Goal: Task Accomplishment & Management: Use online tool/utility

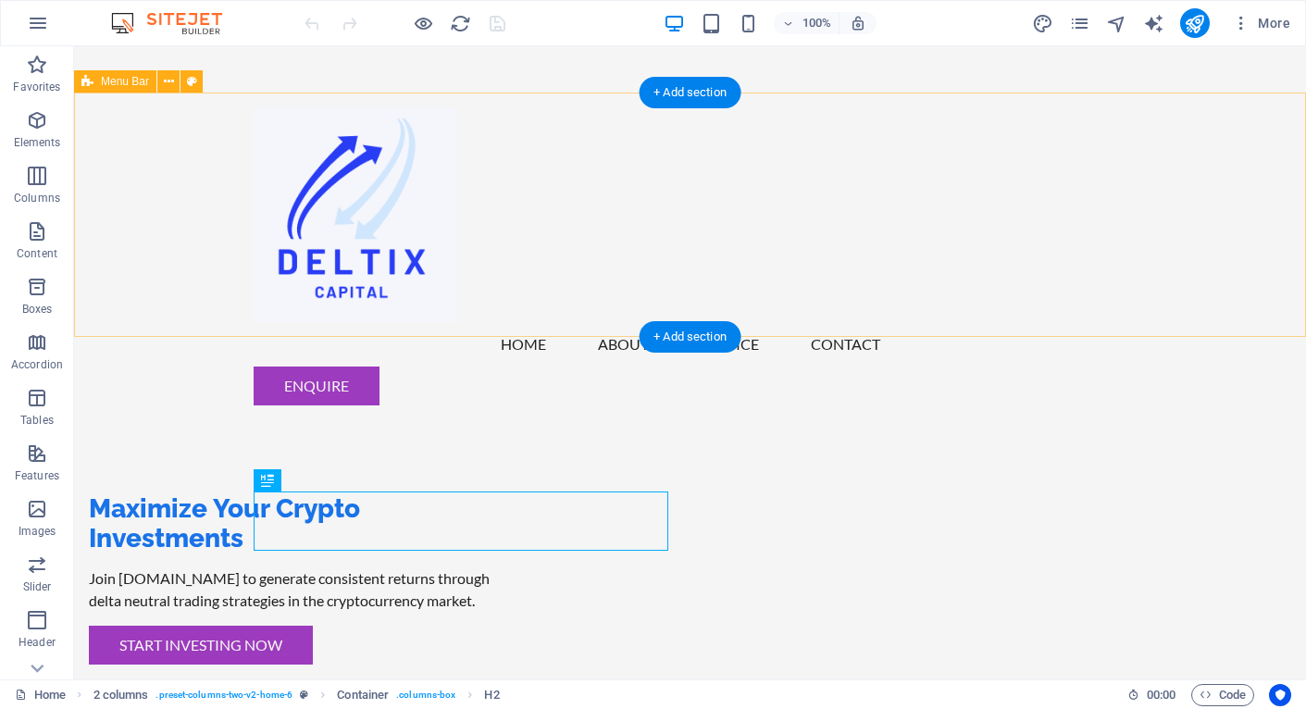
click at [148, 173] on div "Menu Home About Service Contact Enquire" at bounding box center [690, 257] width 1232 height 328
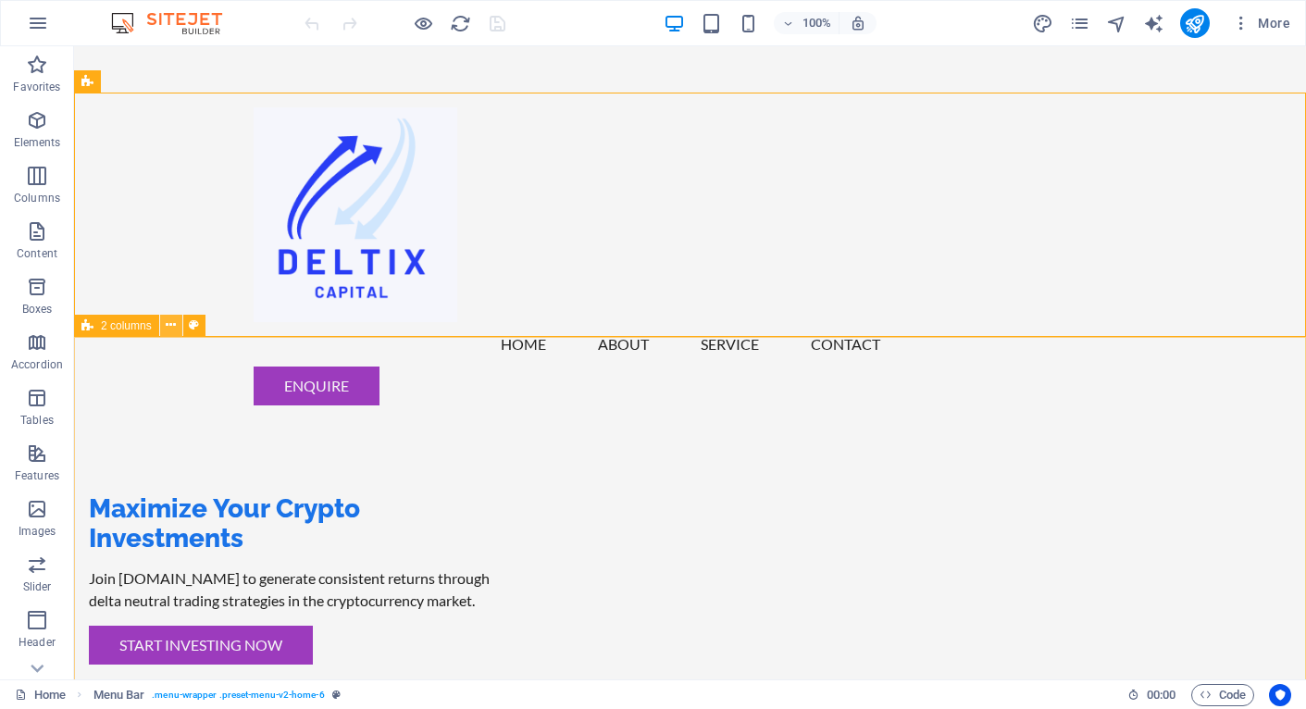
click at [171, 330] on icon at bounding box center [171, 325] width 10 height 19
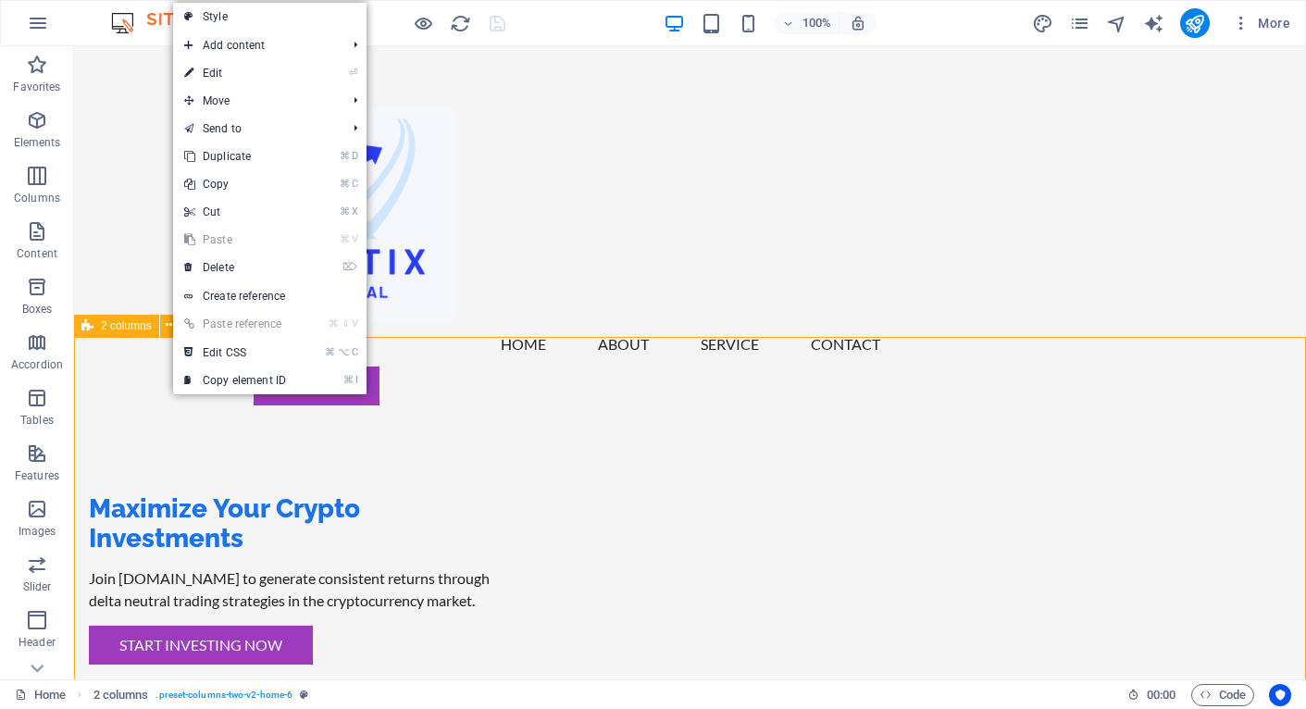
click at [134, 330] on span "2 columns" at bounding box center [126, 325] width 51 height 11
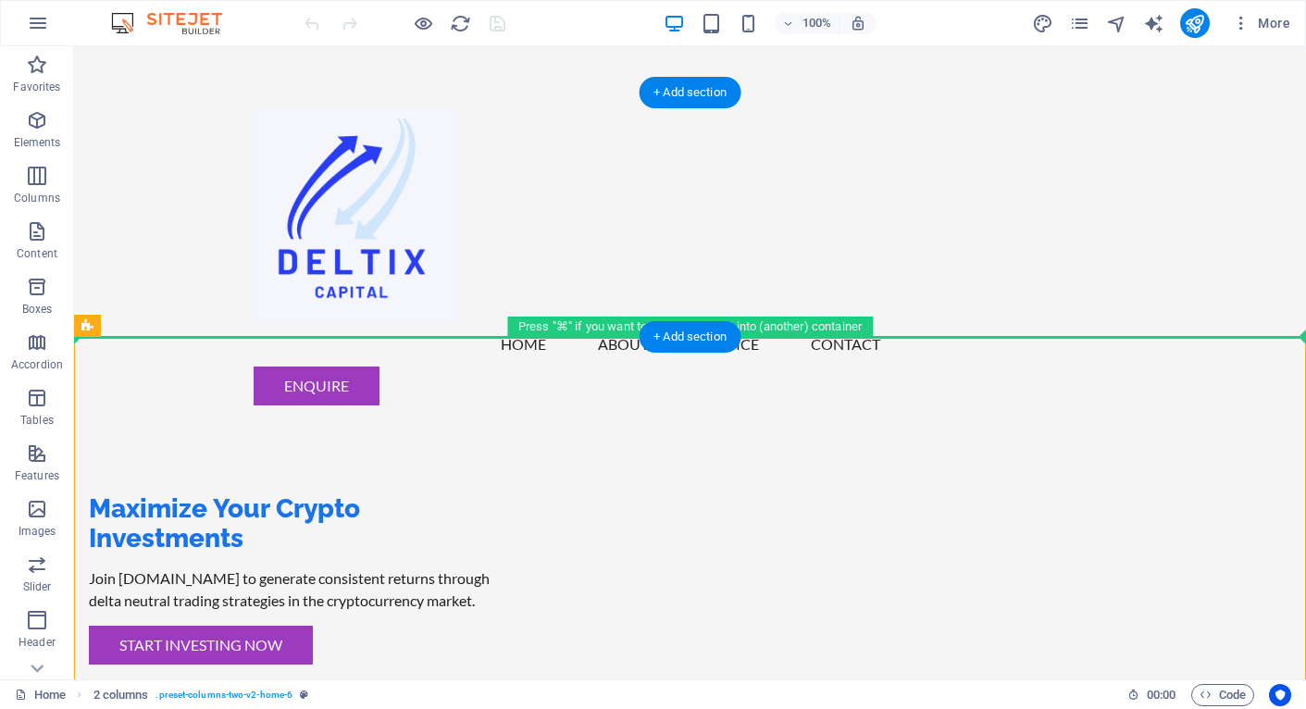
drag, startPoint x: 208, startPoint y: 376, endPoint x: 144, endPoint y: 330, distance: 78.9
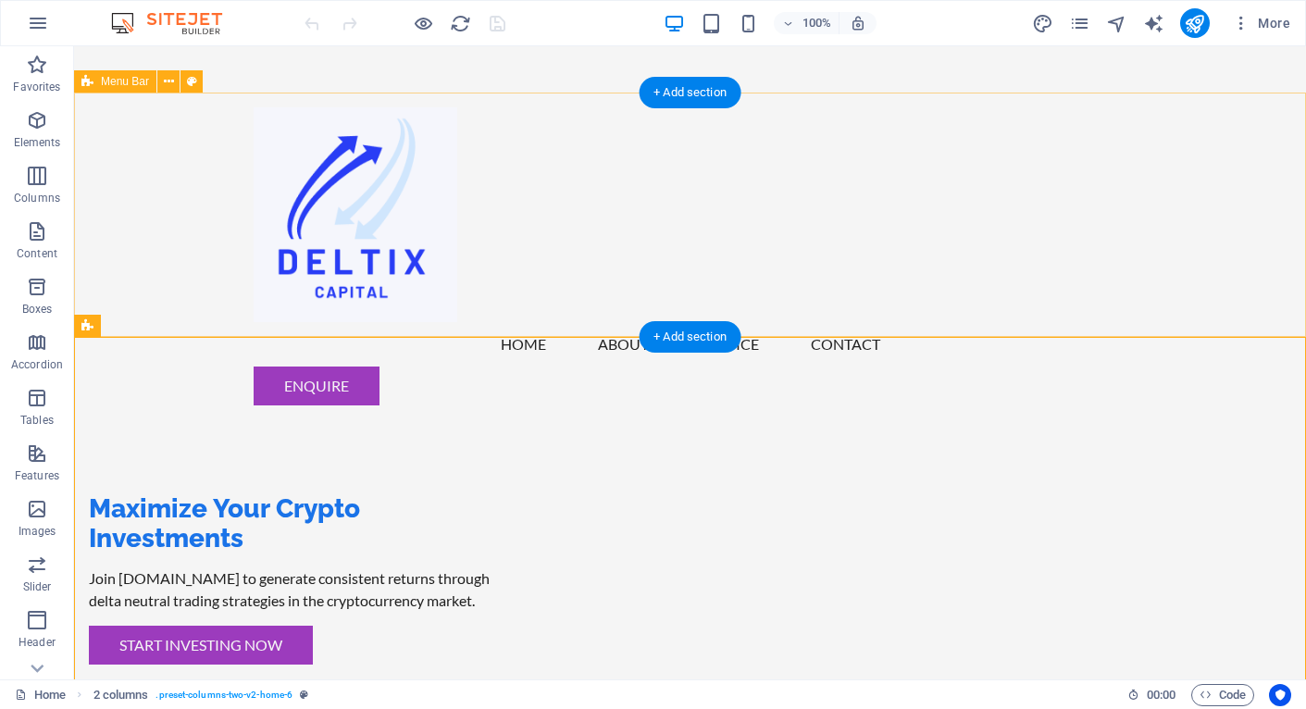
click at [497, 283] on div "Menu Home About Service Contact Enquire" at bounding box center [690, 257] width 1232 height 328
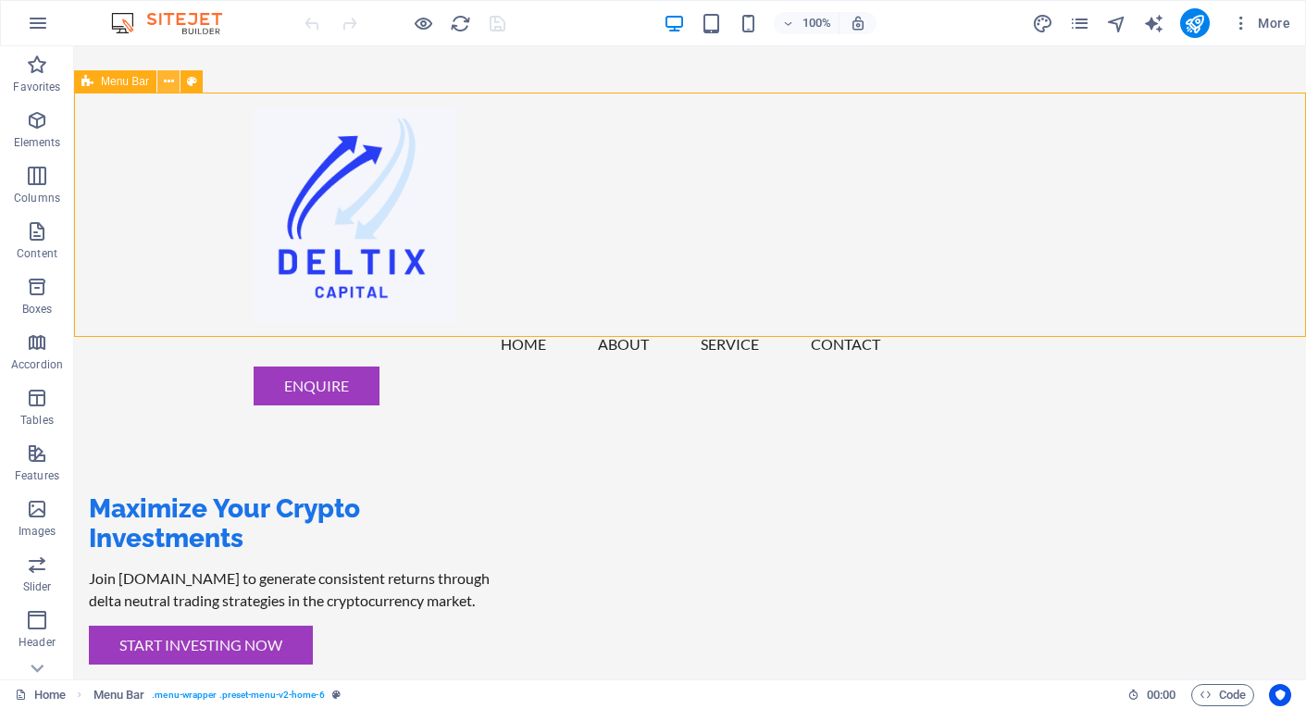
click at [167, 77] on icon at bounding box center [169, 81] width 10 height 19
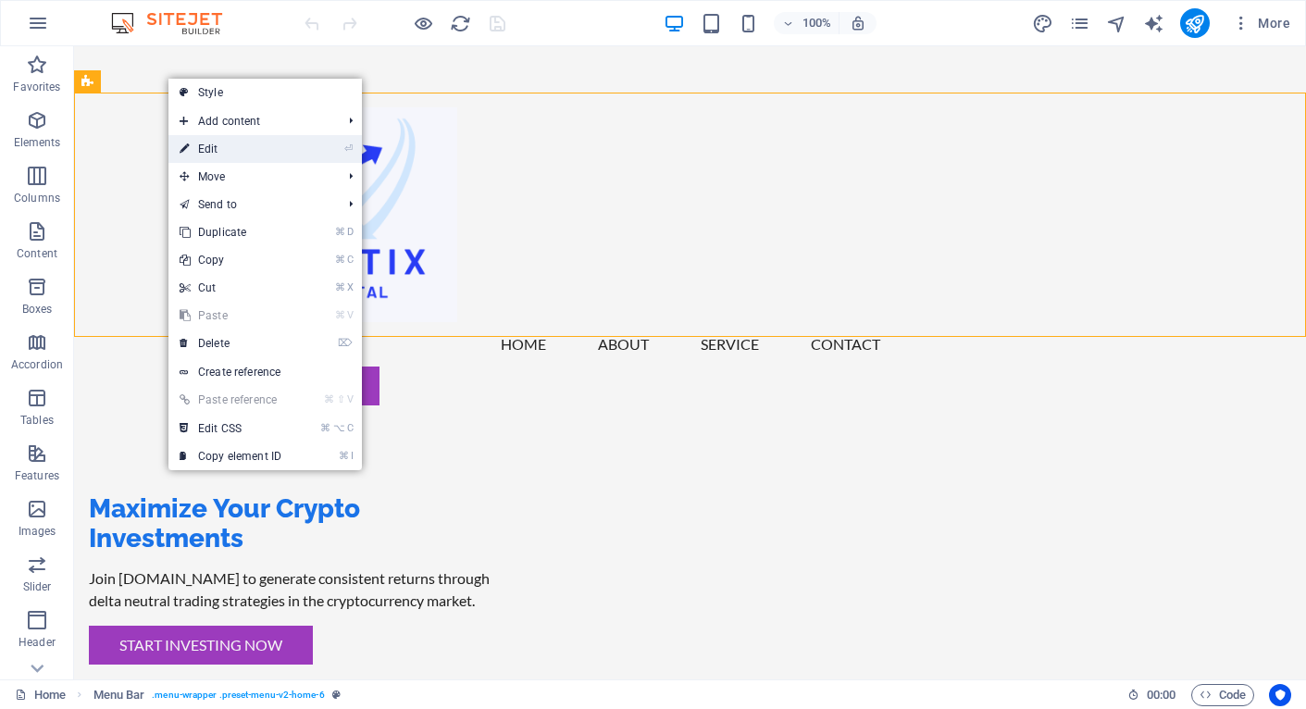
click at [214, 150] on link "⏎ Edit" at bounding box center [230, 149] width 124 height 28
select select "header"
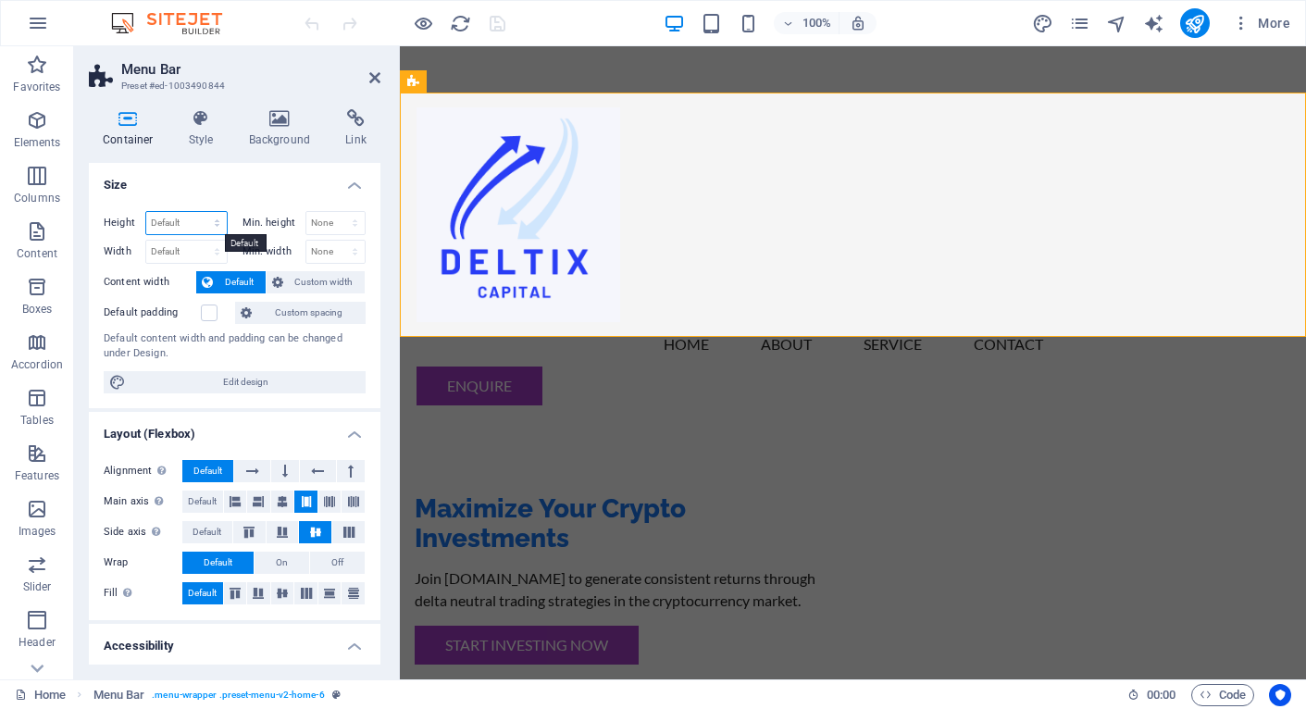
click at [216, 222] on select "Default px rem % vh vw" at bounding box center [186, 223] width 81 height 22
click at [327, 224] on select "None px rem % vh vw" at bounding box center [335, 223] width 59 height 22
click at [306, 212] on select "None px rem % vh vw" at bounding box center [335, 223] width 59 height 22
select select "DISABLED_OPTION_VALUE"
click at [199, 225] on select "Default px rem % vh vw" at bounding box center [186, 223] width 81 height 22
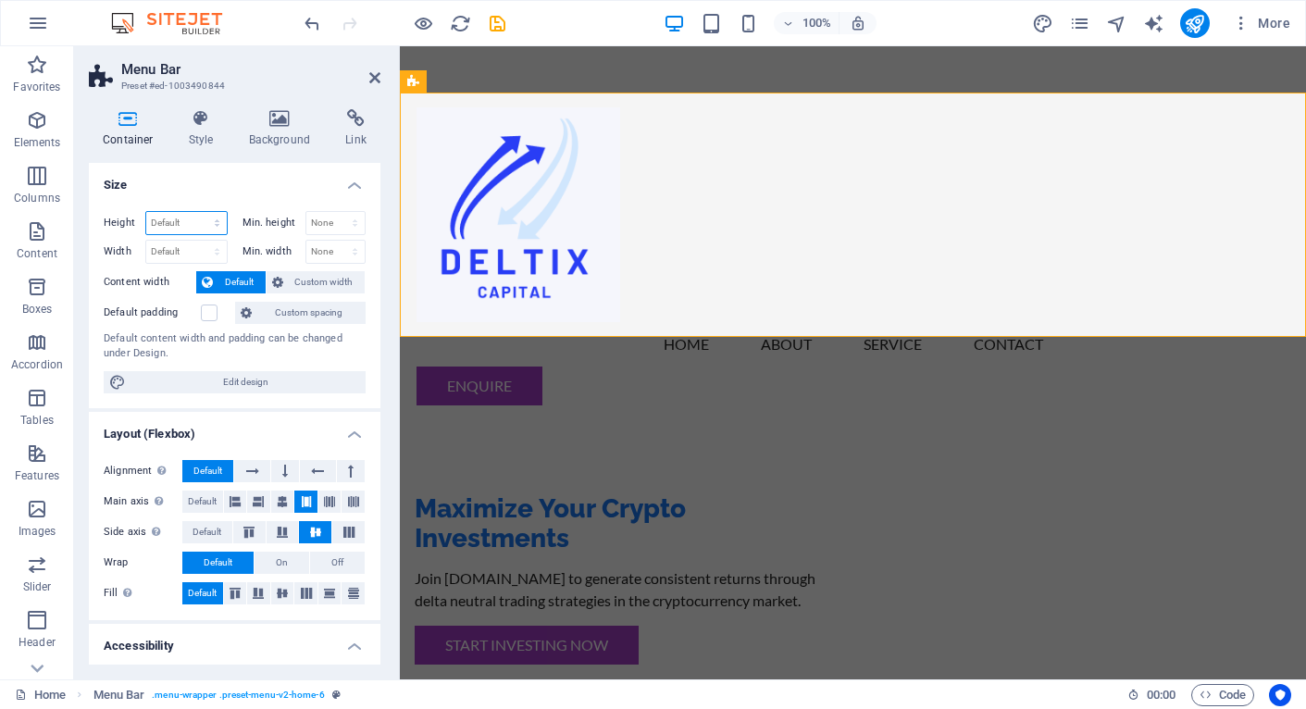
select select "%"
click at [198, 212] on select "Default px rem % vh vw" at bounding box center [186, 223] width 81 height 22
type input "8"
type input "60"
click at [195, 224] on input "60" at bounding box center [186, 223] width 81 height 22
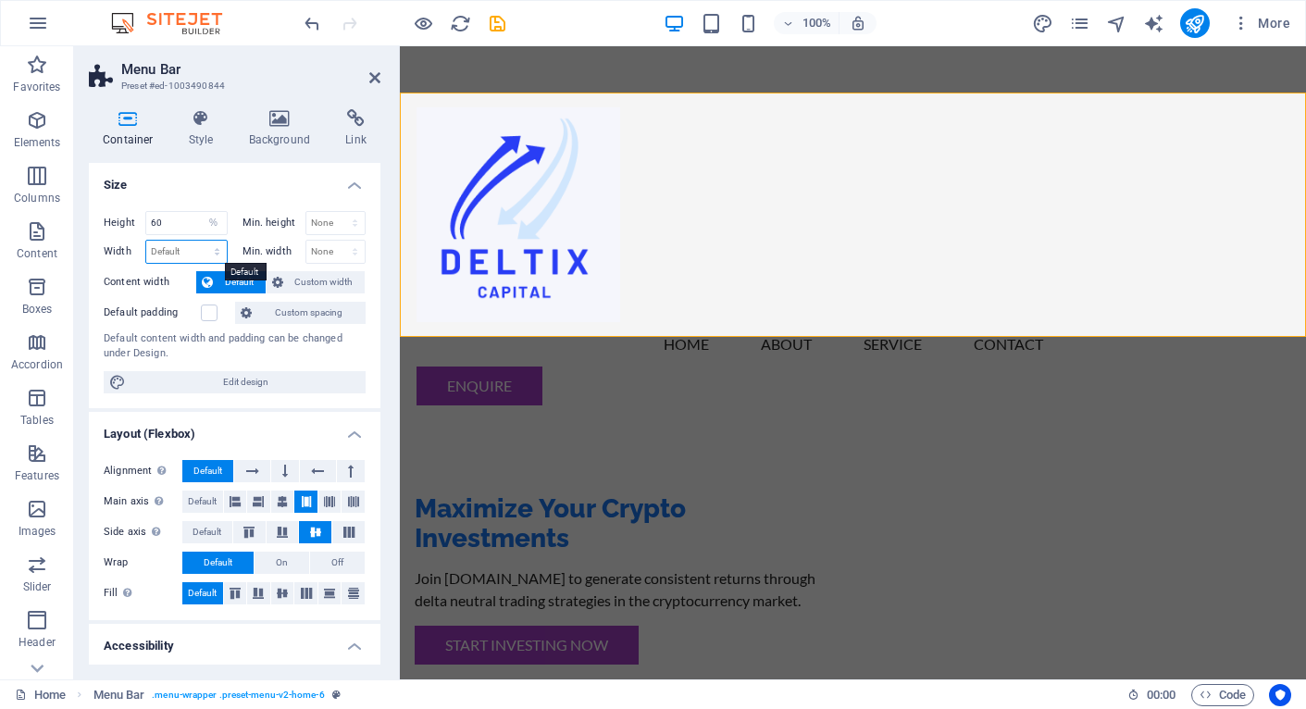
click at [179, 254] on select "Default px rem % em vh vw" at bounding box center [186, 252] width 81 height 22
click at [146, 241] on select "Default px rem % em vh vw" at bounding box center [186, 252] width 81 height 22
select select "DISABLED_OPTION_VALUE"
click at [171, 222] on input "60" at bounding box center [186, 223] width 81 height 22
click at [226, 380] on span "Edit design" at bounding box center [245, 382] width 229 height 22
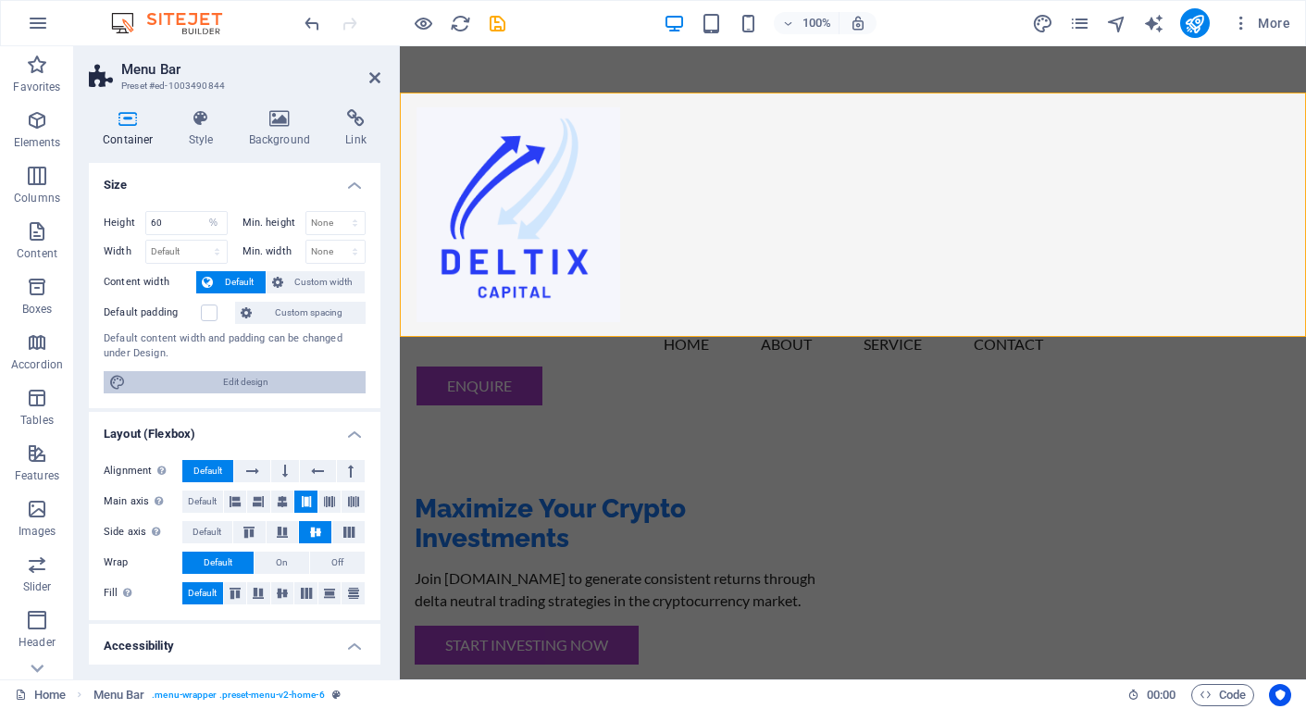
select select "px"
select select "200"
select select "px"
select select "rem"
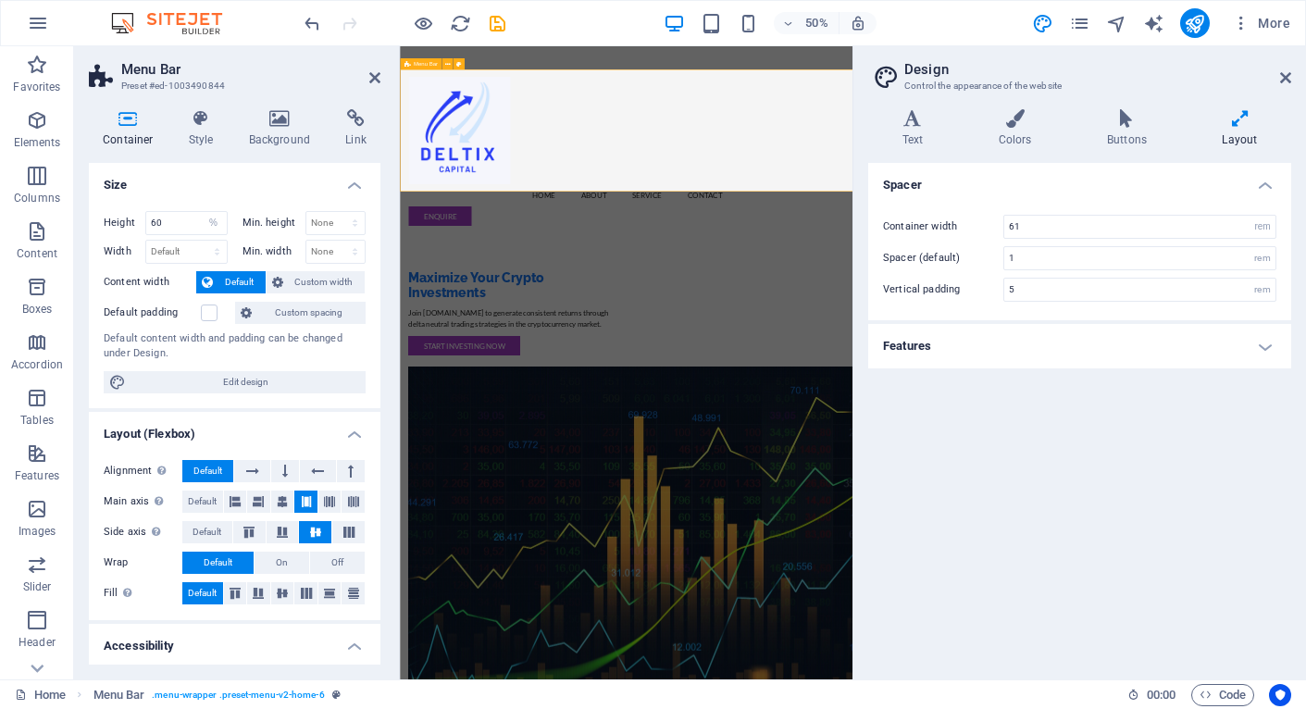
click at [734, 269] on div "Menu Home About Service Contact Enquire" at bounding box center [852, 257] width 905 height 328
click at [1041, 292] on input "5" at bounding box center [1139, 290] width 271 height 22
type input "0"
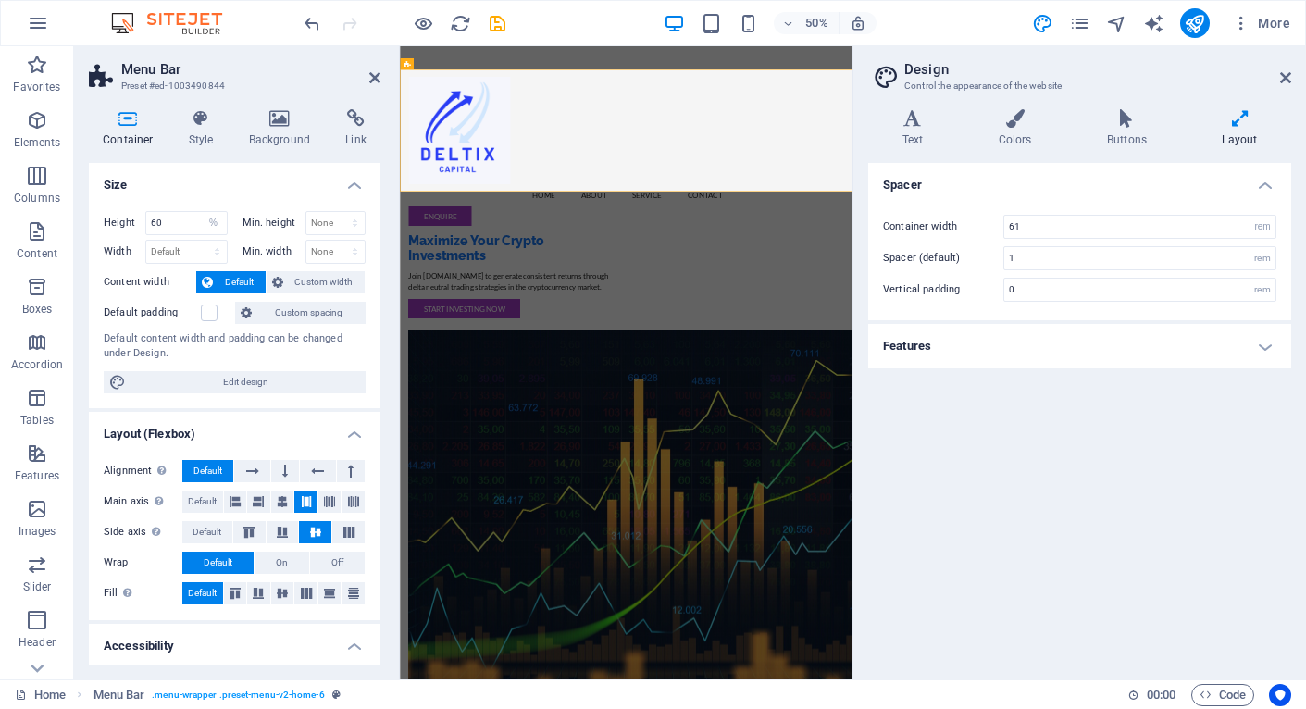
click at [1012, 350] on h4 "Features" at bounding box center [1079, 346] width 423 height 44
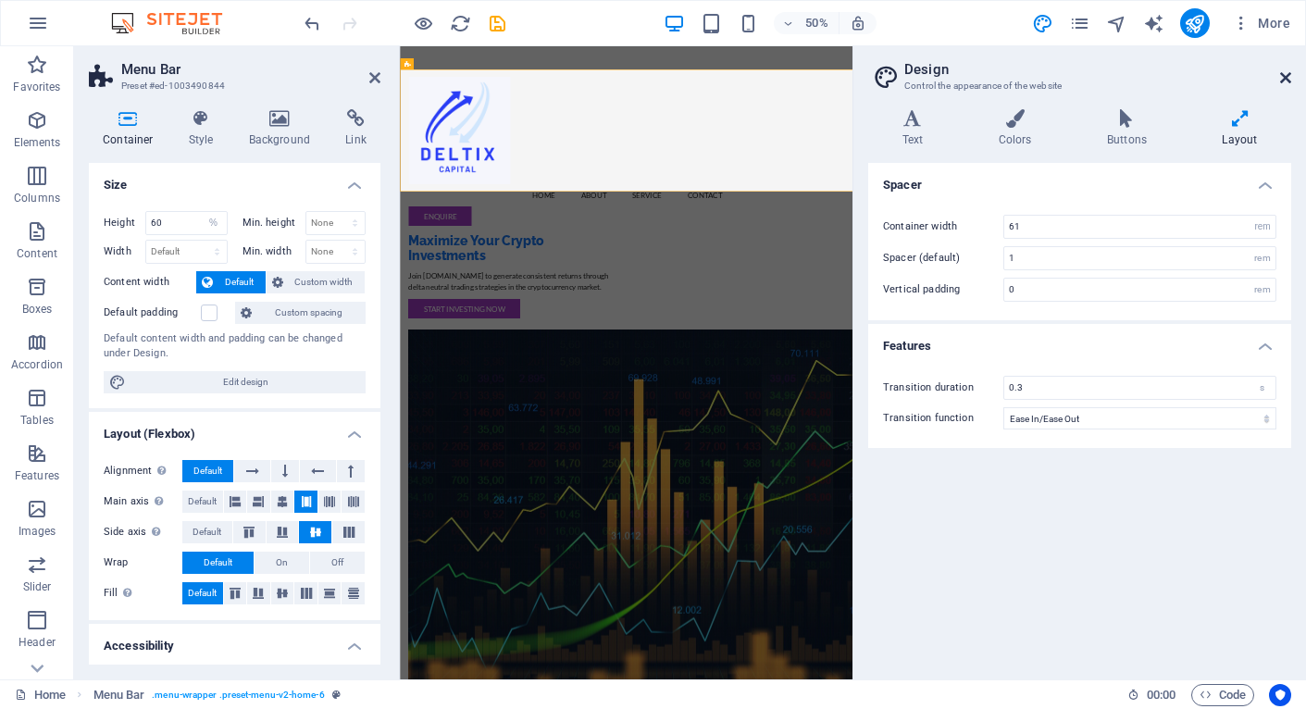
click at [1290, 76] on icon at bounding box center [1285, 77] width 11 height 15
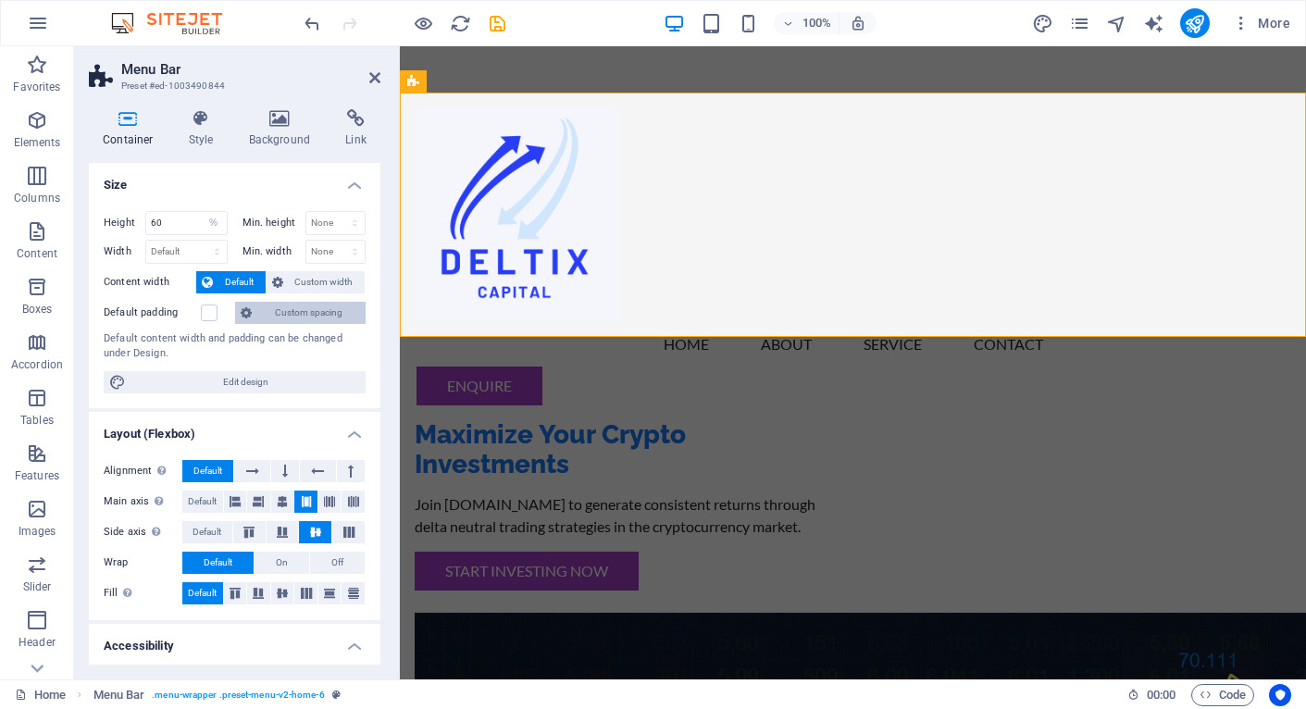
click at [299, 316] on span "Custom spacing" at bounding box center [308, 313] width 103 height 22
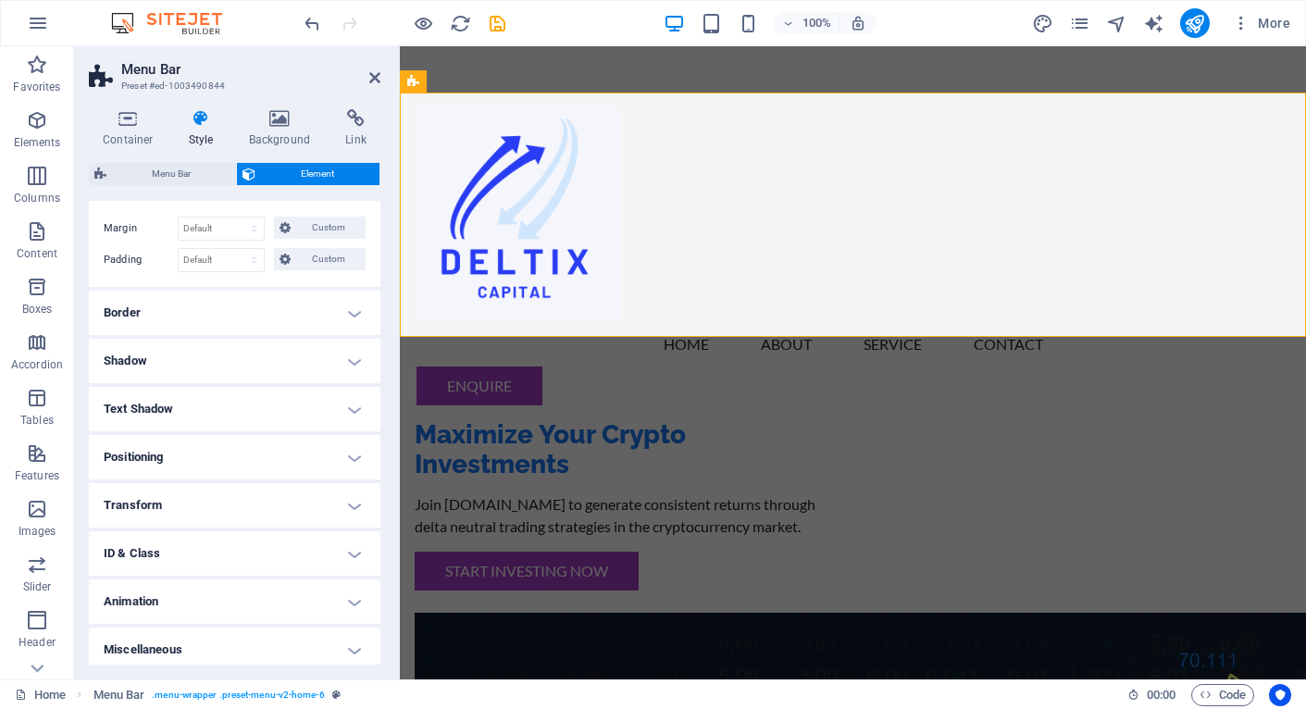
scroll to position [87, 0]
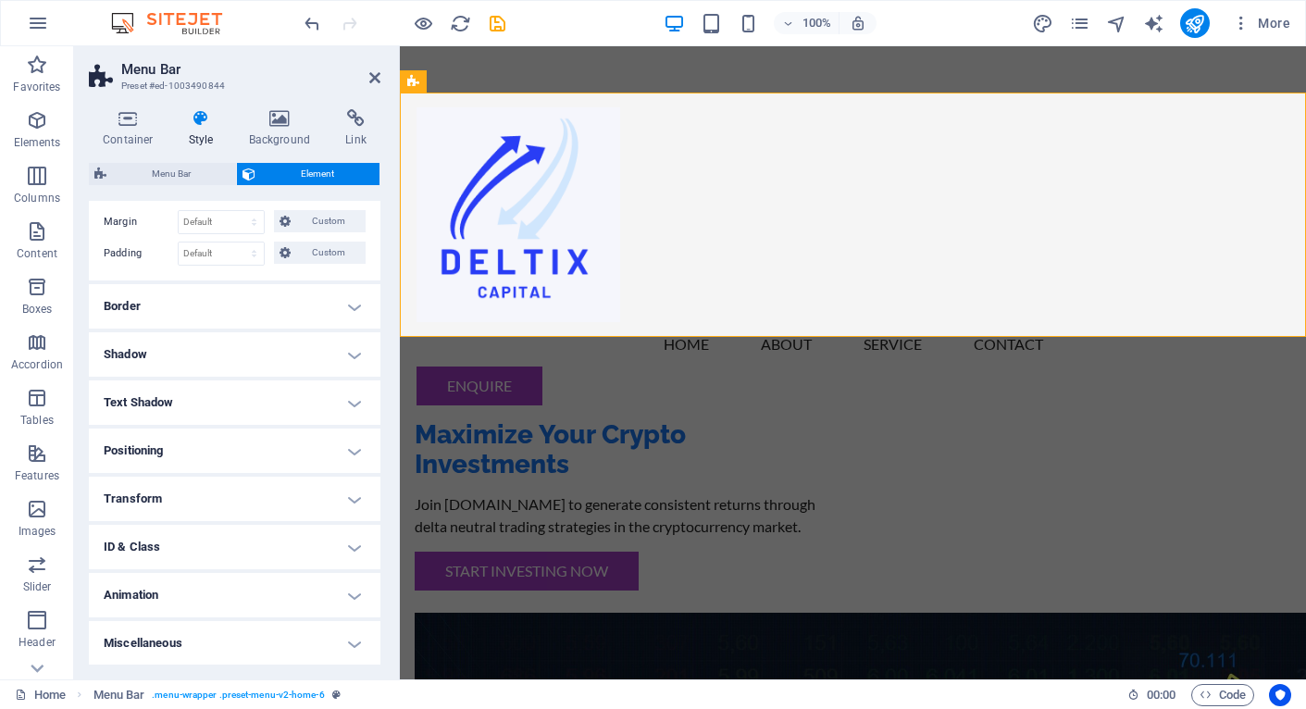
click at [210, 450] on h4 "Positioning" at bounding box center [235, 451] width 292 height 44
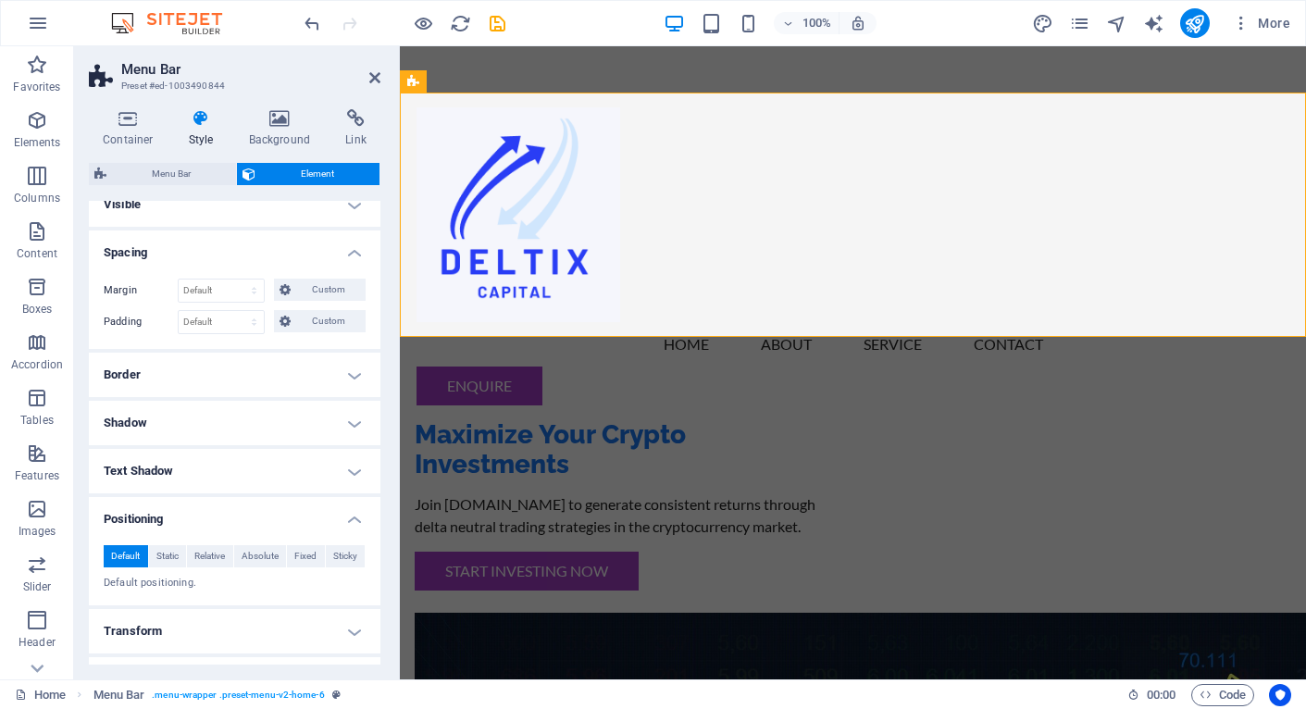
scroll to position [0, 0]
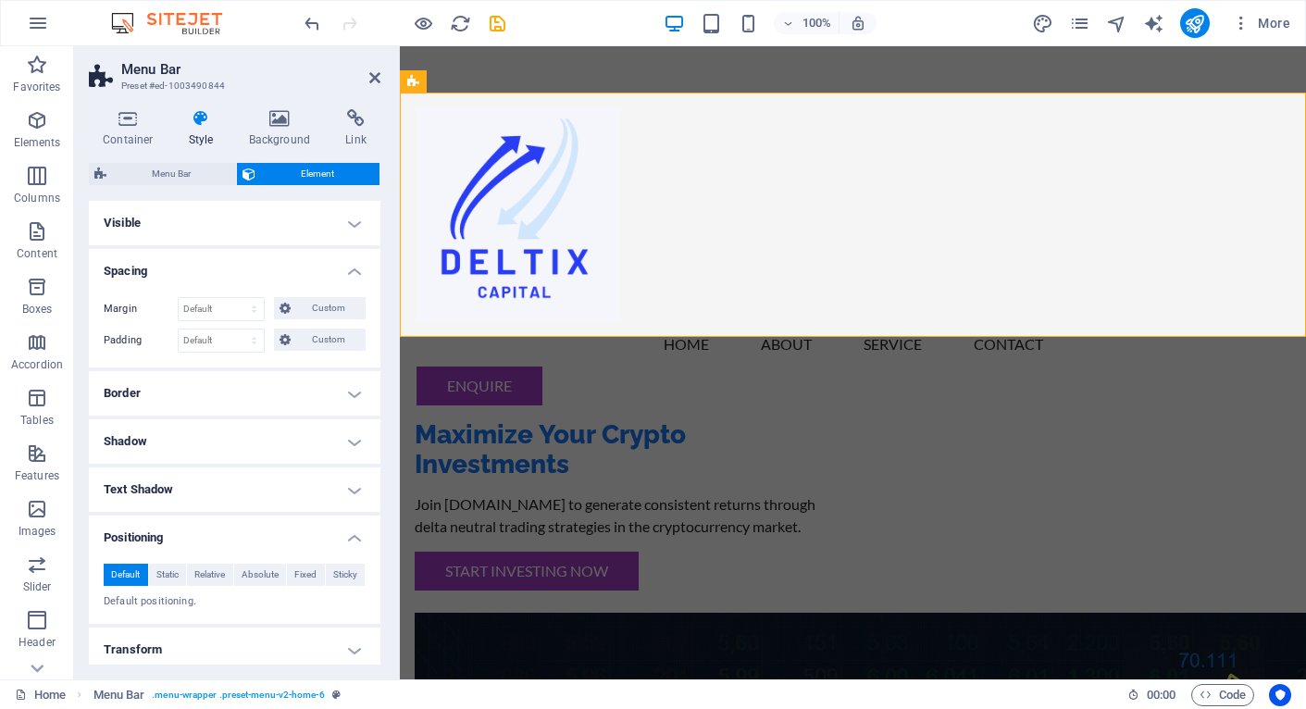
click at [206, 404] on h4 "Border" at bounding box center [235, 393] width 292 height 44
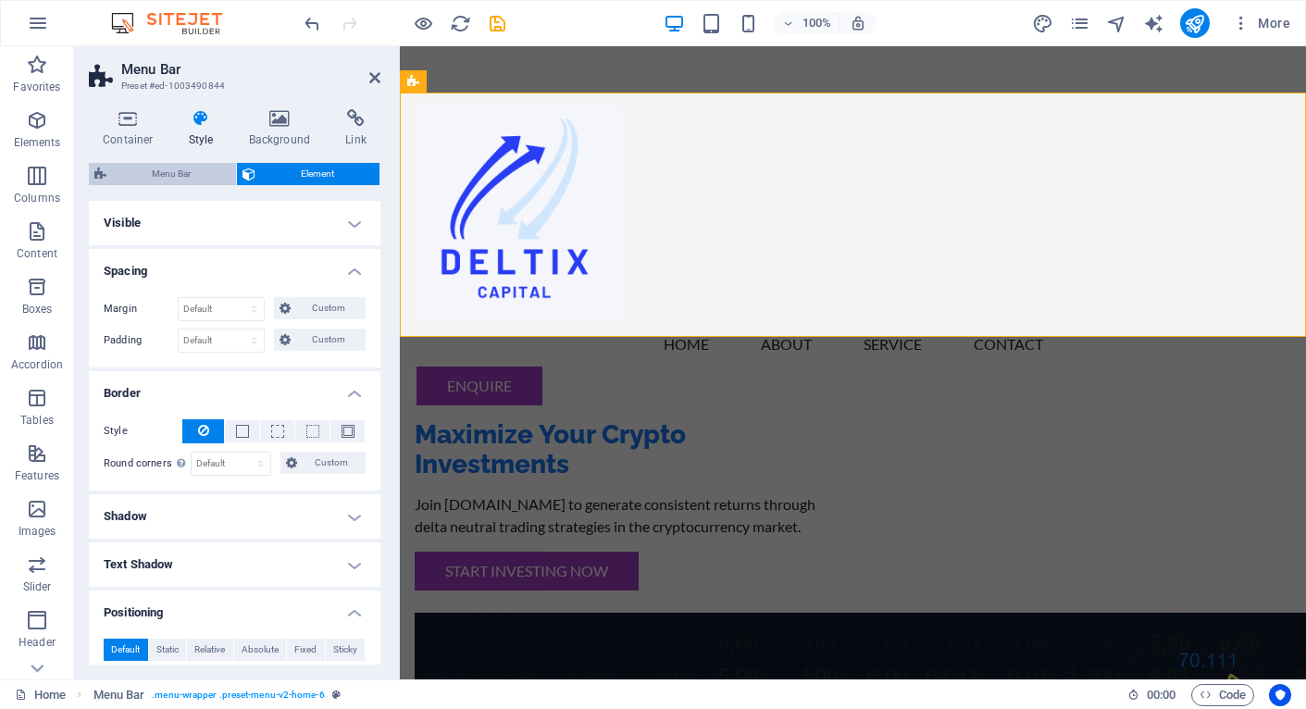
click at [176, 171] on span "Menu Bar" at bounding box center [171, 174] width 118 height 22
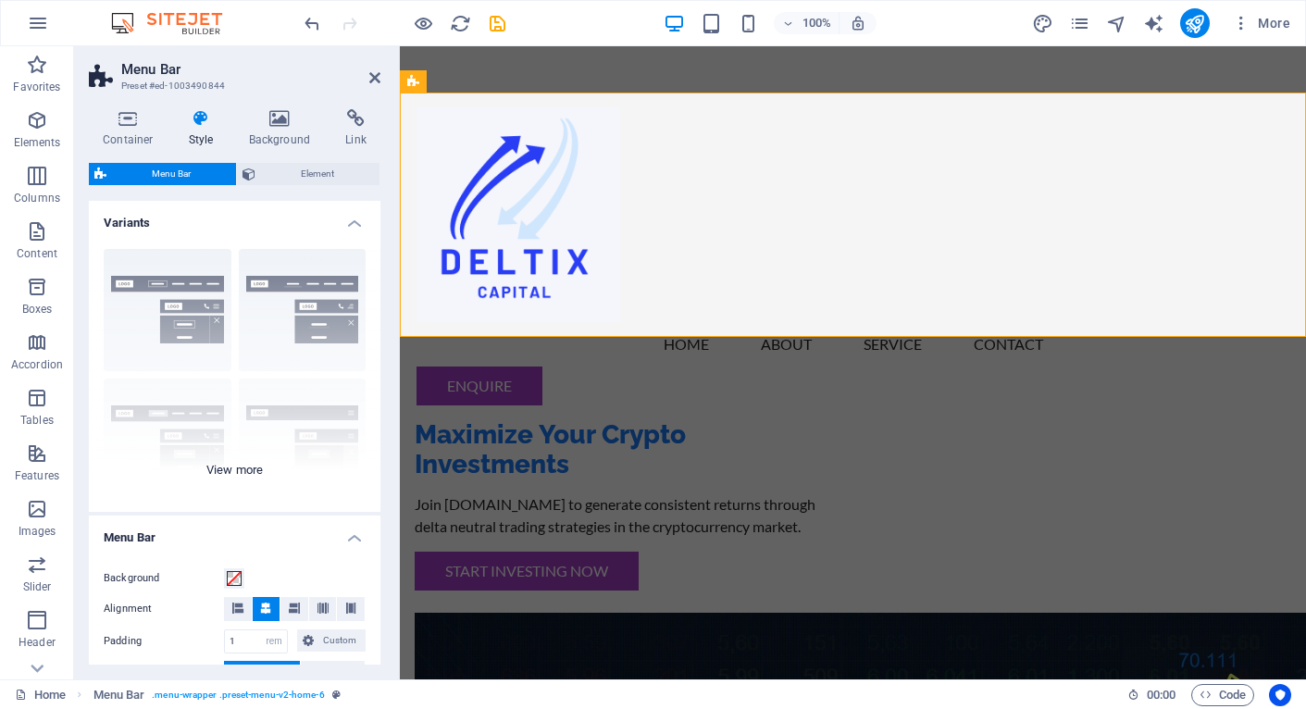
scroll to position [270, 0]
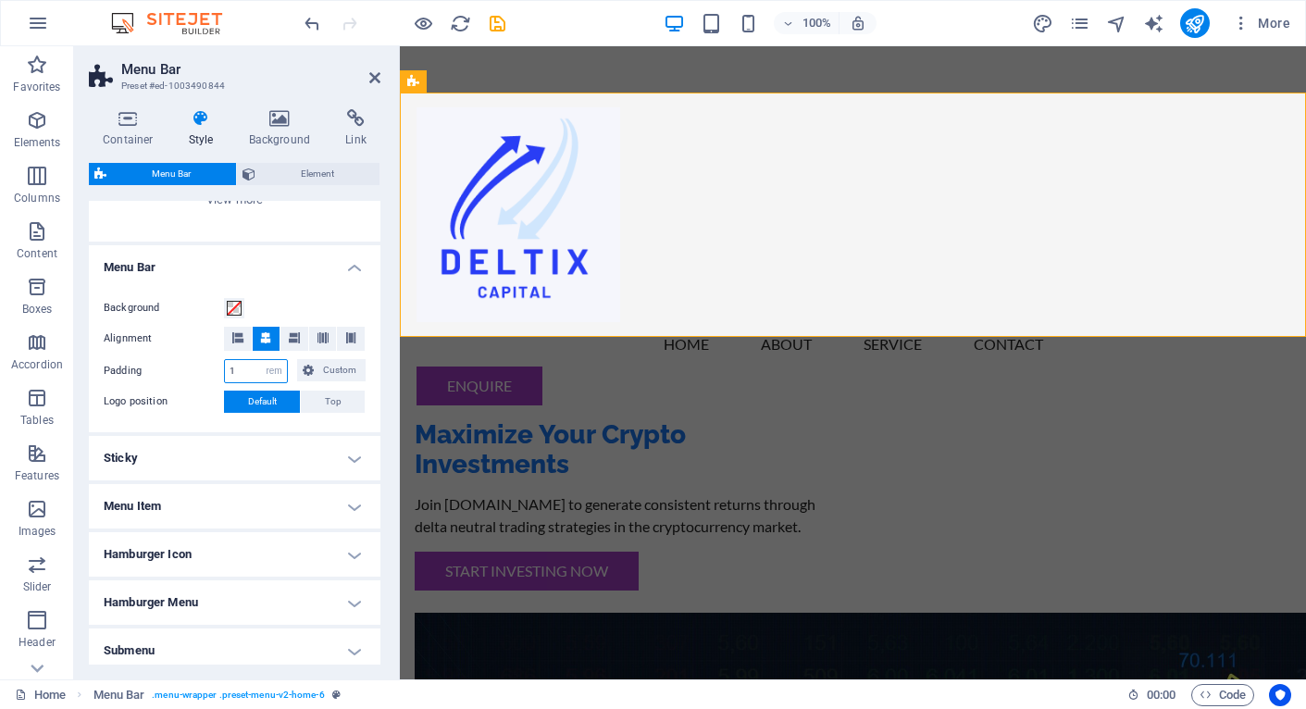
click at [248, 367] on input "1" at bounding box center [256, 371] width 62 height 22
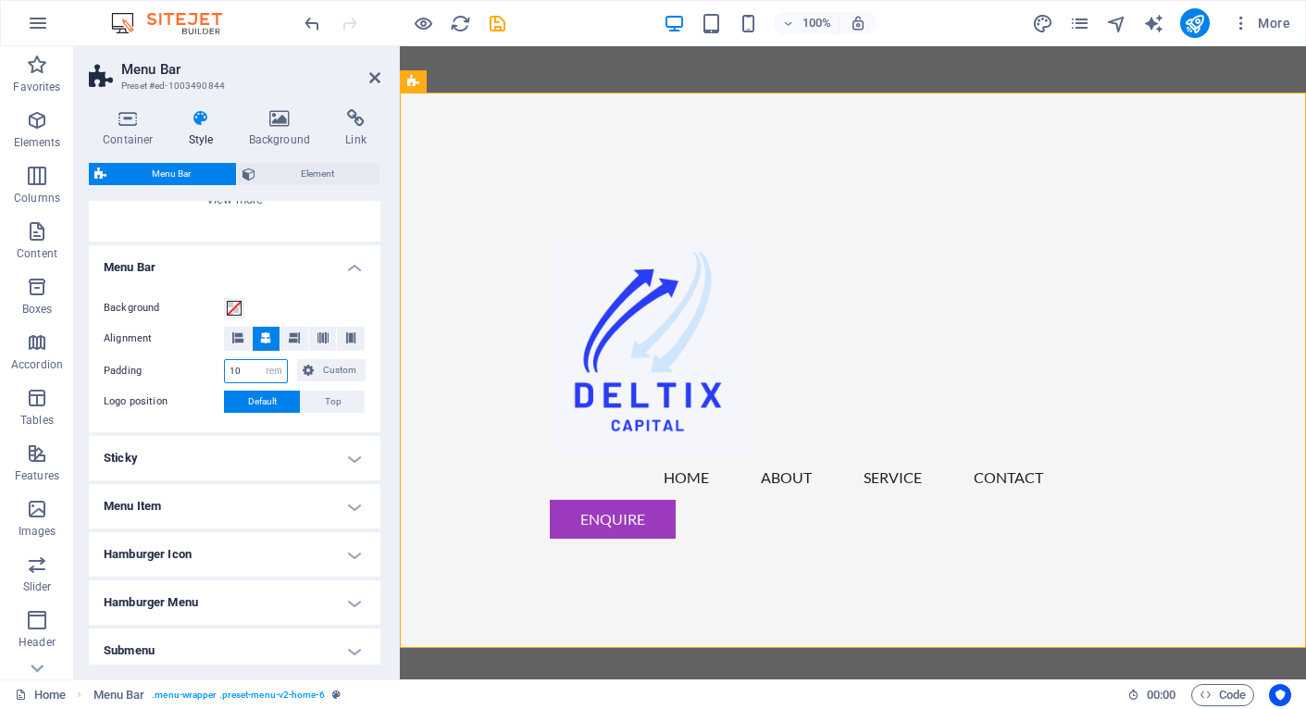
drag, startPoint x: 245, startPoint y: 368, endPoint x: 224, endPoint y: 368, distance: 21.3
click at [224, 368] on div "10 px rem % vh vw Custom" at bounding box center [256, 371] width 64 height 24
type input "0"
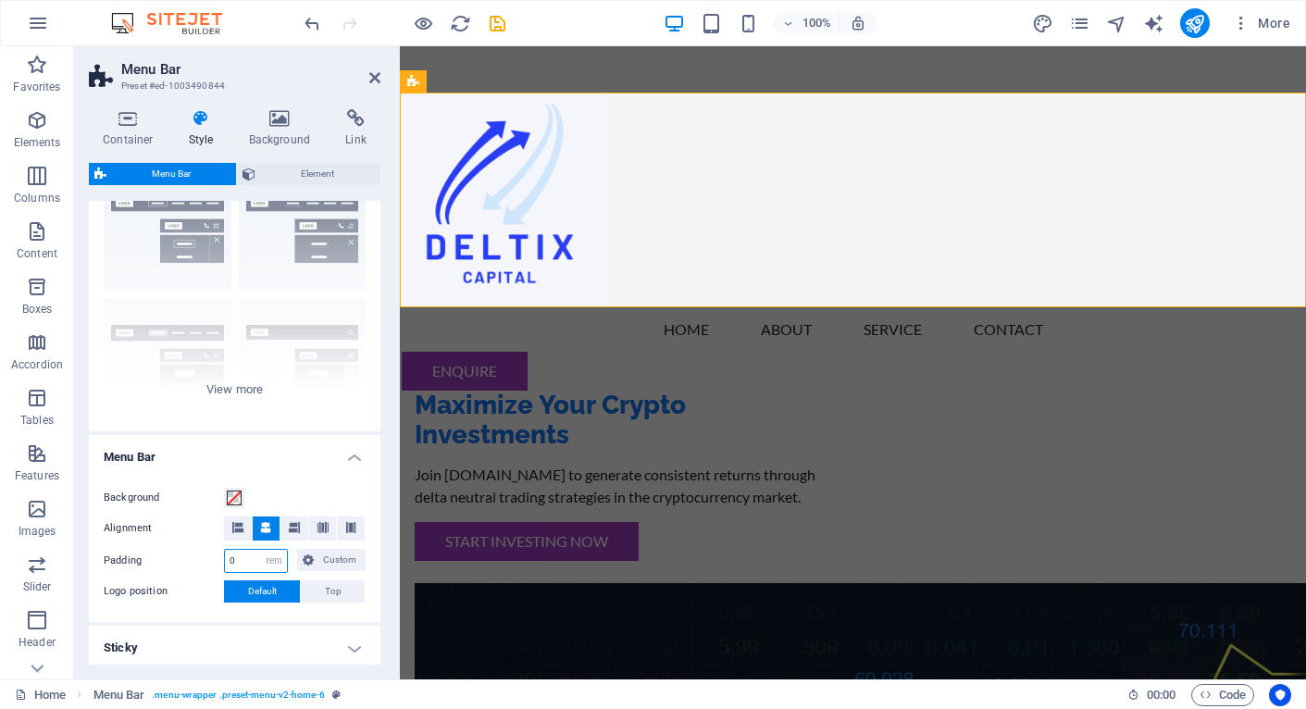
scroll to position [0, 0]
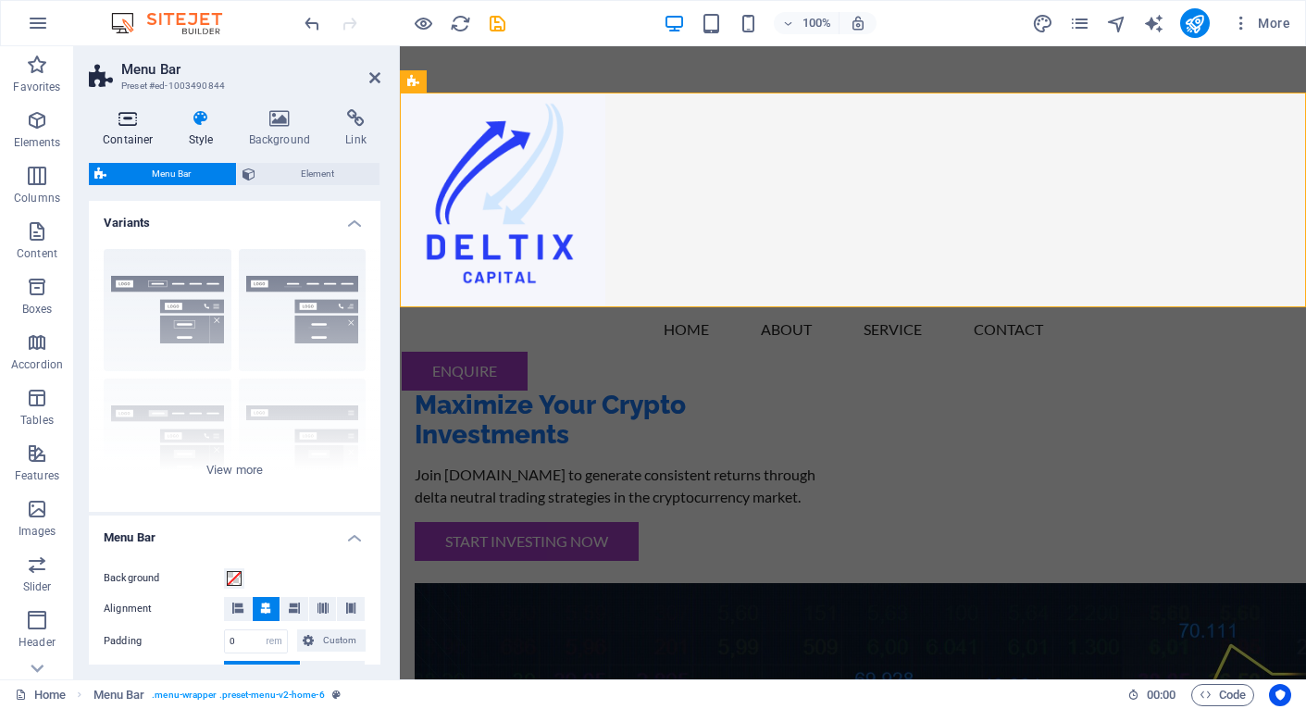
click at [132, 119] on icon at bounding box center [128, 118] width 79 height 19
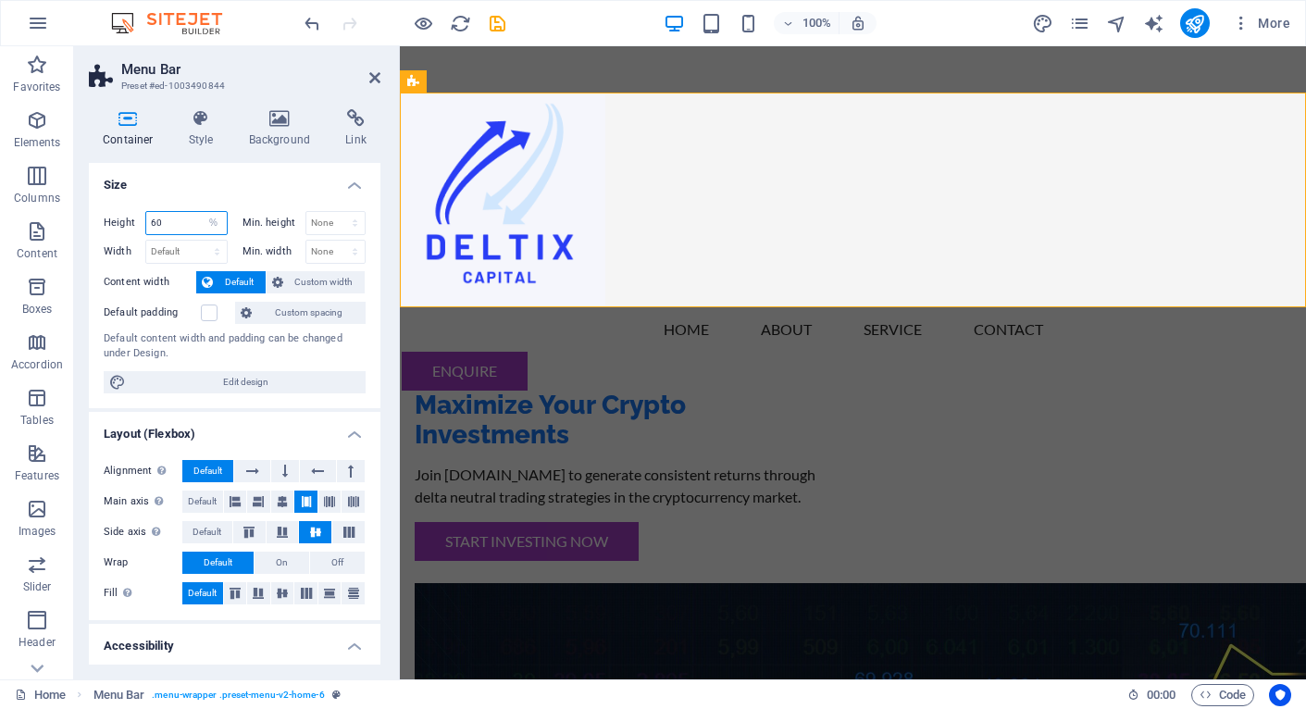
drag, startPoint x: 171, startPoint y: 223, endPoint x: 130, endPoint y: 223, distance: 41.7
click at [130, 223] on div "Height 60 Default px rem % vh vw" at bounding box center [166, 223] width 124 height 24
click at [180, 224] on input "1" at bounding box center [186, 223] width 81 height 22
type input "100"
click at [186, 253] on select "Default px rem % em vh vw" at bounding box center [186, 252] width 81 height 22
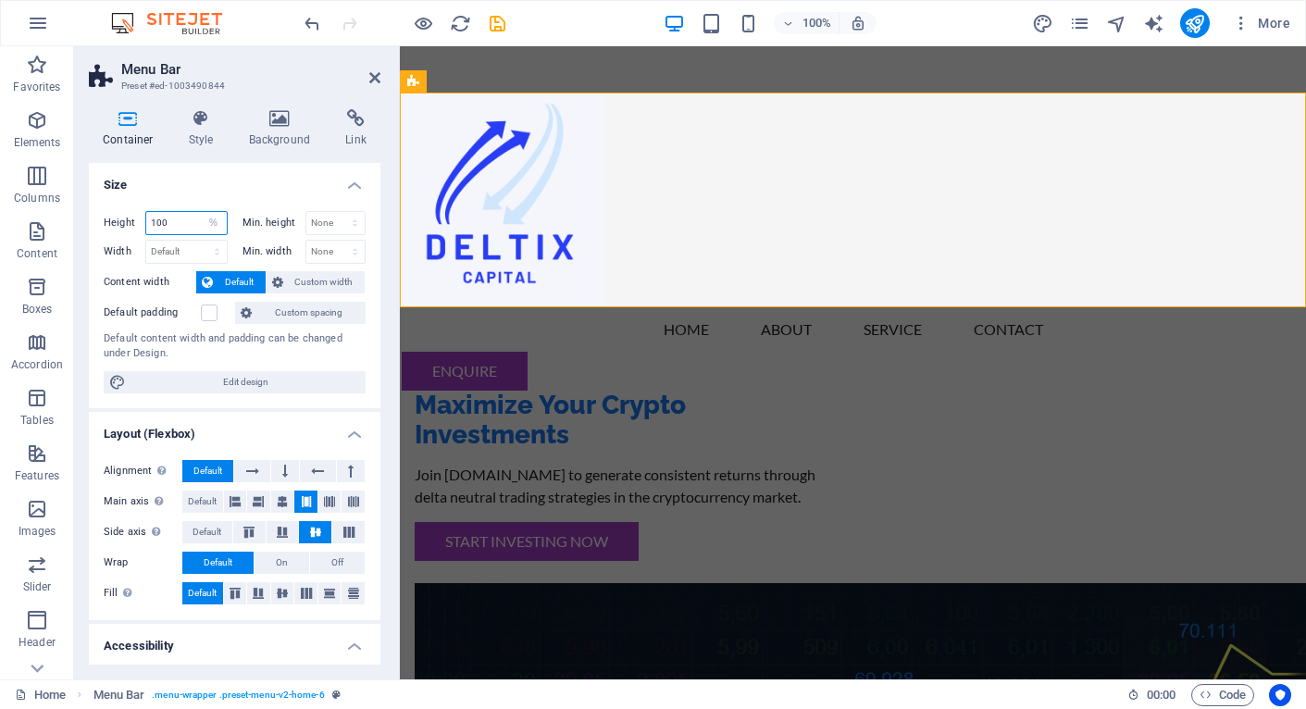
click at [182, 219] on input "100" at bounding box center [186, 223] width 81 height 22
click at [334, 221] on select "None px rem % vh vw" at bounding box center [335, 223] width 59 height 22
select select "px"
click at [335, 212] on select "None px rem % vh vw" at bounding box center [335, 223] width 59 height 22
drag, startPoint x: 328, startPoint y: 223, endPoint x: 296, endPoint y: 223, distance: 31.5
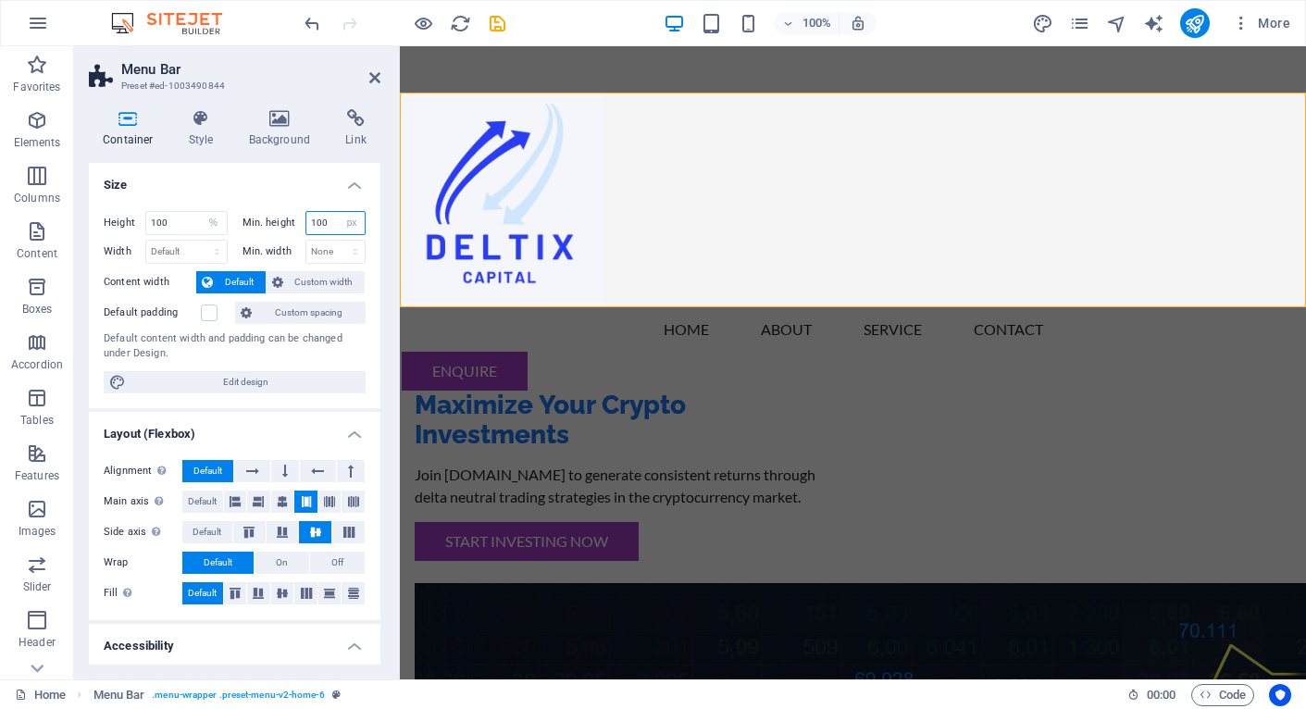
click at [296, 223] on div "Min. height 100 None px rem % vh vw" at bounding box center [305, 223] width 124 height 24
click at [330, 227] on input "0" at bounding box center [335, 223] width 59 height 22
type input "0"
click at [280, 225] on label "Min. height" at bounding box center [274, 223] width 63 height 10
click at [339, 225] on select "None px rem % vh vw" at bounding box center [352, 223] width 26 height 22
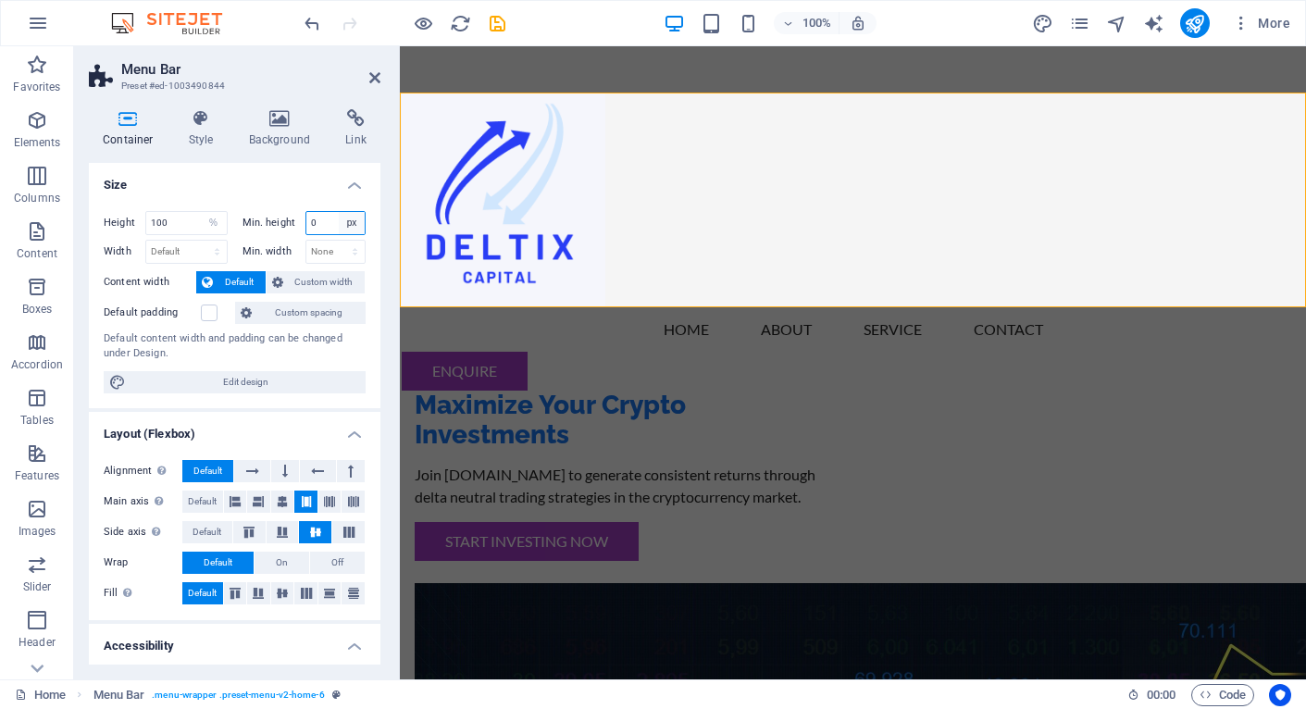
select select "c00ttq5aevo"
click at [339, 212] on select "None px rem % vh vw" at bounding box center [352, 223] width 26 height 22
select select "DISABLED_OPTION_VALUE"
click at [189, 223] on input "100" at bounding box center [186, 223] width 81 height 22
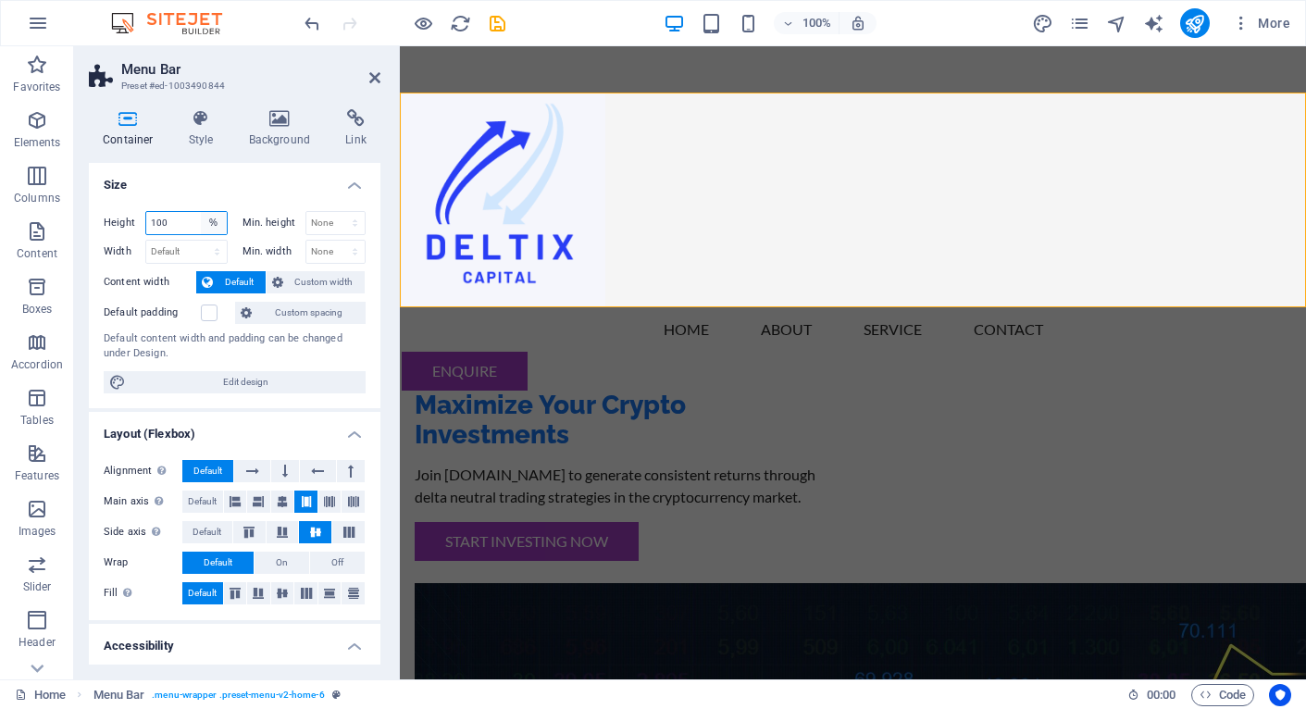
click at [210, 223] on select "Default px rem % vh vw" at bounding box center [214, 223] width 26 height 22
select select "vh"
click at [201, 212] on select "Default px rem % vh vw" at bounding box center [214, 223] width 26 height 22
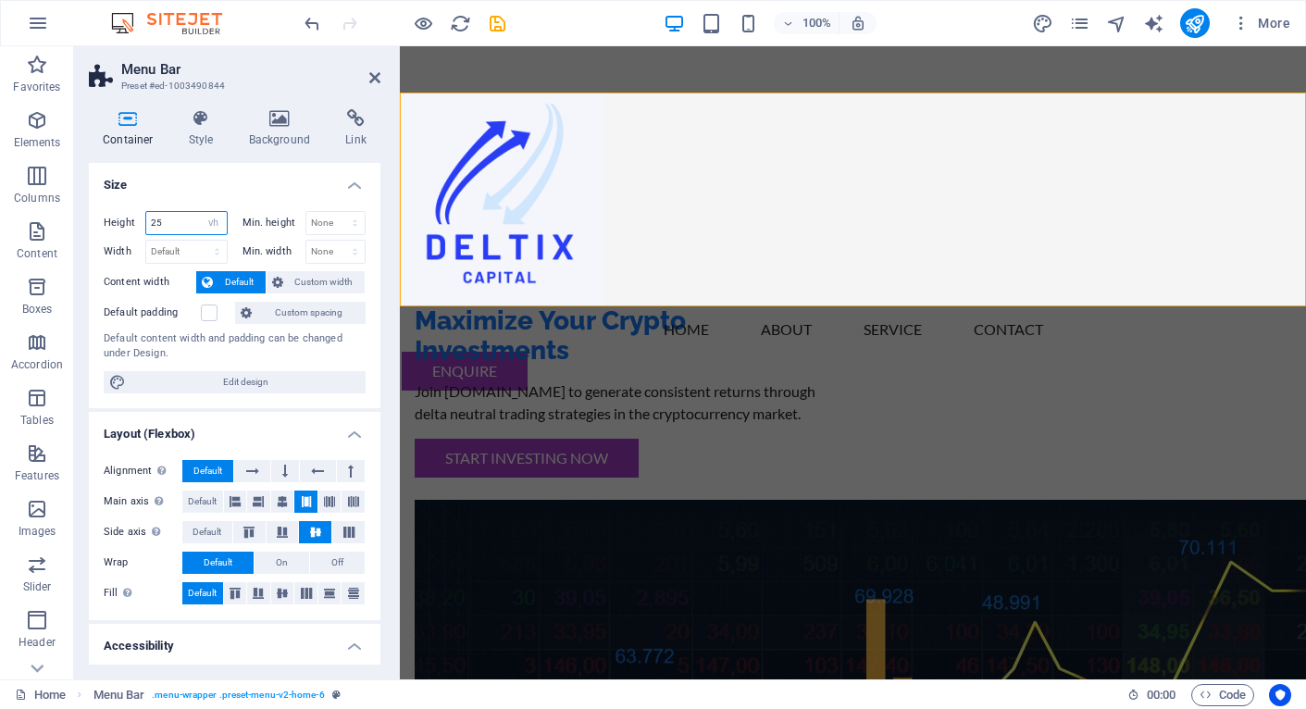
type input "25"
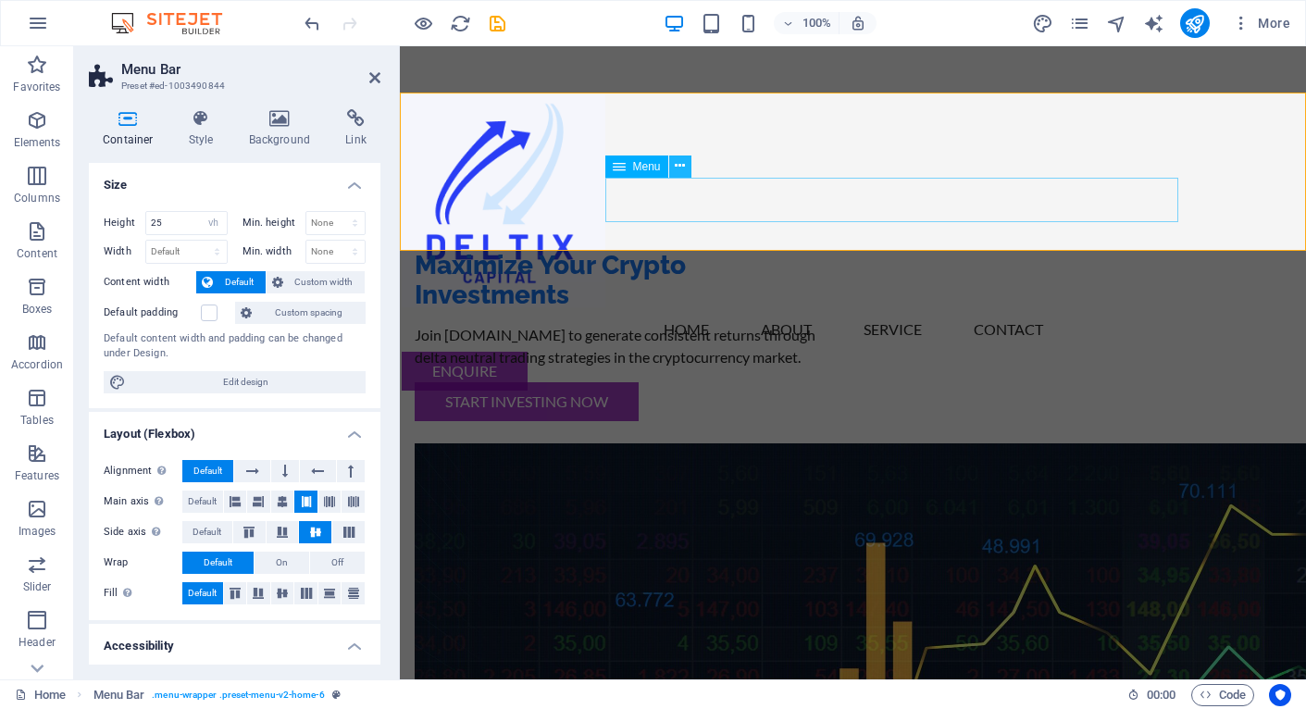
click at [680, 164] on icon at bounding box center [680, 165] width 10 height 19
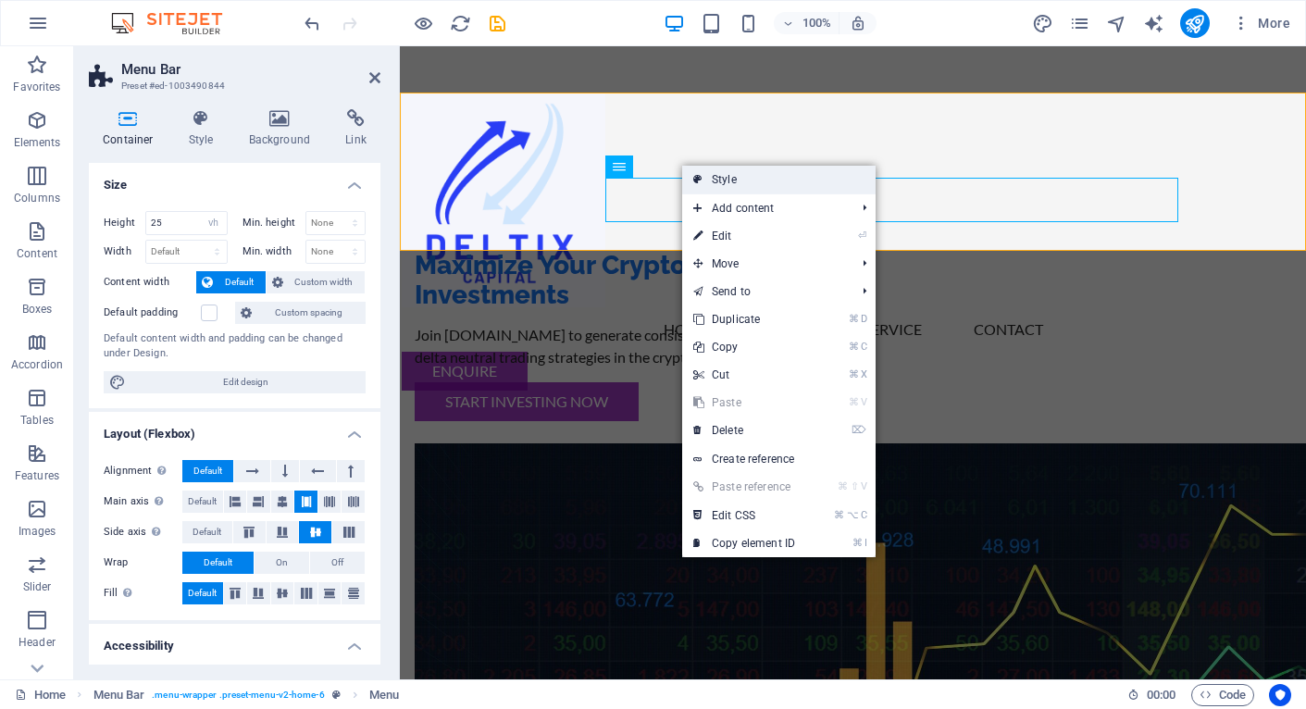
click at [735, 180] on link "Style" at bounding box center [778, 180] width 193 height 28
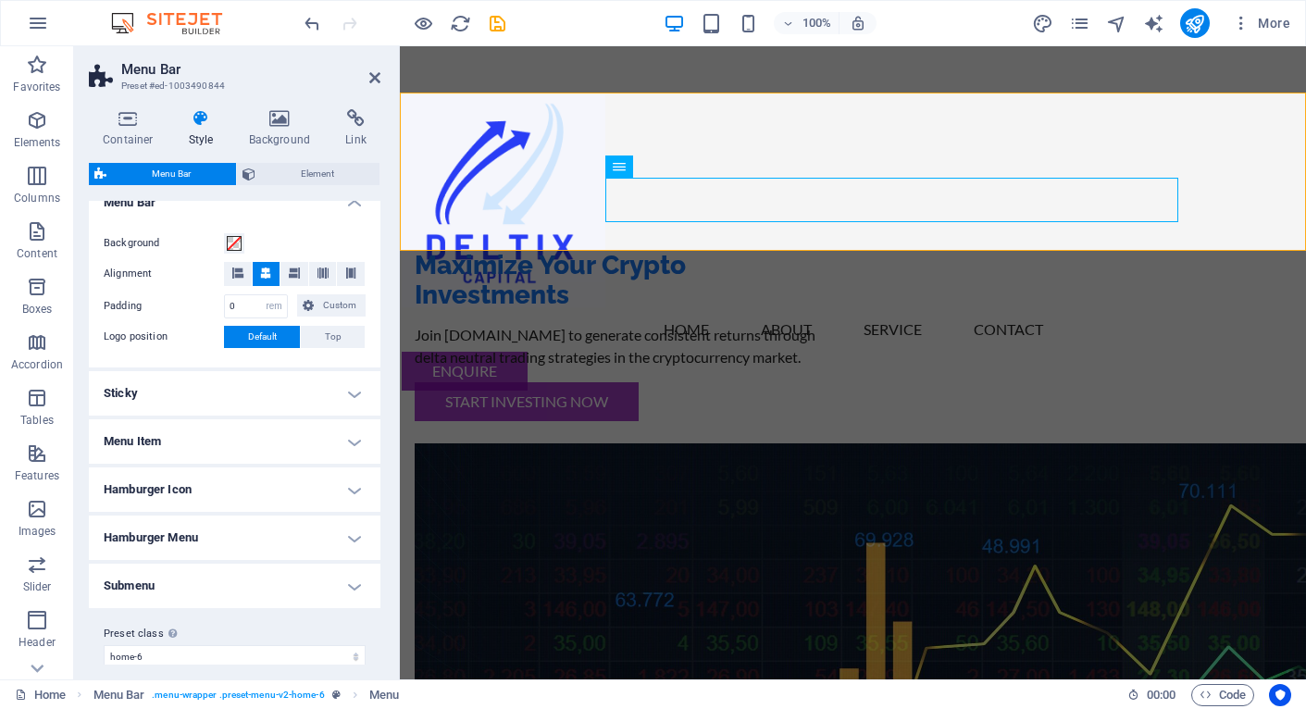
scroll to position [352, 0]
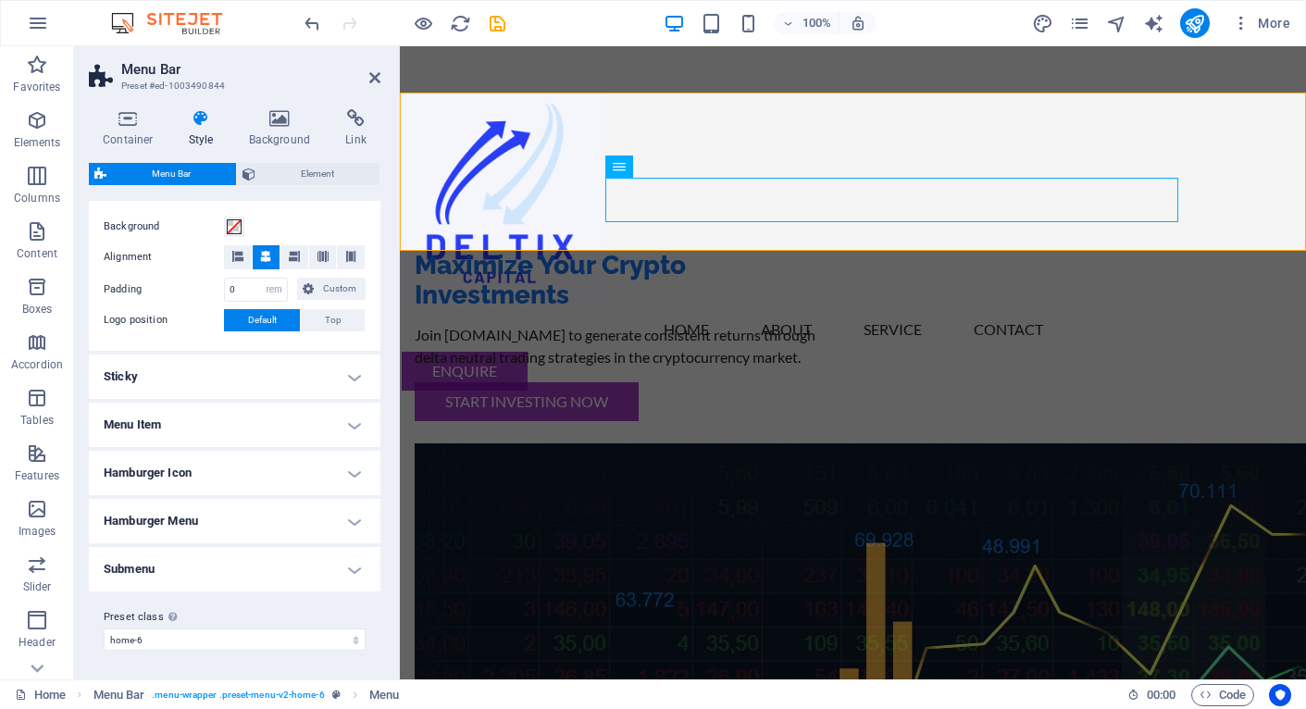
click at [250, 431] on h4 "Menu Item" at bounding box center [235, 425] width 292 height 44
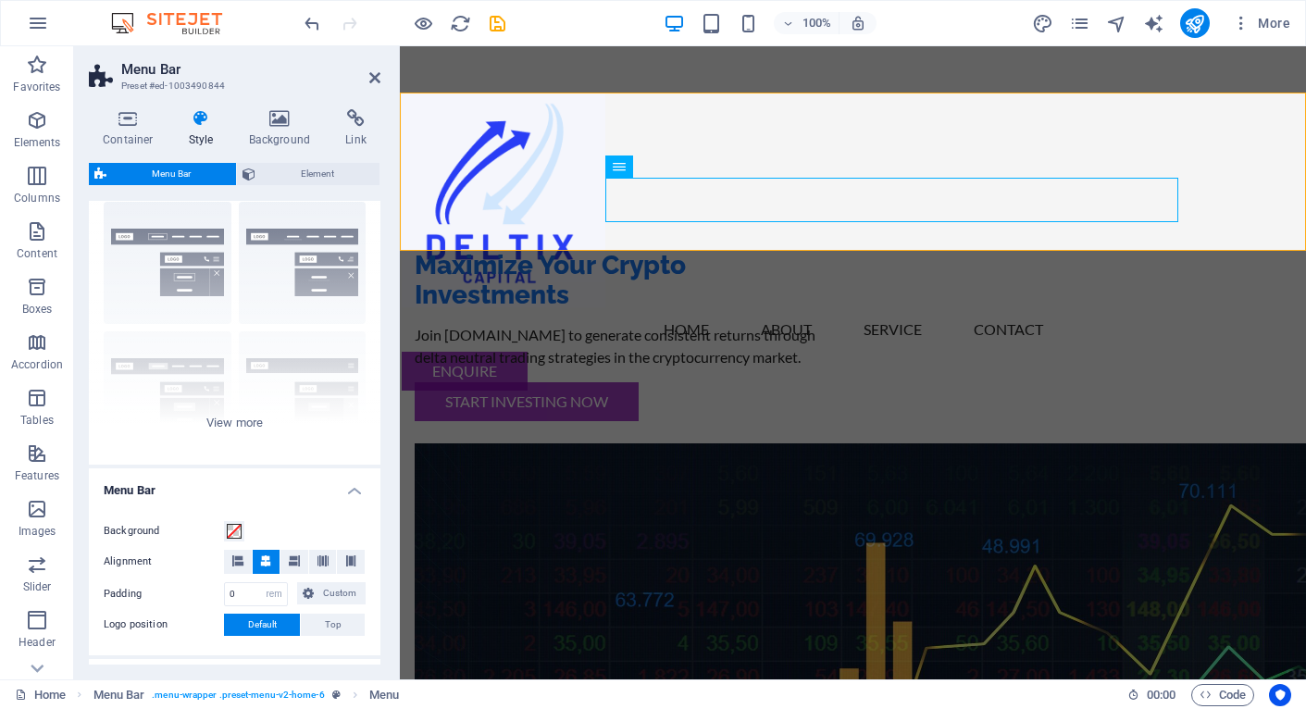
scroll to position [0, 0]
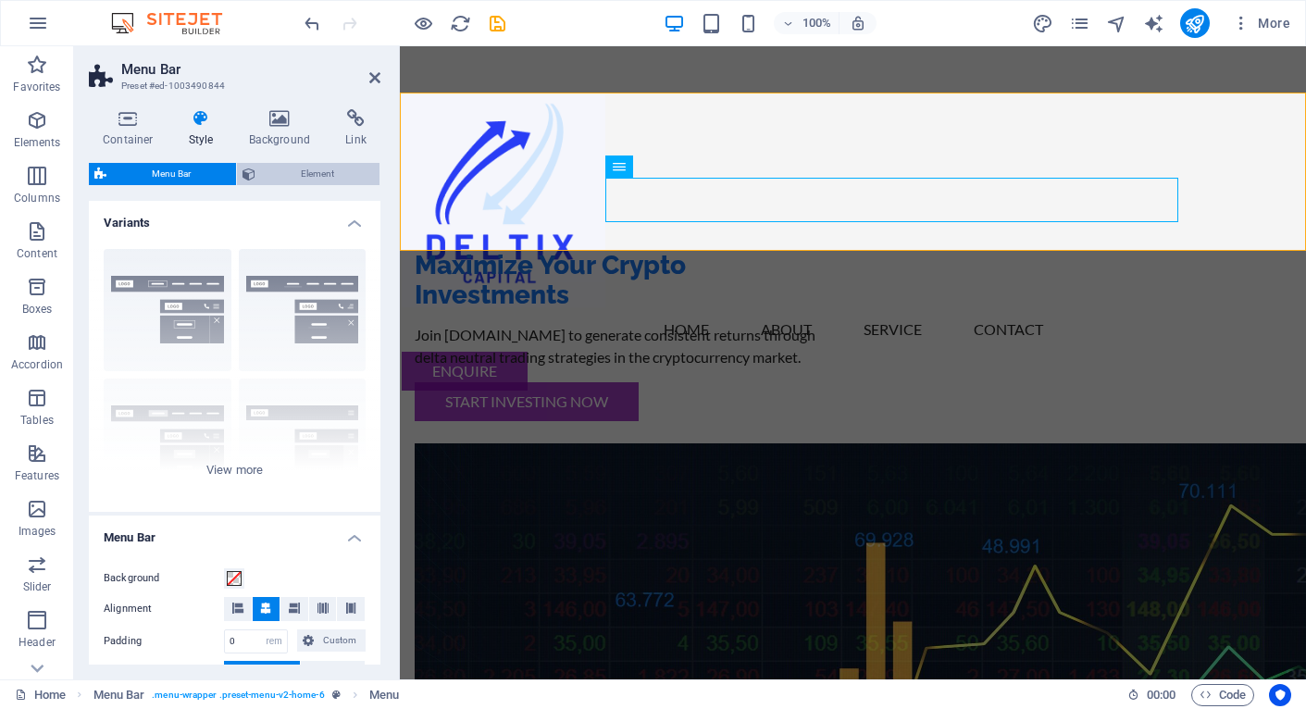
click at [306, 178] on span "Element" at bounding box center [317, 174] width 113 height 22
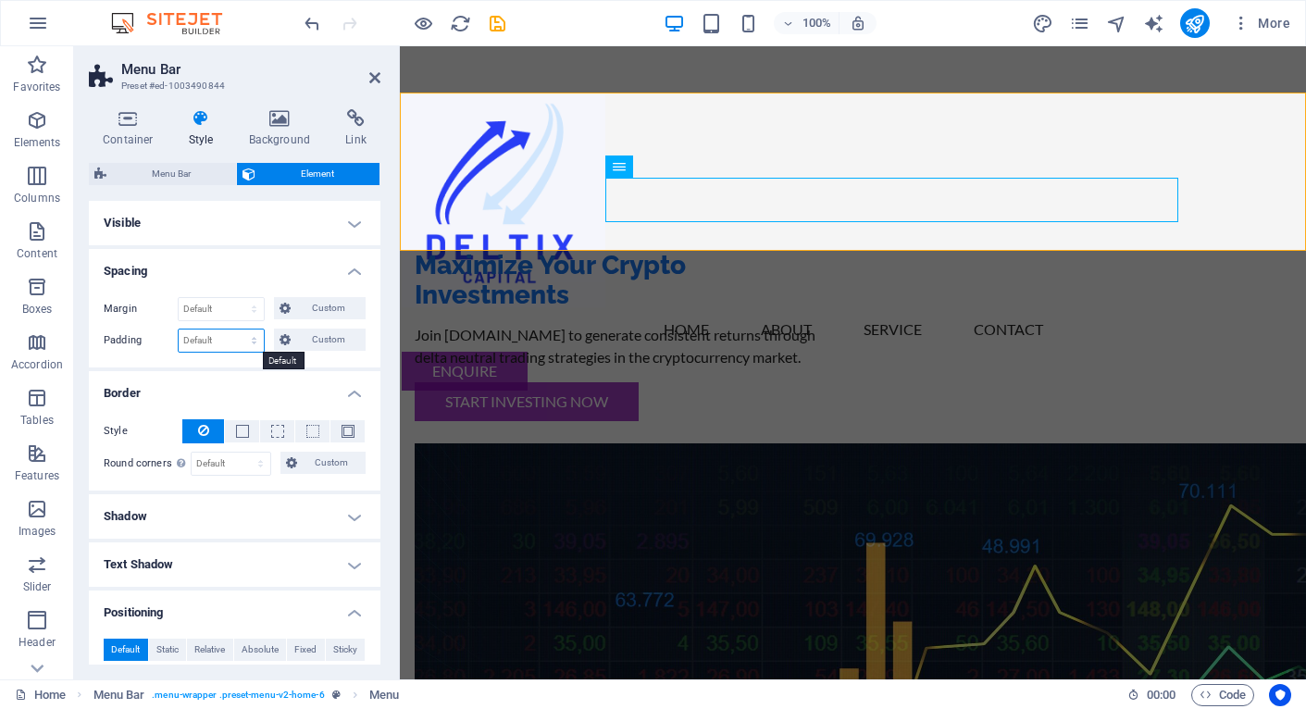
click at [231, 340] on select "Default px rem % vh vw Custom" at bounding box center [221, 341] width 85 height 22
click at [311, 340] on span "Custom" at bounding box center [328, 340] width 64 height 22
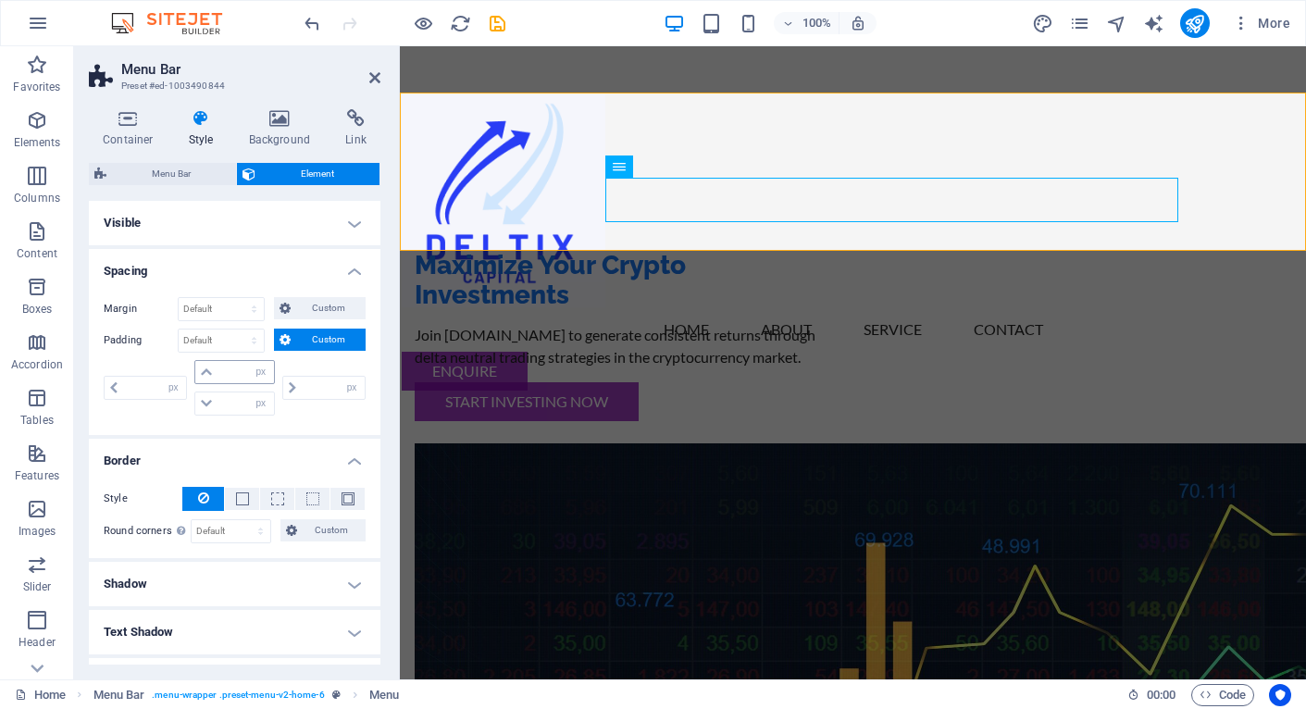
click at [204, 371] on icon at bounding box center [206, 372] width 11 height 11
click at [206, 372] on icon at bounding box center [206, 372] width 11 height 11
click at [206, 403] on icon at bounding box center [206, 403] width 11 height 11
click at [239, 376] on input "number" at bounding box center [246, 372] width 56 height 22
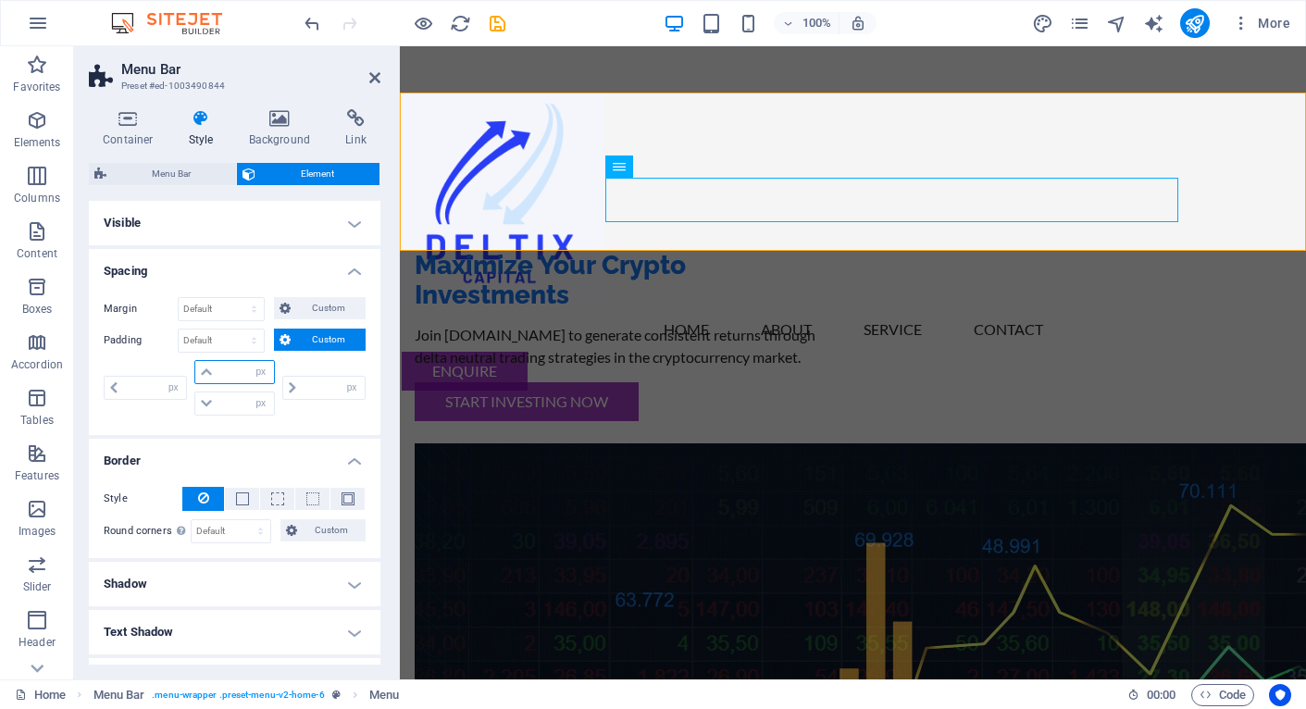
type input "1"
type input "0"
type input "1"
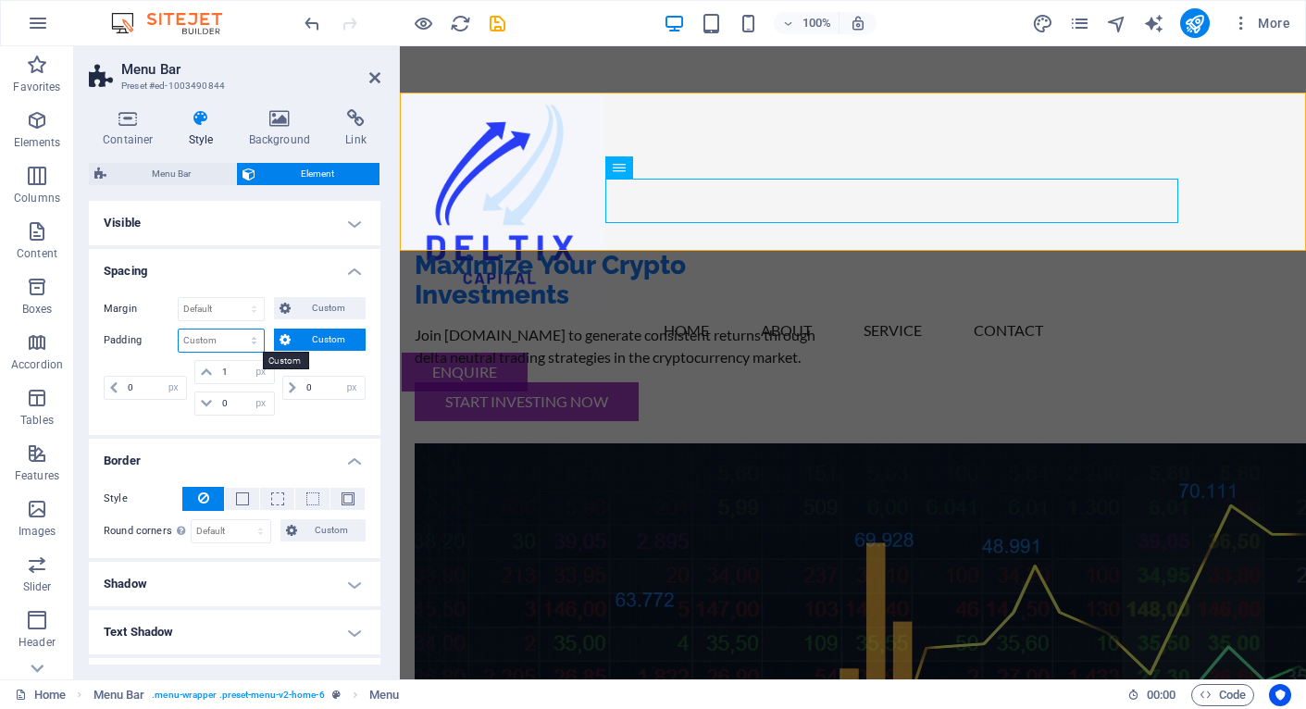
click at [230, 346] on select "Default px rem % vh vw Custom" at bounding box center [221, 341] width 85 height 22
click at [179, 330] on select "Default px rem % vh vw Custom" at bounding box center [221, 341] width 85 height 22
select select "DISABLED_OPTION_VALUE"
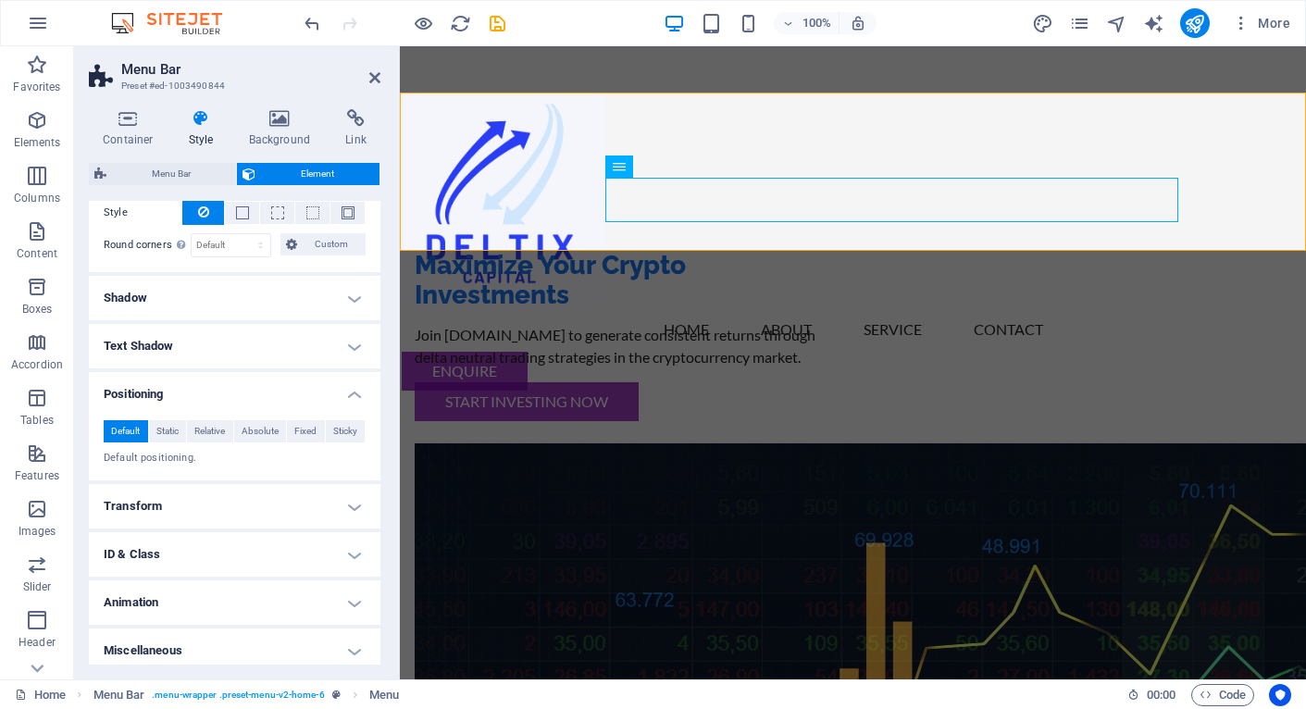
scroll to position [226, 0]
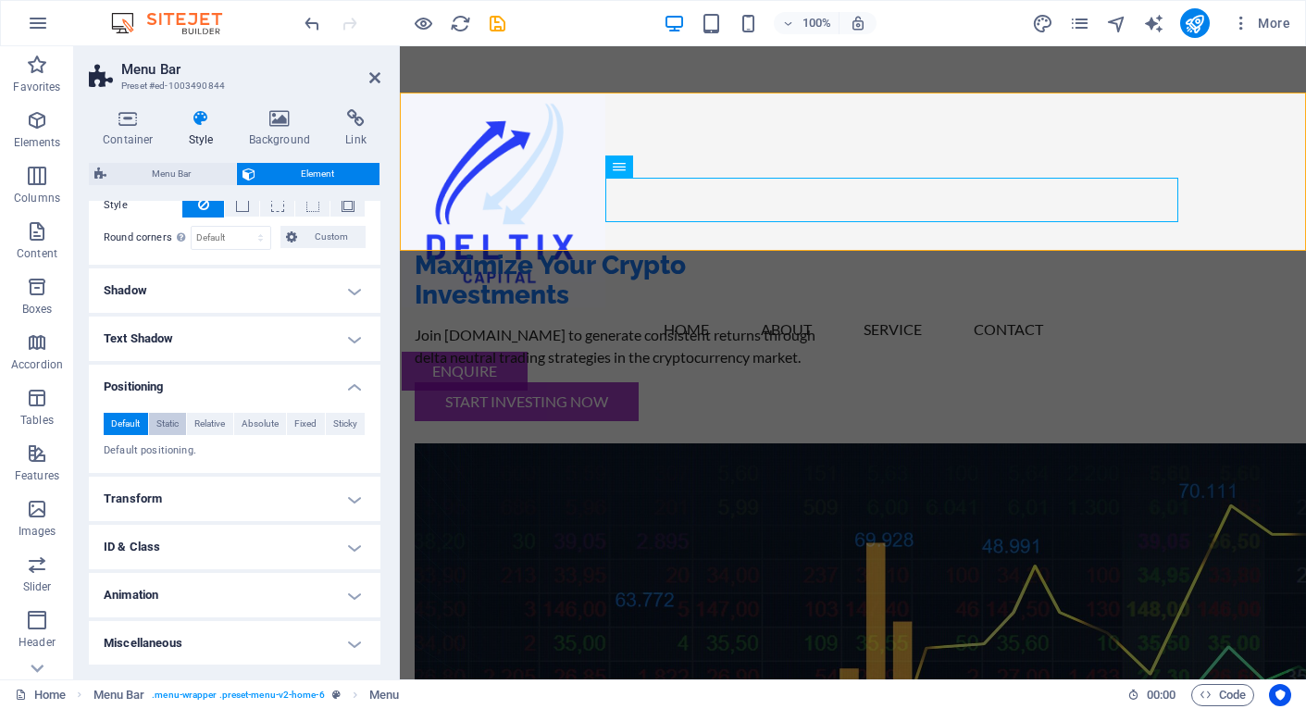
click at [178, 424] on span "Static" at bounding box center [167, 424] width 22 height 22
click at [210, 428] on span "Relative" at bounding box center [209, 424] width 31 height 22
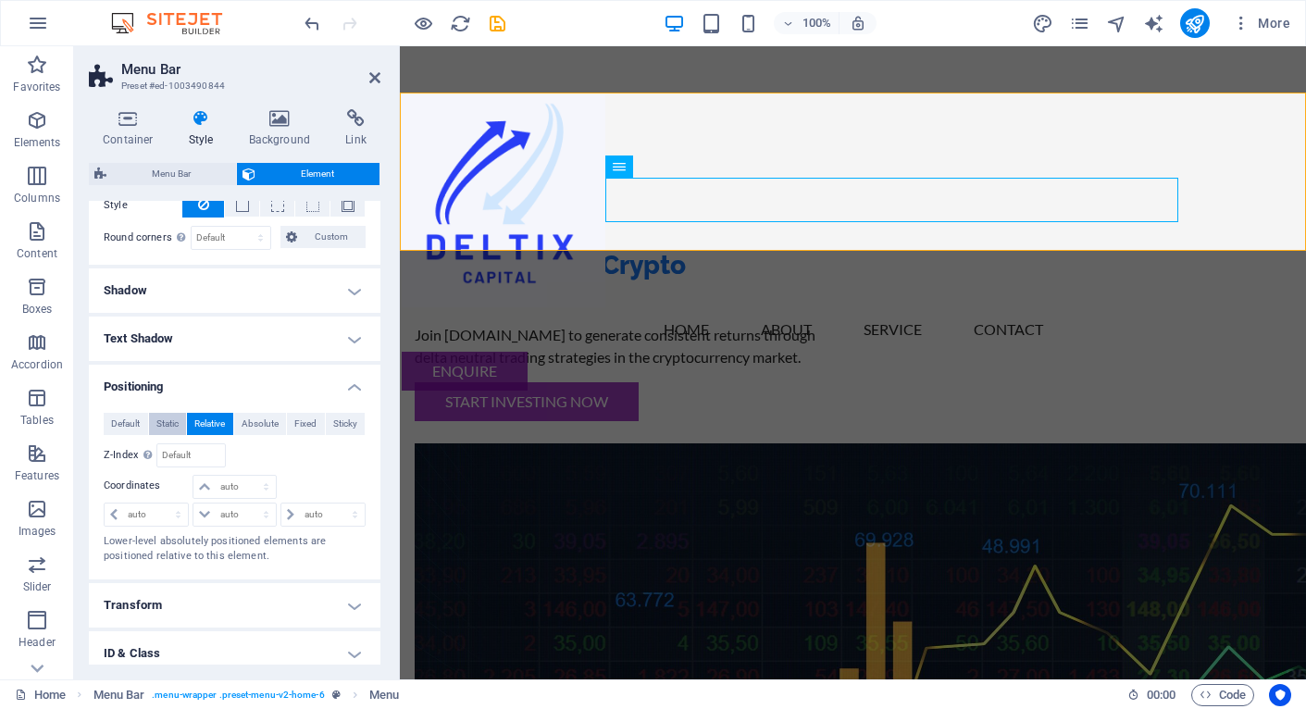
click at [169, 424] on span "Static" at bounding box center [167, 424] width 22 height 22
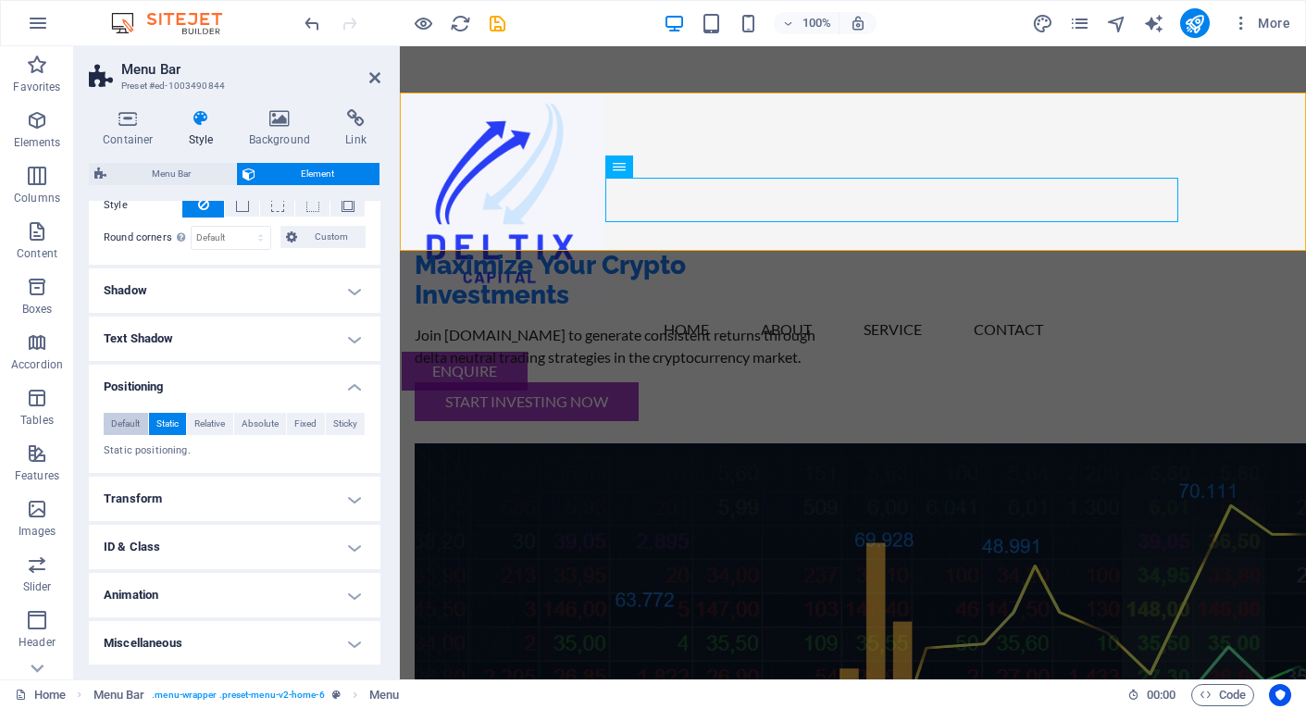
click at [135, 424] on span "Default" at bounding box center [125, 424] width 29 height 22
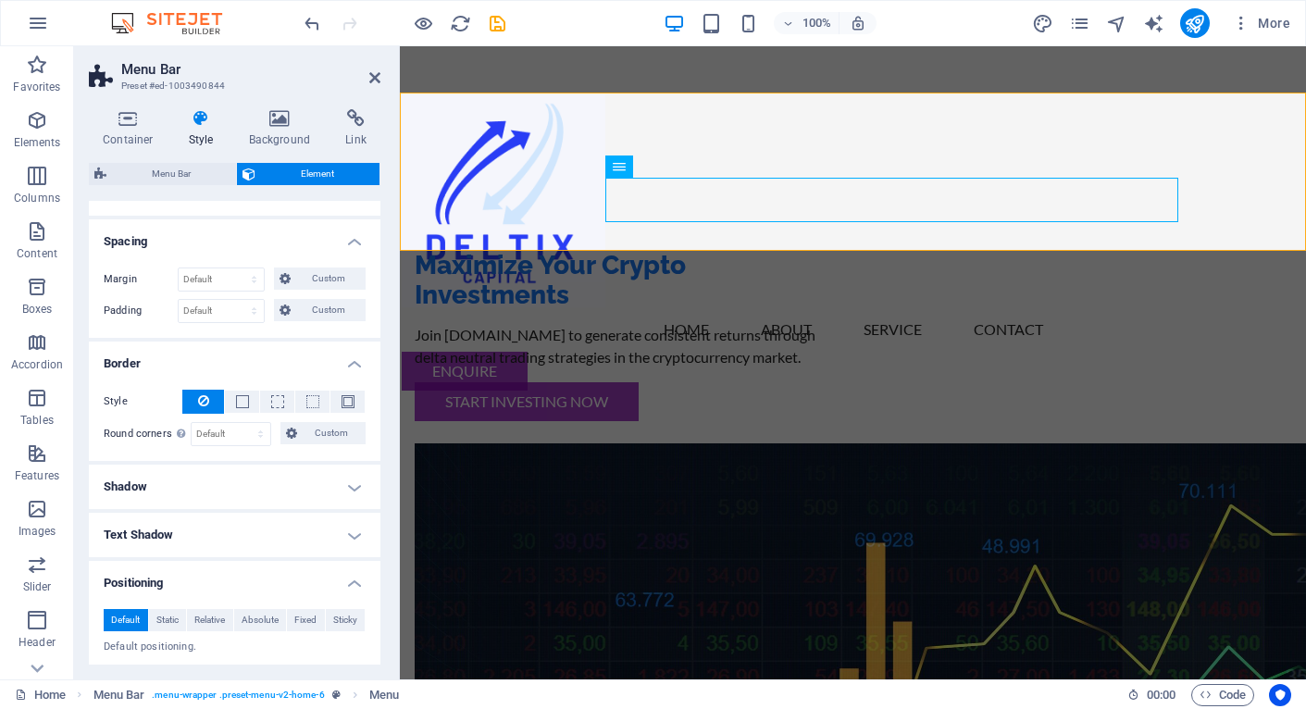
scroll to position [0, 0]
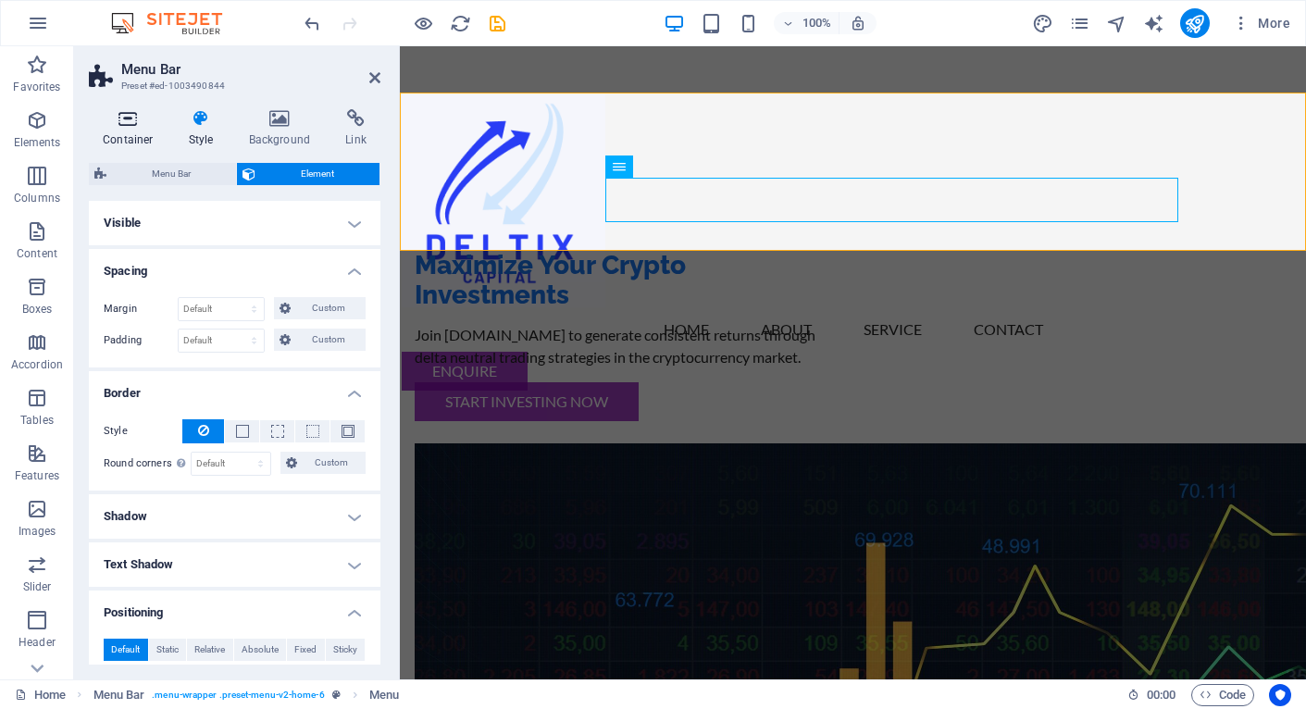
click at [132, 119] on icon at bounding box center [128, 118] width 79 height 19
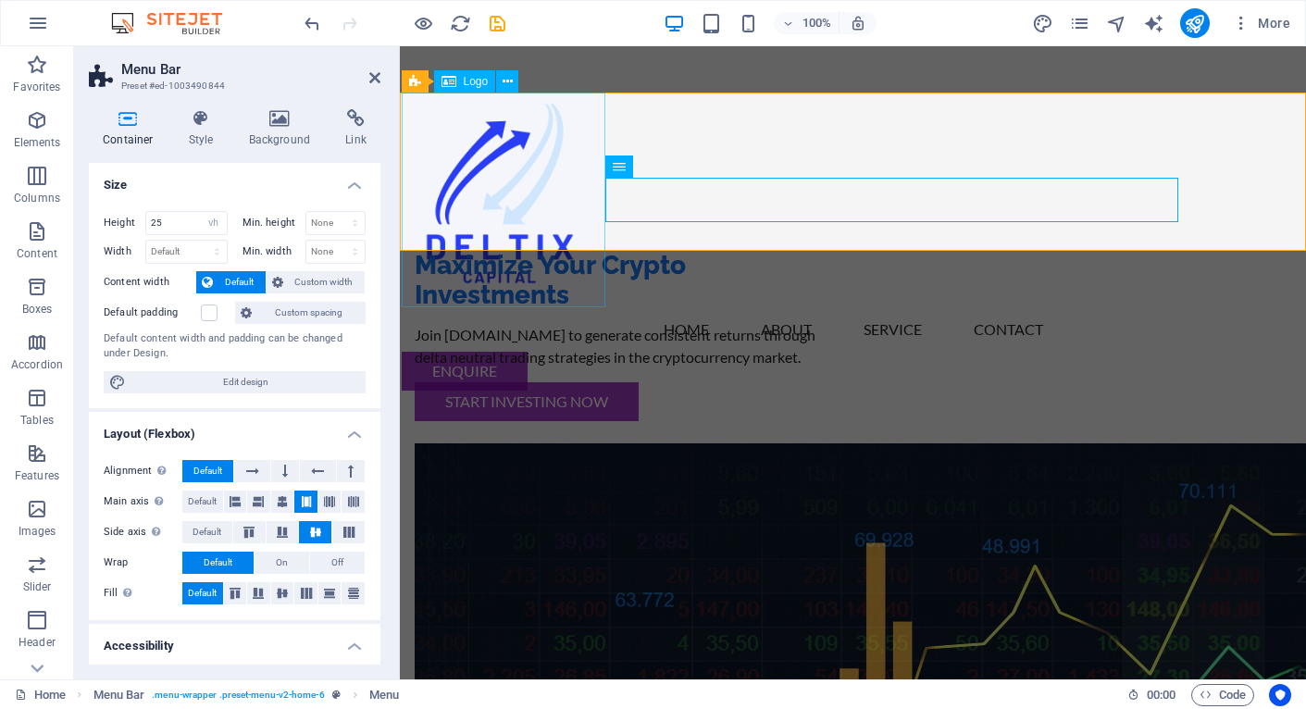
click at [470, 150] on div at bounding box center [853, 200] width 903 height 215
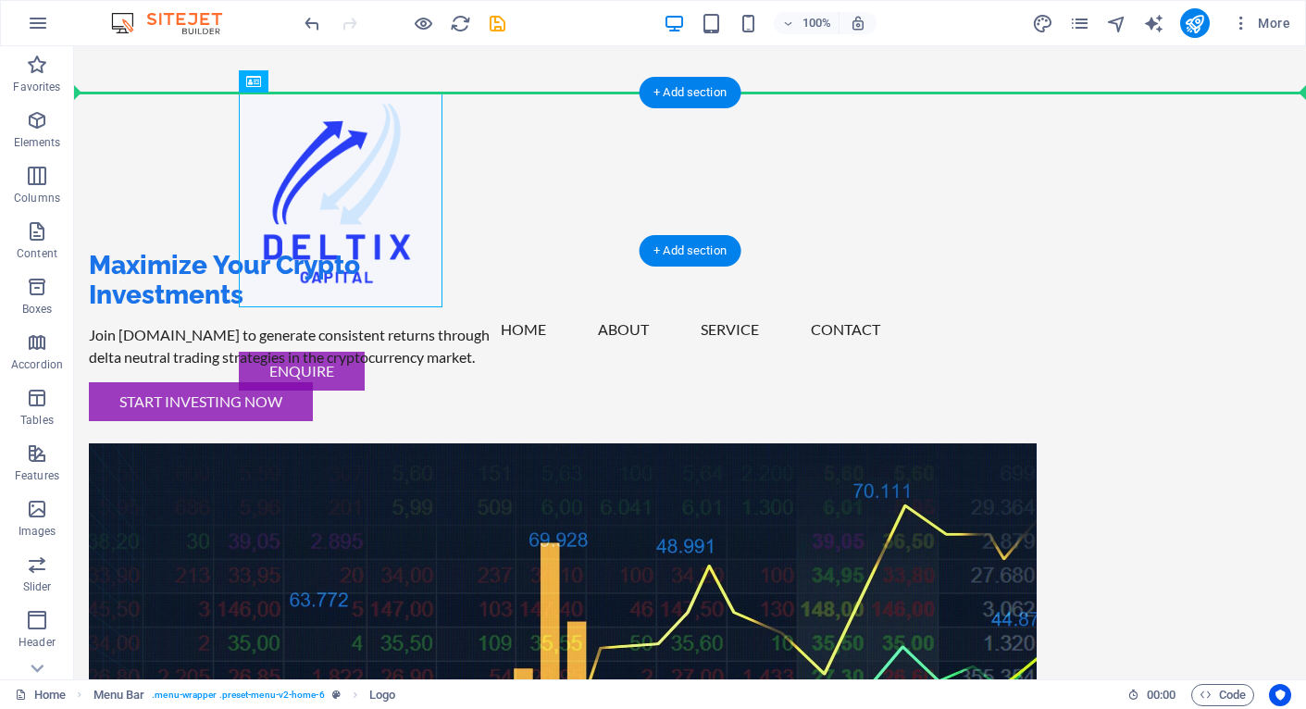
drag, startPoint x: 163, startPoint y: 161, endPoint x: 489, endPoint y: 127, distance: 327.6
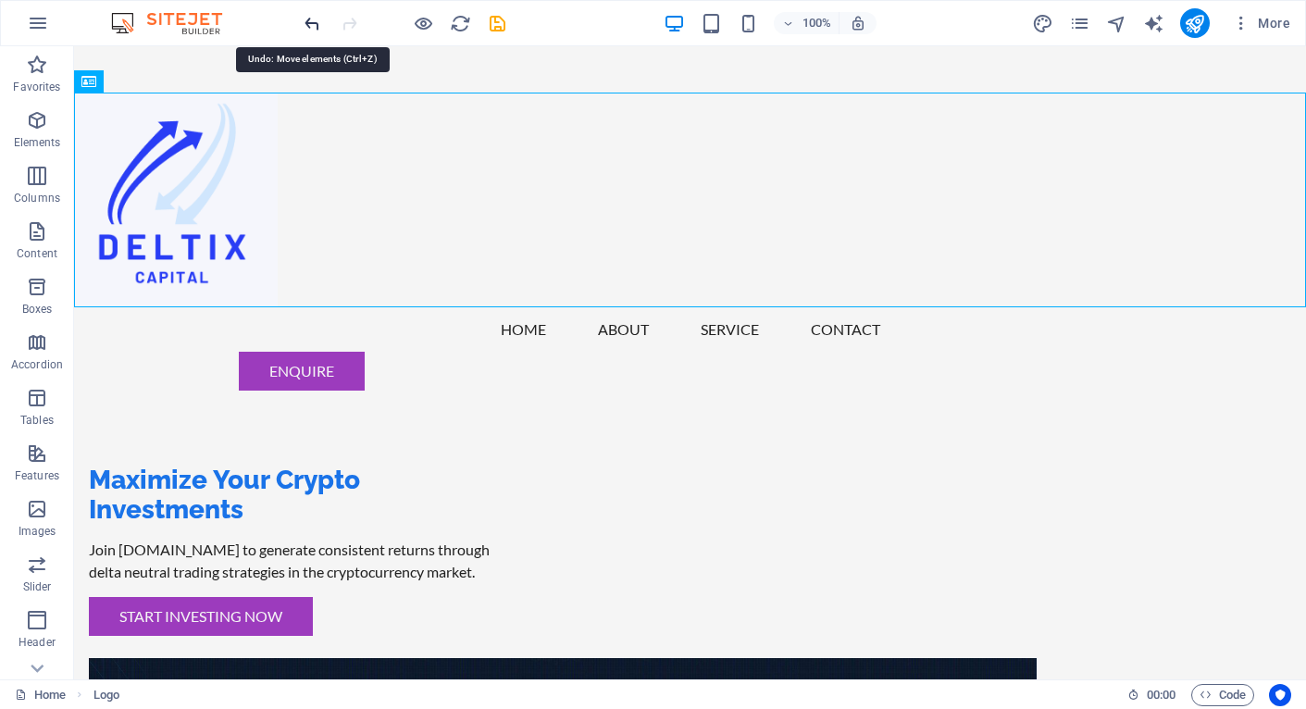
click at [315, 26] on icon "undo" at bounding box center [312, 23] width 21 height 21
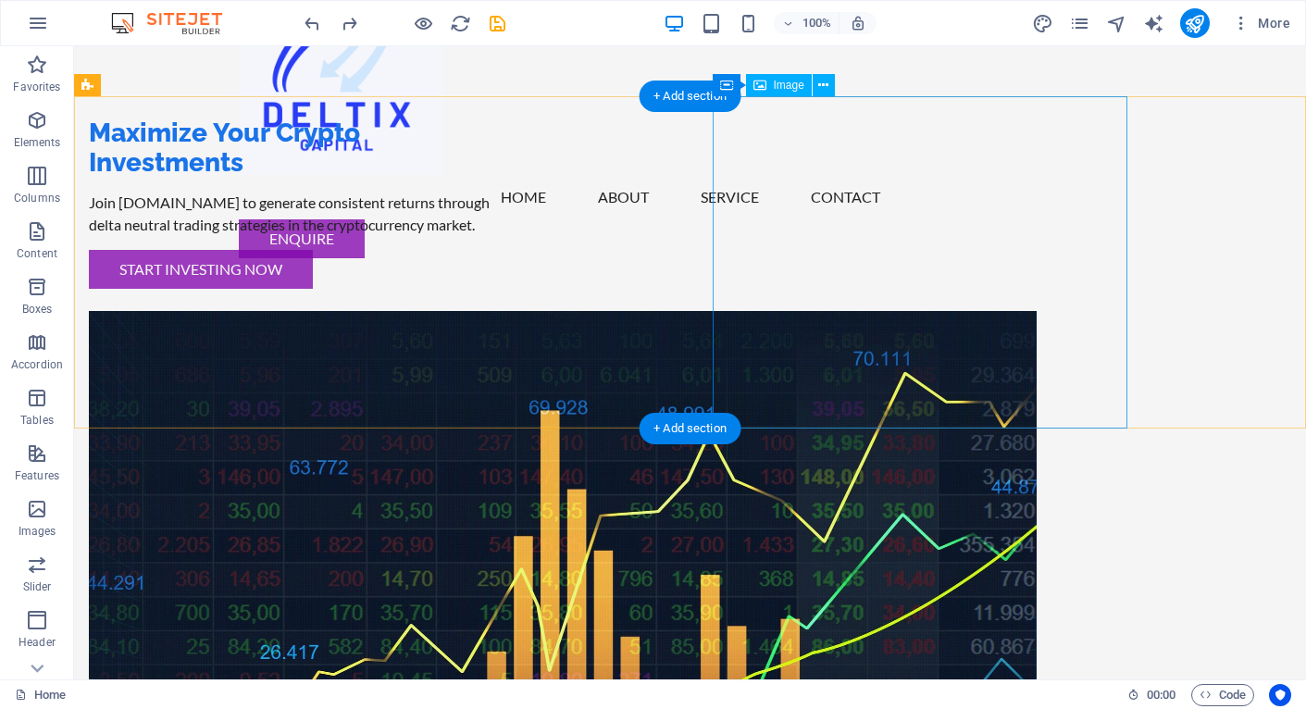
scroll to position [174, 0]
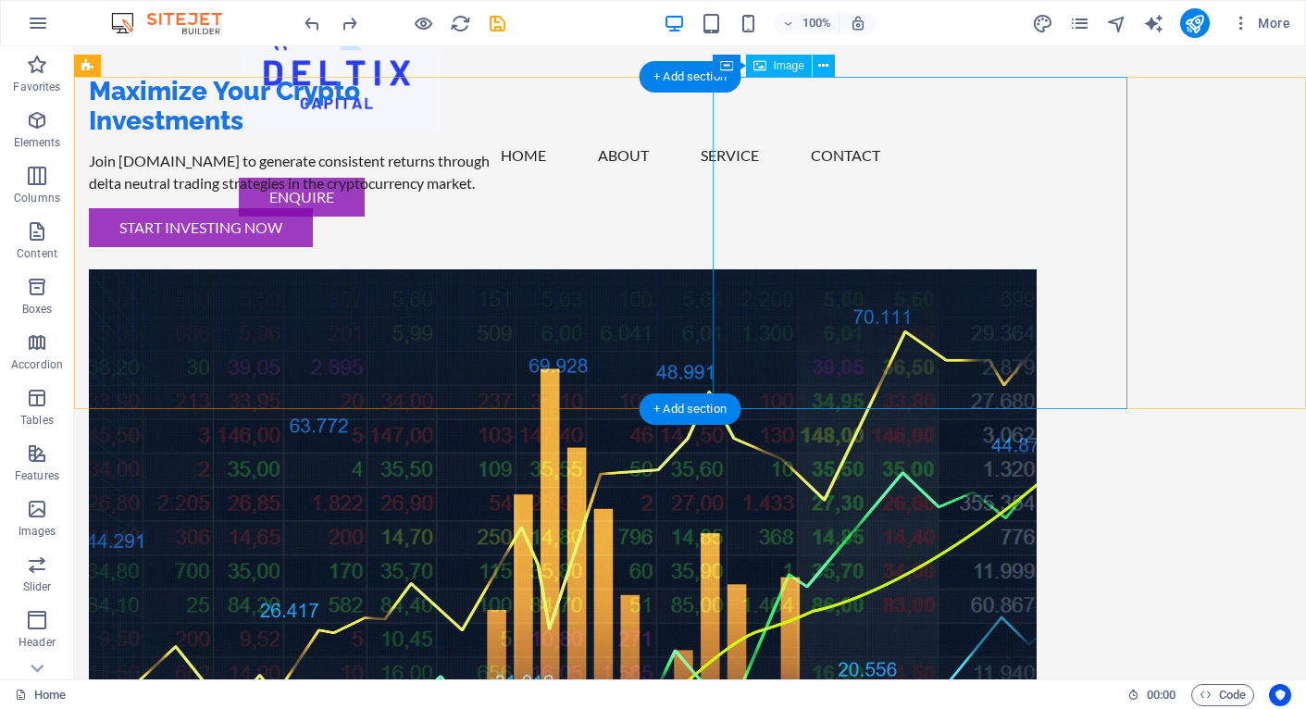
click at [504, 367] on figure at bounding box center [296, 648] width 415 height 759
click at [504, 335] on figure at bounding box center [296, 648] width 415 height 759
click at [504, 269] on figure at bounding box center [296, 648] width 415 height 759
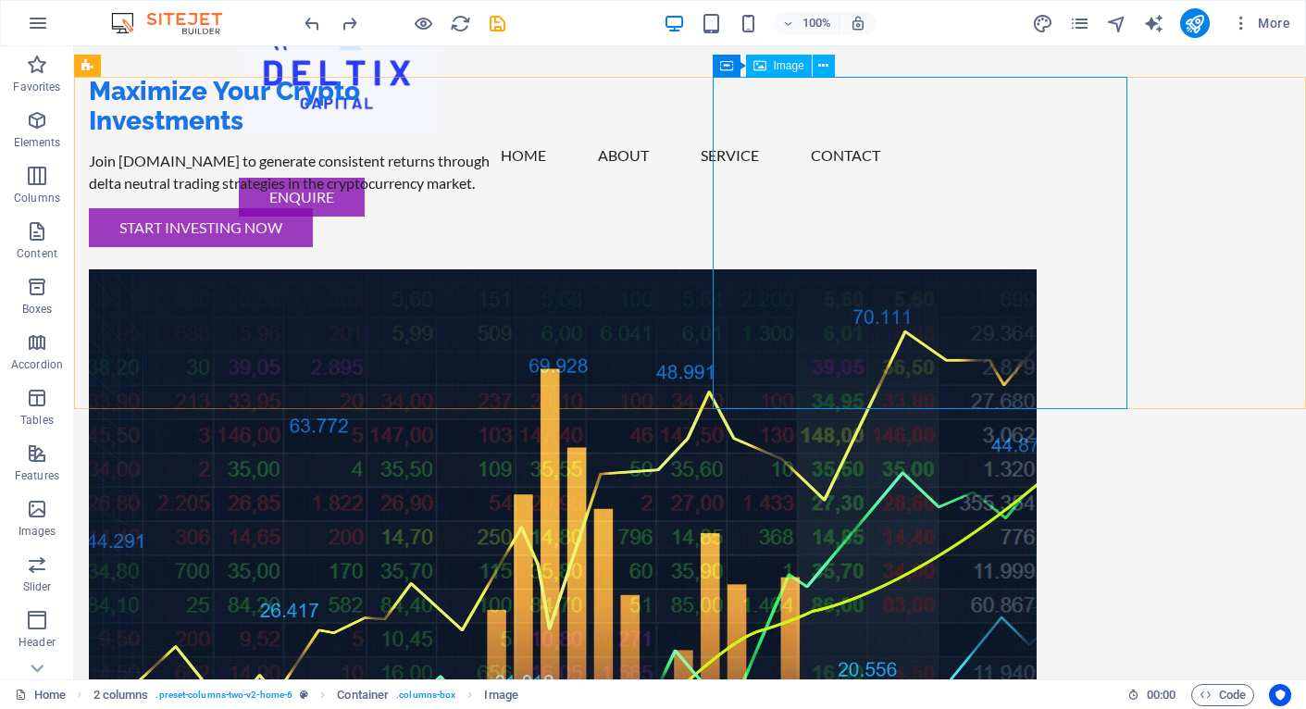
click at [789, 67] on span "Image" at bounding box center [789, 65] width 31 height 11
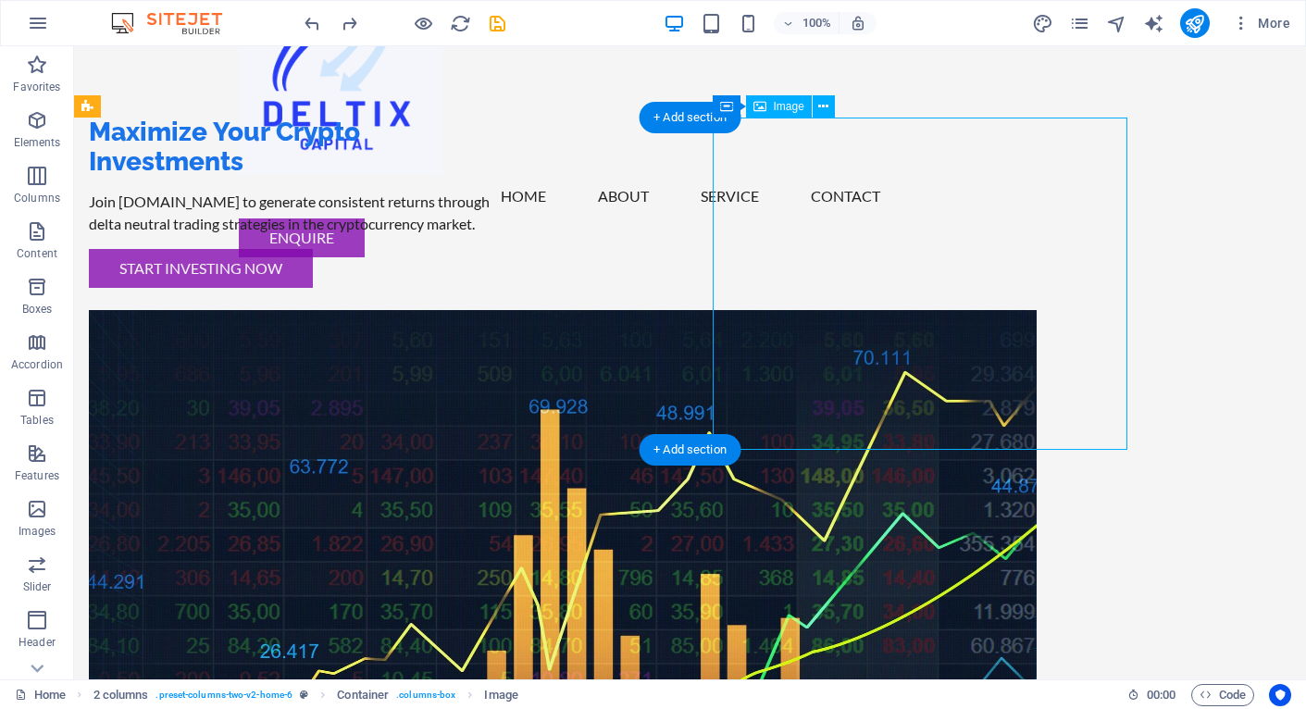
click at [504, 310] on figure at bounding box center [296, 689] width 415 height 759
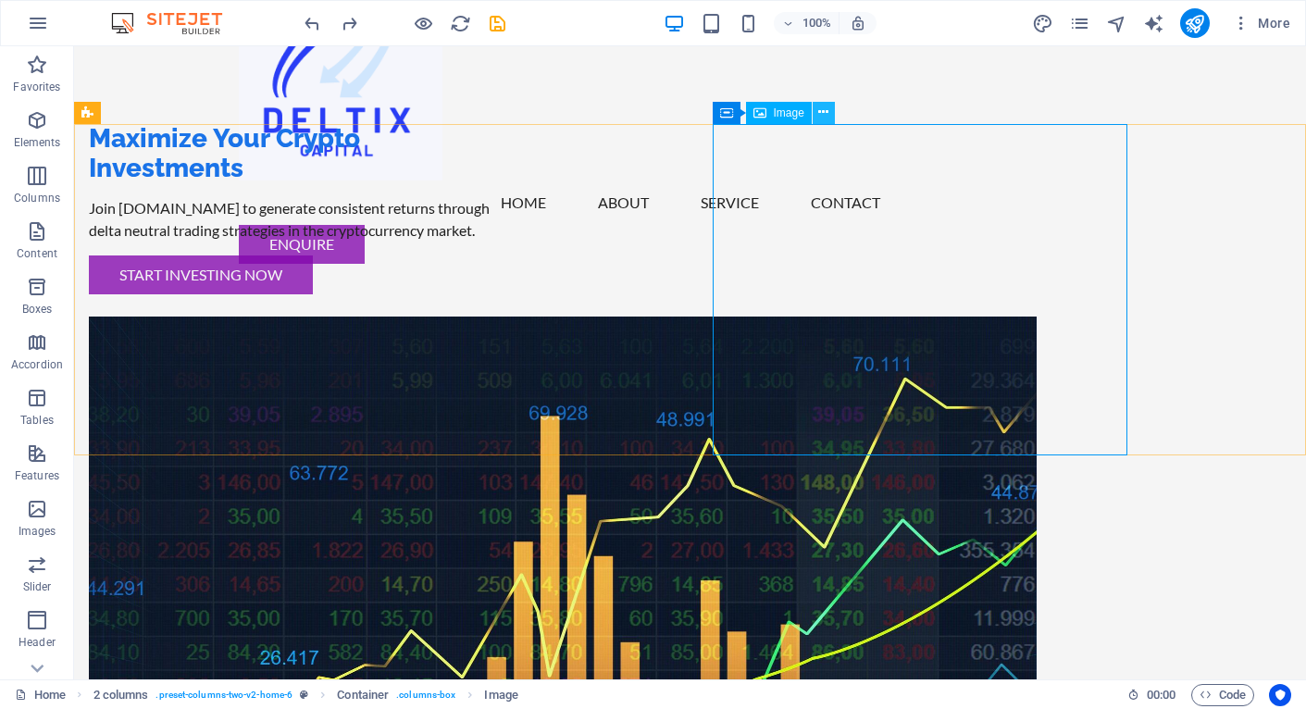
click at [820, 112] on icon at bounding box center [823, 112] width 10 height 19
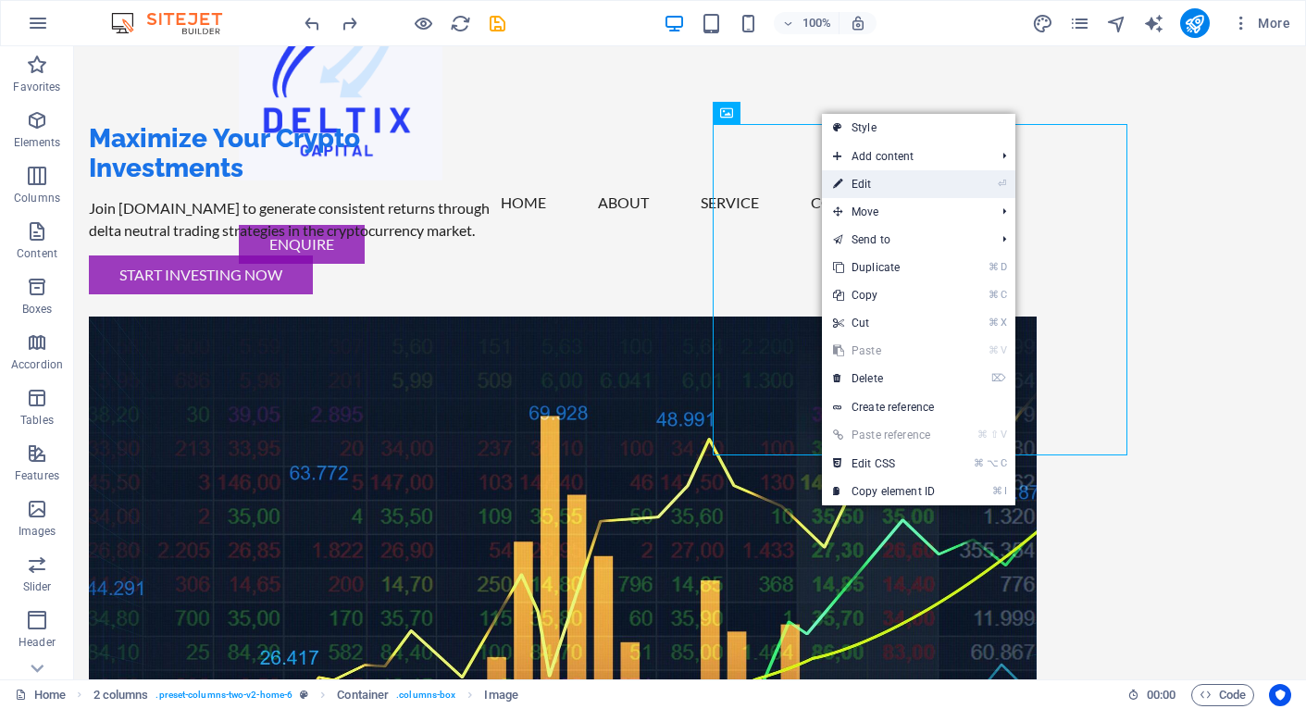
click at [875, 190] on link "⏎ Edit" at bounding box center [884, 184] width 124 height 28
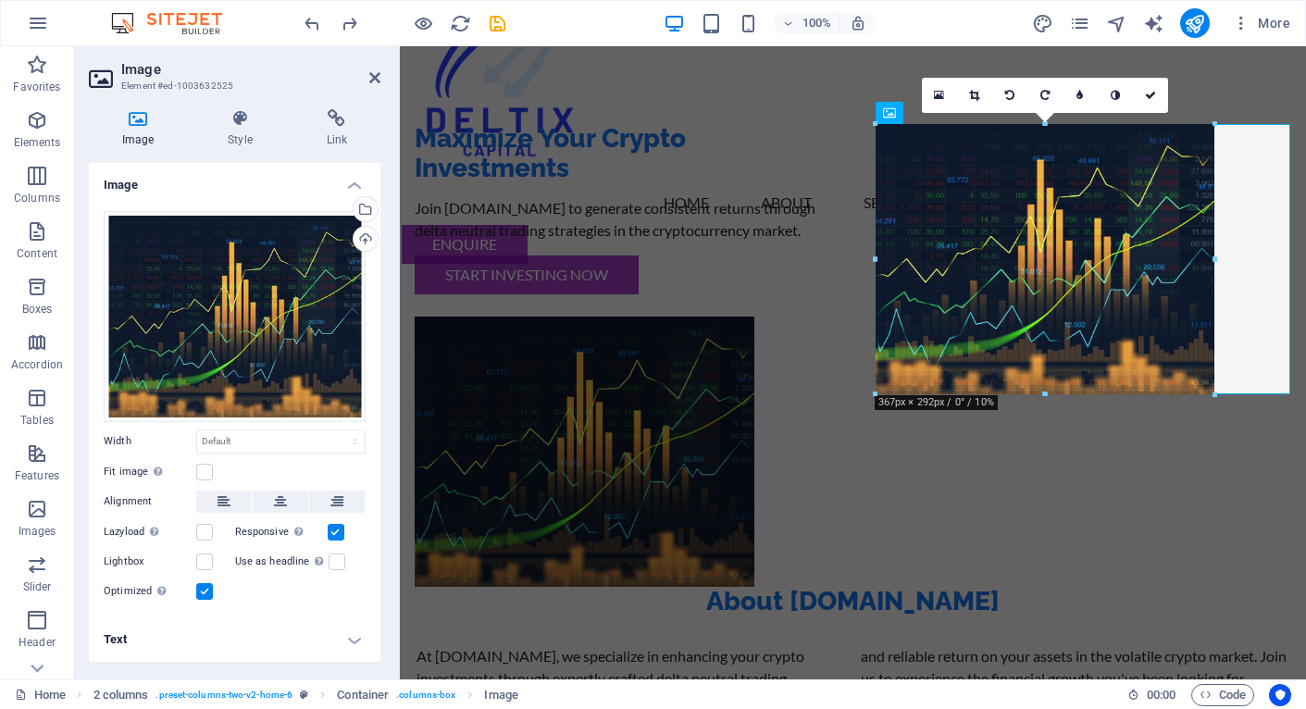
drag, startPoint x: 1288, startPoint y: 455, endPoint x: 1206, endPoint y: 393, distance: 102.4
type input "368"
select select "px"
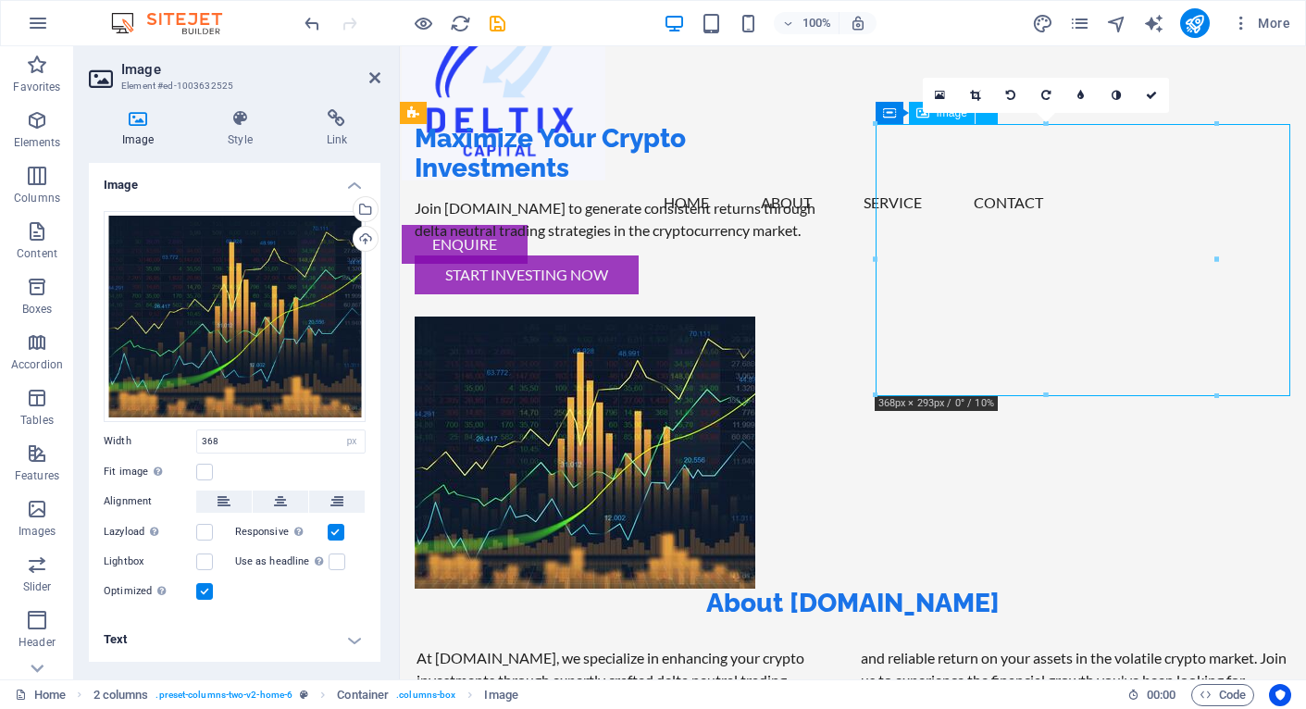
drag, startPoint x: 1140, startPoint y: 293, endPoint x: 1165, endPoint y: 293, distance: 25.9
click at [829, 317] on figure at bounding box center [622, 453] width 415 height 272
click at [721, 589] on div "About Deltix.fi" at bounding box center [854, 604] width 874 height 30
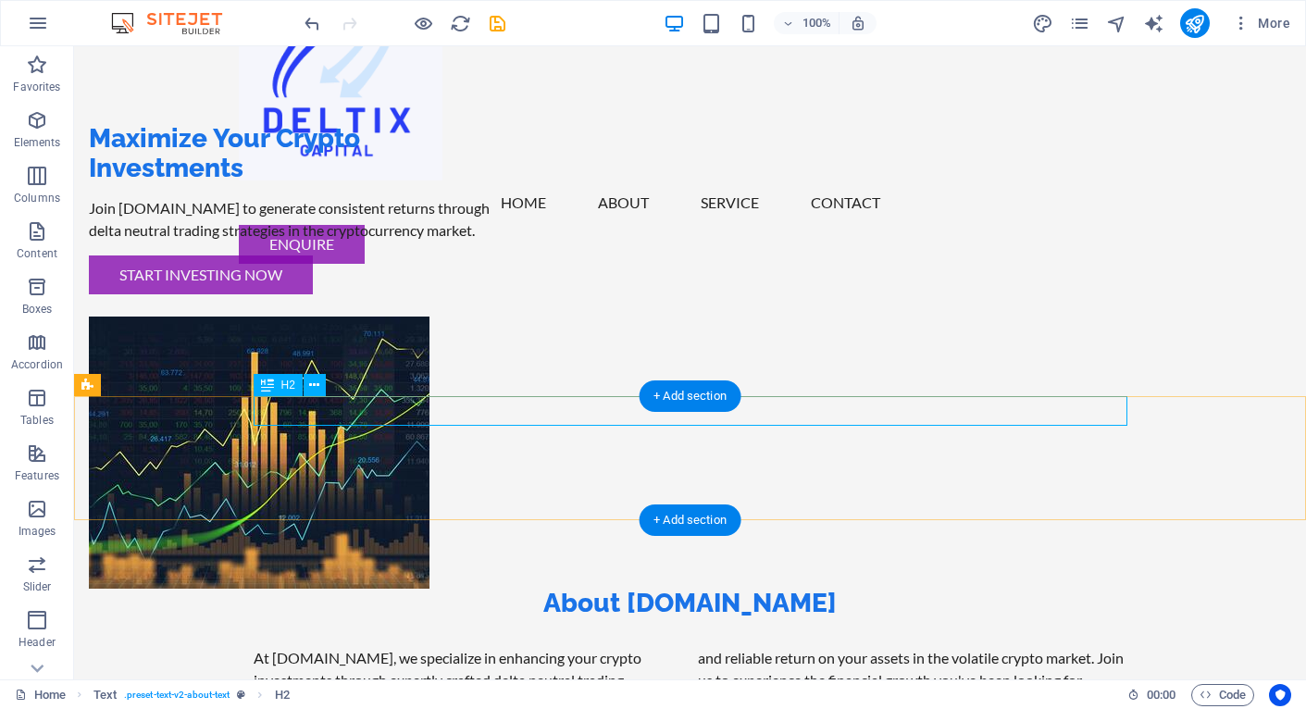
click at [457, 589] on div "About Deltix.fi" at bounding box center [691, 604] width 874 height 30
click at [439, 589] on div "About Deltix.fi" at bounding box center [691, 604] width 874 height 30
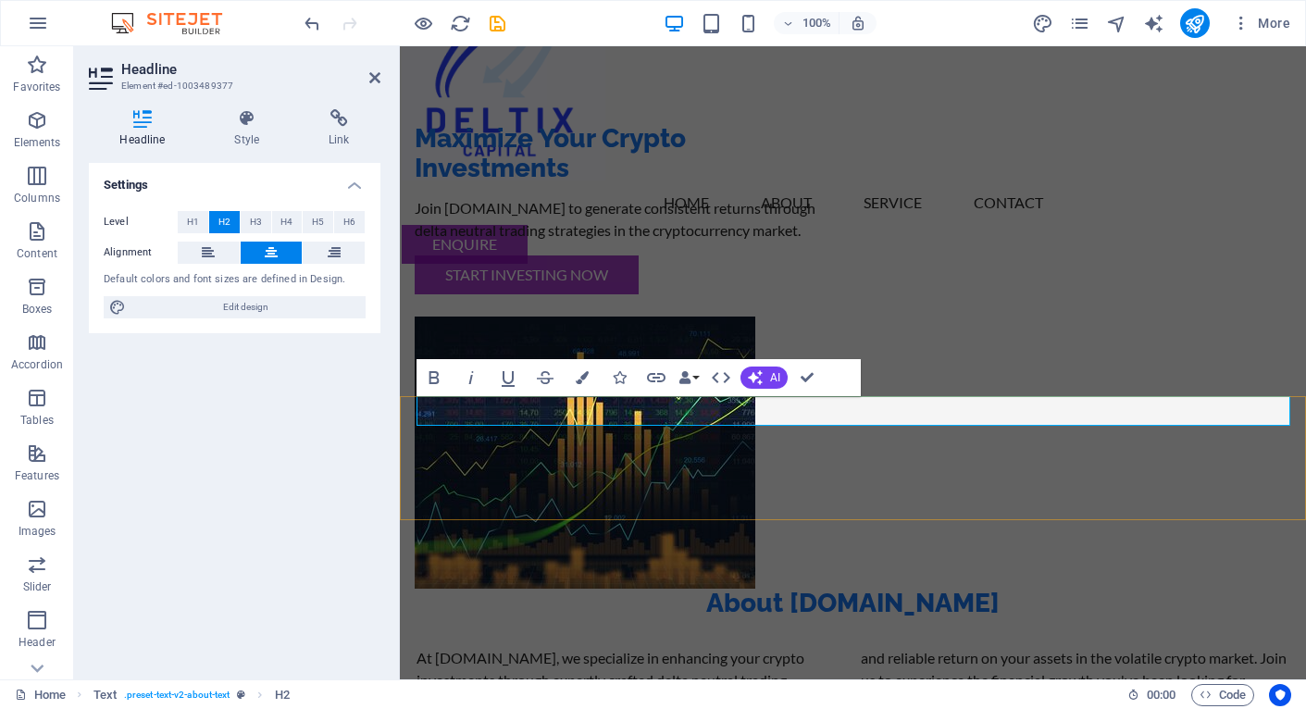
click at [757, 589] on h2 "About Deltix.fi" at bounding box center [854, 604] width 874 height 30
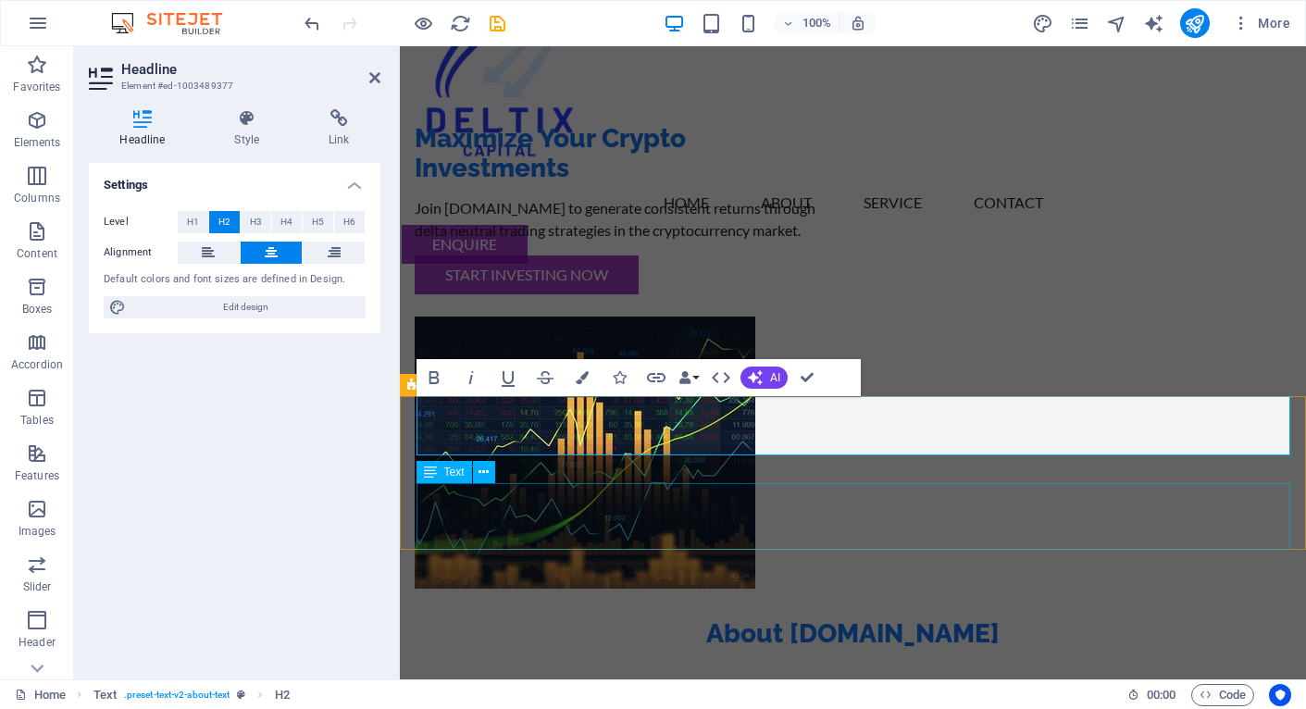
click at [472, 677] on div "At Deltix.fi, we specialize in enhancing your crypto investments through expert…" at bounding box center [854, 710] width 874 height 67
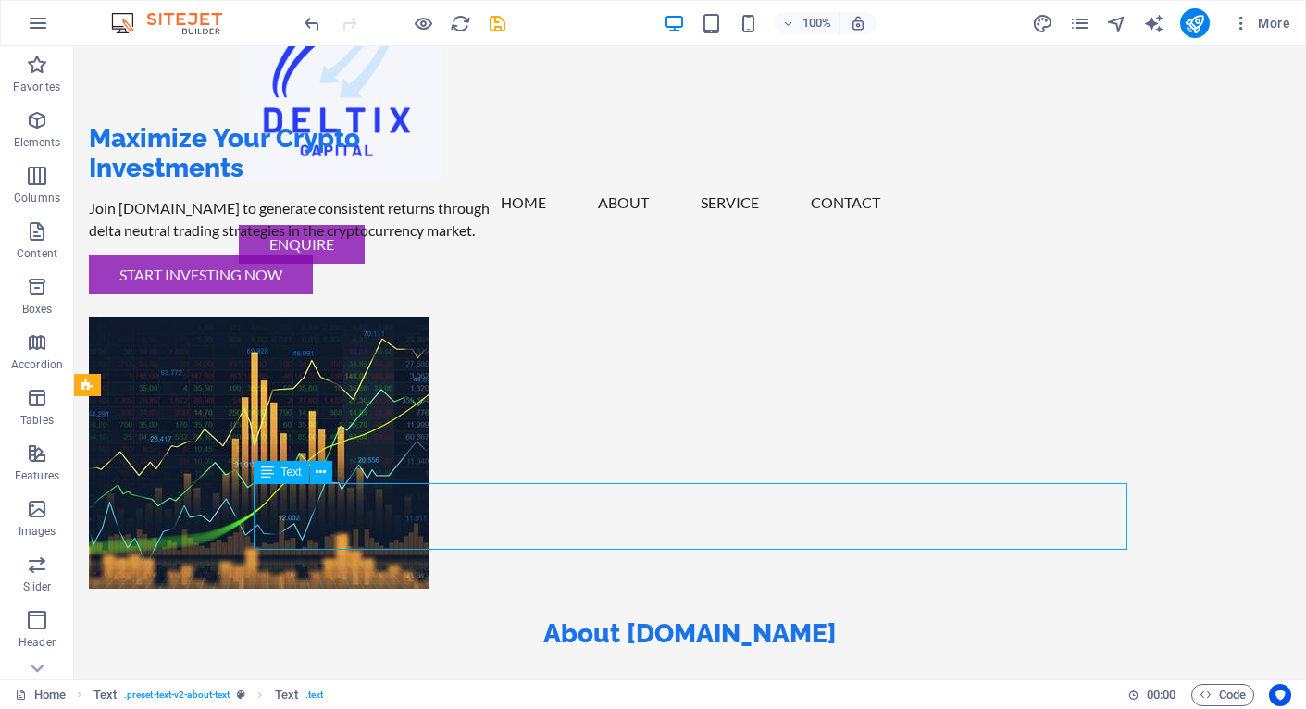
click at [322, 677] on div "At Deltix.fi, we specialize in enhancing your crypto investments through expert…" at bounding box center [691, 710] width 874 height 67
click at [316, 677] on div "At Deltix.fi, we specialize in enhancing your crypto investments through expert…" at bounding box center [691, 710] width 874 height 67
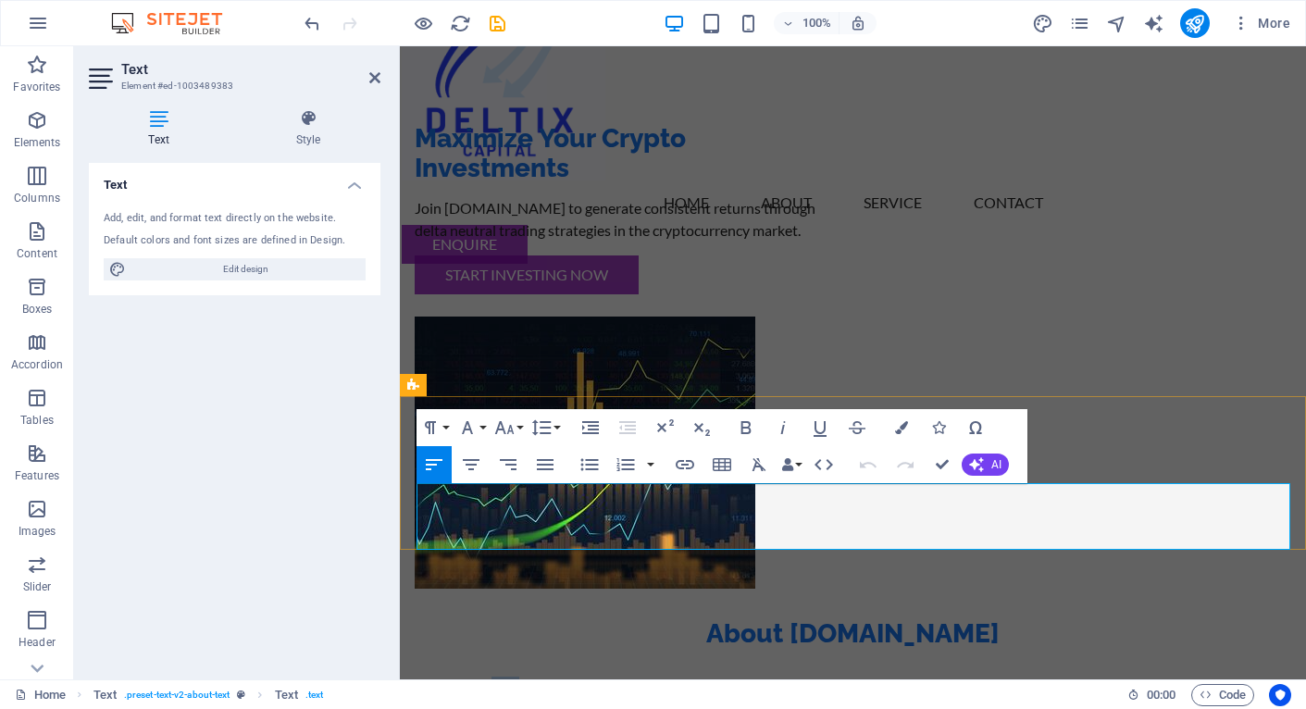
drag, startPoint x: 484, startPoint y: 497, endPoint x: 472, endPoint y: 497, distance: 12.0
click at [472, 677] on p "At Deltix.fi, we specialize in enhancing your crypto investments through expert…" at bounding box center [854, 710] width 874 height 67
click at [451, 677] on p "At Deltix.fi, we specialize in enhancing your crypto investments through expert…" at bounding box center [854, 710] width 874 height 67
copy p "Deltix"
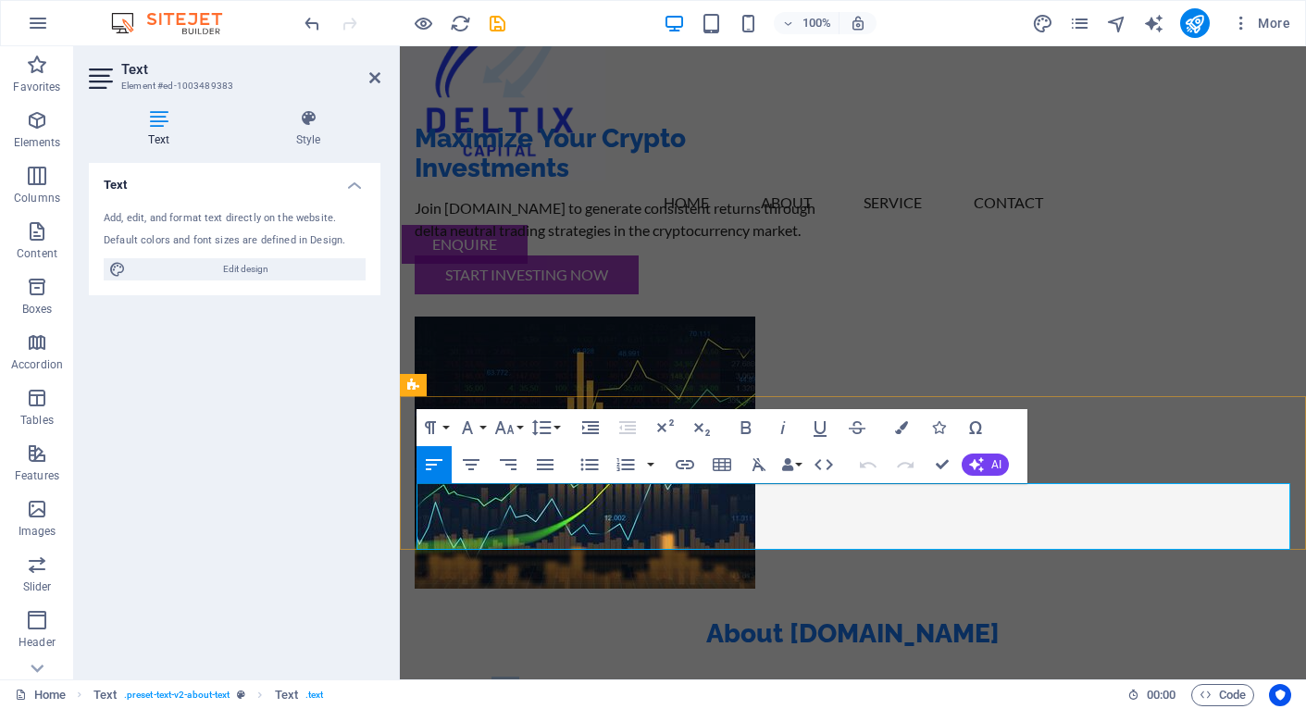
drag, startPoint x: 487, startPoint y: 497, endPoint x: 473, endPoint y: 497, distance: 13.9
click at [473, 677] on p "At Deltix.fi, we specialize in enhancing your crypto investments through expert…" at bounding box center [854, 710] width 874 height 67
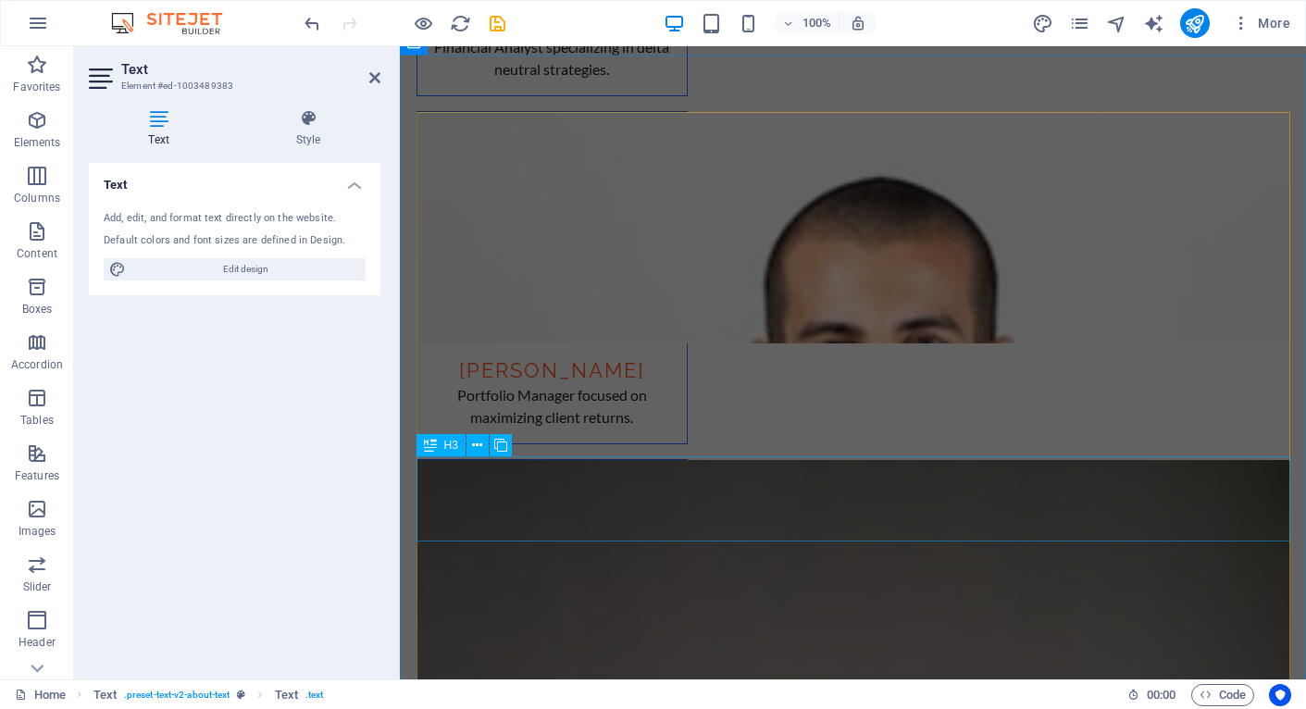
scroll to position [3129, 0]
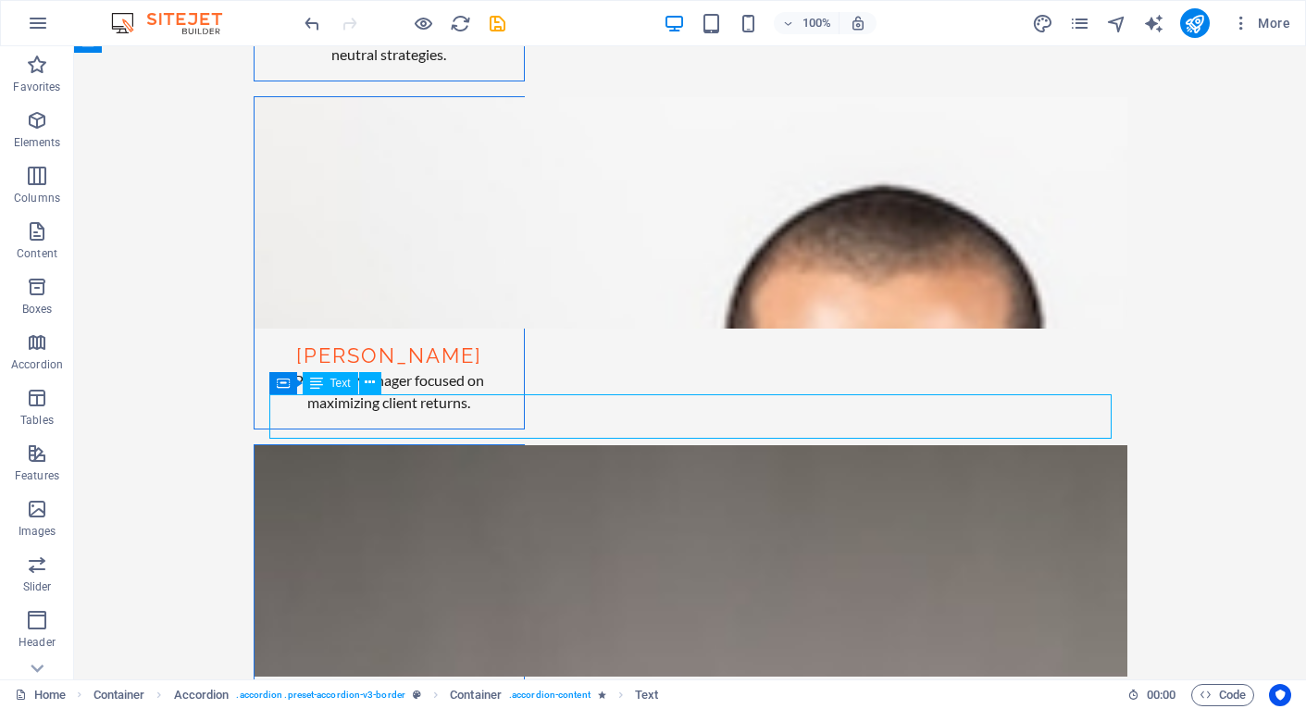
scroll to position [3178, 0]
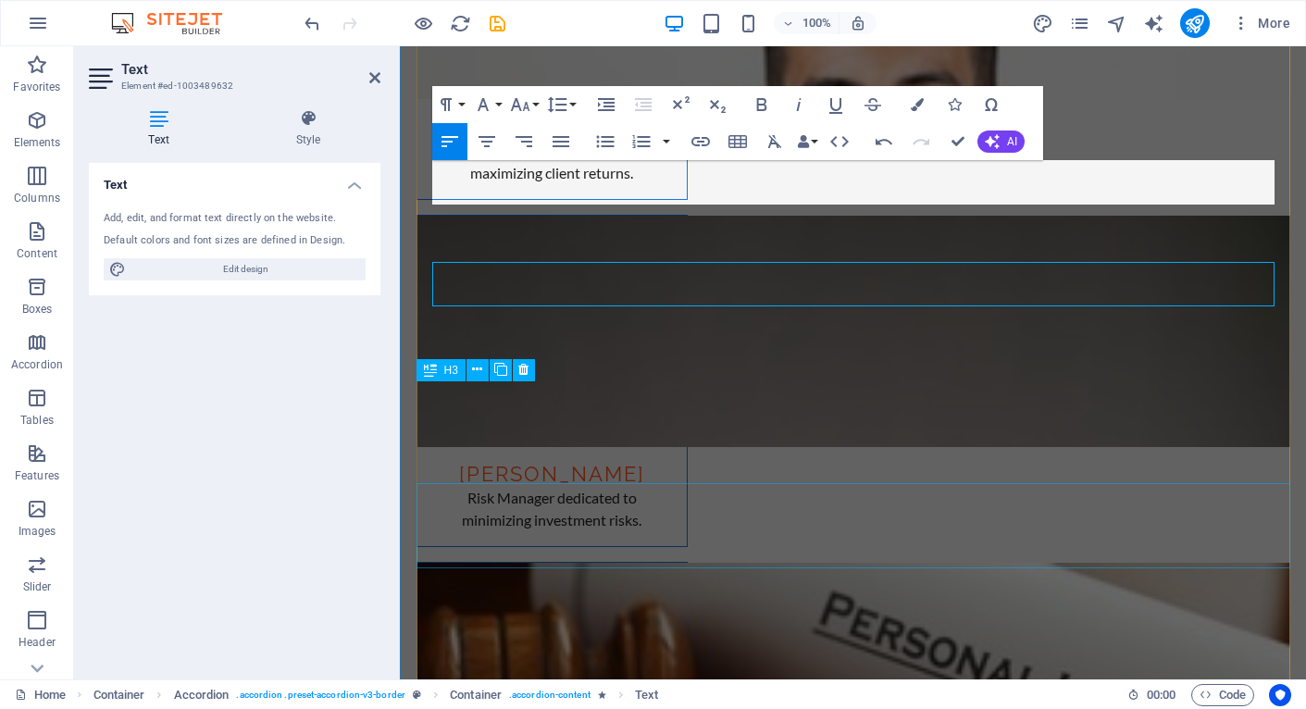
scroll to position [3257, 0]
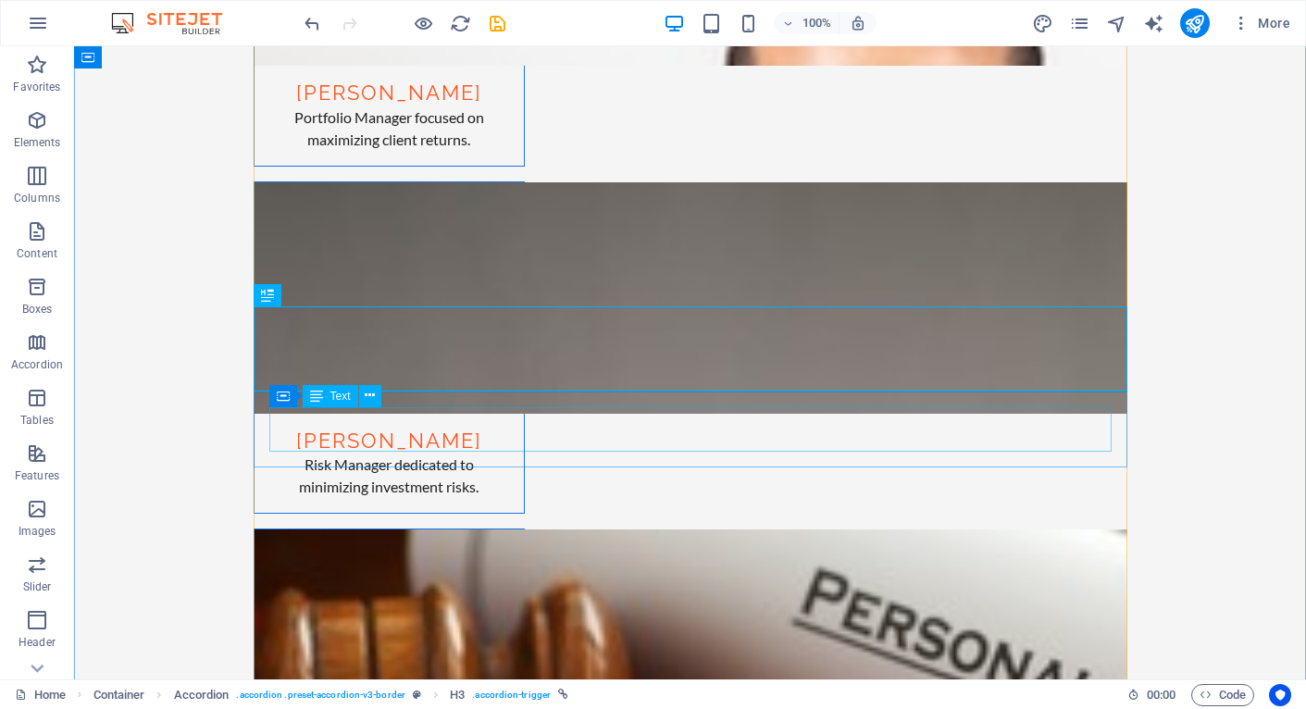
scroll to position [3404, 0]
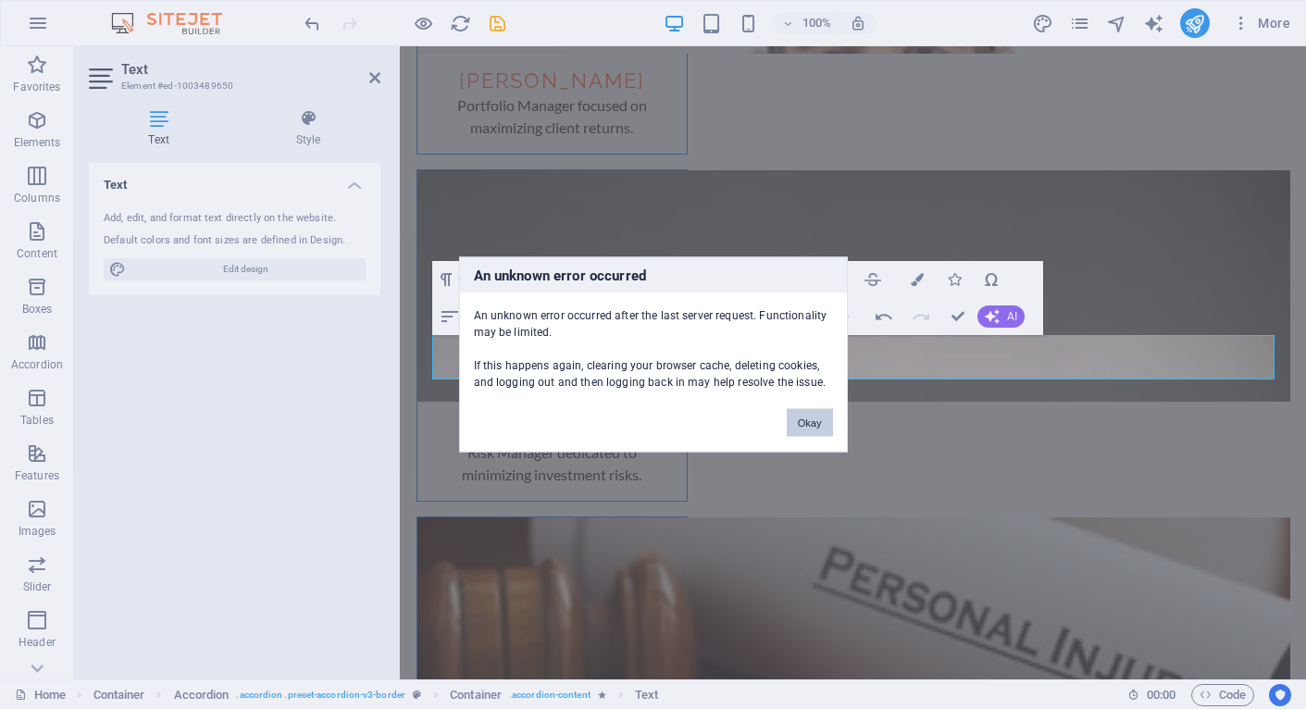
click at [808, 422] on button "Okay" at bounding box center [810, 423] width 46 height 28
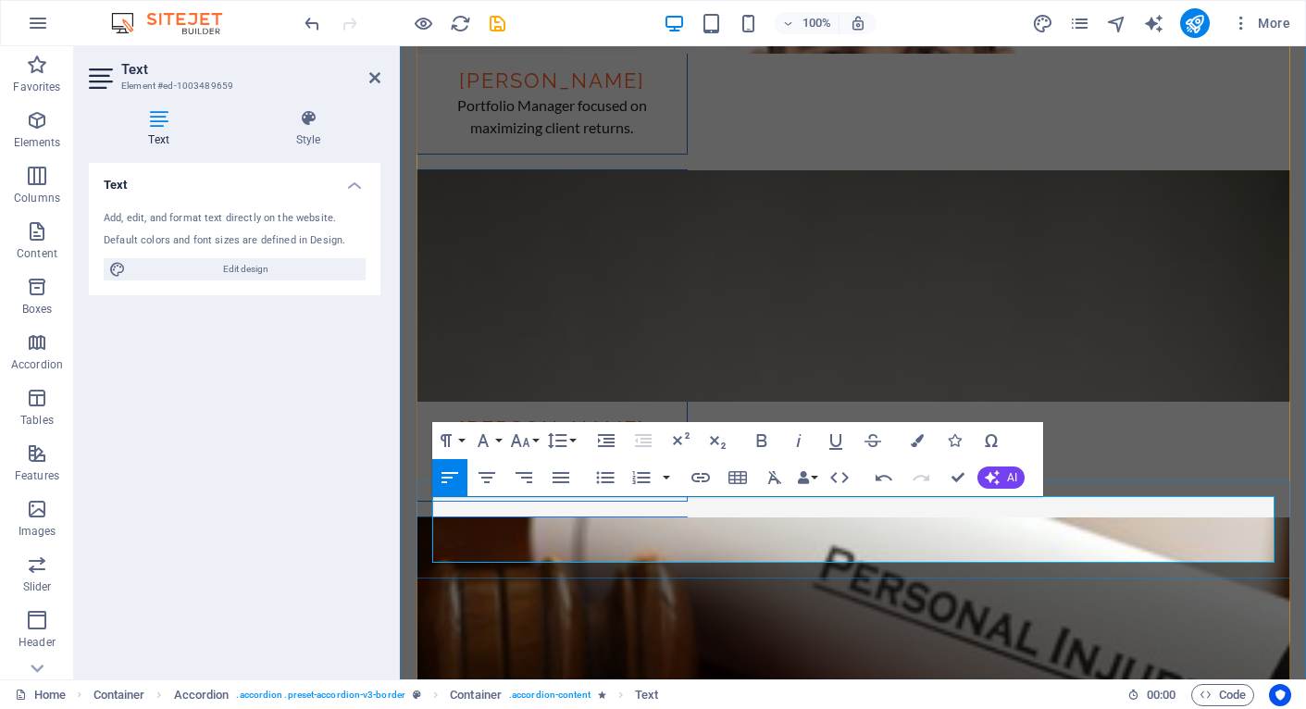
drag, startPoint x: 1114, startPoint y: 531, endPoint x: 1071, endPoint y: 531, distance: 42.6
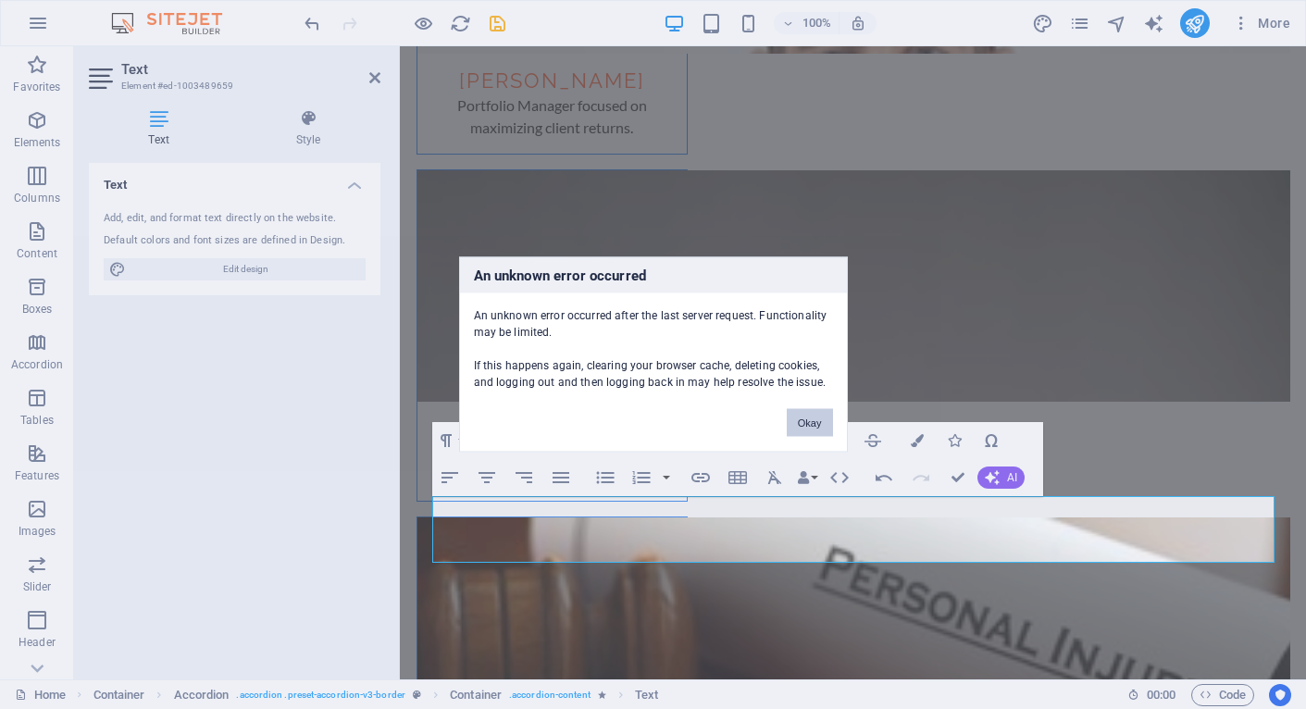
click at [809, 419] on button "Okay" at bounding box center [810, 423] width 46 height 28
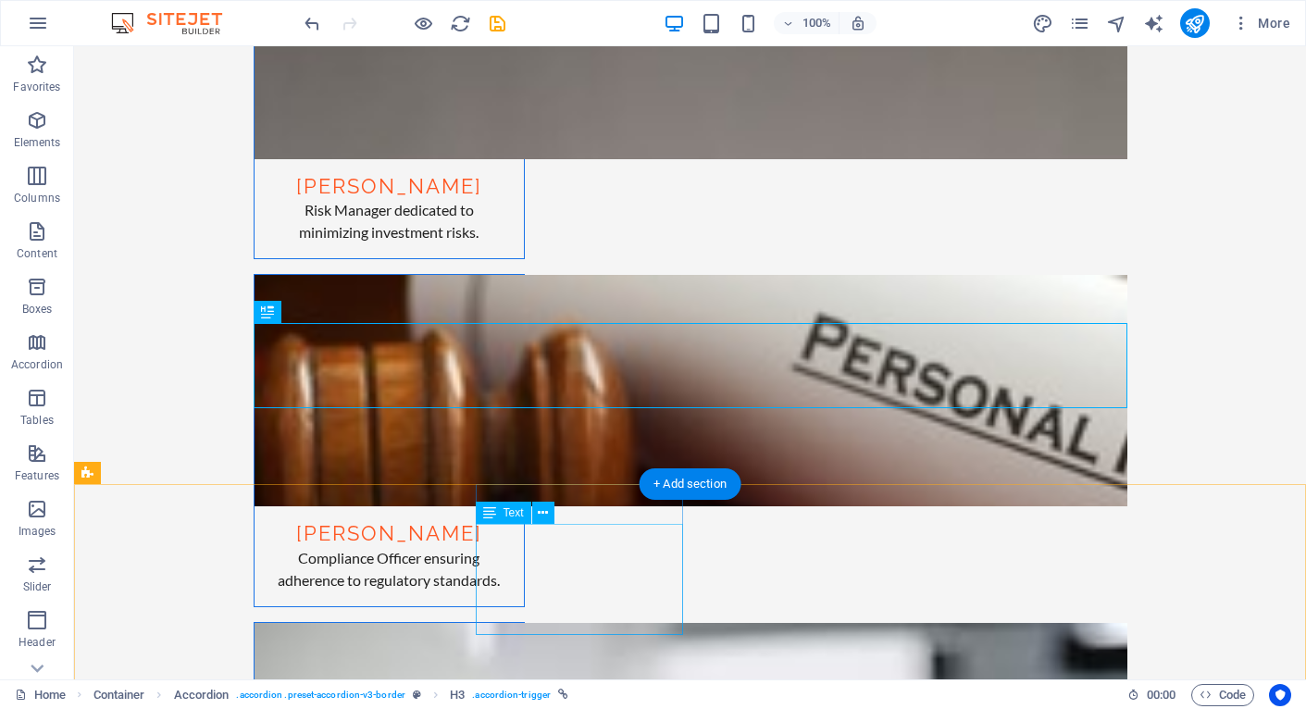
scroll to position [3667, 0]
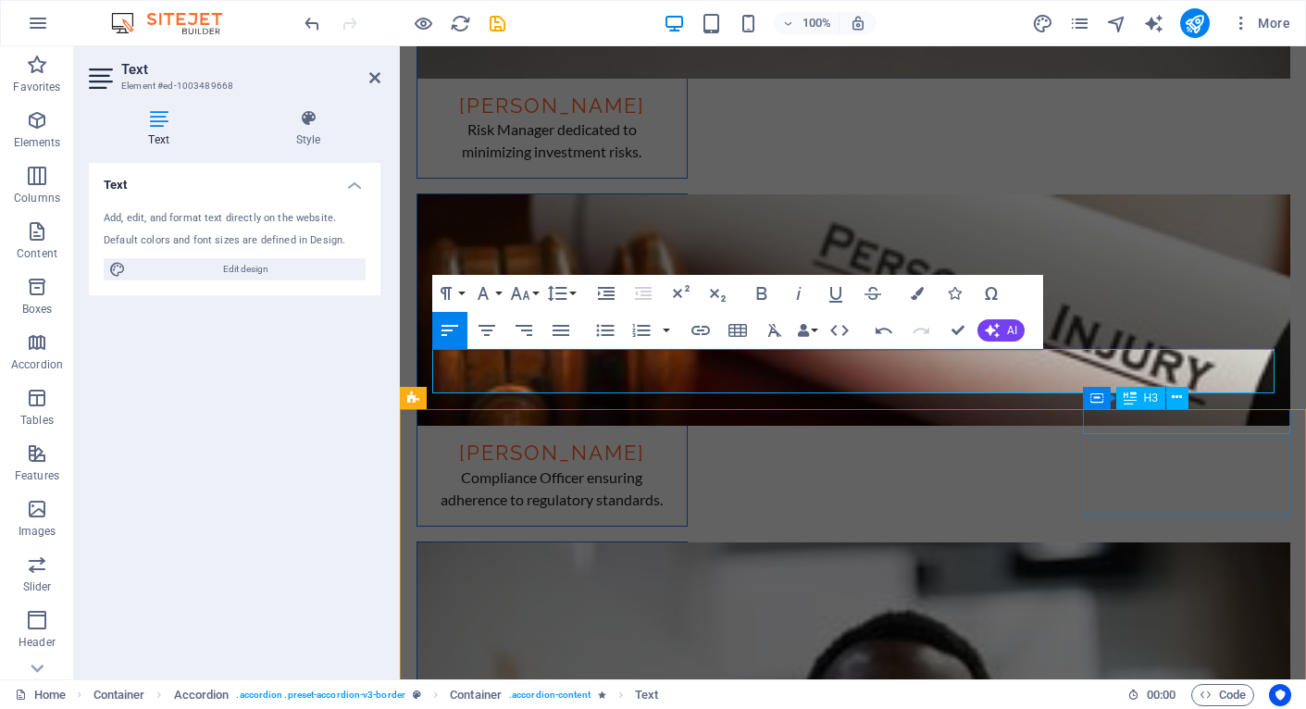
scroll to position [3748, 0]
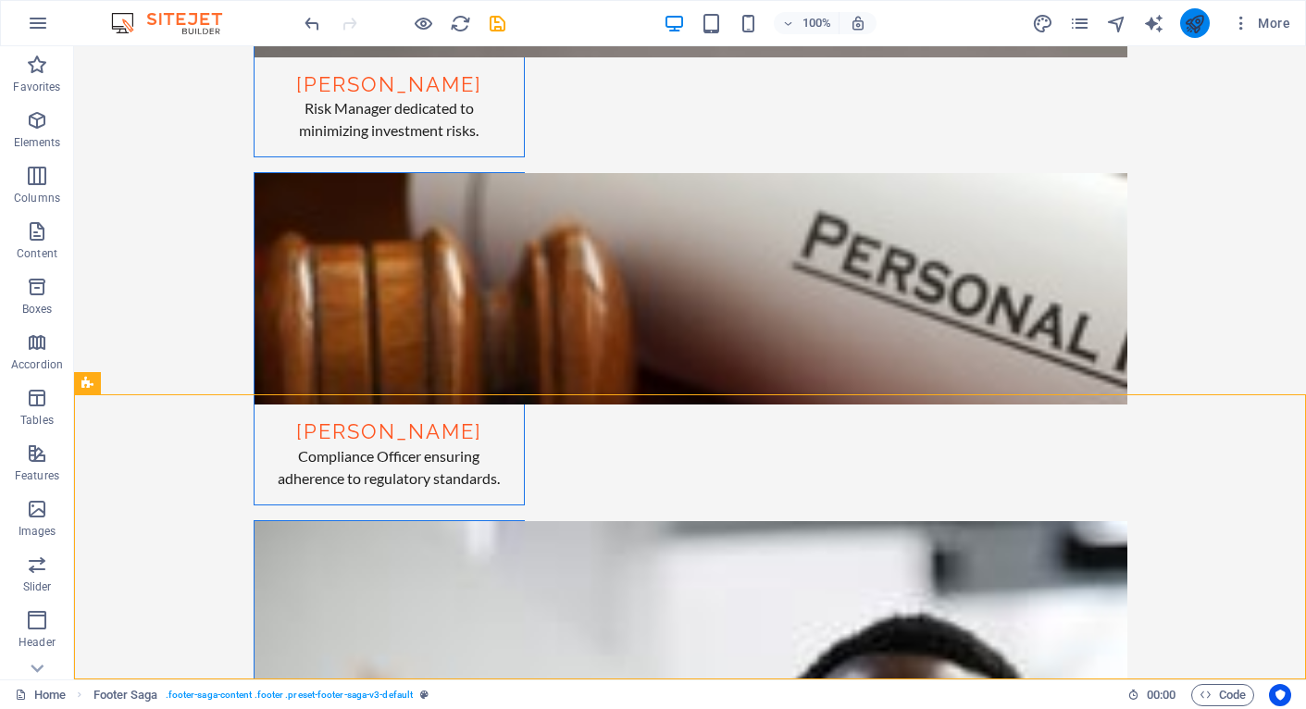
click at [1190, 24] on icon "publish" at bounding box center [1194, 23] width 21 height 21
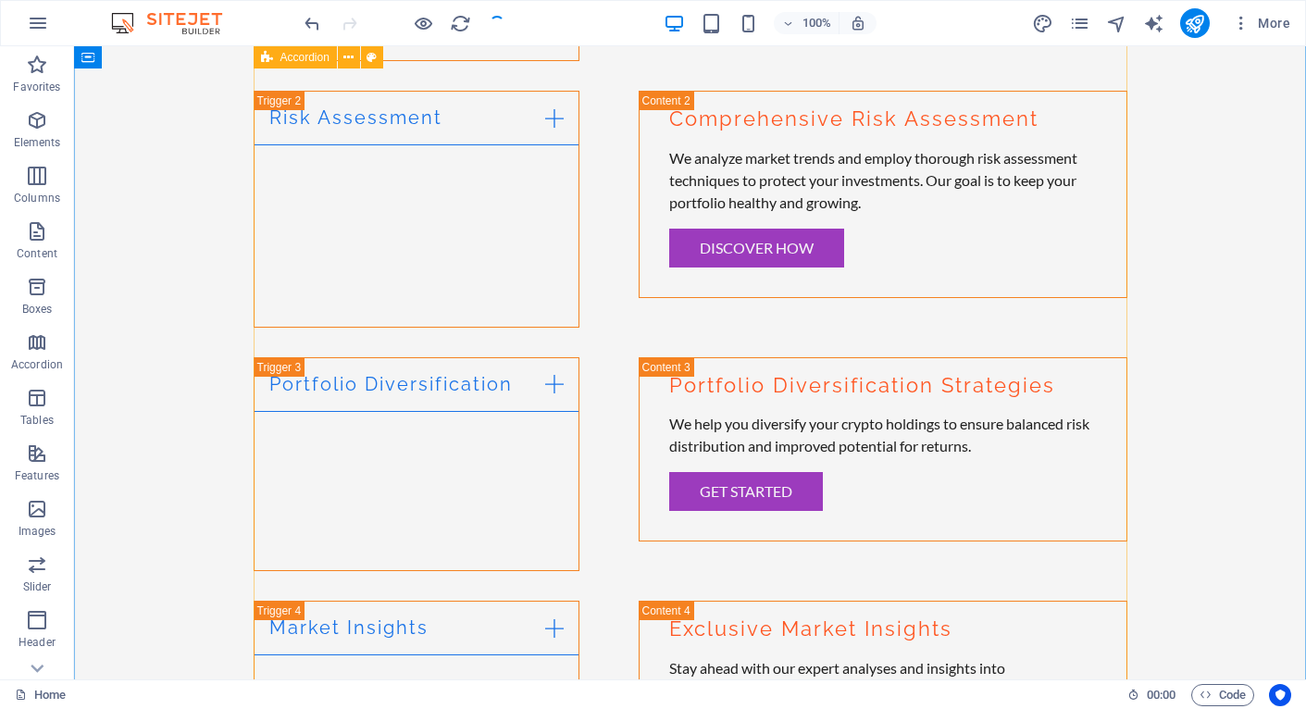
scroll to position [0, 0]
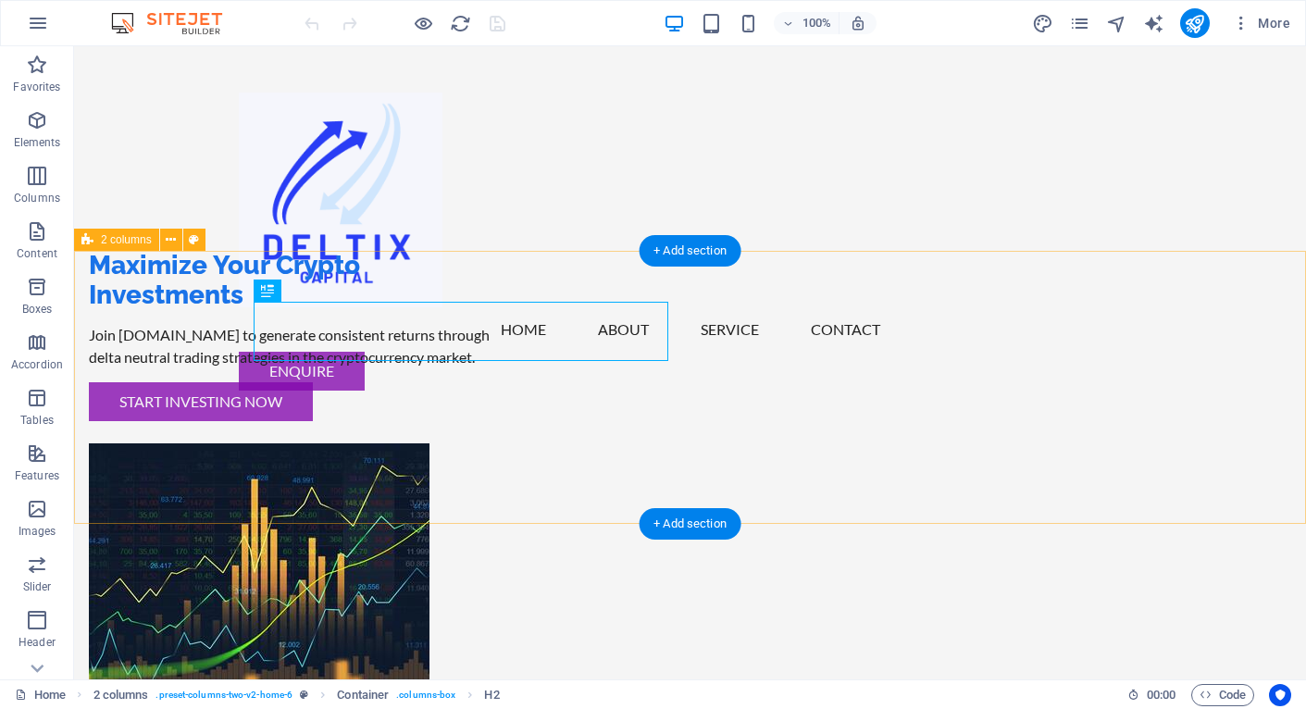
scroll to position [38, 0]
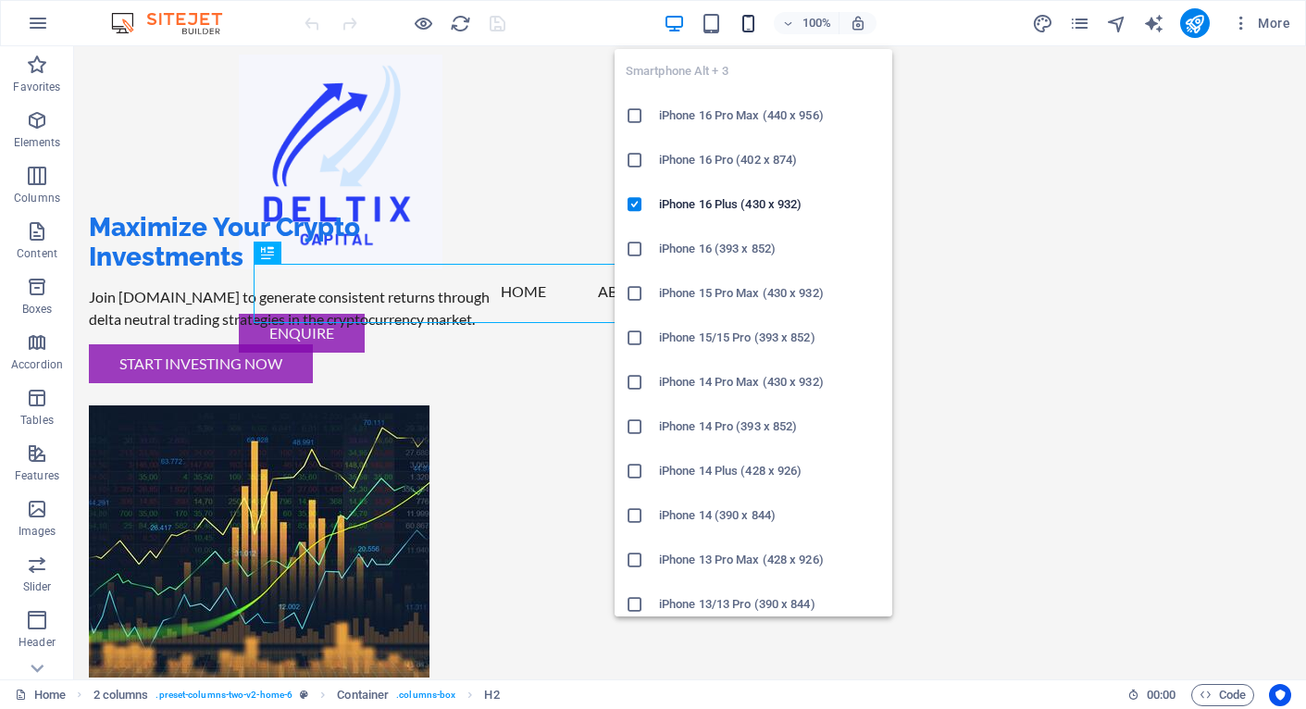
click at [752, 21] on icon "button" at bounding box center [748, 23] width 21 height 21
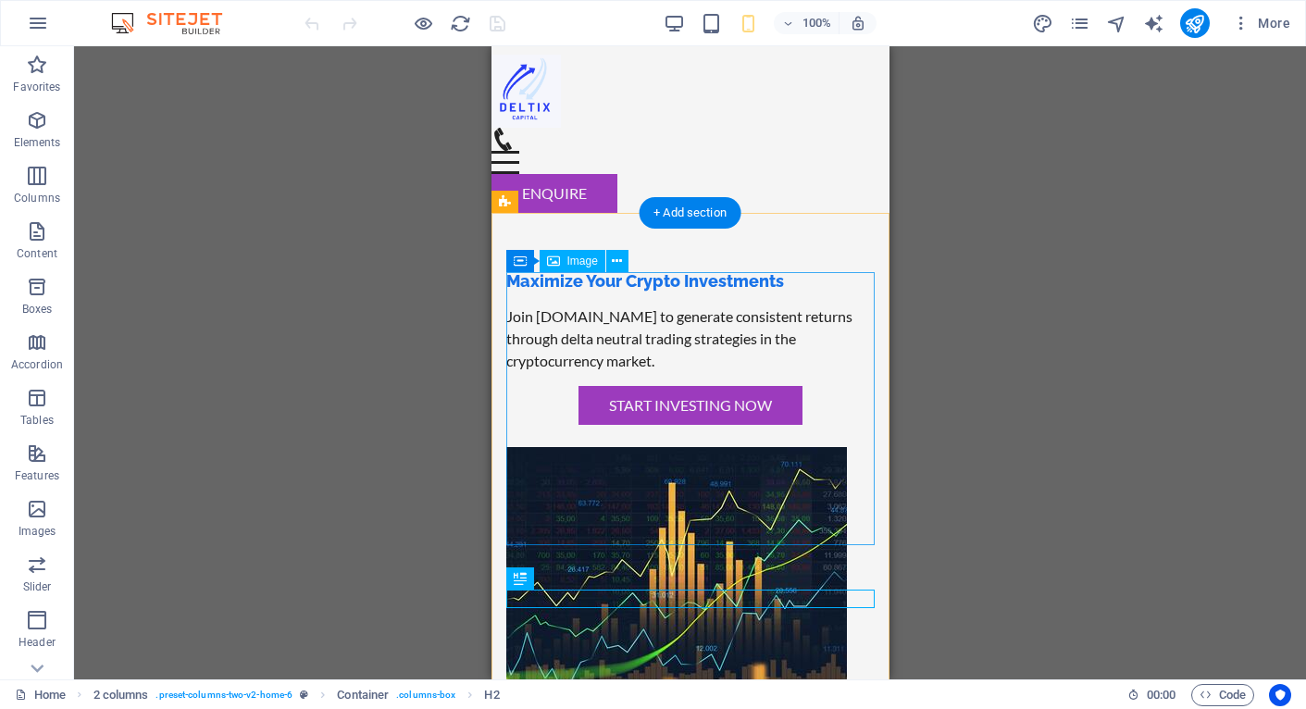
click at [679, 447] on figure at bounding box center [689, 583] width 368 height 272
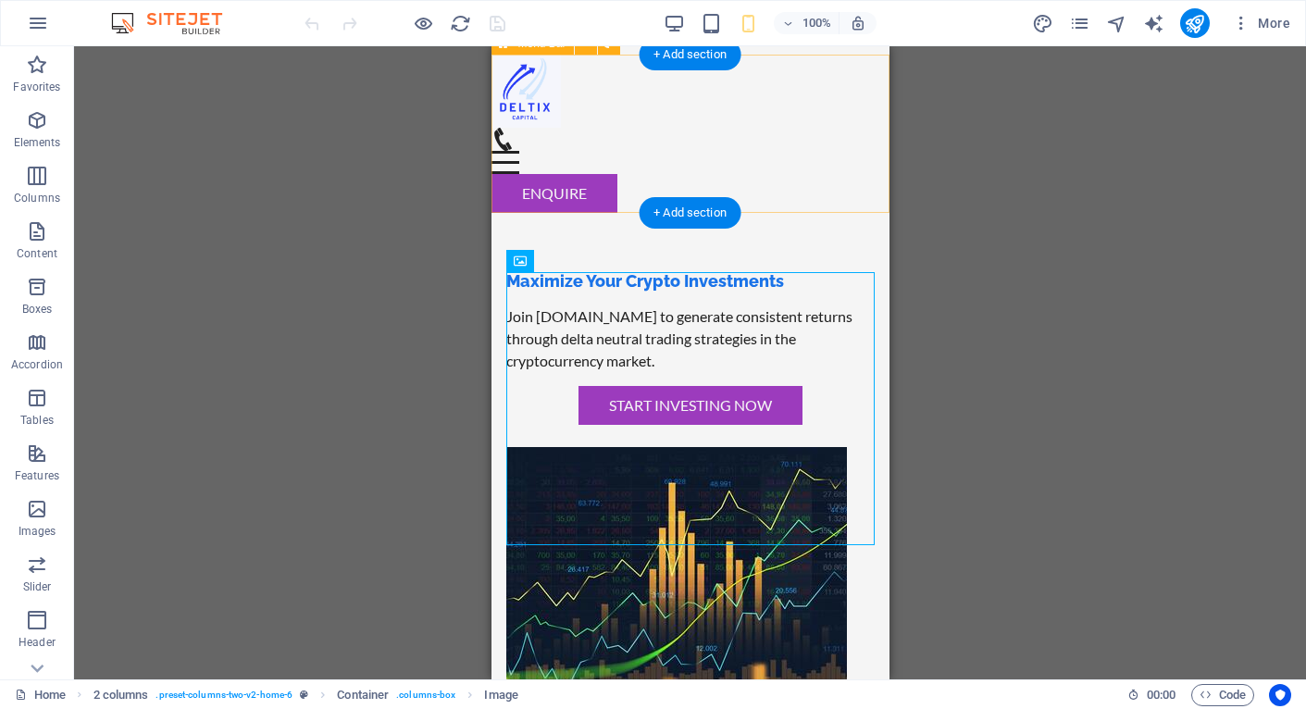
click at [728, 156] on div "Menu Home About Service Contact Enquire" at bounding box center [690, 134] width 398 height 158
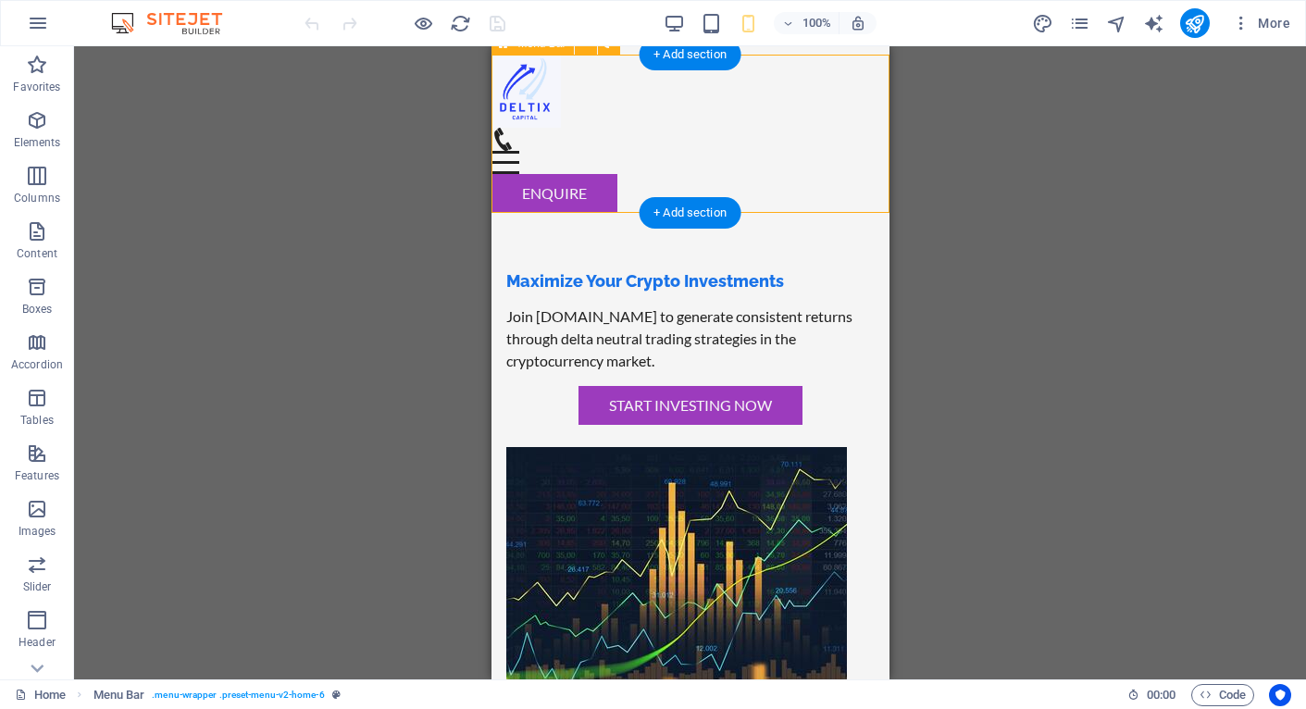
click at [728, 156] on div "Menu Home About Service Contact Enquire" at bounding box center [690, 134] width 398 height 158
select select "vh"
select select "header"
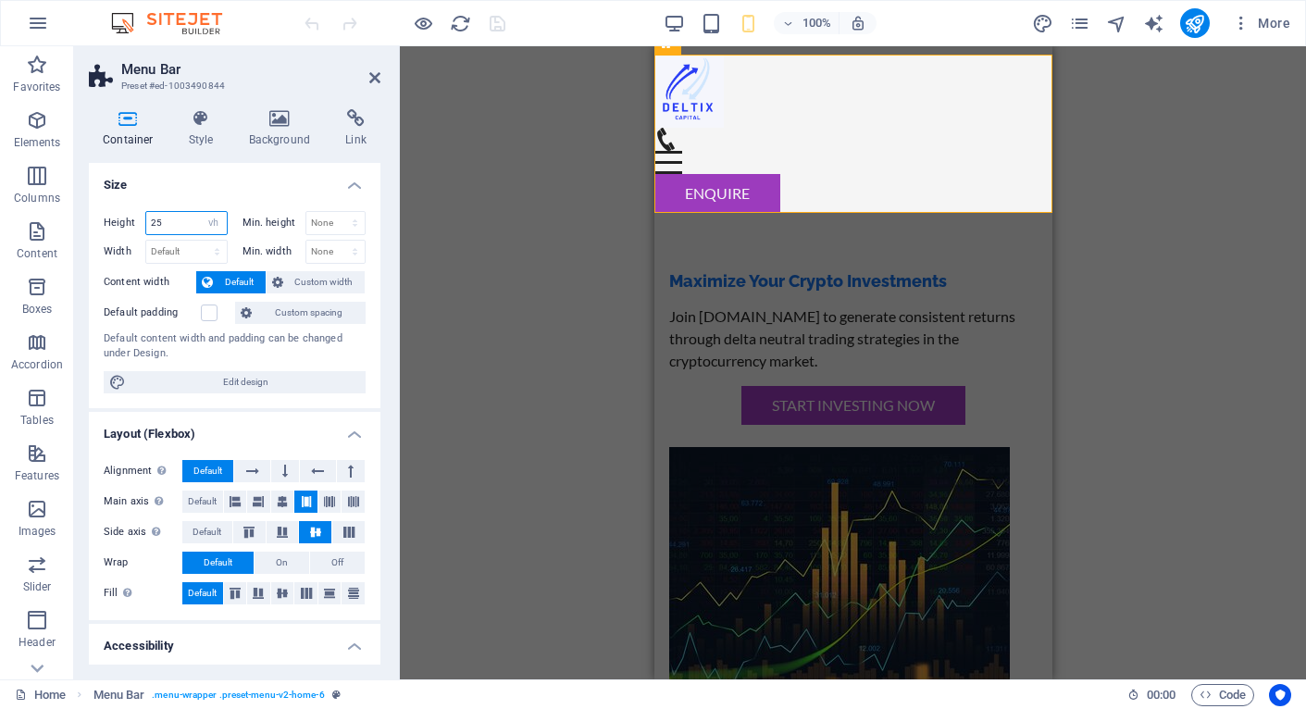
click at [176, 219] on input "25" at bounding box center [186, 223] width 81 height 22
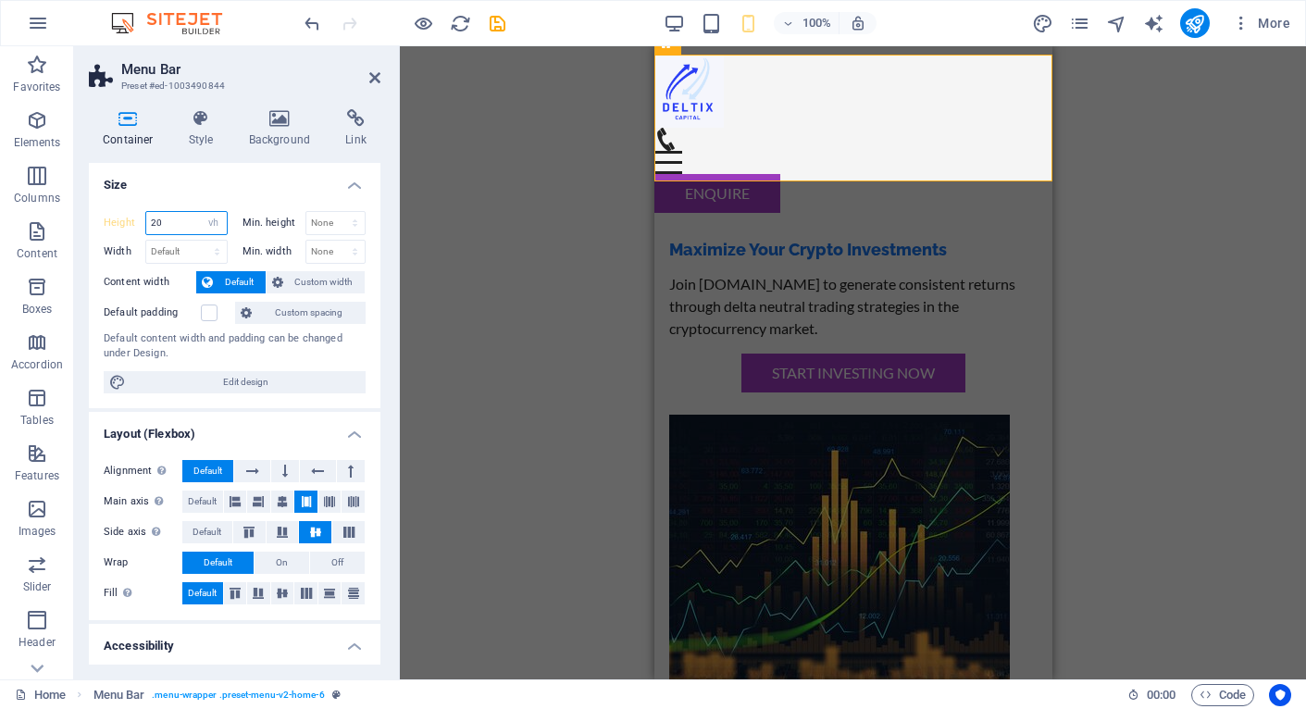
type input "2"
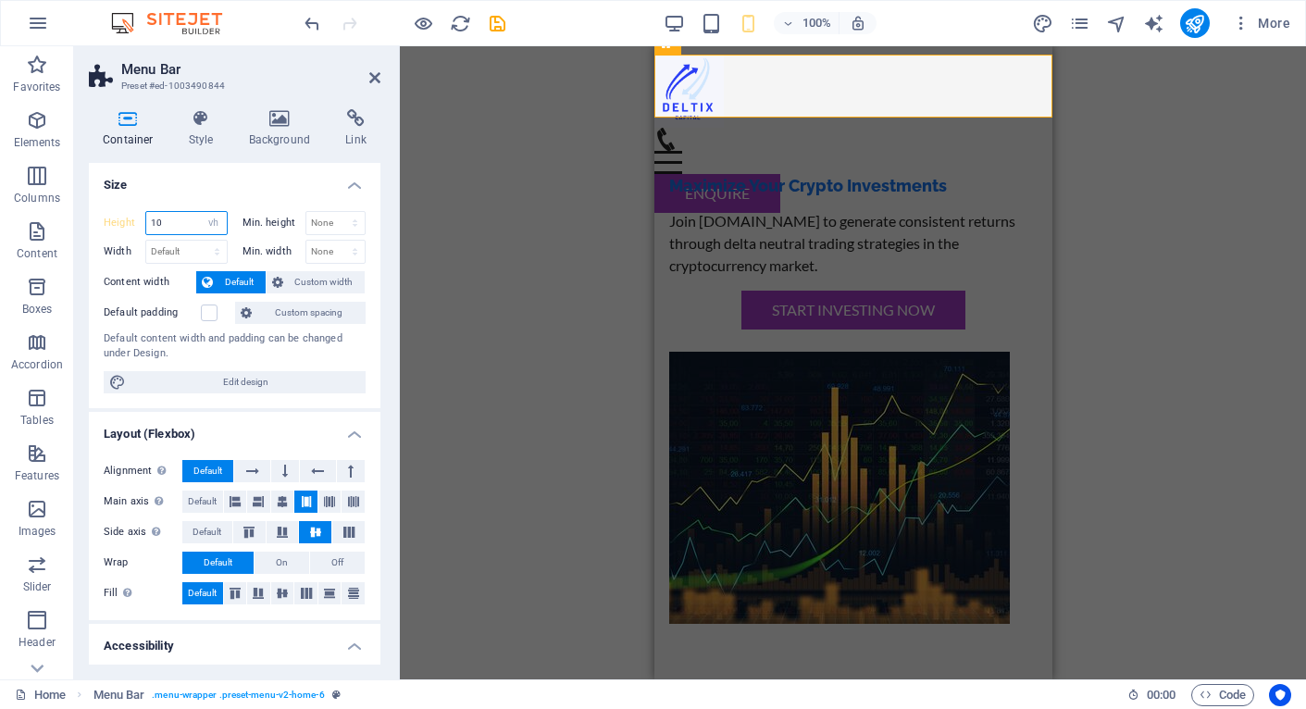
type input "1"
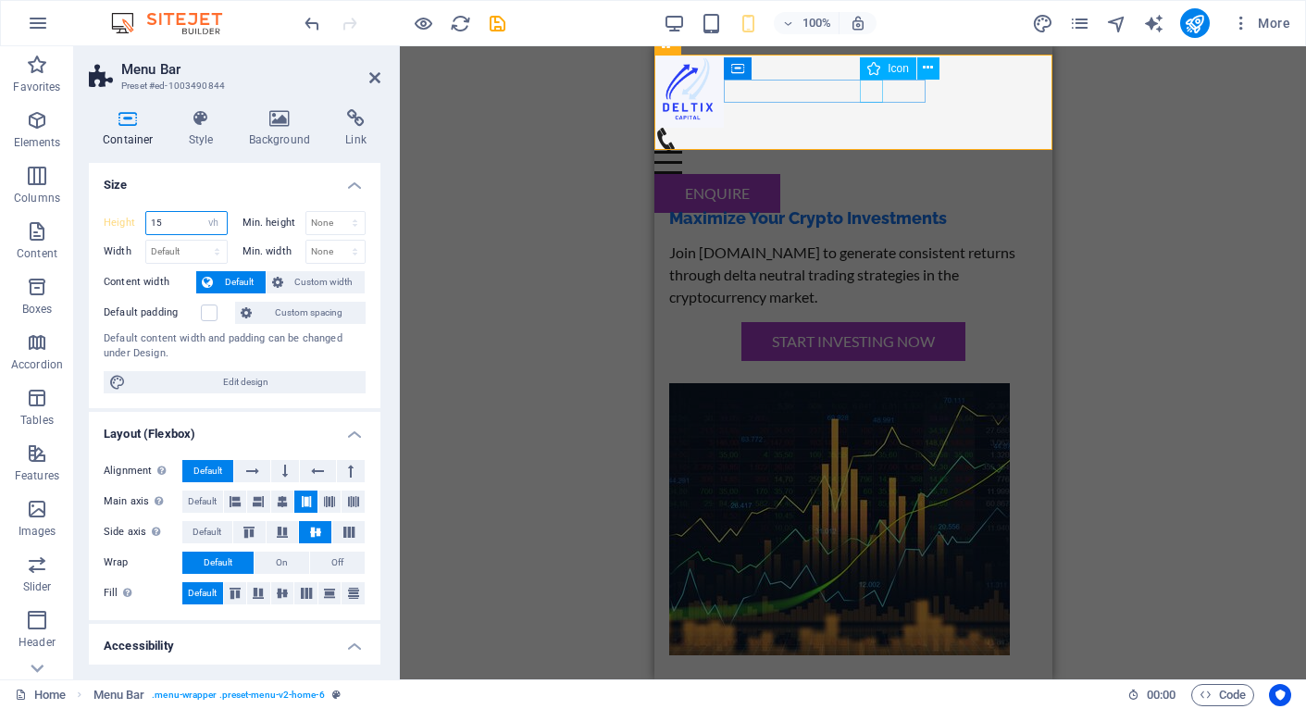
type input "15"
click at [863, 128] on figure at bounding box center [845, 139] width 383 height 23
click at [927, 69] on icon at bounding box center [928, 67] width 10 height 19
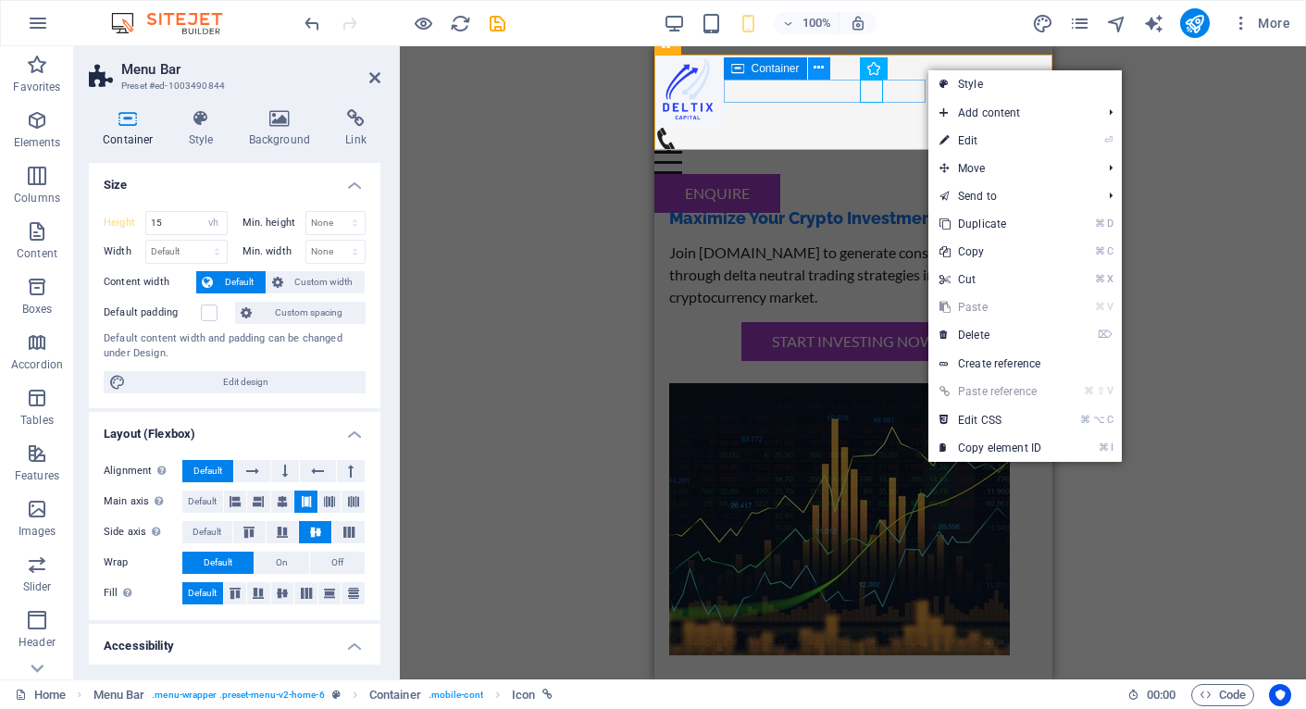
click at [823, 70] on icon at bounding box center [819, 67] width 10 height 19
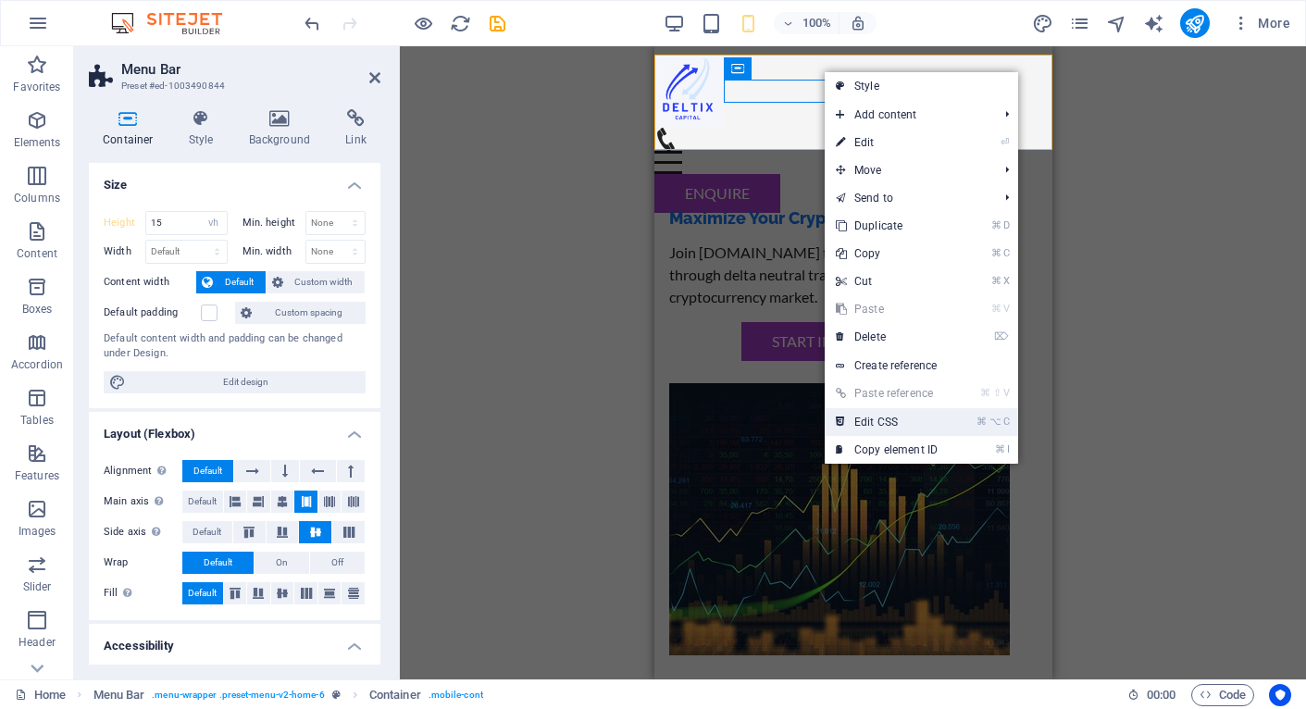
click at [896, 418] on link "⌘ ⌥ C Edit CSS" at bounding box center [887, 422] width 124 height 28
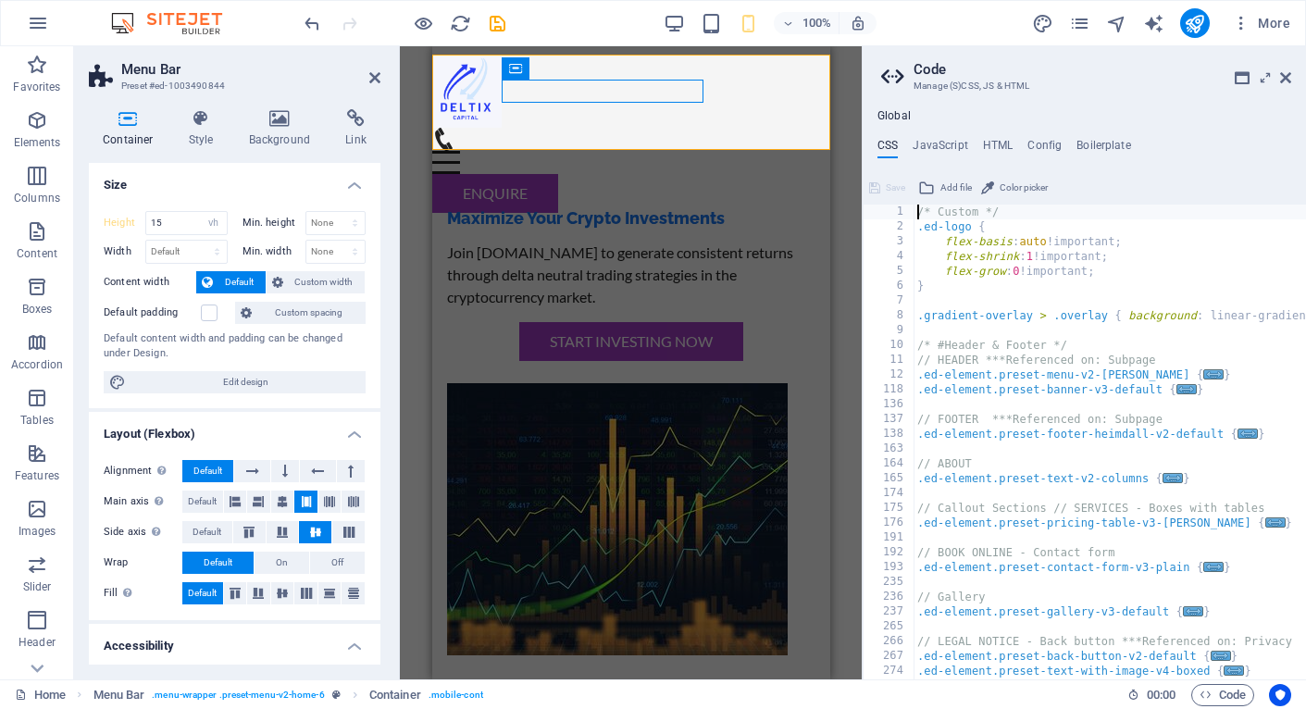
scroll to position [0, 0]
click at [1288, 77] on icon at bounding box center [1285, 77] width 11 height 15
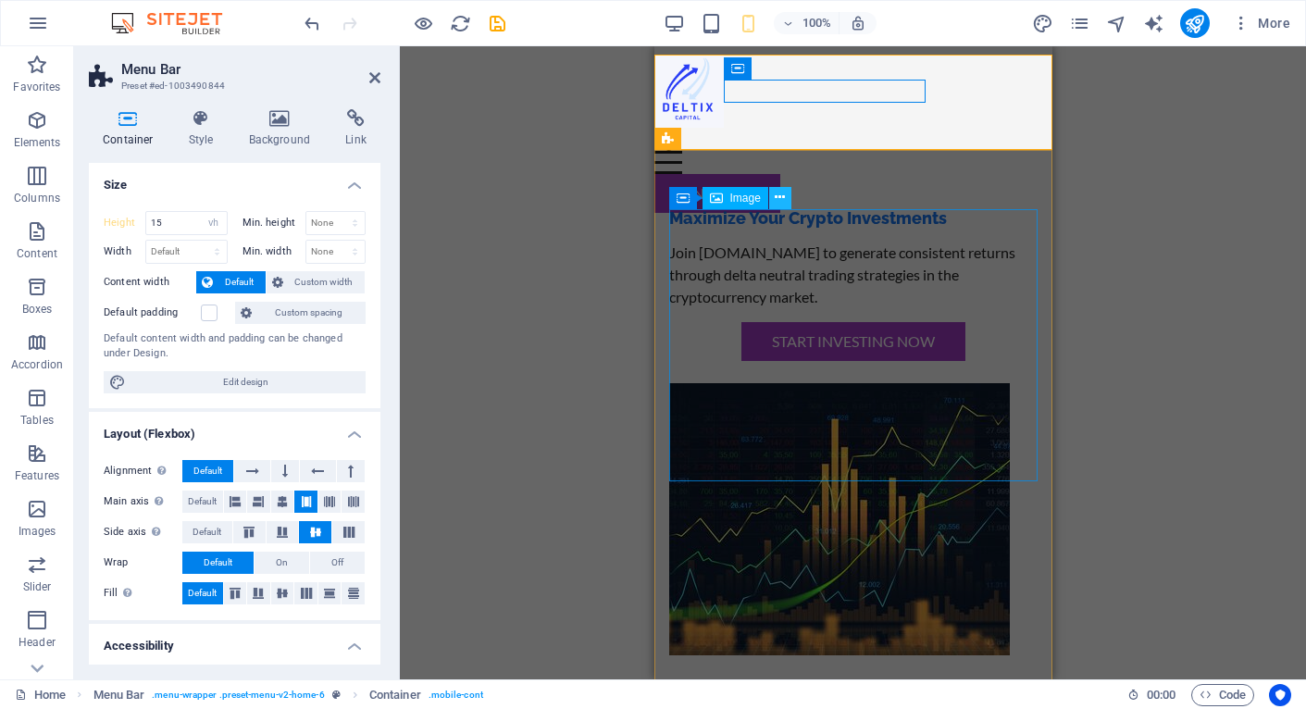
click at [778, 200] on icon at bounding box center [780, 197] width 10 height 19
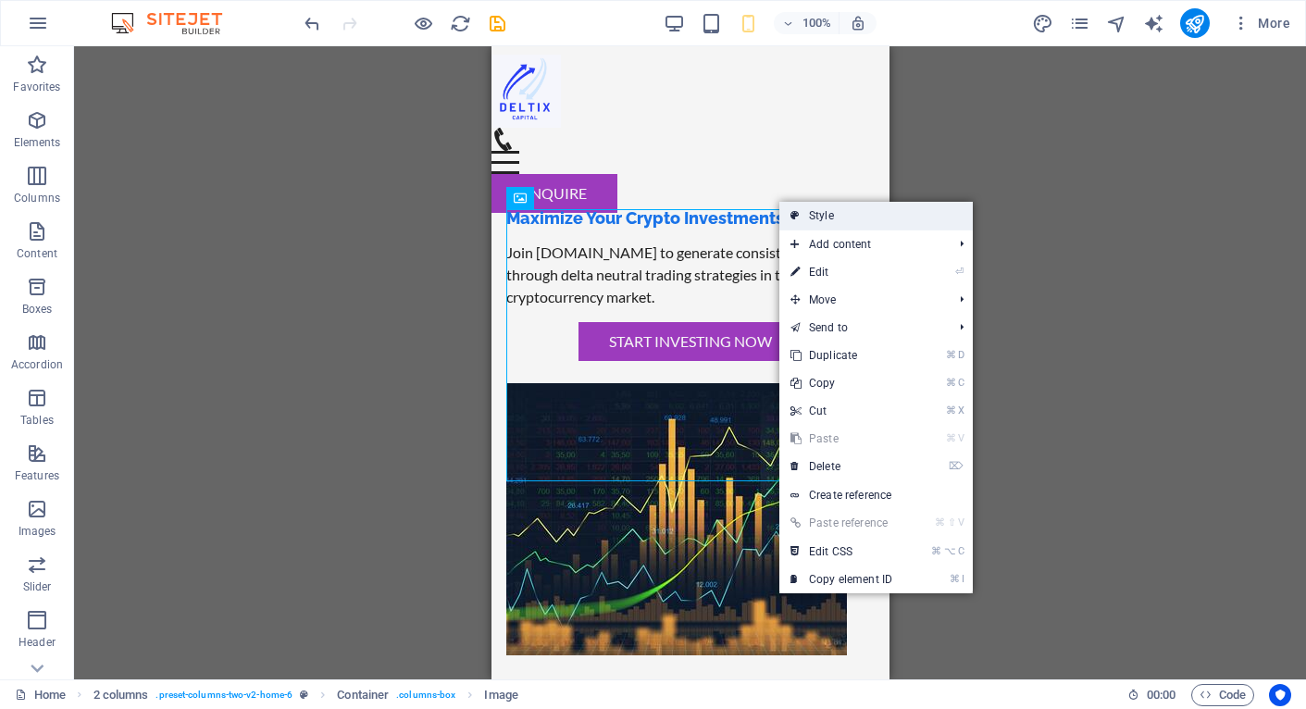
click at [868, 223] on link "Style" at bounding box center [875, 216] width 193 height 28
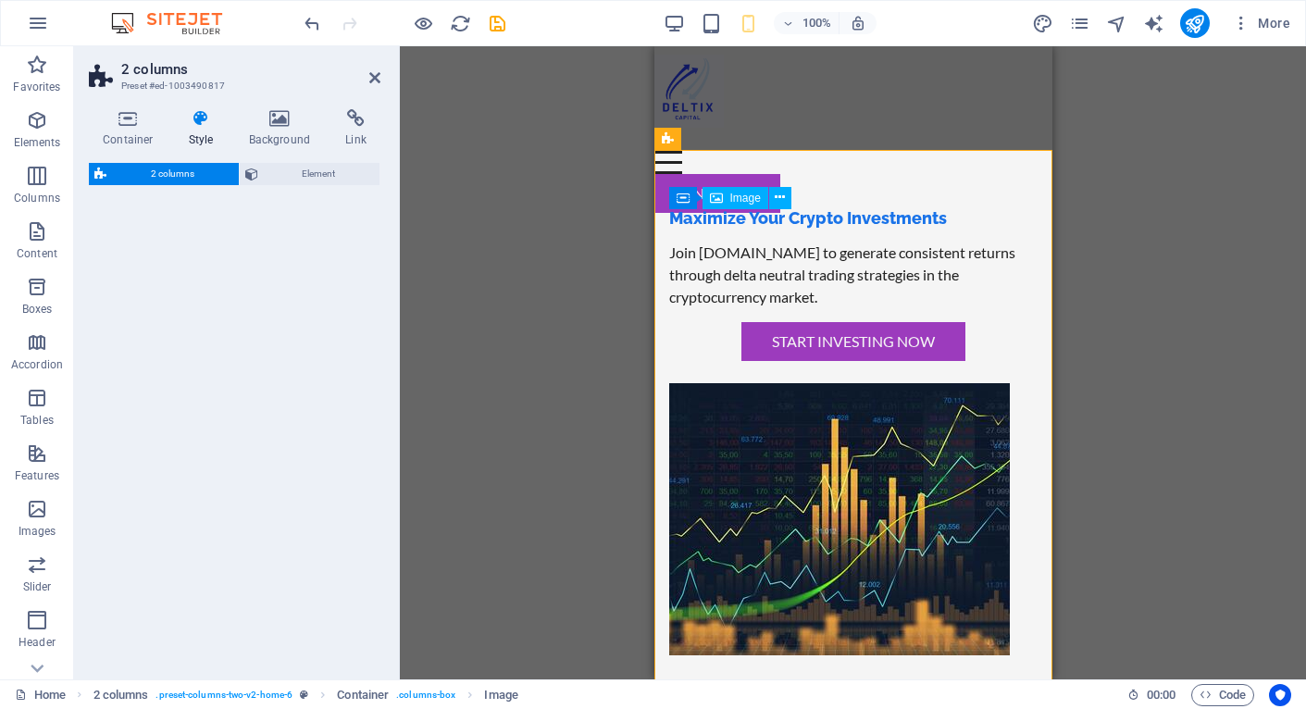
select select "rem"
select select "px"
select select "preset-columns-two-v2-home-6"
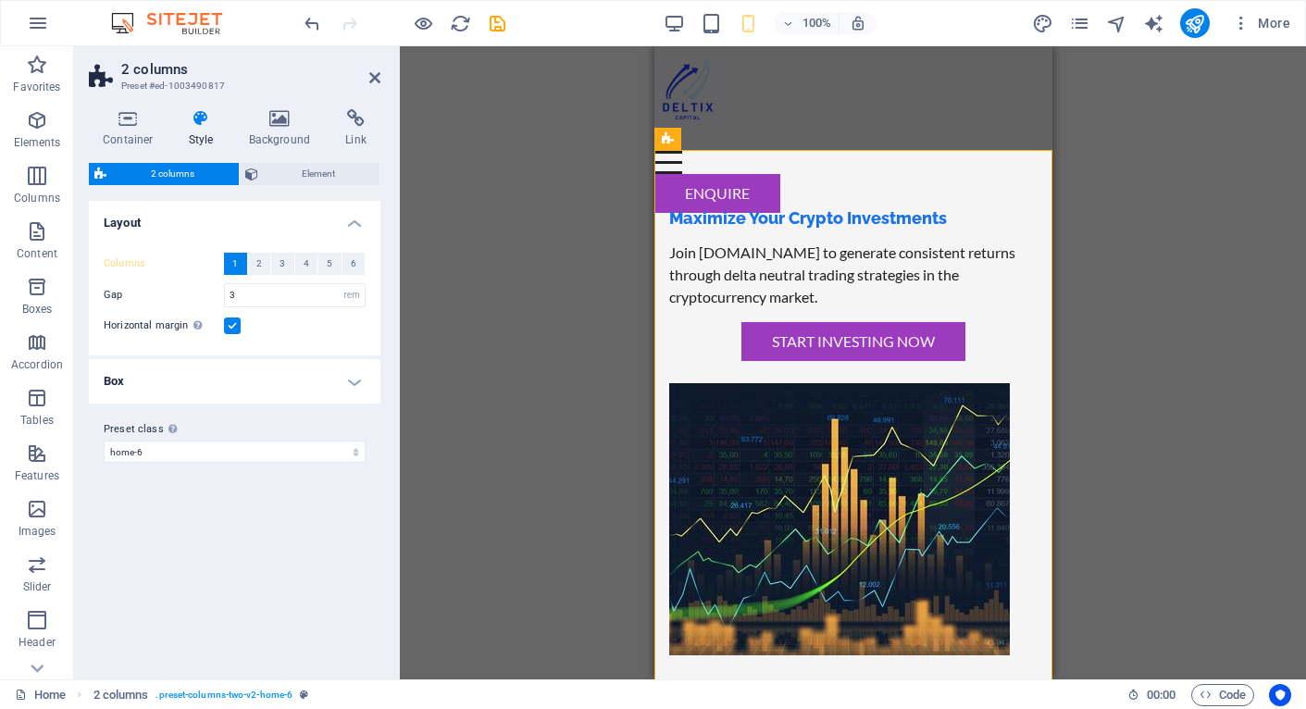
click at [354, 380] on h4 "Box" at bounding box center [235, 381] width 292 height 44
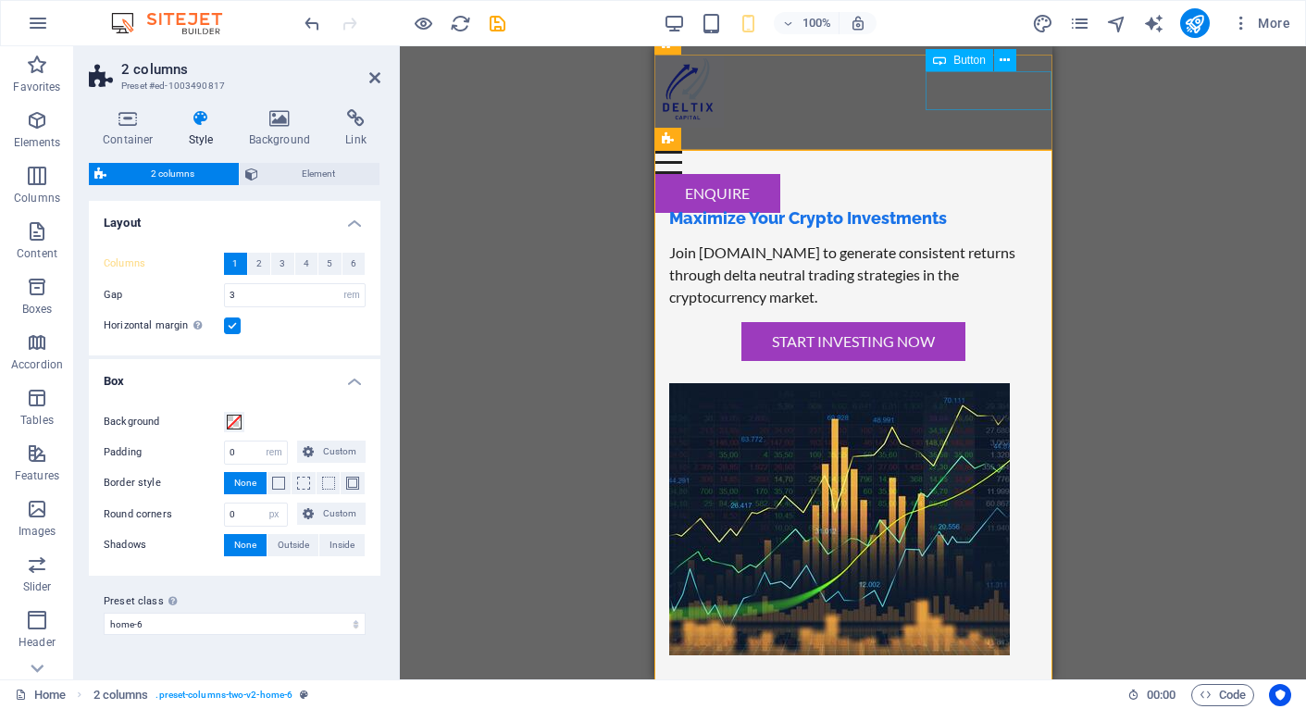
click at [928, 174] on div "Enquire" at bounding box center [853, 193] width 398 height 39
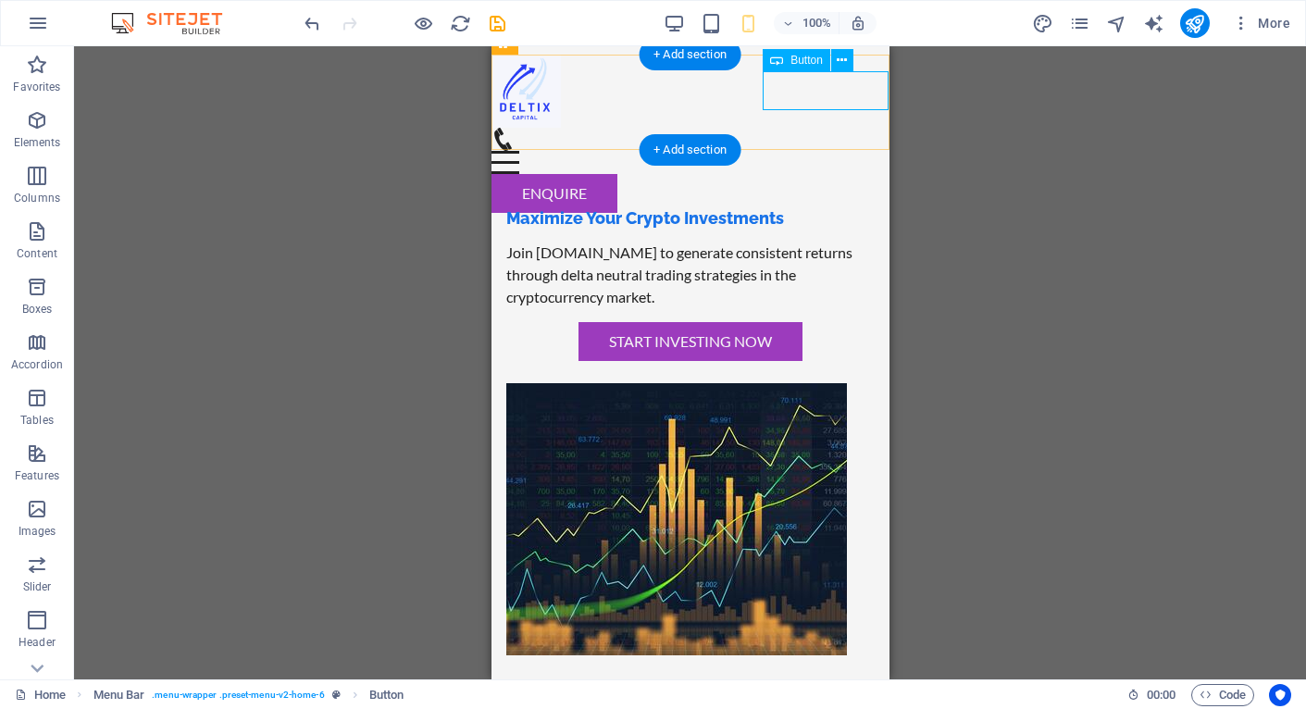
click at [806, 174] on div "Enquire" at bounding box center [690, 193] width 398 height 39
click at [795, 59] on span "Button" at bounding box center [807, 60] width 32 height 11
click at [842, 61] on icon at bounding box center [842, 60] width 10 height 19
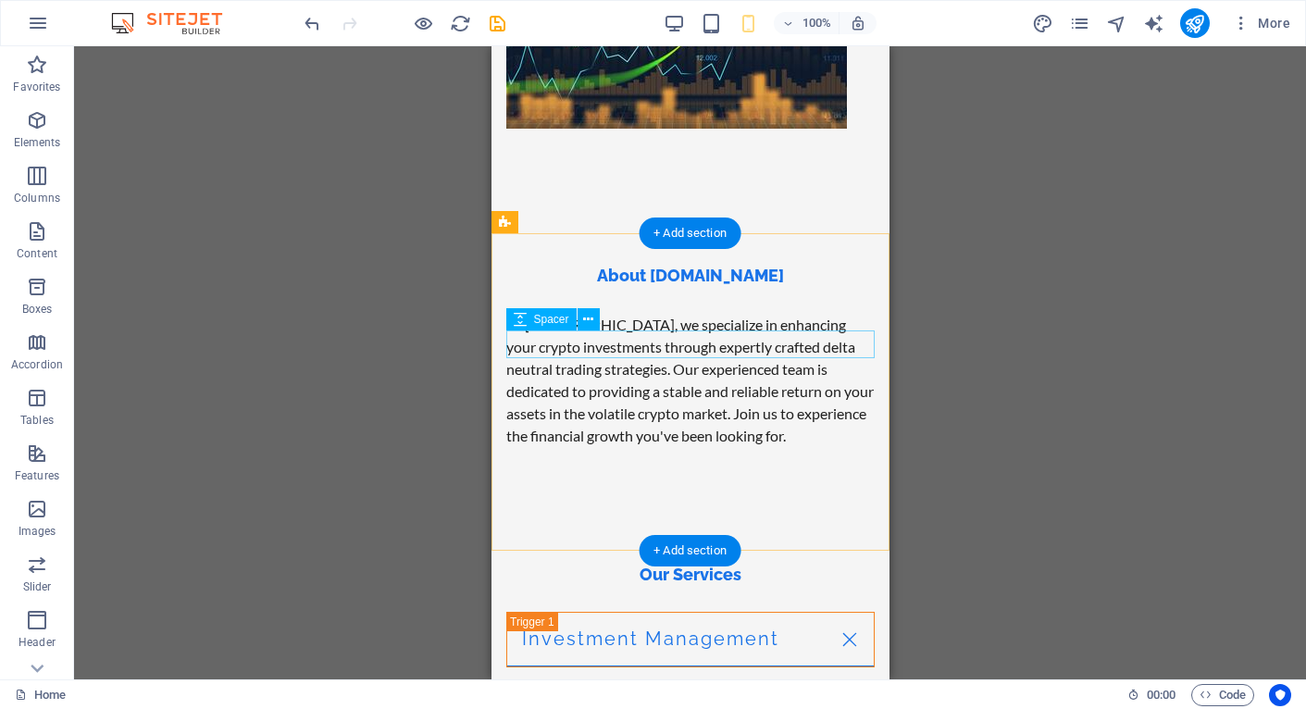
scroll to position [522, 0]
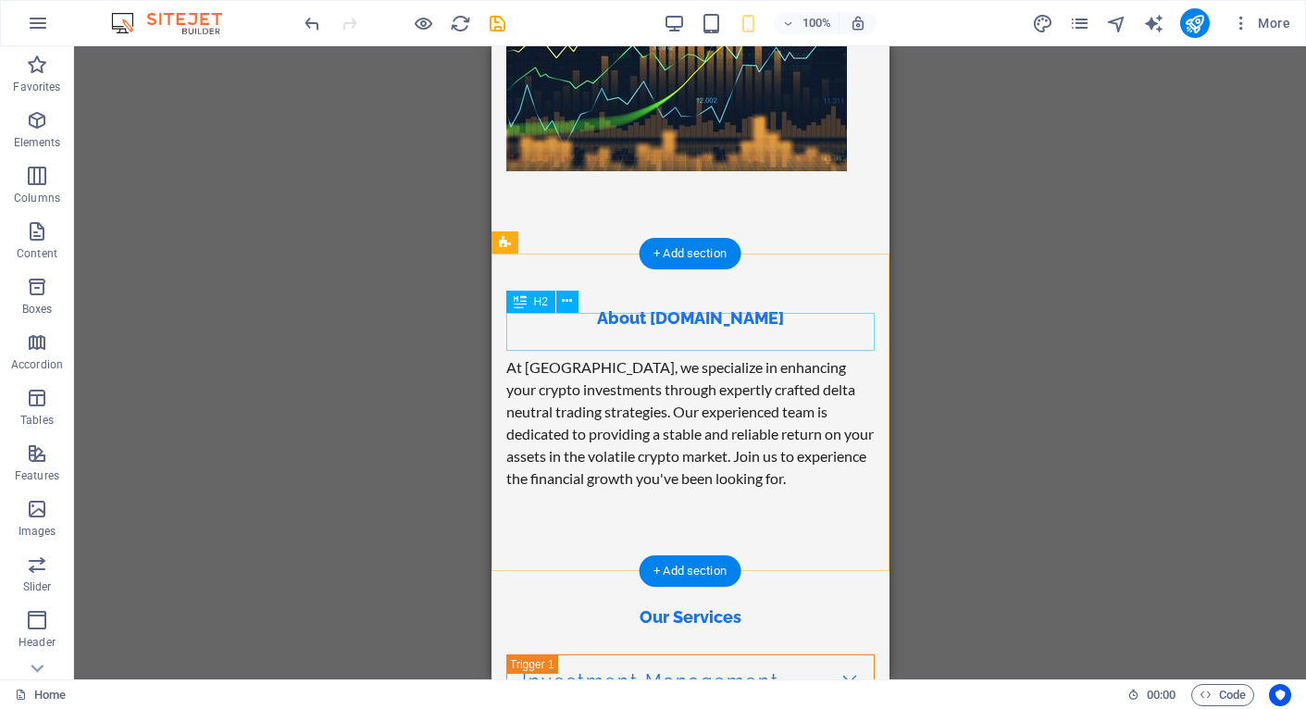
click at [733, 328] on div "‌About [DOMAIN_NAME]" at bounding box center [689, 309] width 368 height 38
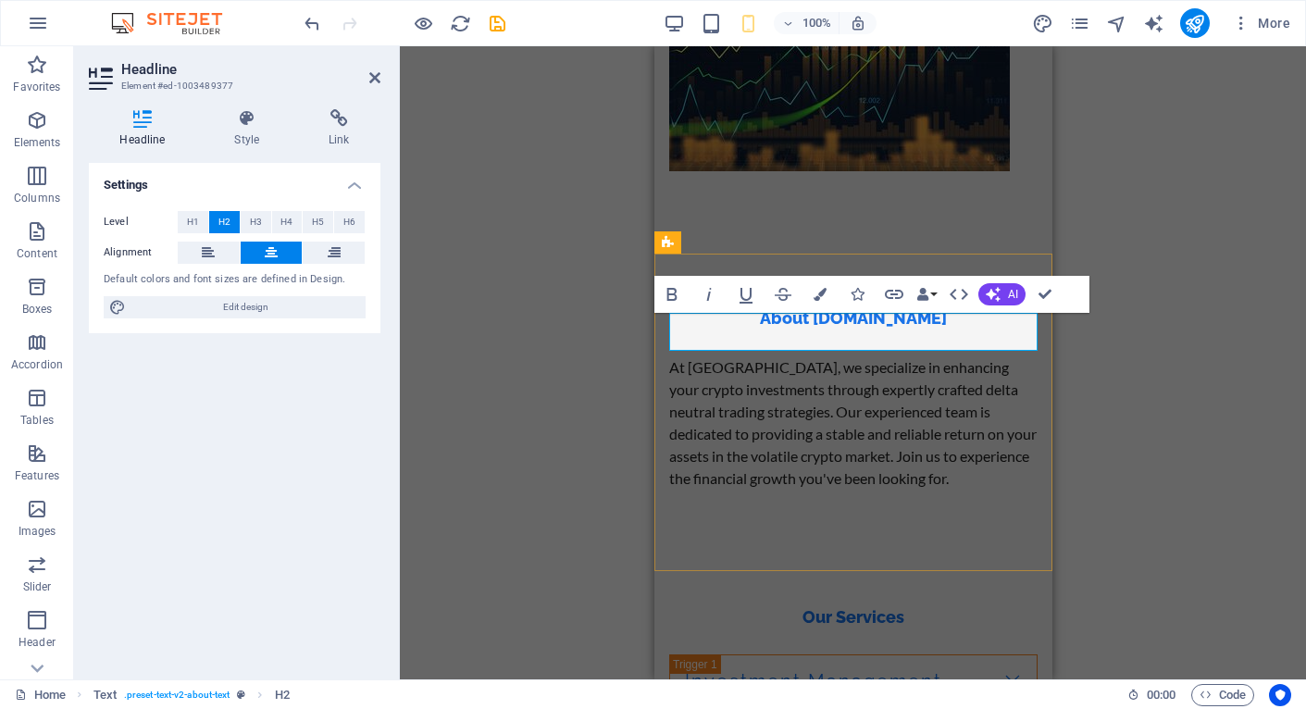
click at [915, 328] on h2 "‌About [DOMAIN_NAME]" at bounding box center [852, 309] width 368 height 38
click at [888, 404] on div "At [GEOGRAPHIC_DATA], we specialize in enhancing your crypto investments throug…" at bounding box center [852, 422] width 368 height 133
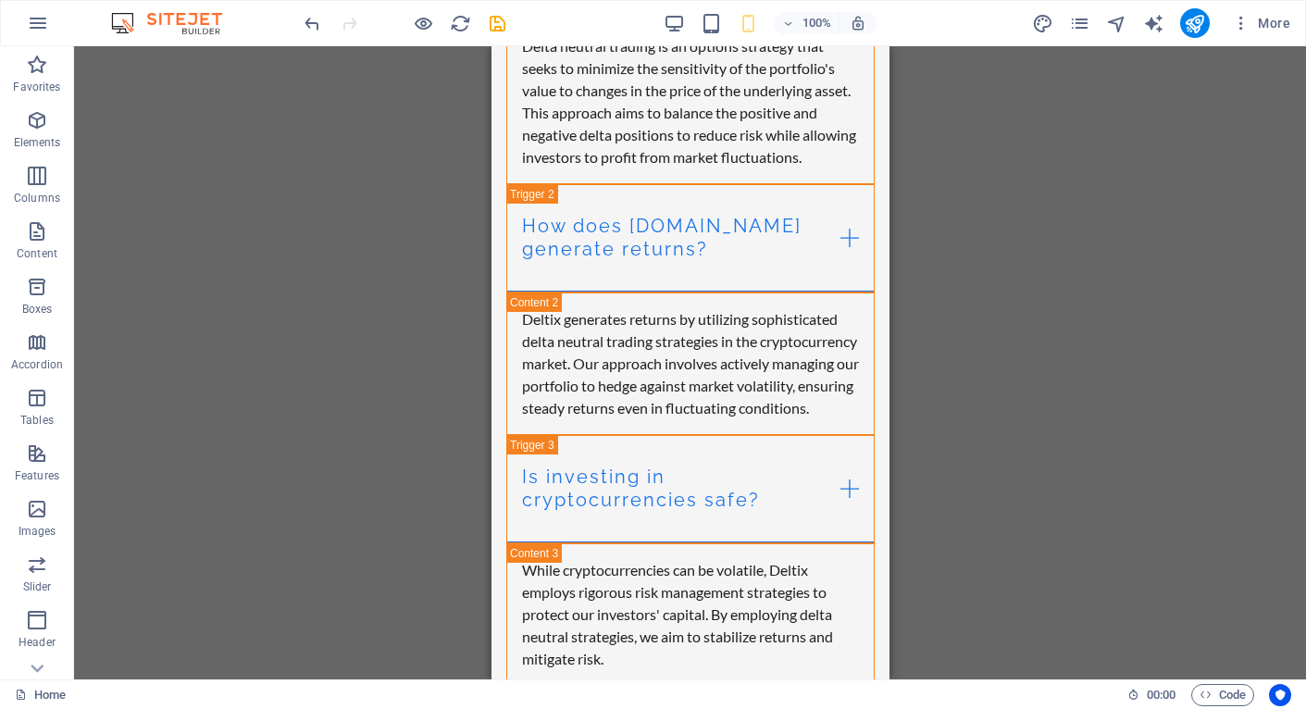
scroll to position [6398, 0]
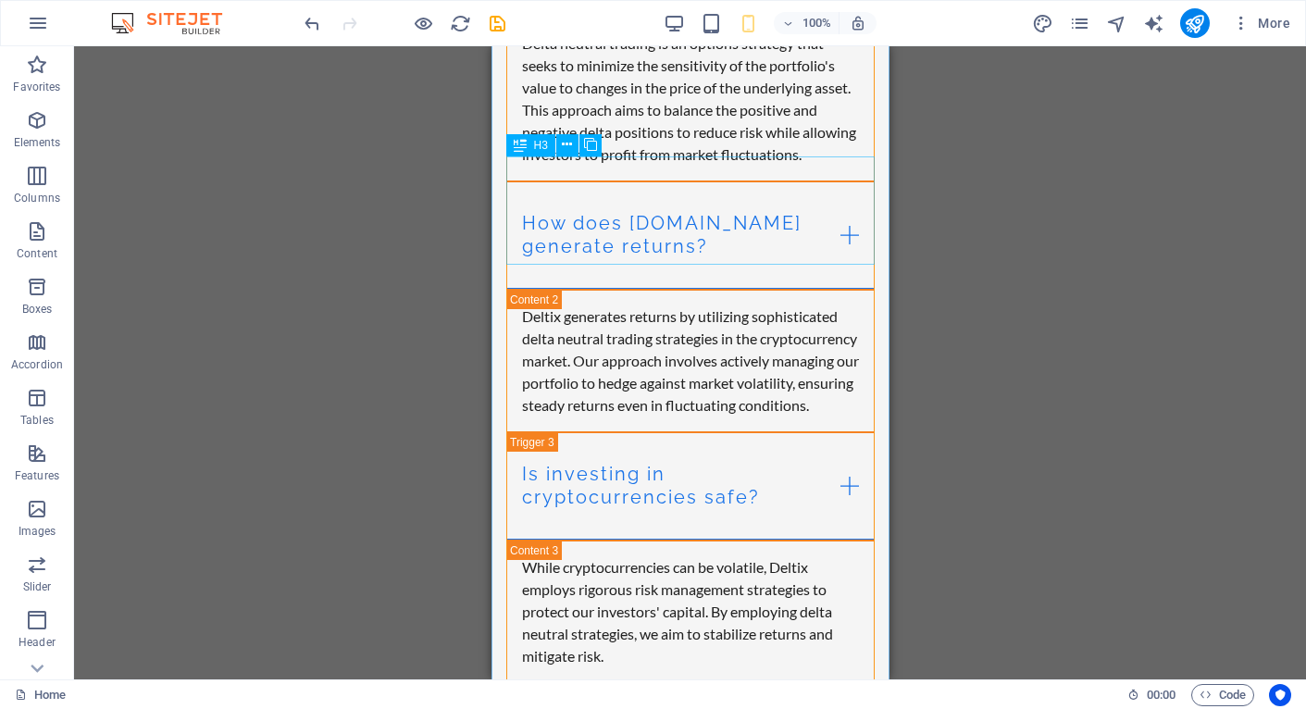
click at [693, 204] on div "How does [DOMAIN_NAME] generate returns?" at bounding box center [689, 235] width 368 height 108
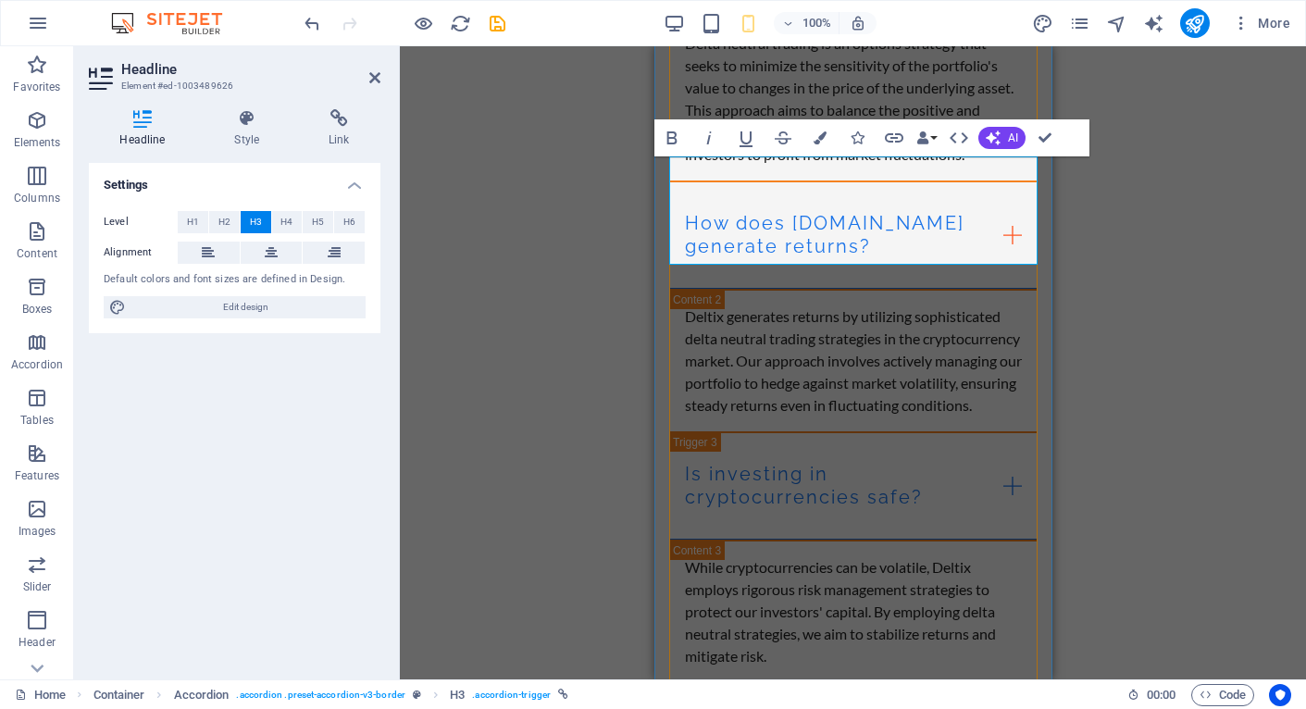
click at [871, 199] on link "How does [DOMAIN_NAME] generate returns?" at bounding box center [852, 235] width 367 height 106
click at [1146, 250] on div "Drag here to replace the existing content. Press “Ctrl” if you want to create a…" at bounding box center [853, 362] width 906 height 633
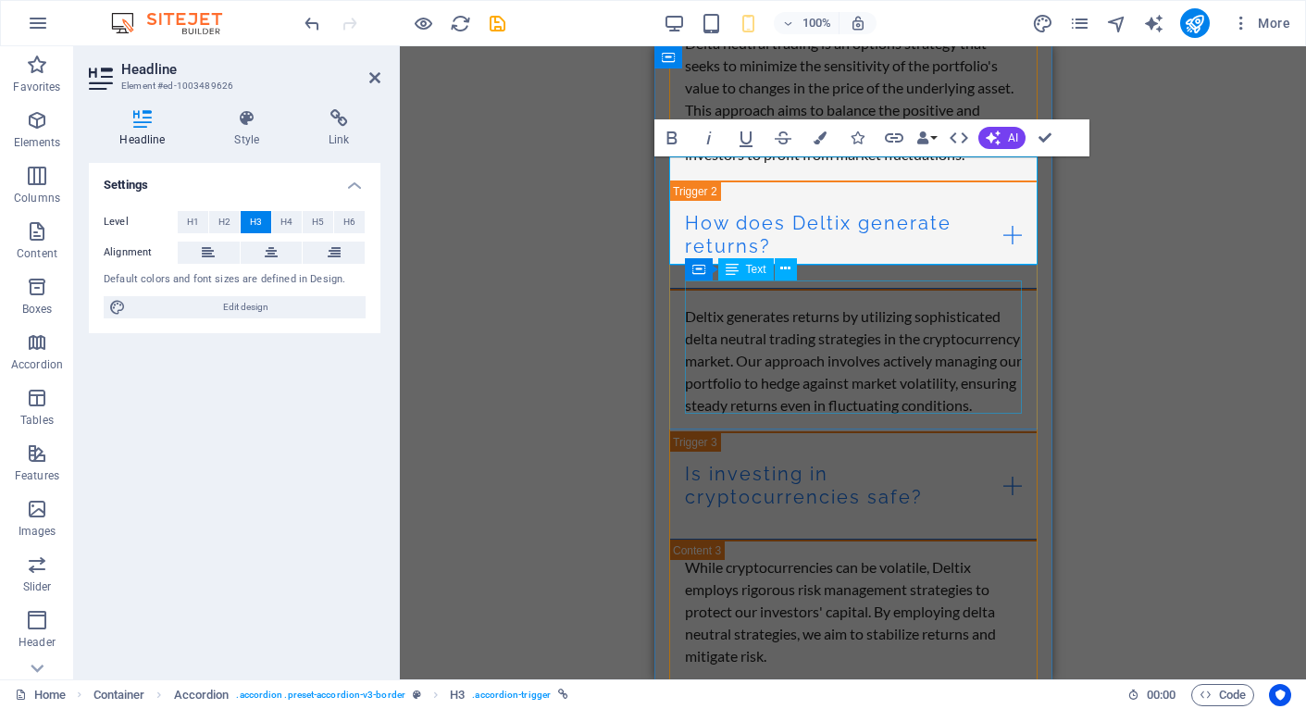
click at [938, 367] on div "Deltix generates returns by utilizing sophisticated delta neutral trading strat…" at bounding box center [852, 360] width 337 height 111
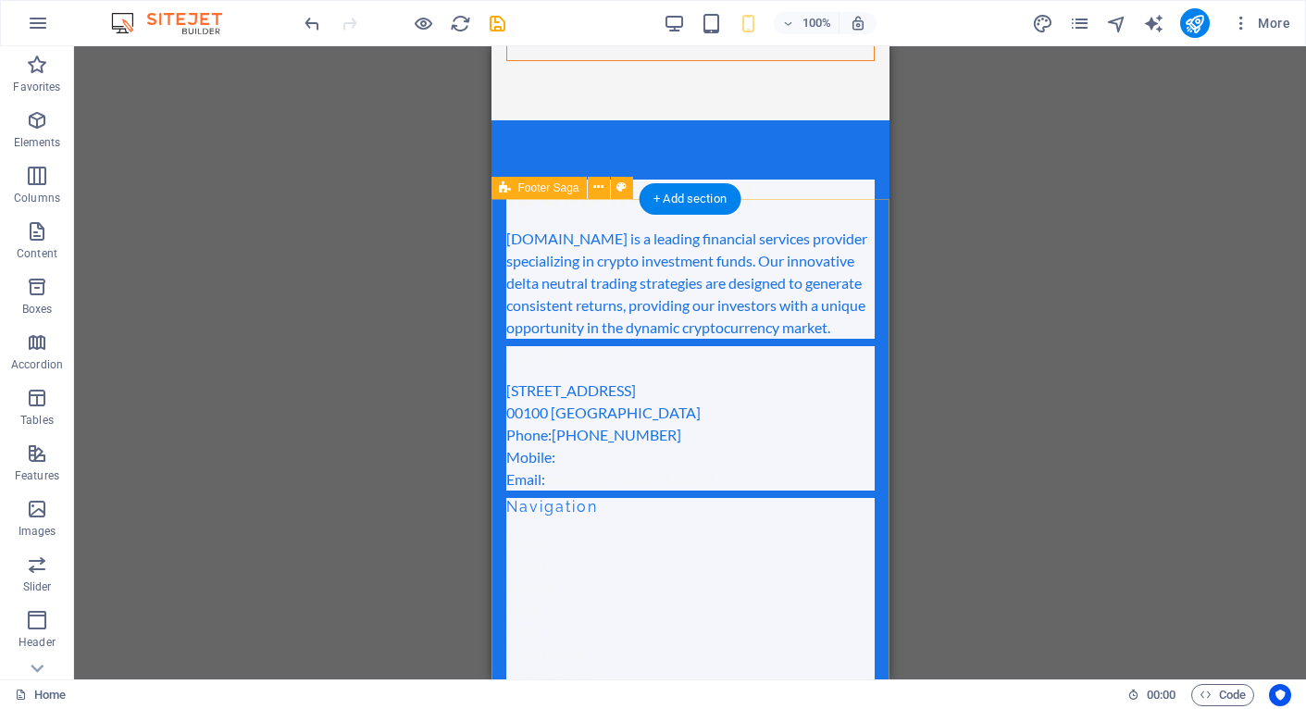
scroll to position [7964, 0]
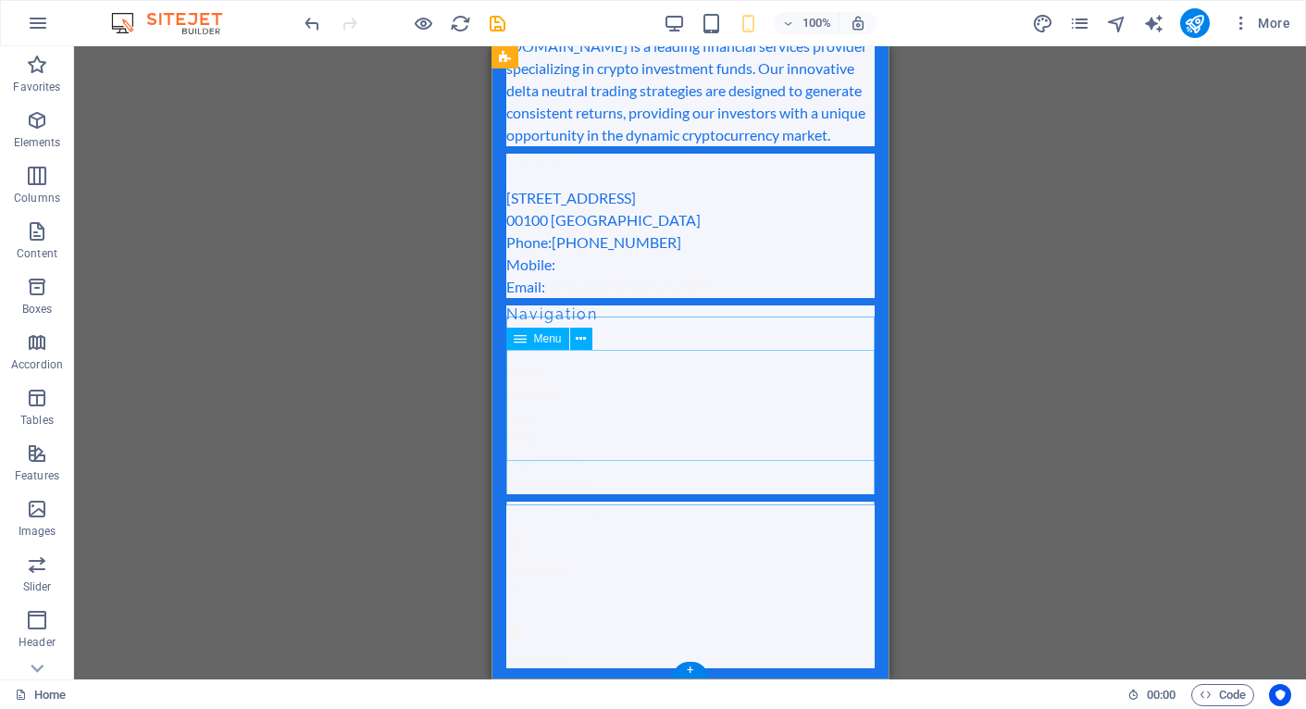
click at [590, 401] on nav "Home About Services Team FAQ" at bounding box center [689, 394] width 368 height 111
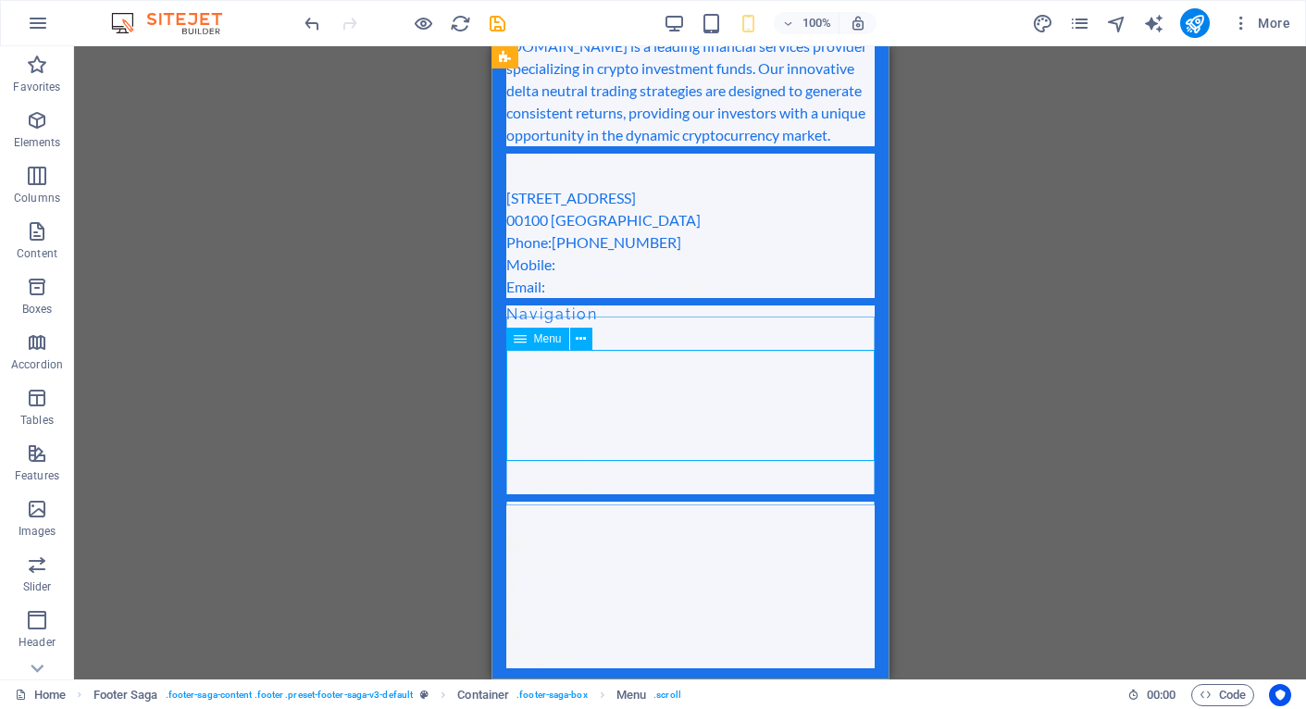
click at [544, 340] on span "Menu" at bounding box center [548, 338] width 28 height 11
select select
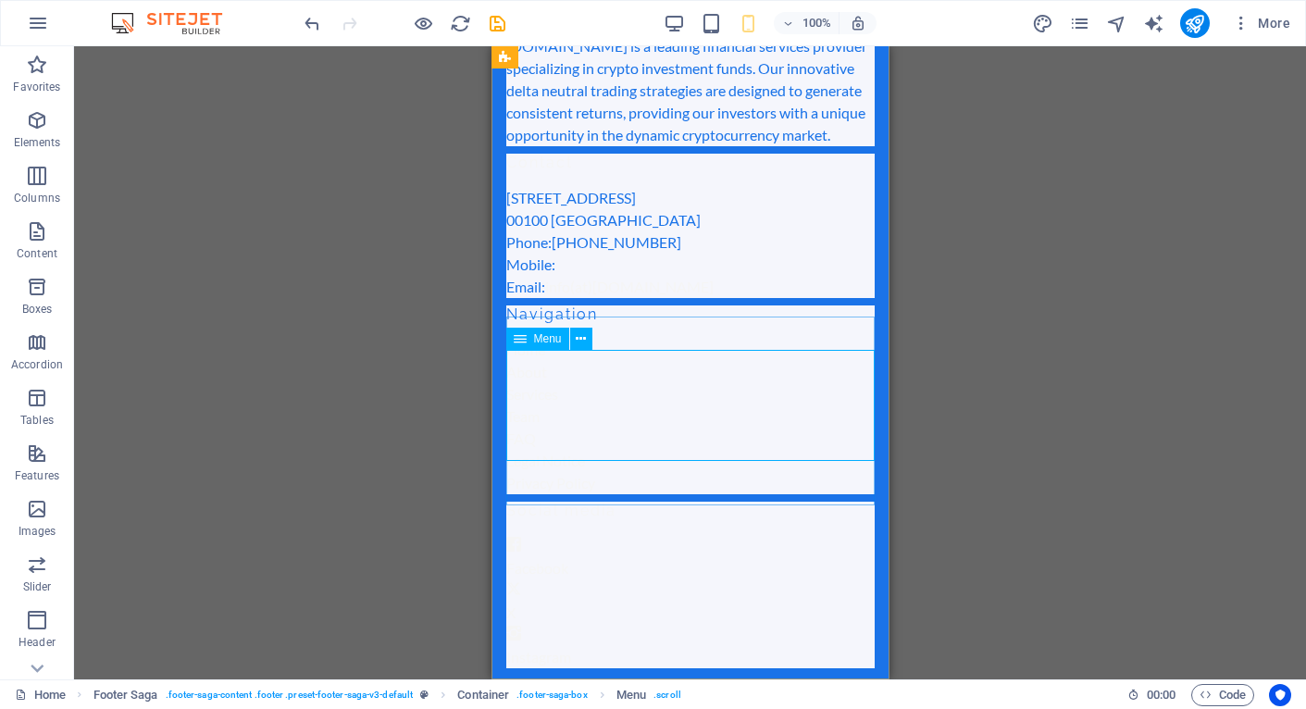
select select
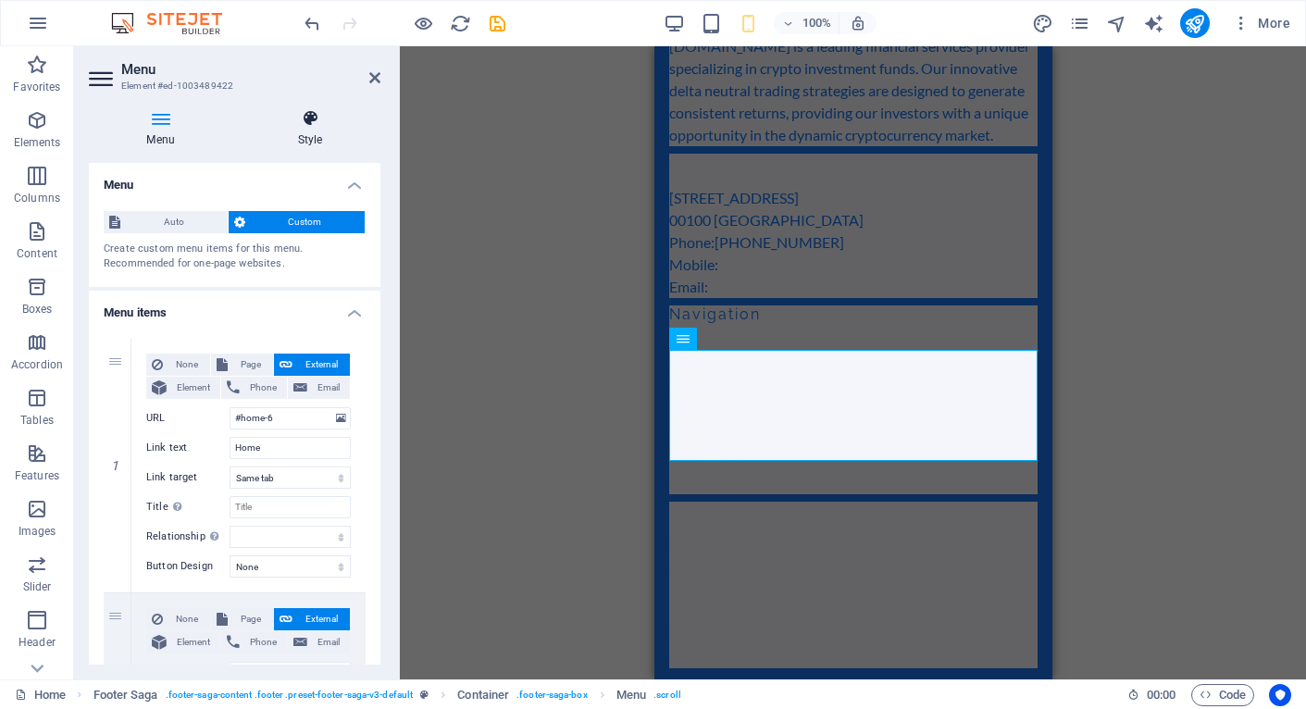
click at [308, 121] on icon at bounding box center [310, 118] width 141 height 19
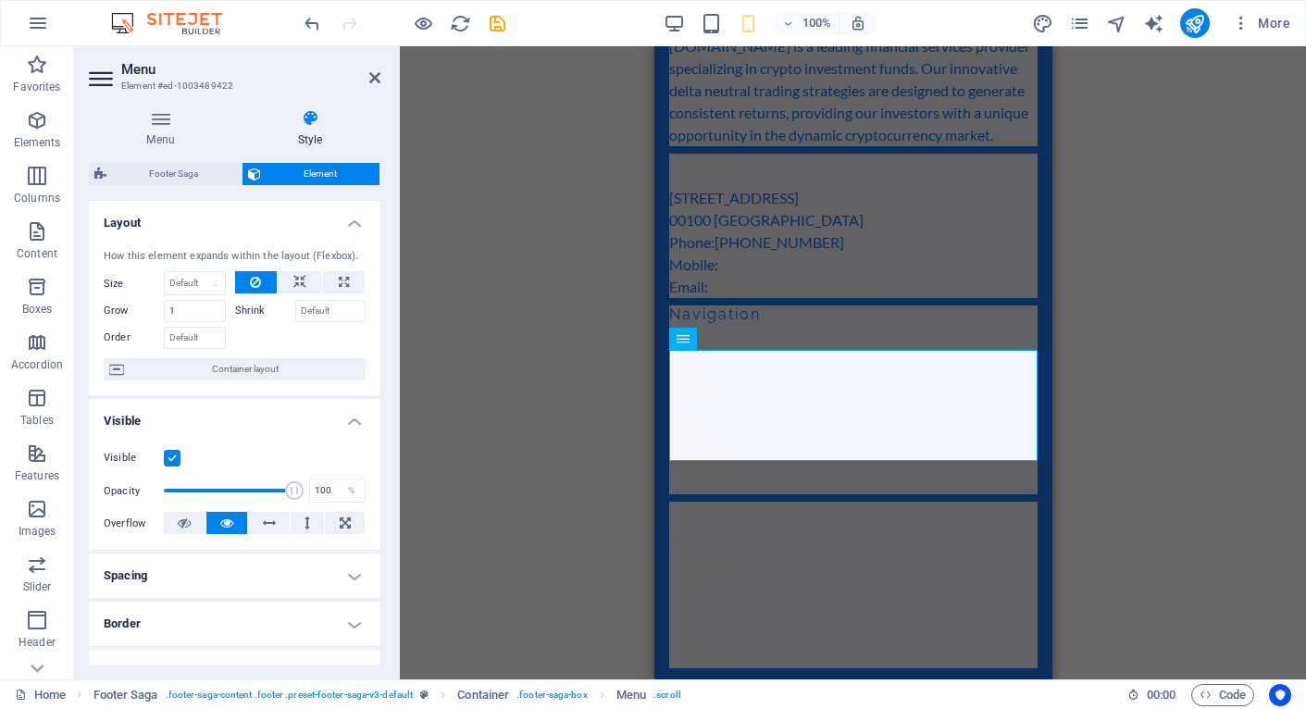
click at [169, 459] on label at bounding box center [172, 458] width 17 height 17
click at [0, 0] on input "Visible" at bounding box center [0, 0] width 0 height 0
click at [169, 459] on label at bounding box center [172, 458] width 17 height 17
click at [0, 0] on input "Visible" at bounding box center [0, 0] width 0 height 0
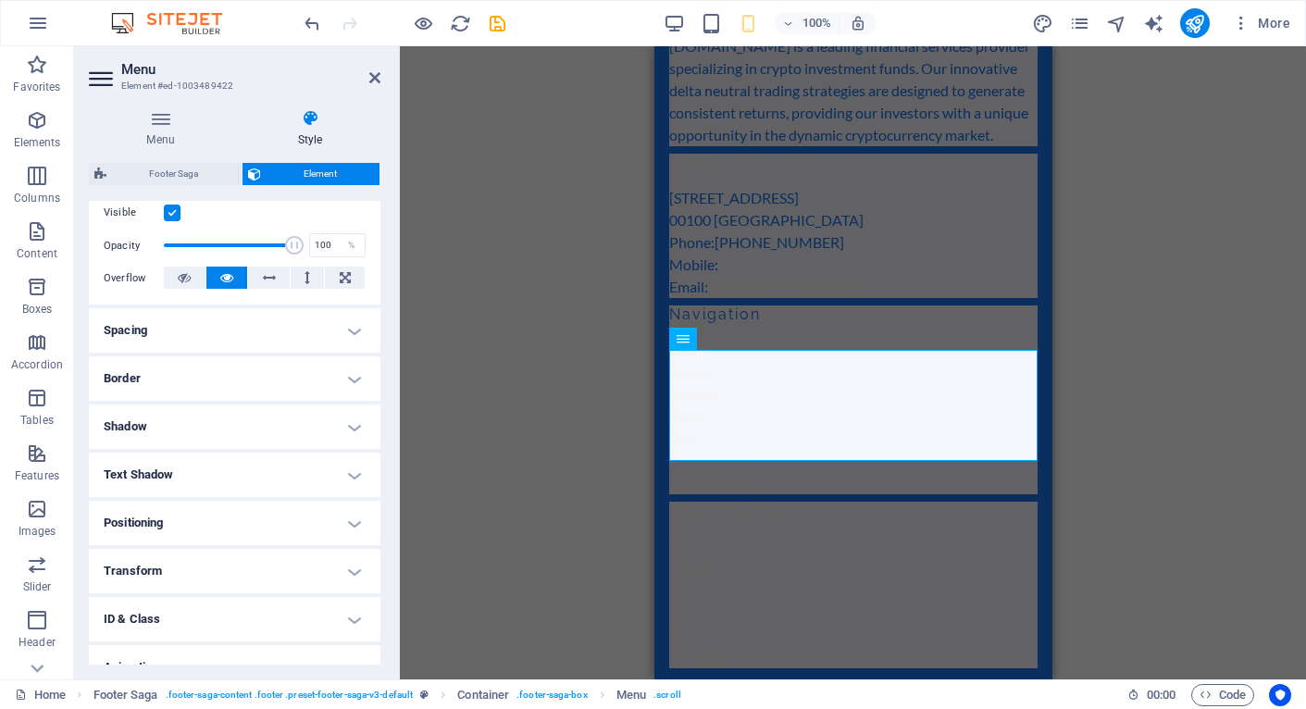
scroll to position [255, 0]
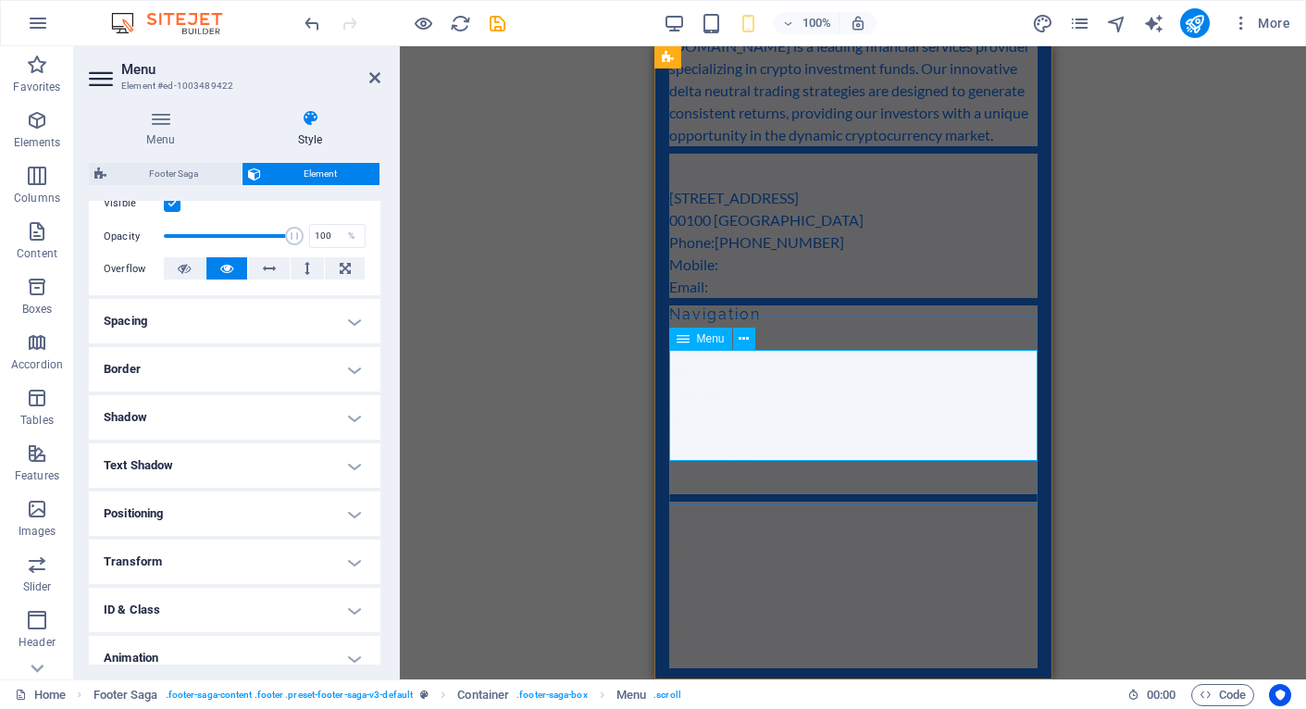
click at [752, 403] on nav "Home About Services Team FAQ" at bounding box center [852, 394] width 368 height 111
click at [779, 430] on nav "Home About Services Team FAQ" at bounding box center [852, 394] width 368 height 111
click at [757, 365] on nav "Home About Services Team FAQ" at bounding box center [852, 394] width 368 height 111
click at [906, 409] on nav "Home About Services Team FAQ" at bounding box center [852, 394] width 368 height 111
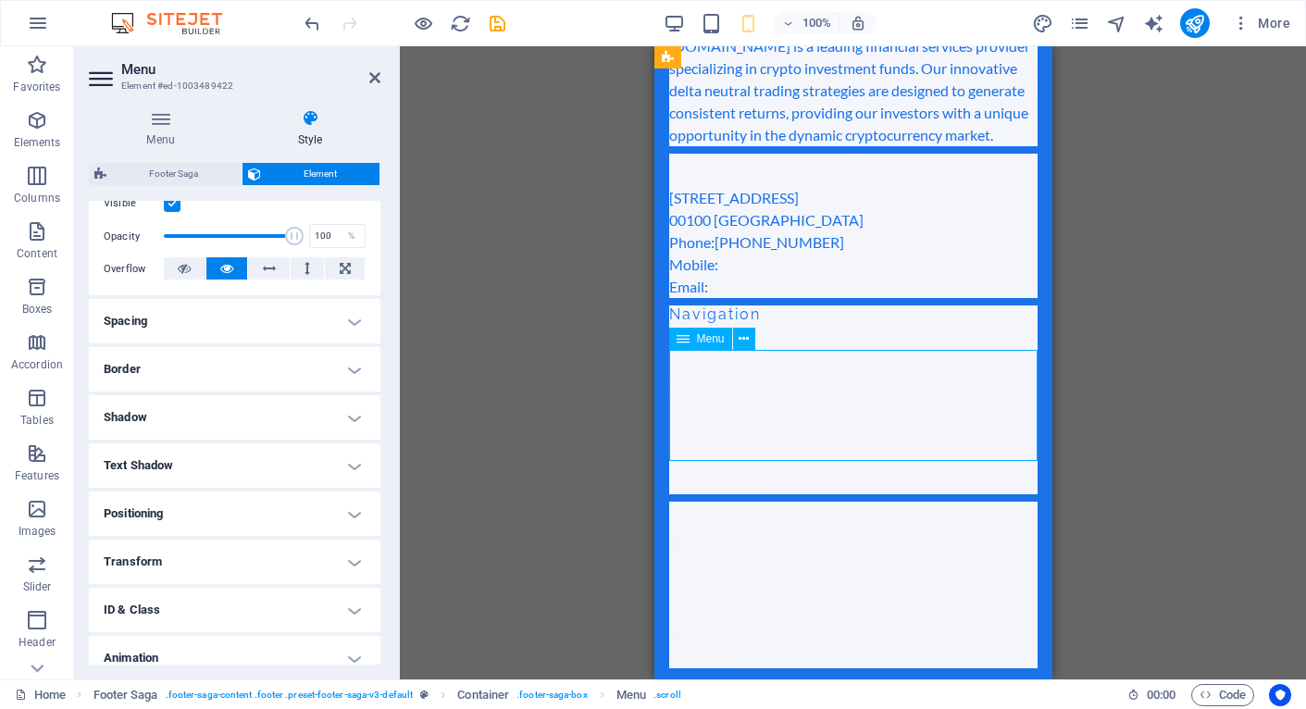
drag, startPoint x: 1016, startPoint y: 444, endPoint x: 767, endPoint y: 372, distance: 258.4
click at [767, 372] on nav "Home About Services Team FAQ" at bounding box center [852, 394] width 368 height 111
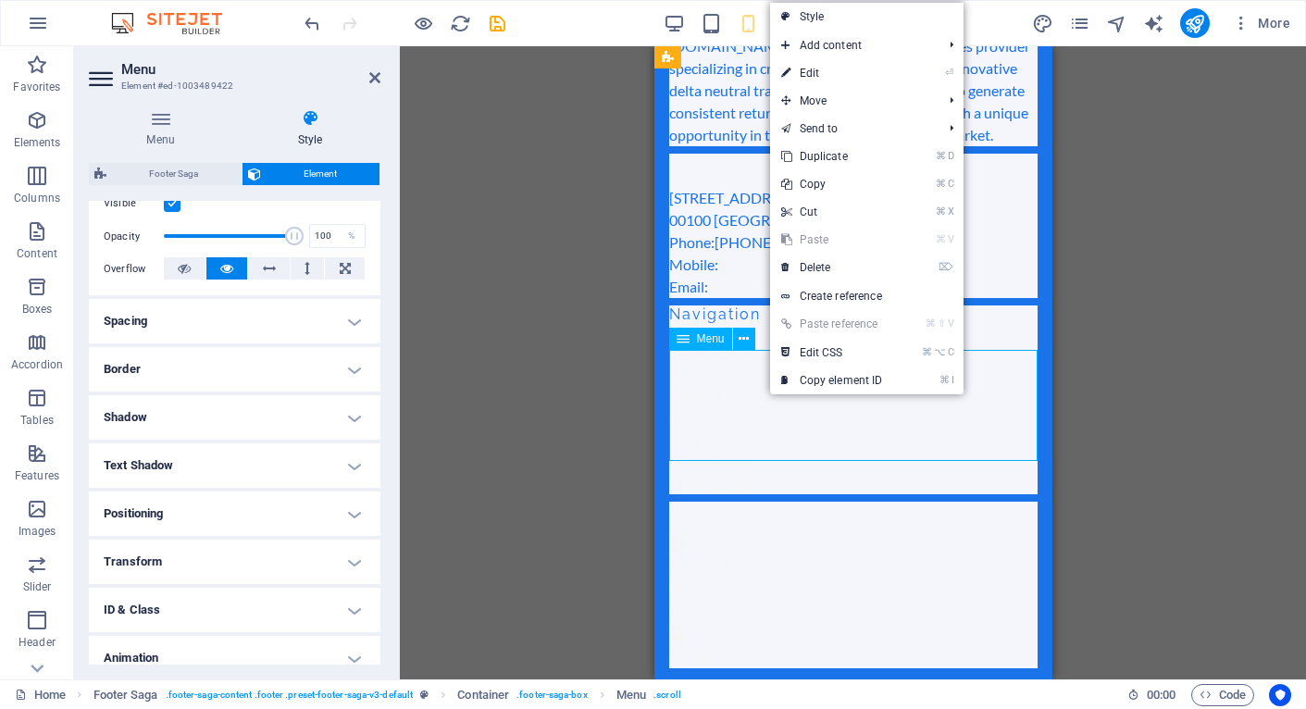
click at [738, 393] on nav "Home About Services Team FAQ" at bounding box center [852, 394] width 368 height 111
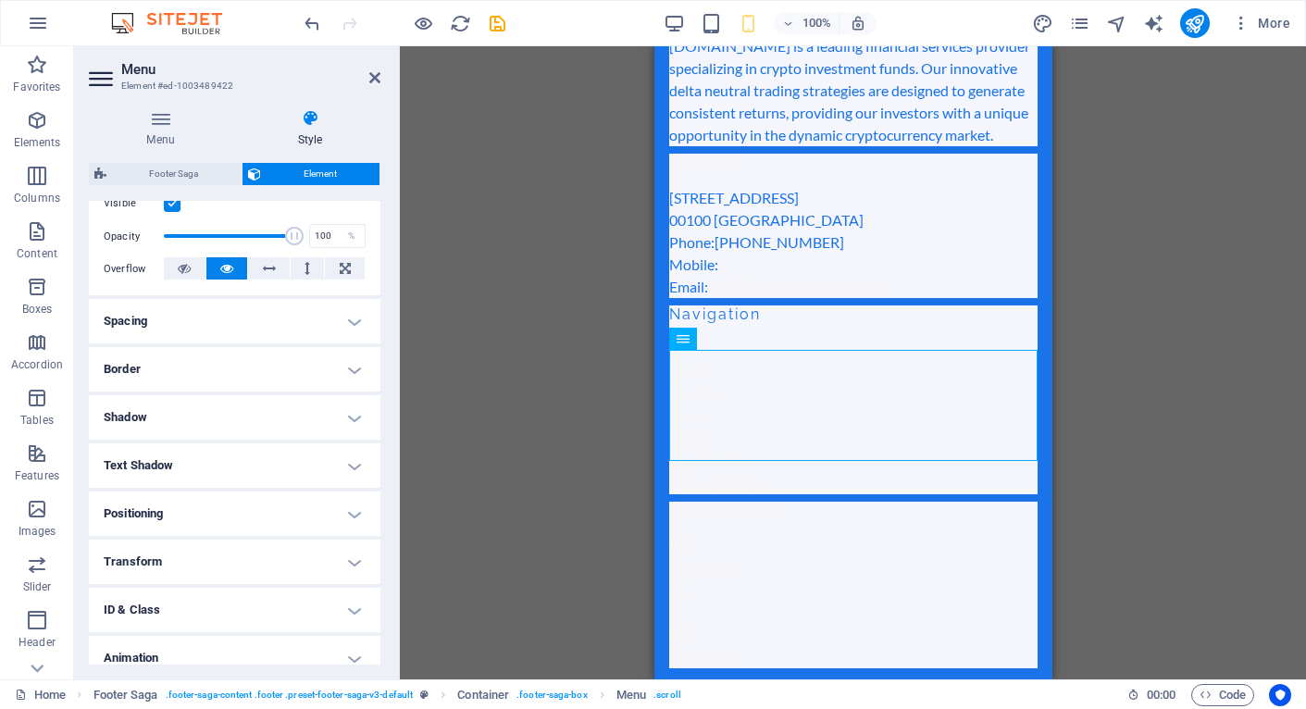
click at [220, 461] on h4 "Text Shadow" at bounding box center [235, 465] width 292 height 44
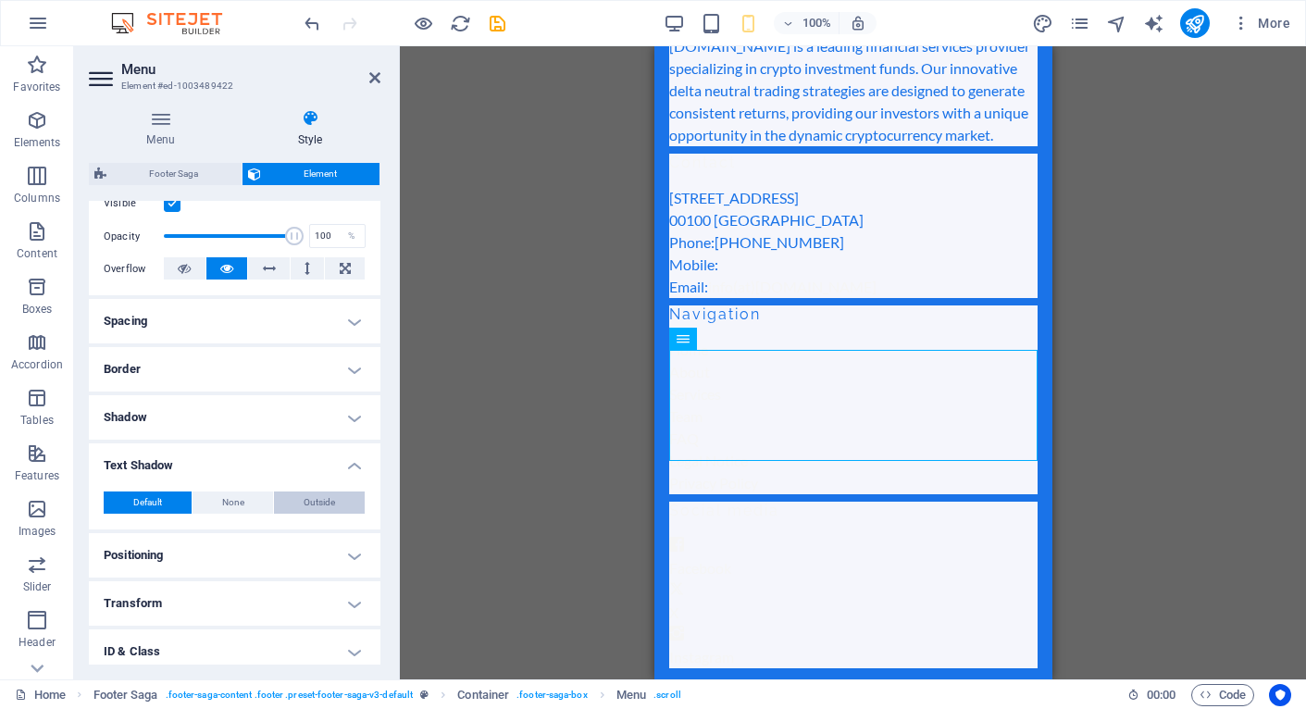
click at [329, 498] on span "Outside" at bounding box center [319, 503] width 31 height 22
type input "2"
type input "4"
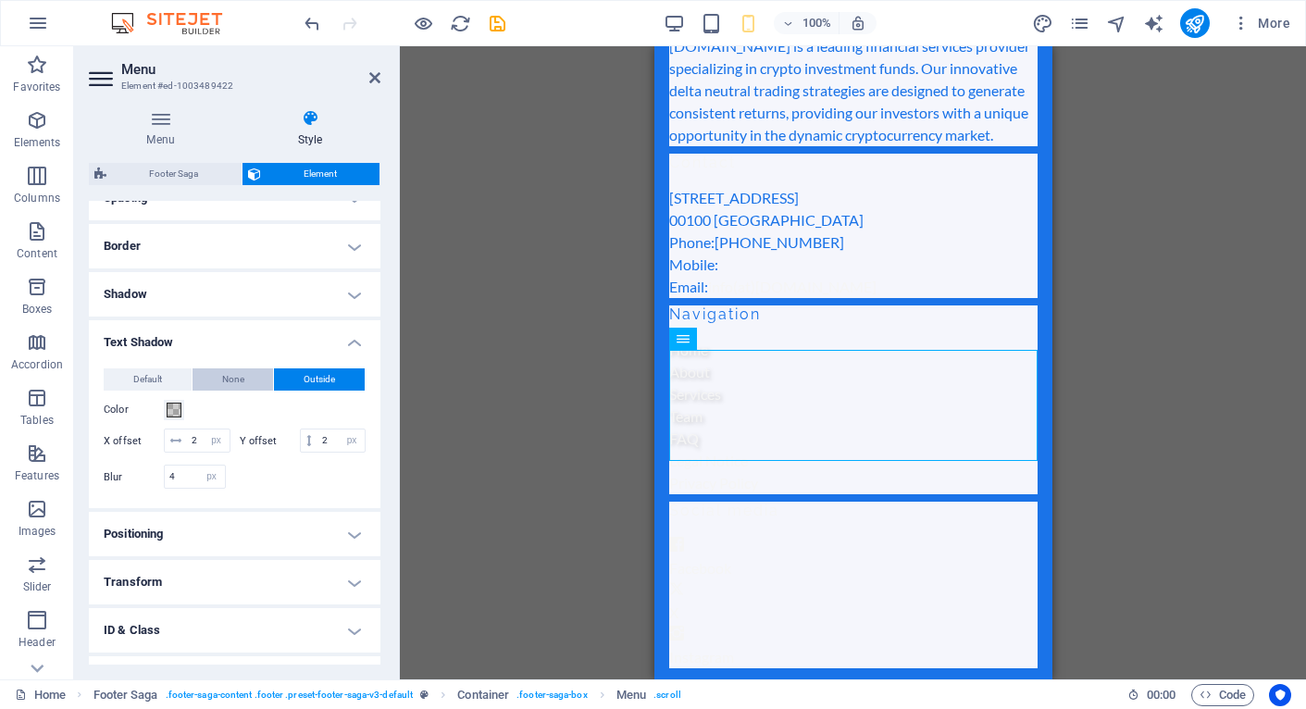
scroll to position [486, 0]
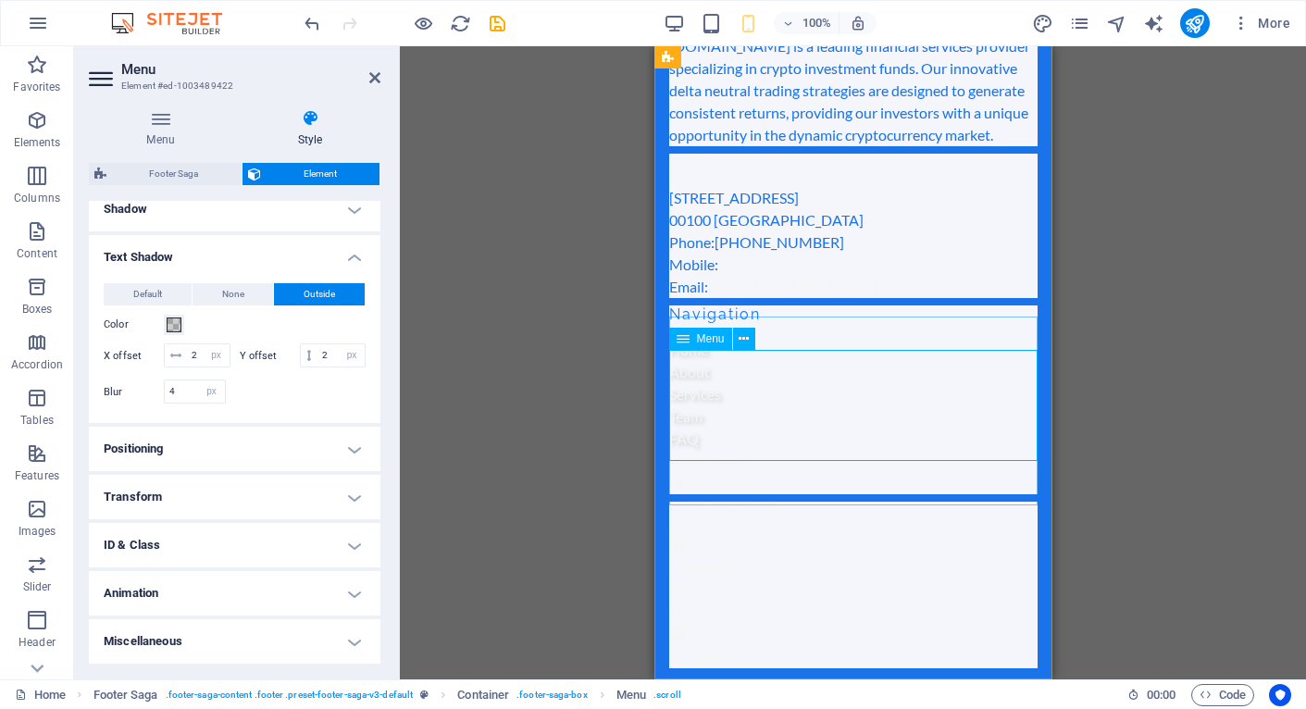
click at [691, 406] on nav "Home About Services Team FAQ" at bounding box center [852, 394] width 368 height 111
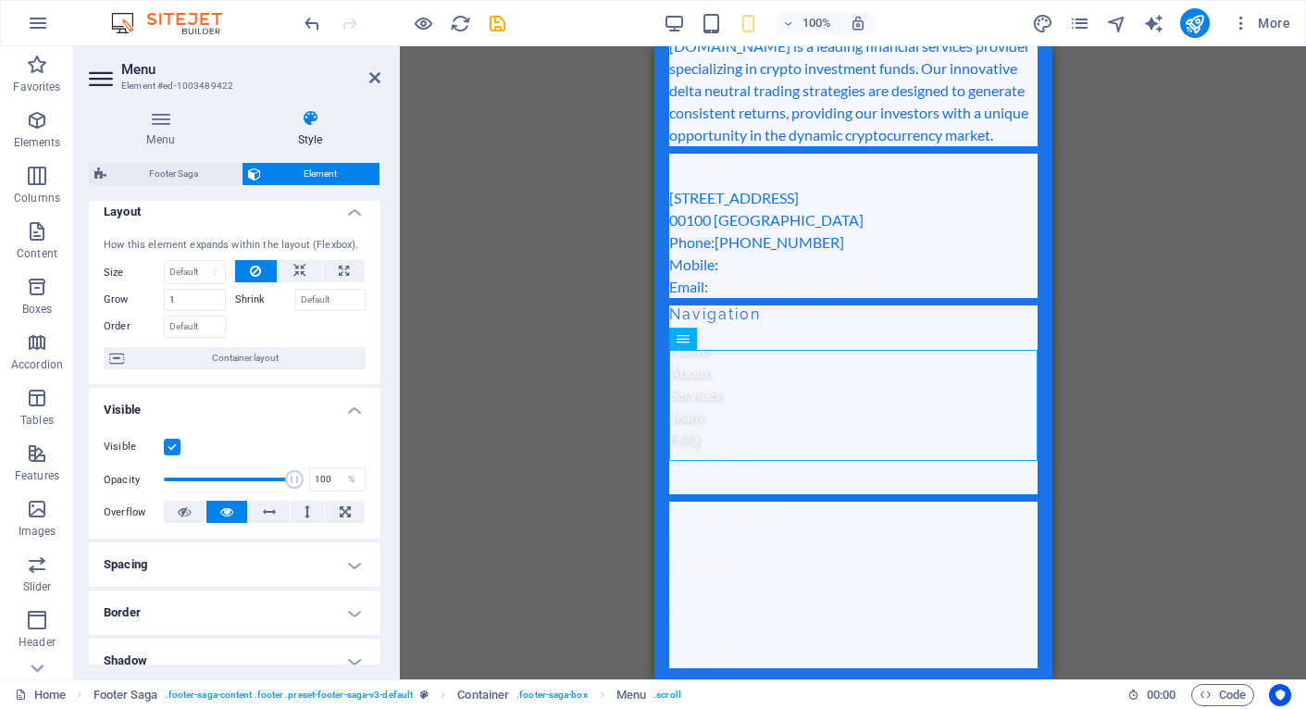
scroll to position [0, 0]
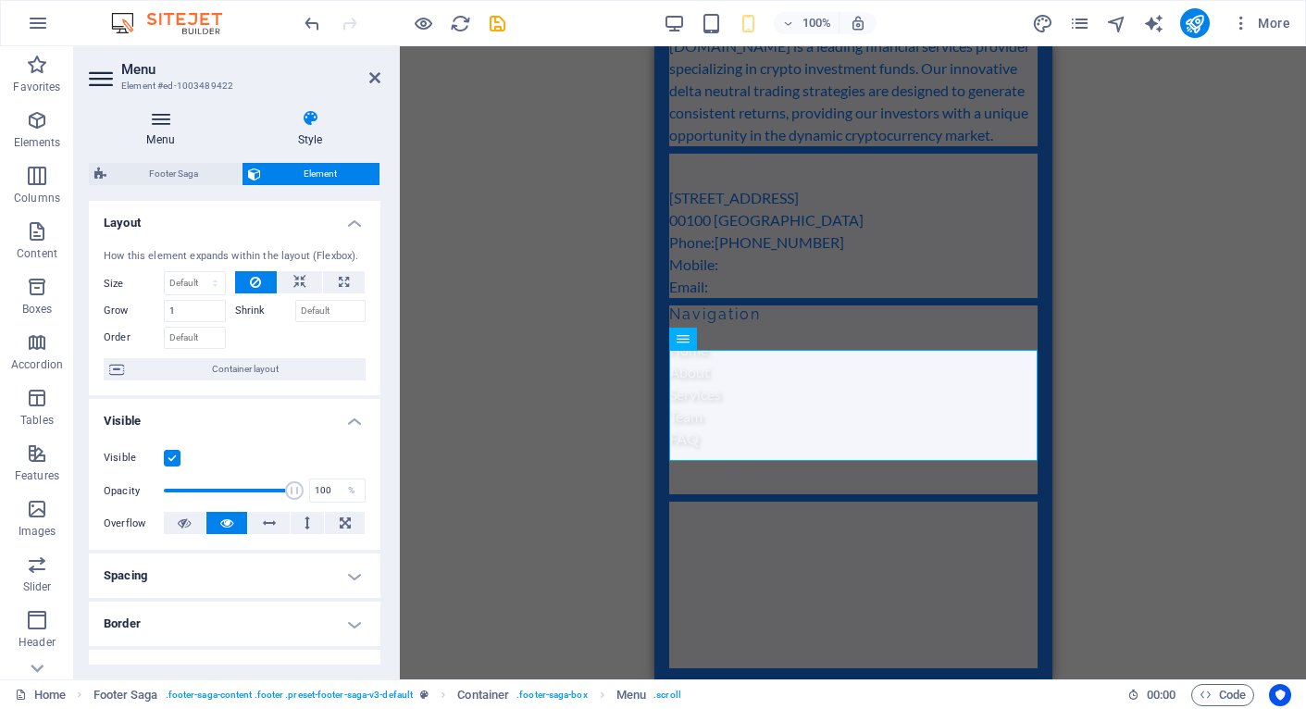
click at [165, 134] on h4 "Menu" at bounding box center [164, 128] width 151 height 39
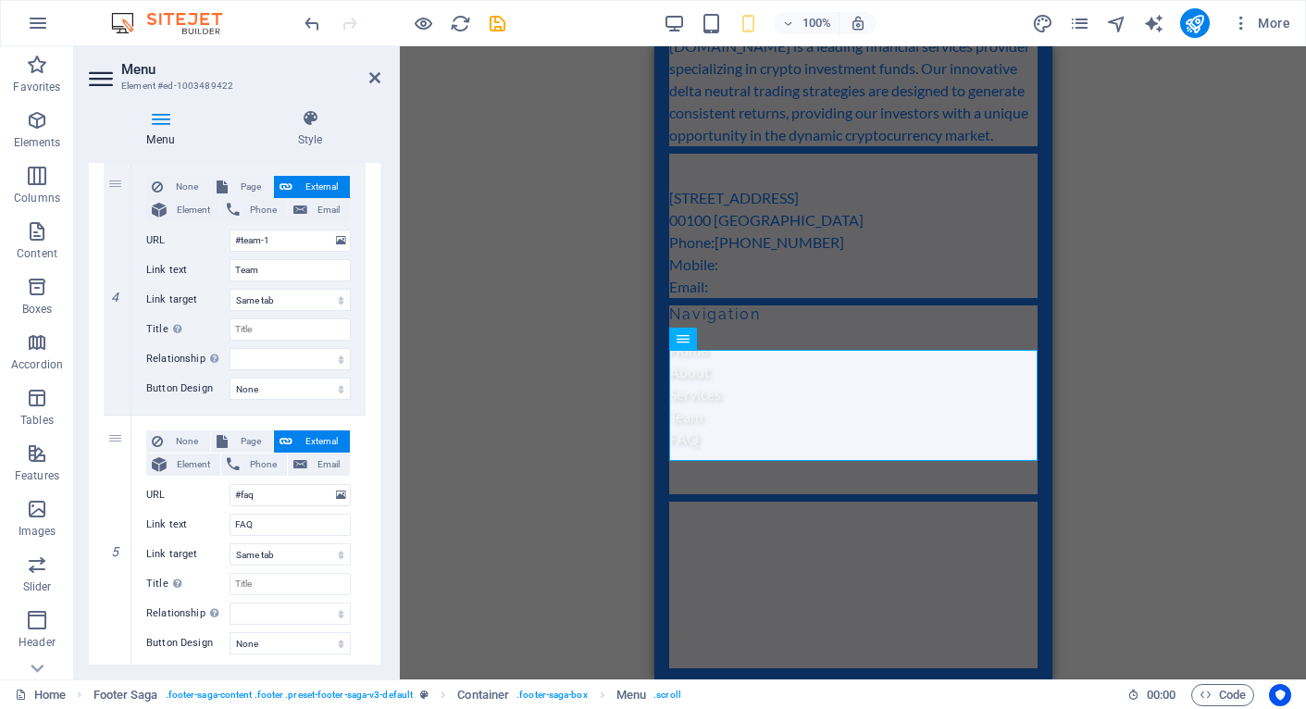
scroll to position [998, 0]
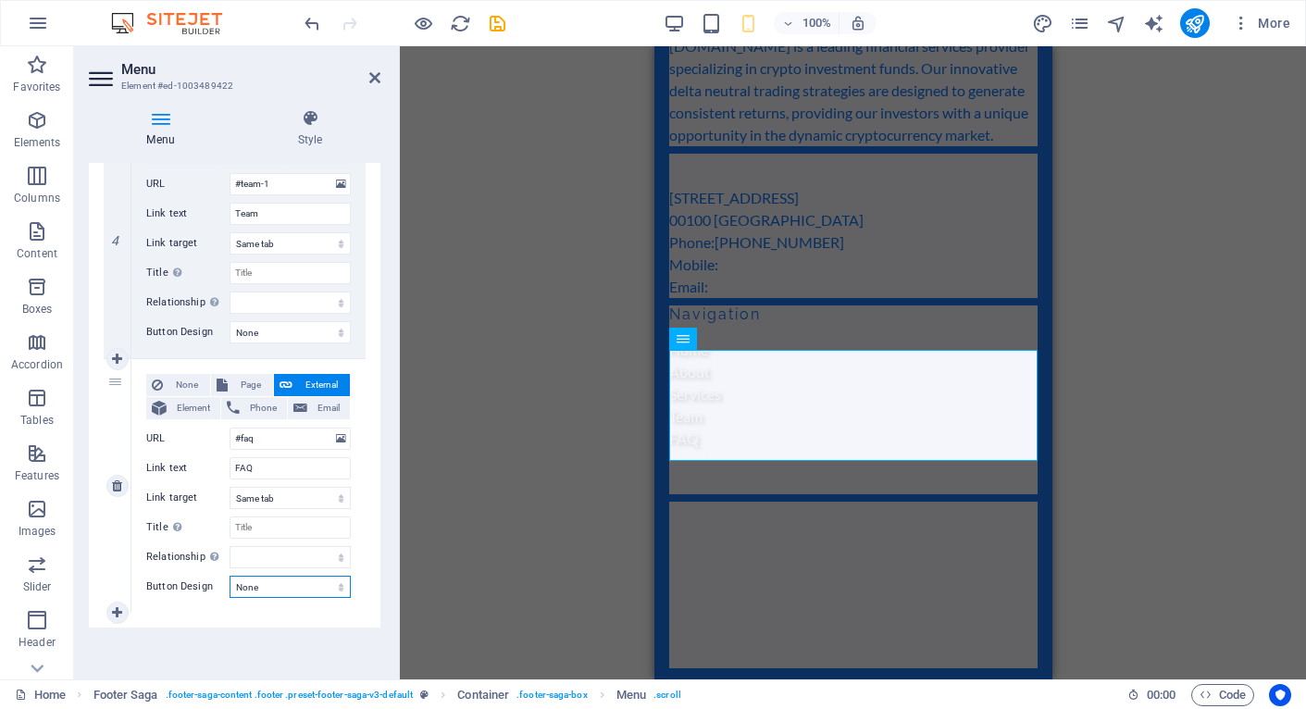
click at [280, 588] on select "None Default Primary Secondary" at bounding box center [290, 587] width 121 height 22
select select "default"
click at [230, 576] on select "None Default Primary Secondary" at bounding box center [290, 587] width 121 height 22
select select
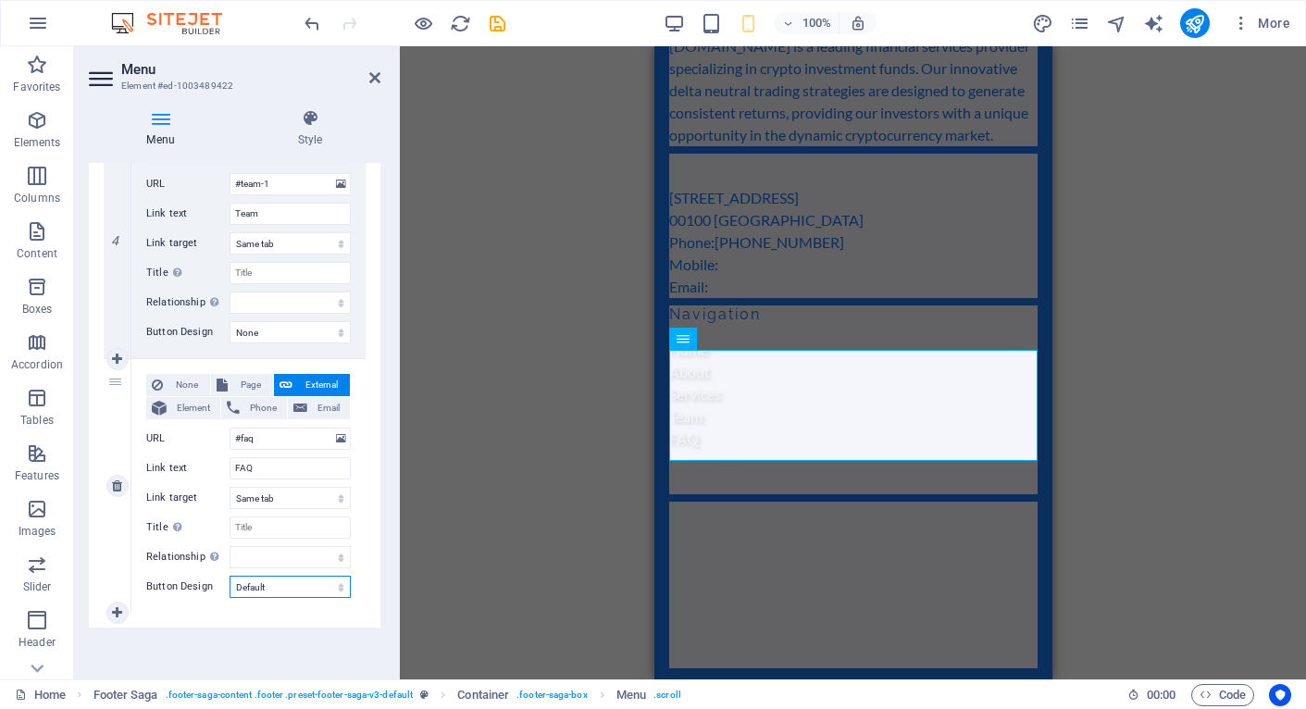
select select
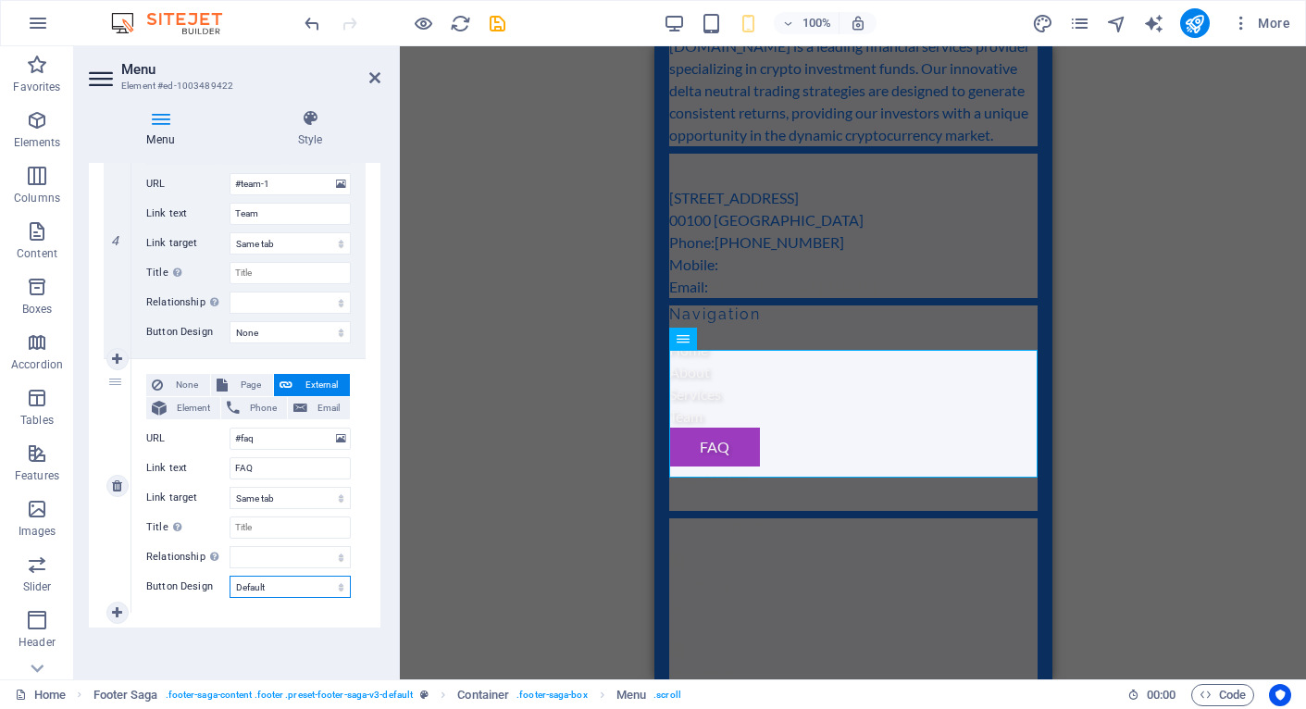
click at [280, 581] on select "None Default Primary Secondary" at bounding box center [290, 587] width 121 height 22
select select
click at [230, 576] on select "None Default Primary Secondary" at bounding box center [290, 587] width 121 height 22
select select
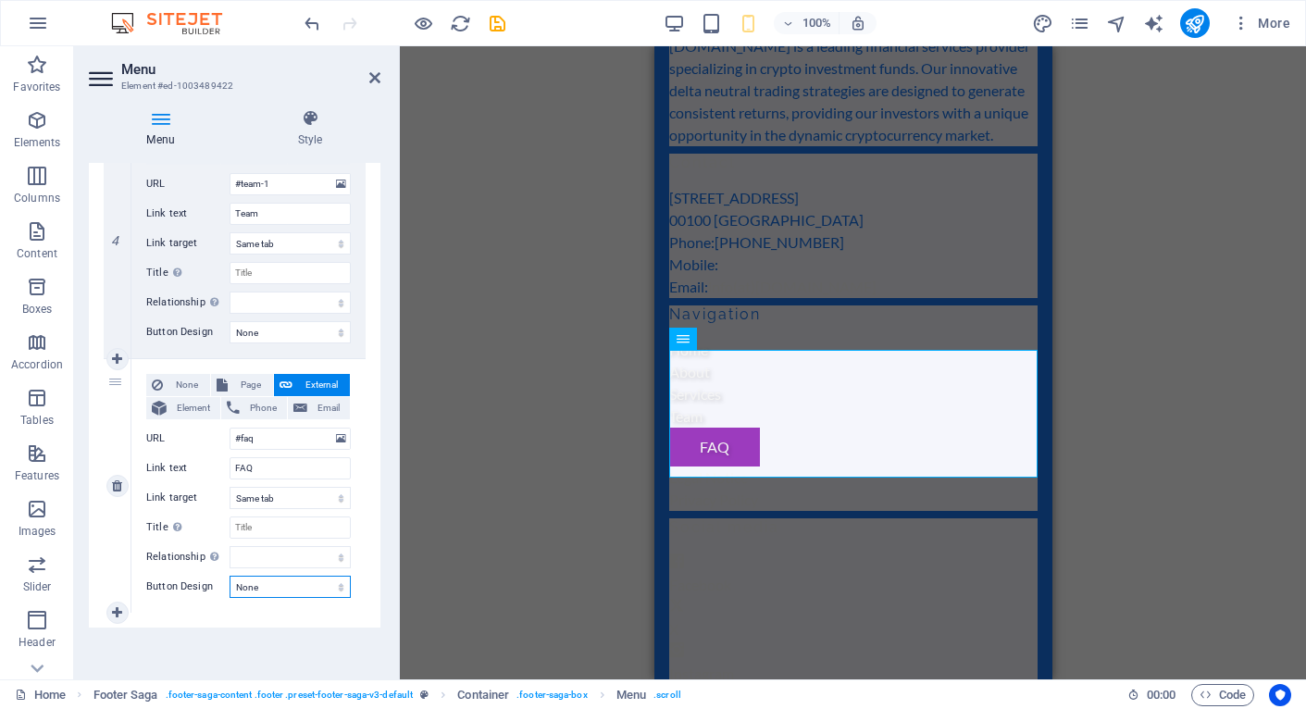
select select
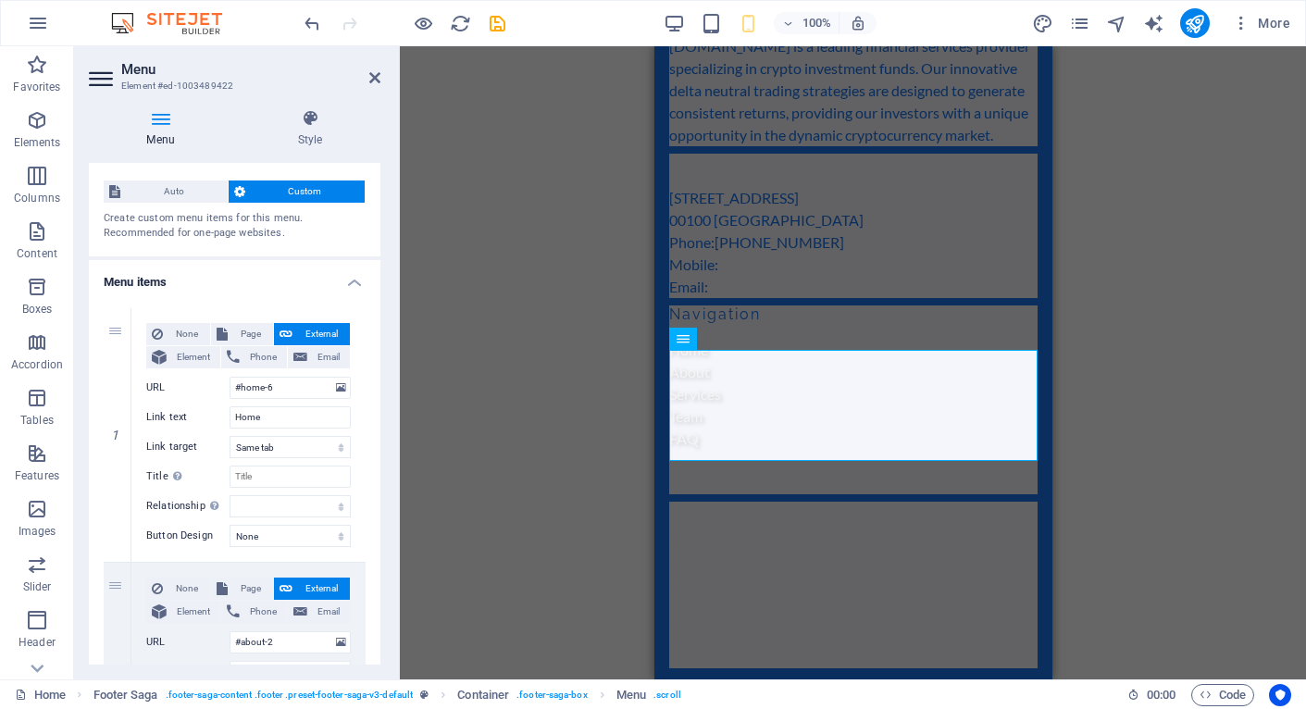
scroll to position [0, 0]
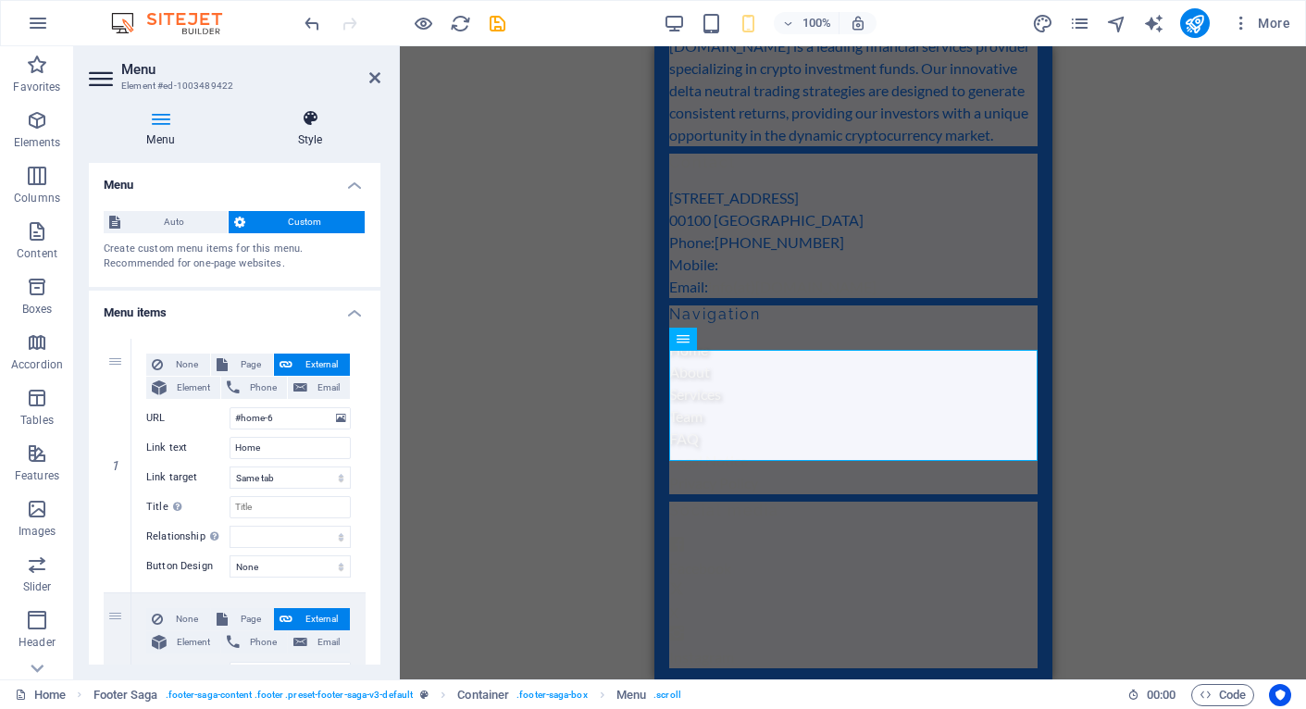
click at [314, 115] on icon at bounding box center [310, 118] width 141 height 19
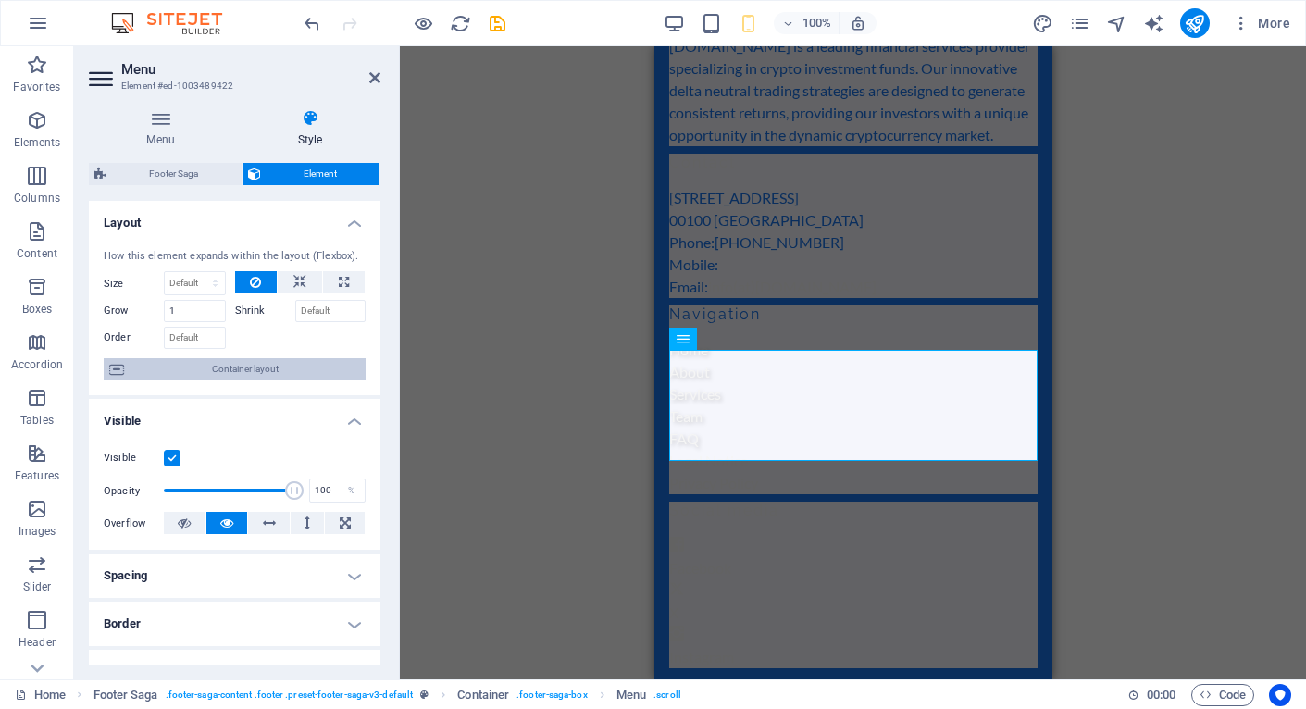
click at [214, 369] on span "Container layout" at bounding box center [245, 369] width 231 height 22
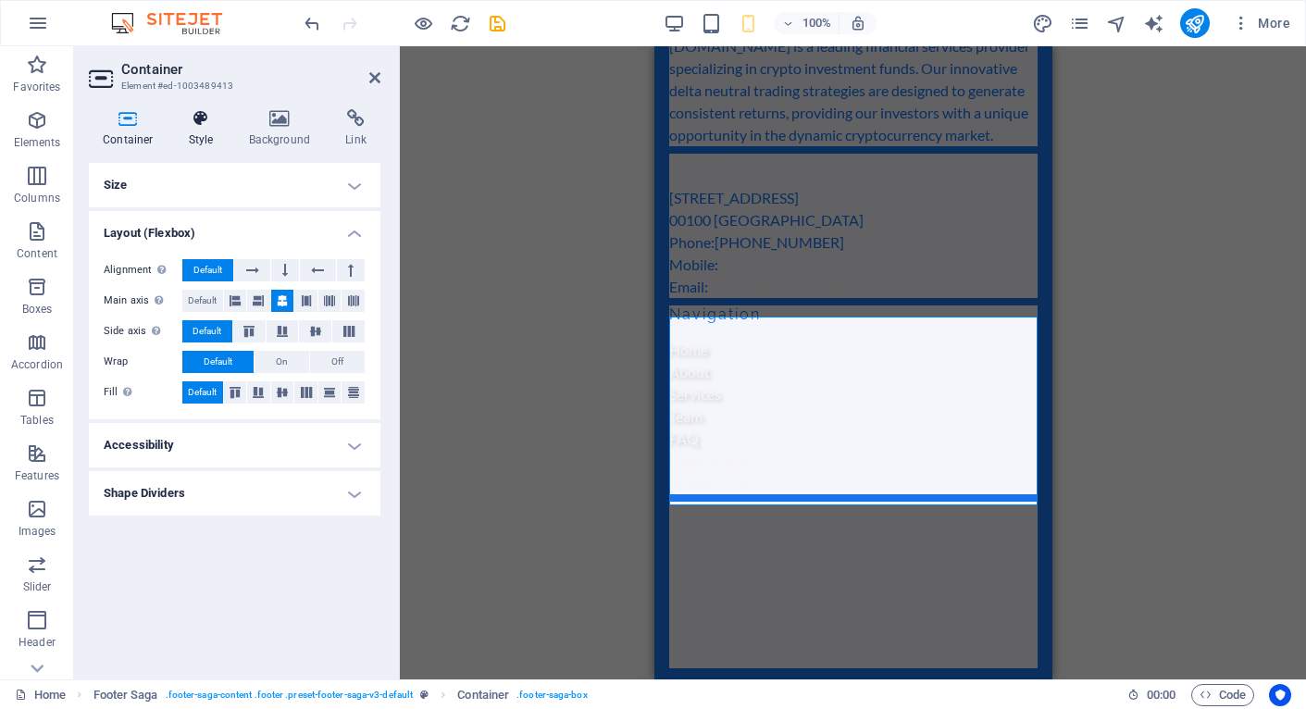
click at [195, 129] on h4 "Style" at bounding box center [205, 128] width 60 height 39
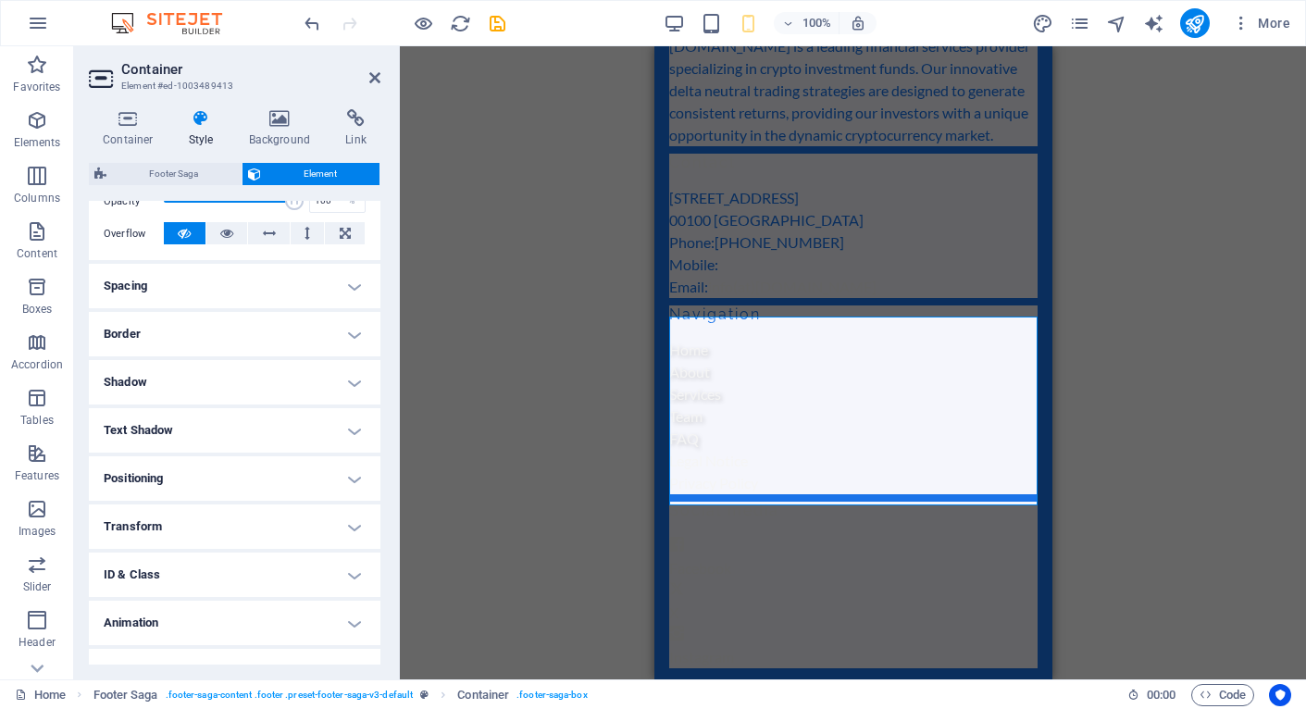
scroll to position [318, 0]
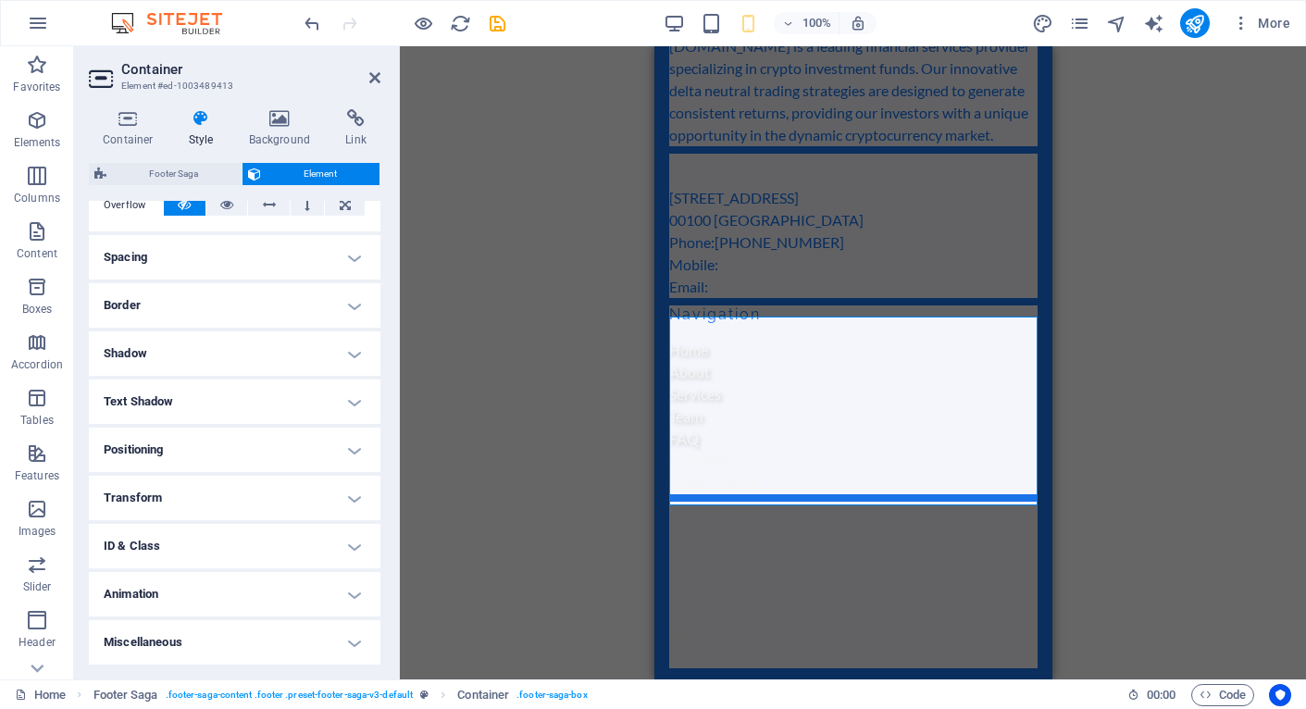
click at [189, 351] on h4 "Shadow" at bounding box center [235, 353] width 292 height 44
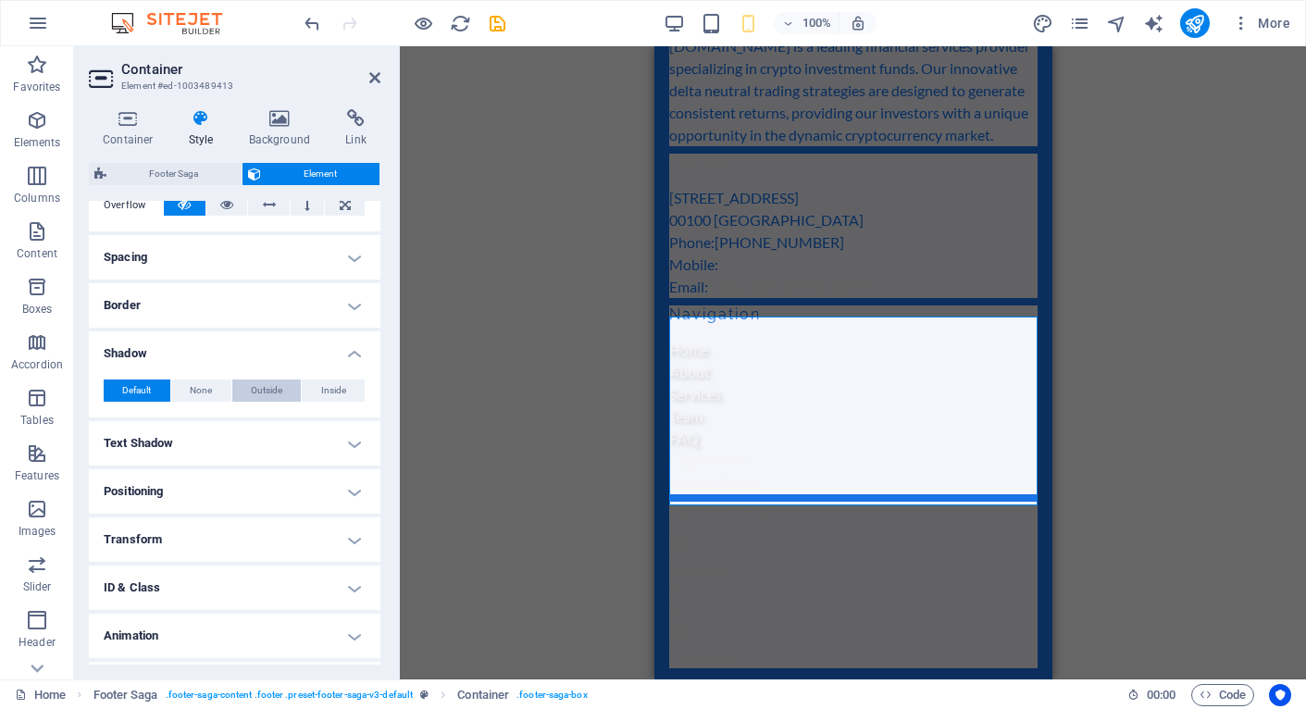
click at [253, 393] on span "Outside" at bounding box center [266, 391] width 31 height 22
type input "2"
type input "4"
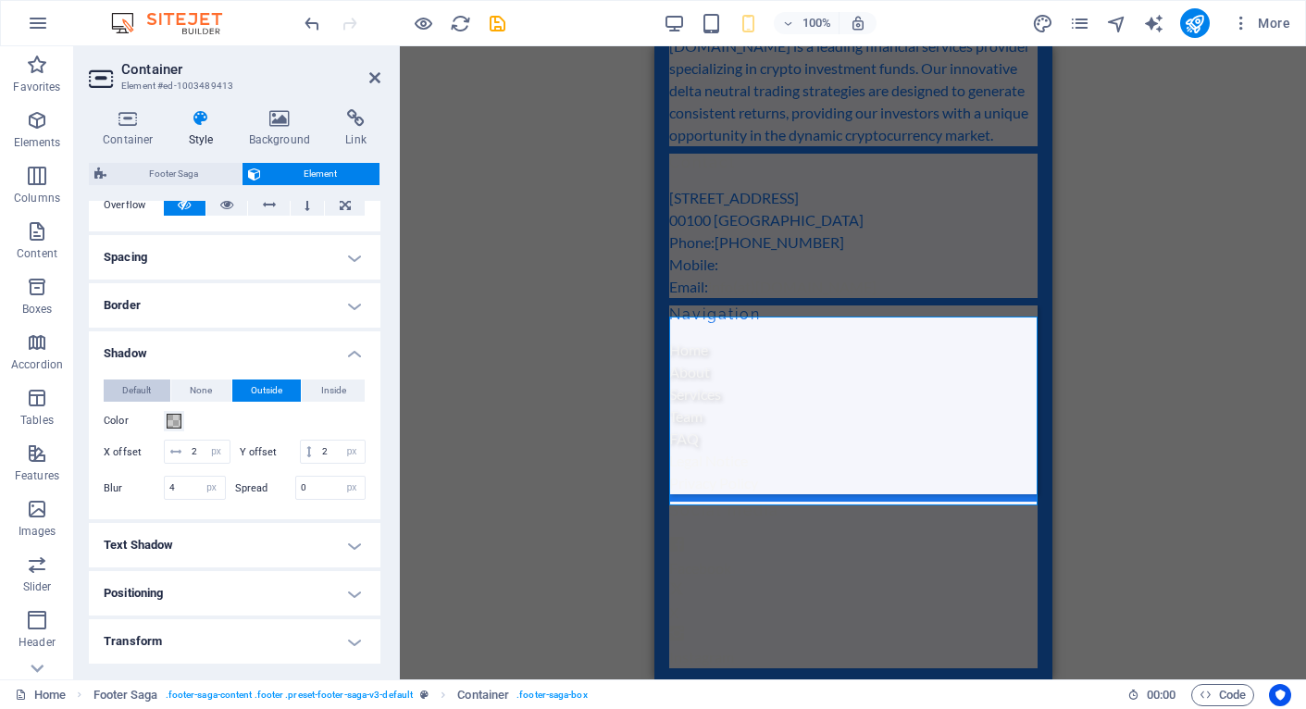
click at [130, 390] on span "Default" at bounding box center [136, 391] width 29 height 22
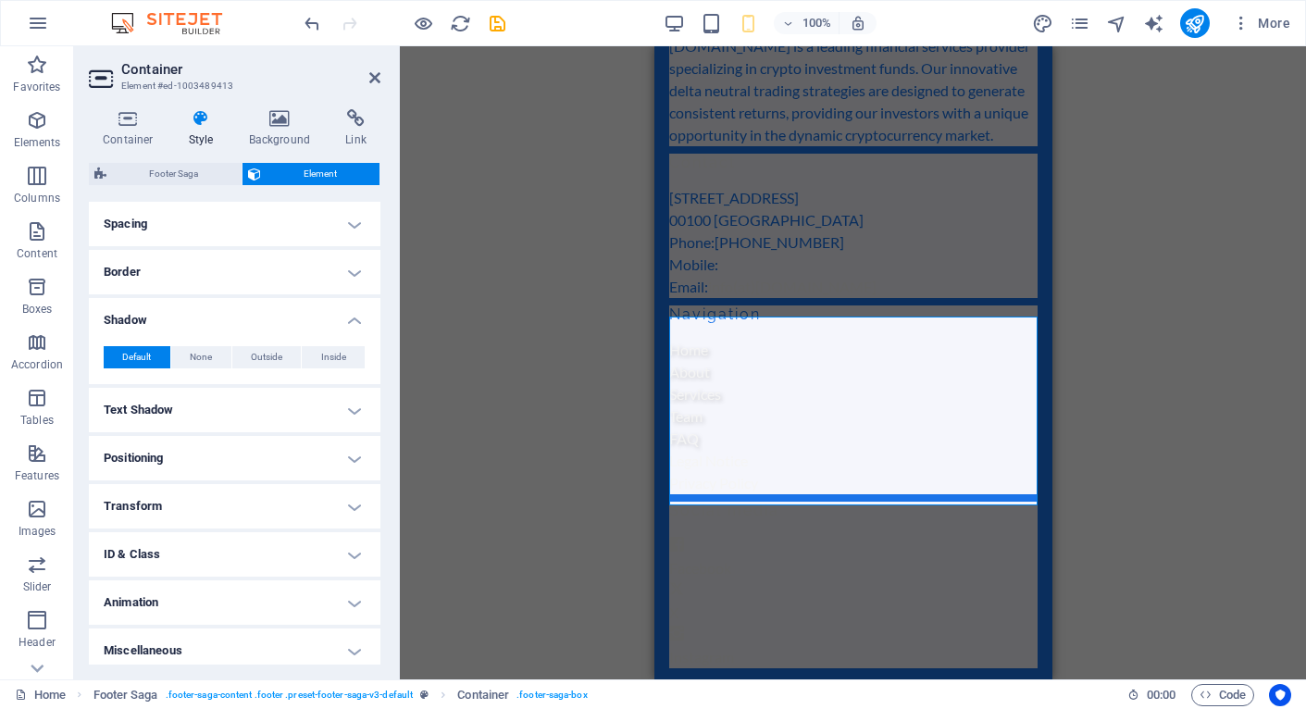
scroll to position [360, 0]
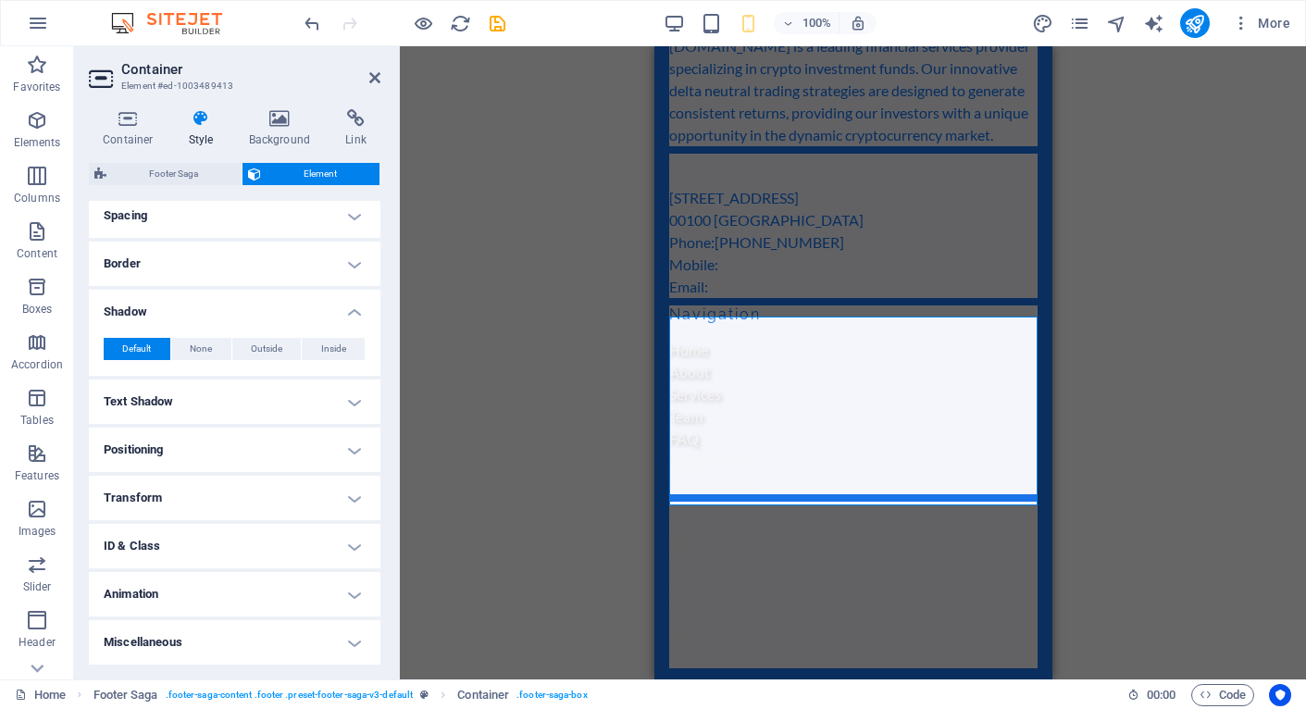
click at [197, 447] on h4 "Positioning" at bounding box center [235, 450] width 292 height 44
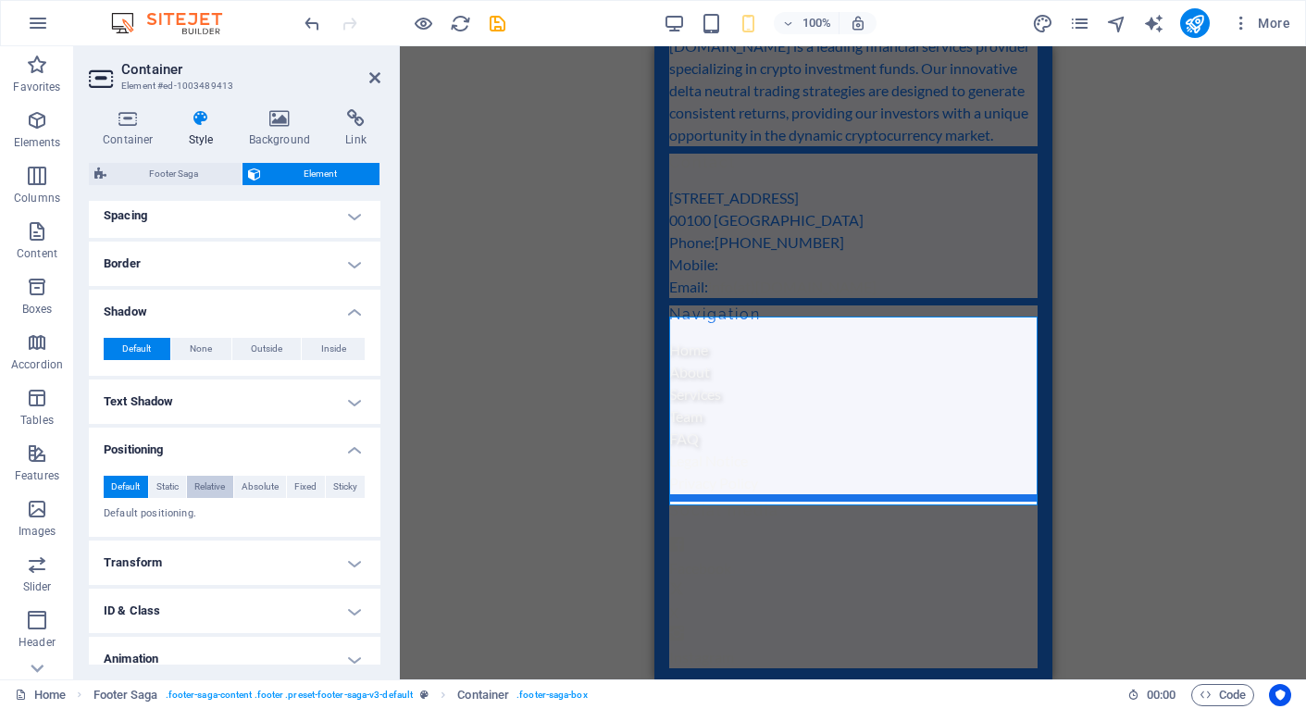
click at [224, 486] on span "Relative" at bounding box center [209, 487] width 31 height 22
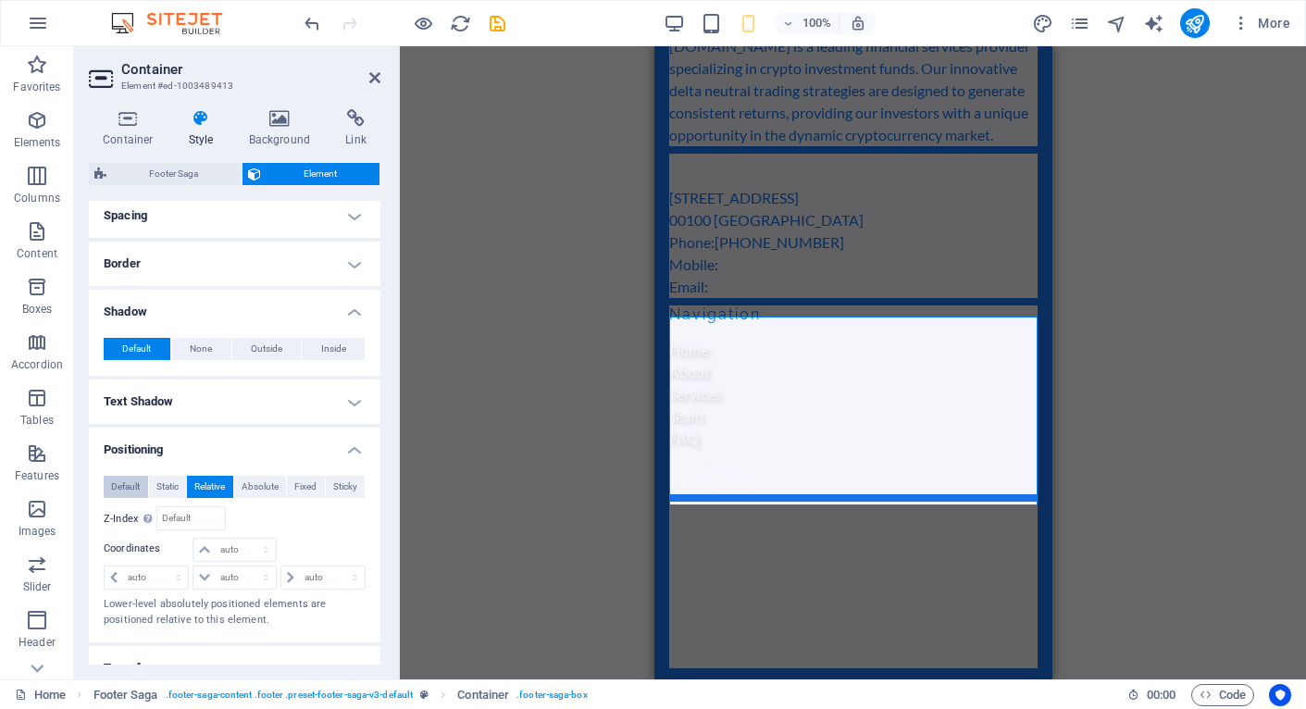
click at [133, 489] on span "Default" at bounding box center [125, 487] width 29 height 22
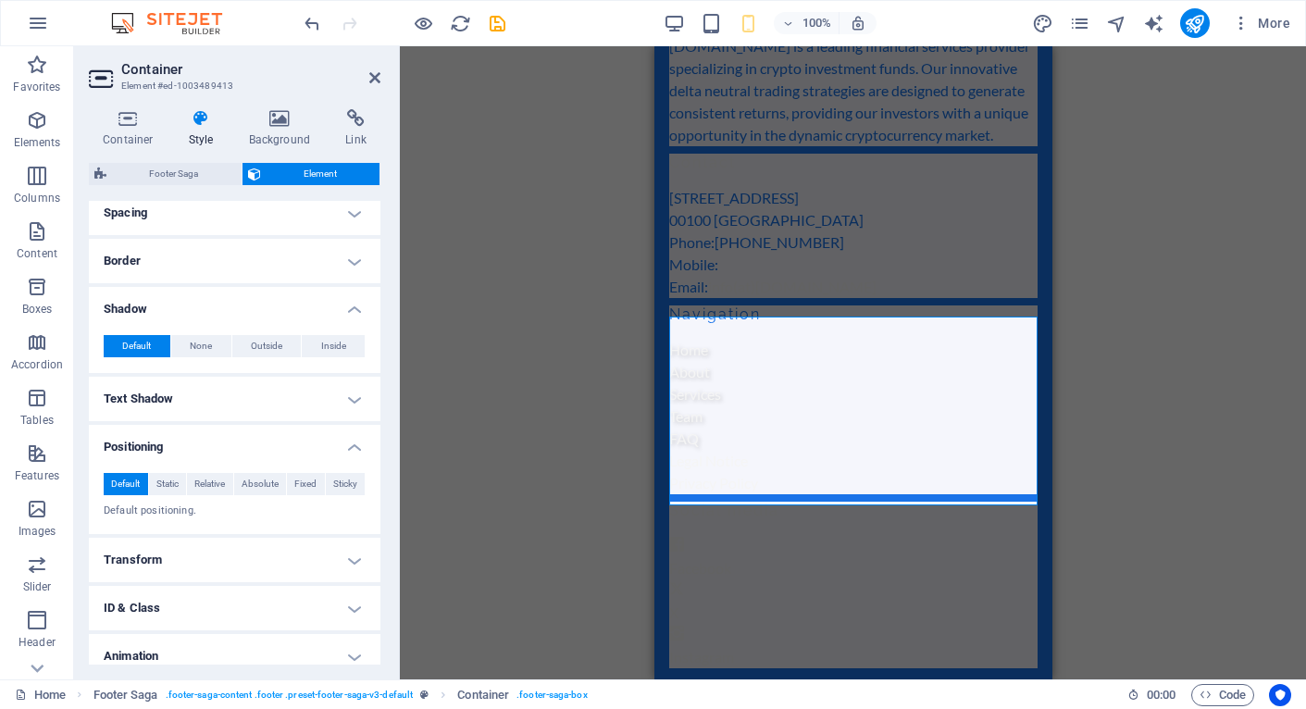
scroll to position [424, 0]
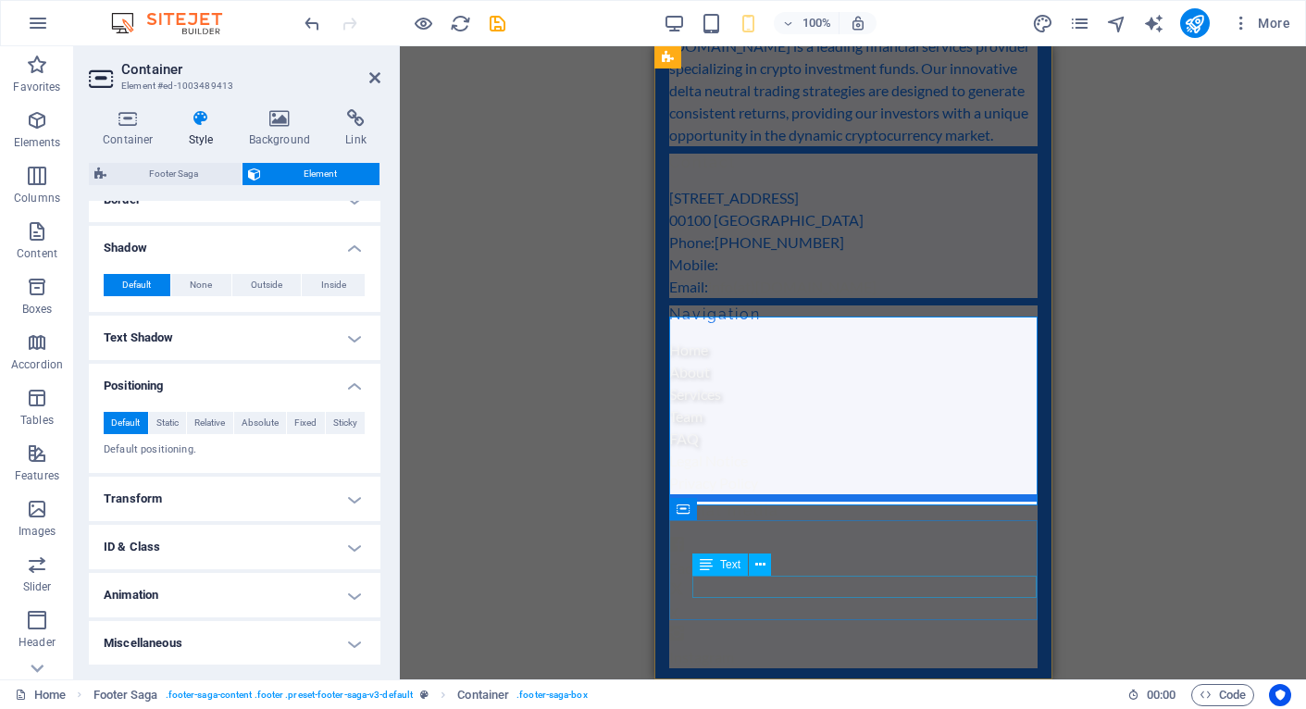
click at [769, 602] on div "X" at bounding box center [852, 613] width 368 height 22
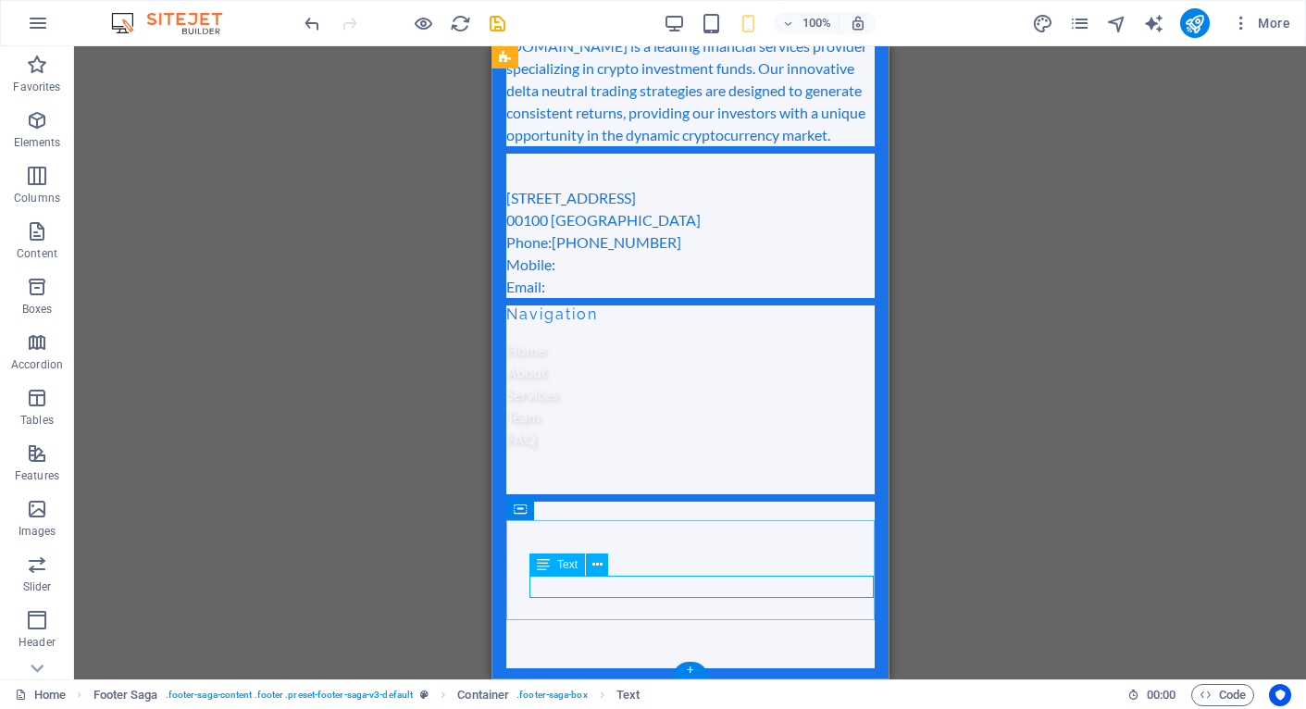
click at [573, 602] on div "X" at bounding box center [689, 613] width 368 height 22
click at [560, 602] on div "X" at bounding box center [689, 613] width 368 height 22
click at [608, 602] on div "X" at bounding box center [689, 613] width 368 height 22
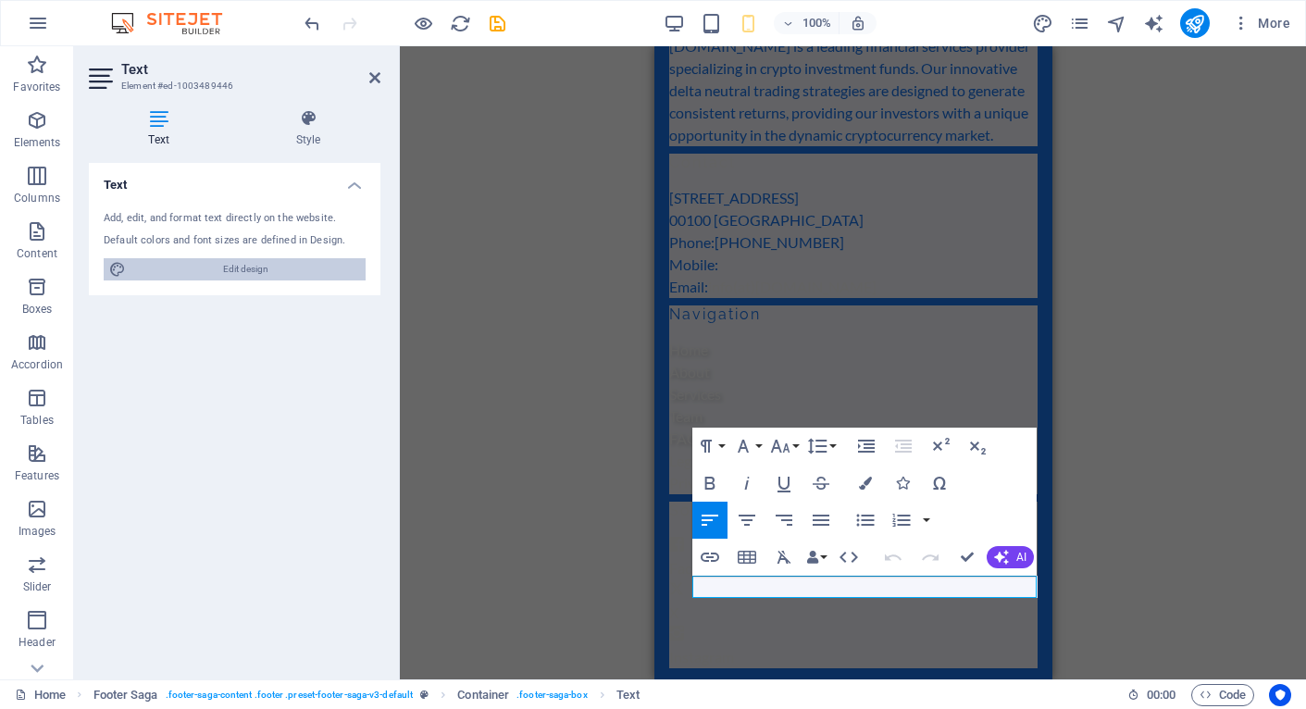
click at [230, 270] on span "Edit design" at bounding box center [245, 269] width 229 height 22
select select "px"
select select "200"
select select "px"
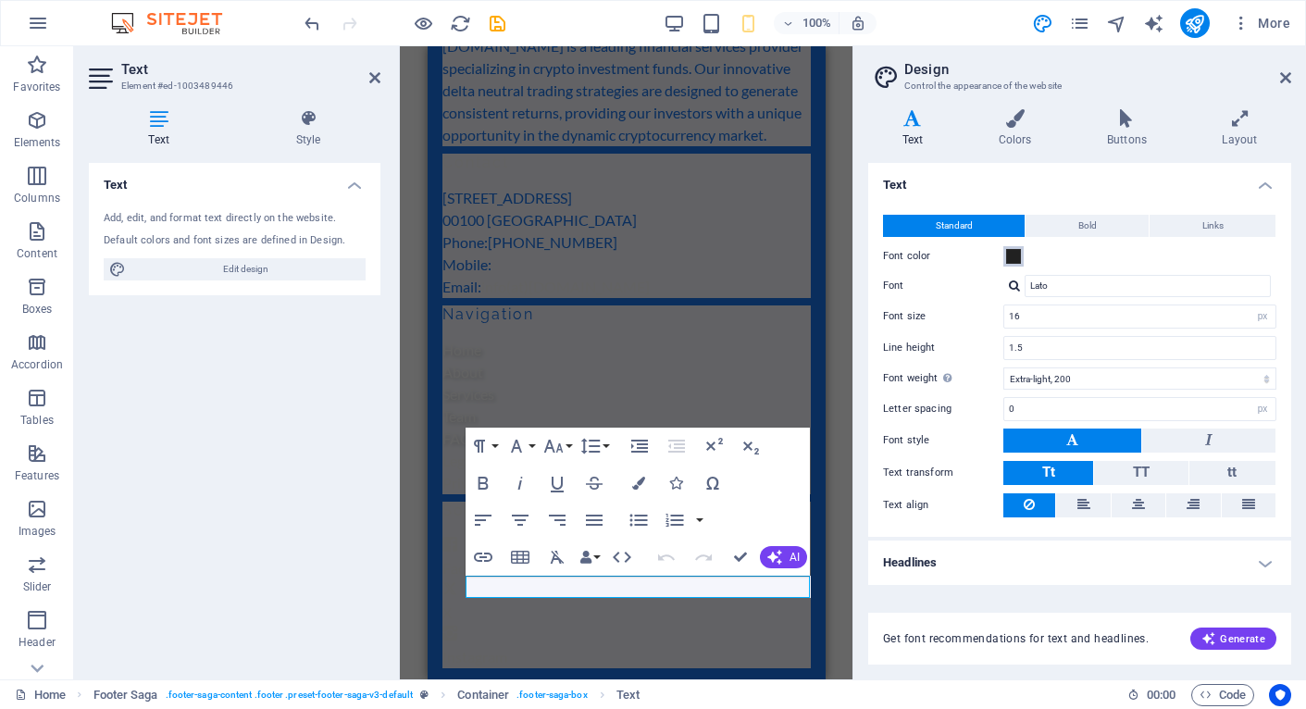
click at [1014, 260] on span at bounding box center [1013, 256] width 15 height 15
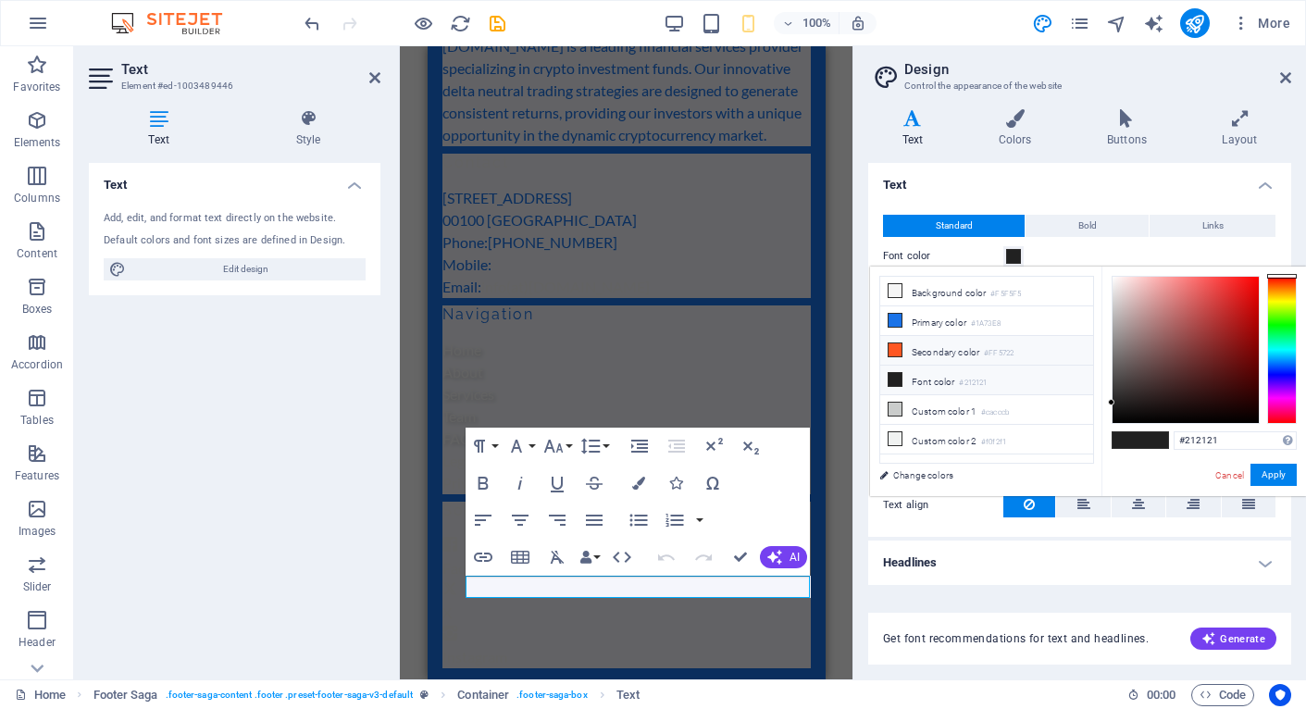
click at [918, 352] on li "Secondary color #FF5722" at bounding box center [986, 351] width 213 height 30
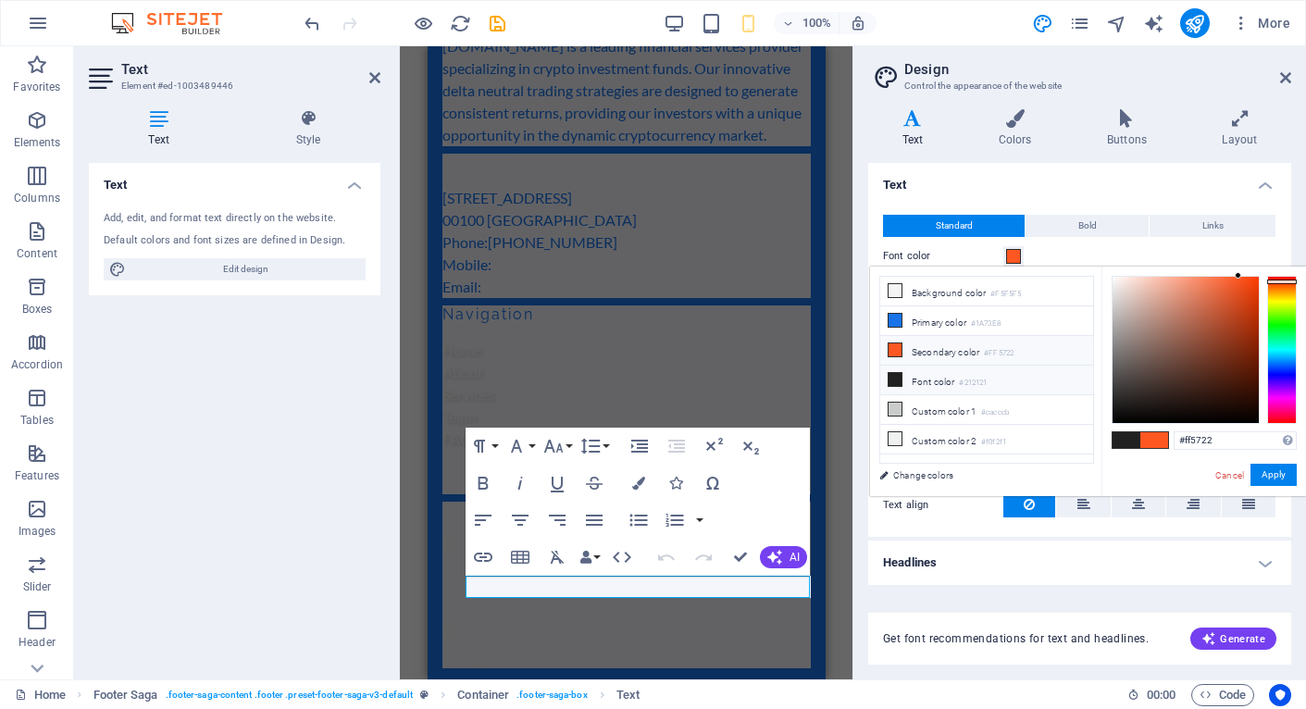
click at [913, 380] on li "Font color #212121" at bounding box center [986, 381] width 213 height 30
type input "#212121"
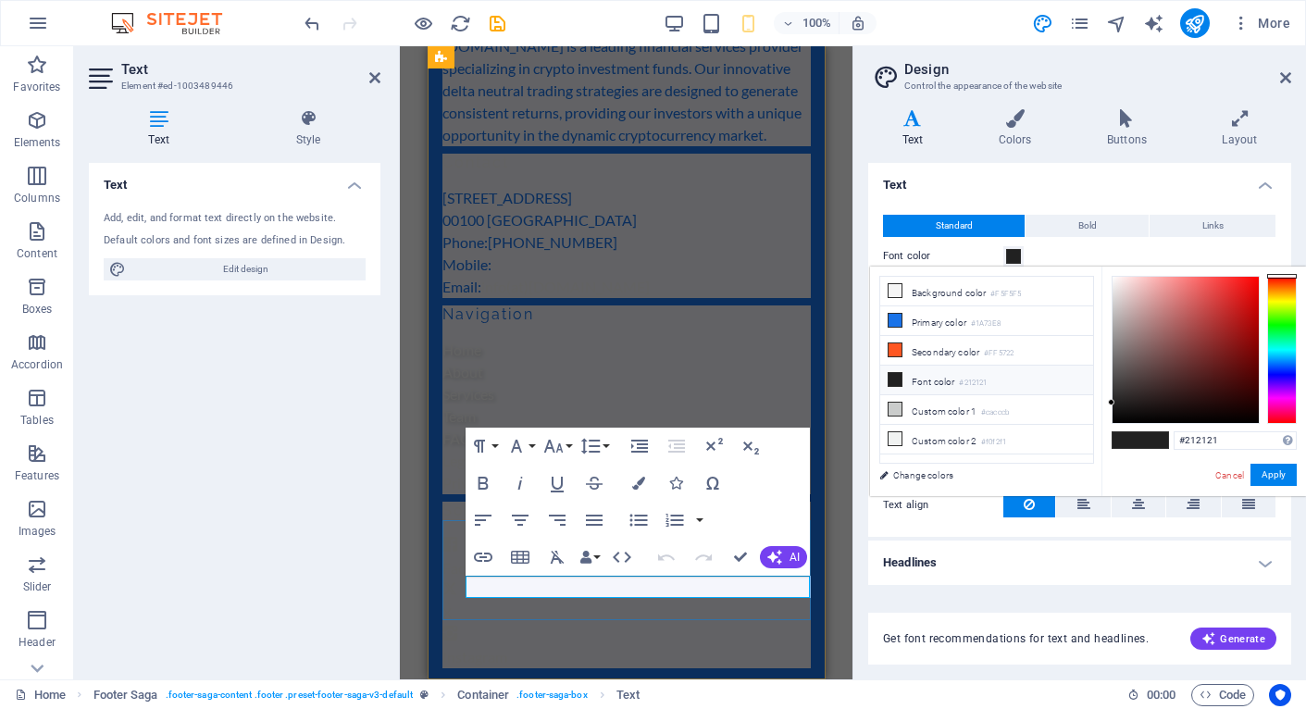
click at [545, 602] on p "X" at bounding box center [626, 613] width 368 height 22
drag, startPoint x: 542, startPoint y: 585, endPoint x: 508, endPoint y: 585, distance: 34.3
click at [508, 602] on p "X" at bounding box center [626, 613] width 368 height 22
click at [569, 602] on p "X" at bounding box center [626, 613] width 368 height 22
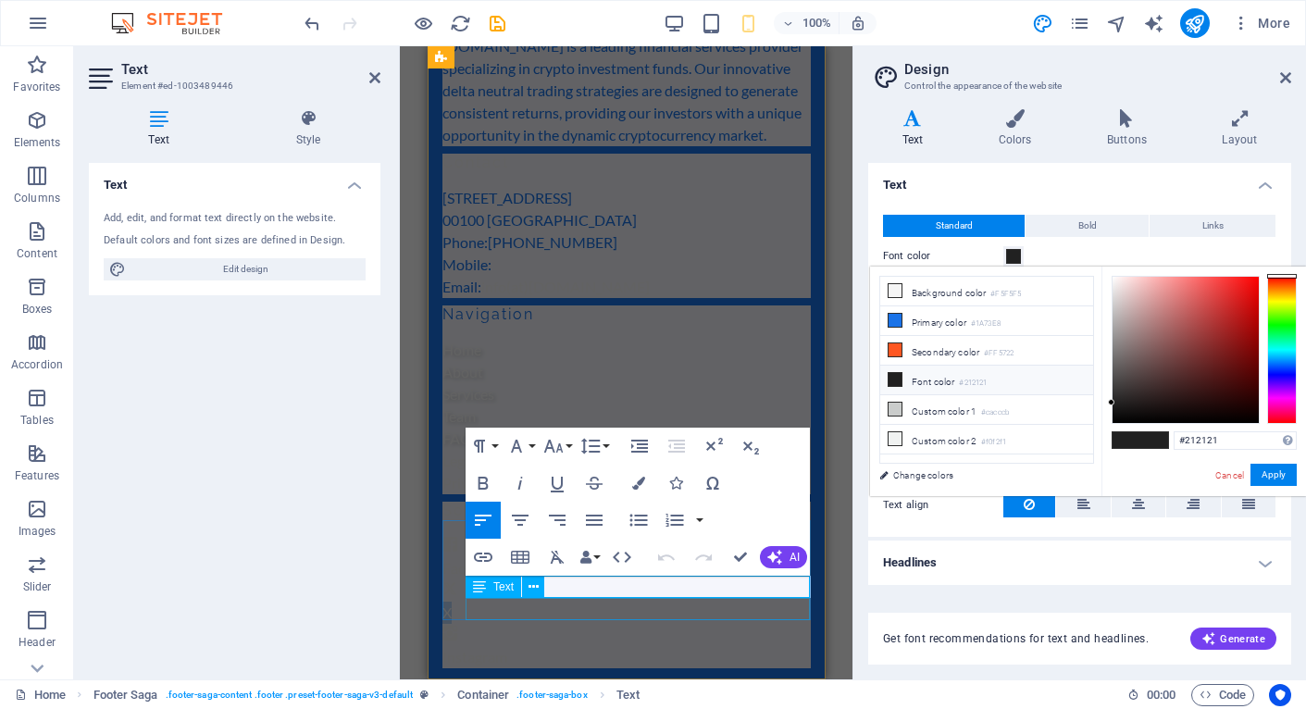
click at [487, 646] on div "Instagram" at bounding box center [626, 657] width 368 height 22
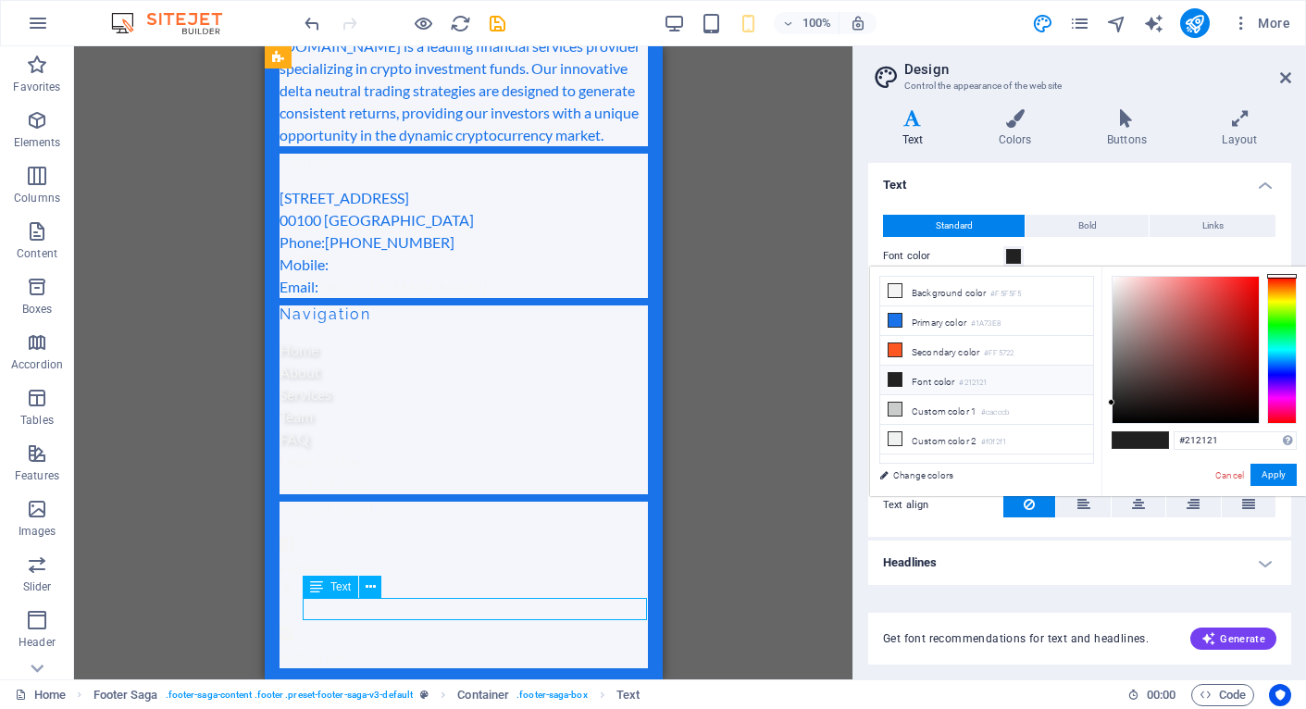
click at [405, 646] on div "Instagram" at bounding box center [463, 657] width 368 height 22
click at [328, 646] on div "Instagram" at bounding box center [463, 657] width 368 height 22
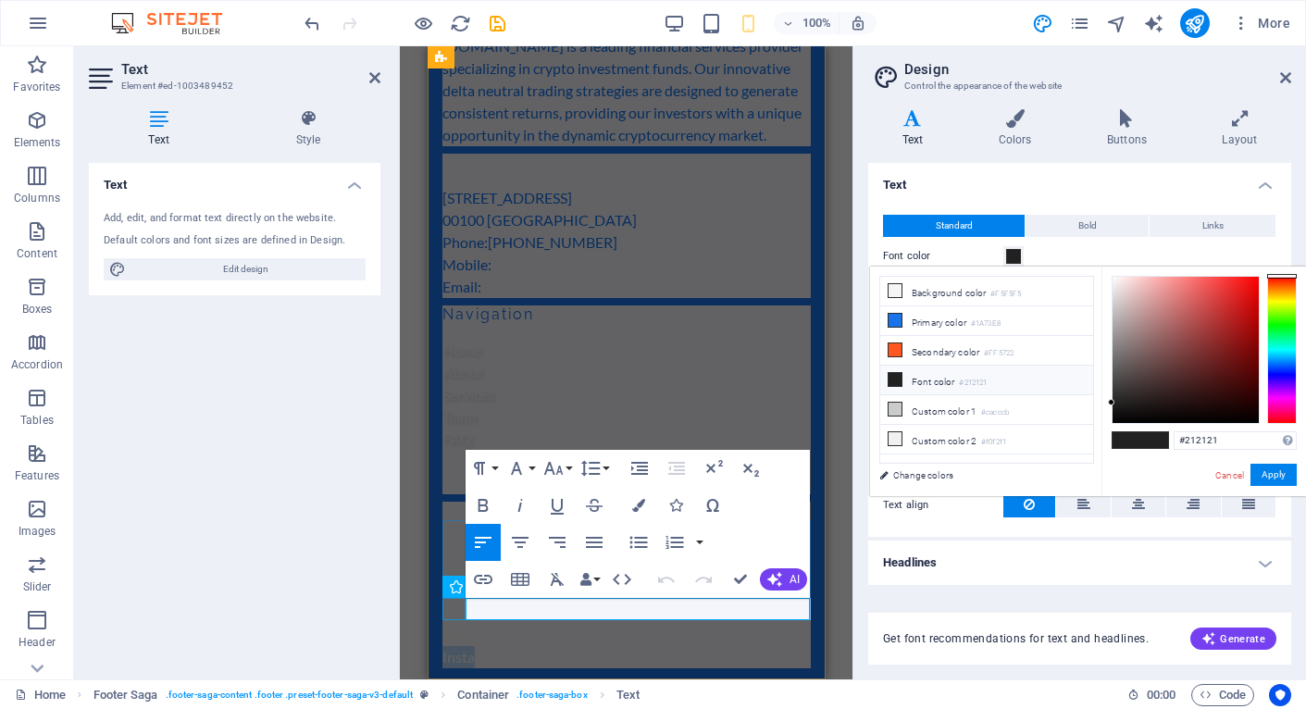
drag, startPoint x: 496, startPoint y: 607, endPoint x: 449, endPoint y: 607, distance: 47.2
click at [449, 607] on div "Social media Facebook X Instagram" at bounding box center [626, 585] width 368 height 167
drag, startPoint x: 695, startPoint y: 609, endPoint x: 467, endPoint y: 609, distance: 227.7
click at [467, 646] on p "Instagram" at bounding box center [626, 657] width 368 height 22
click at [451, 520] on div "Social media" at bounding box center [626, 511] width 368 height 19
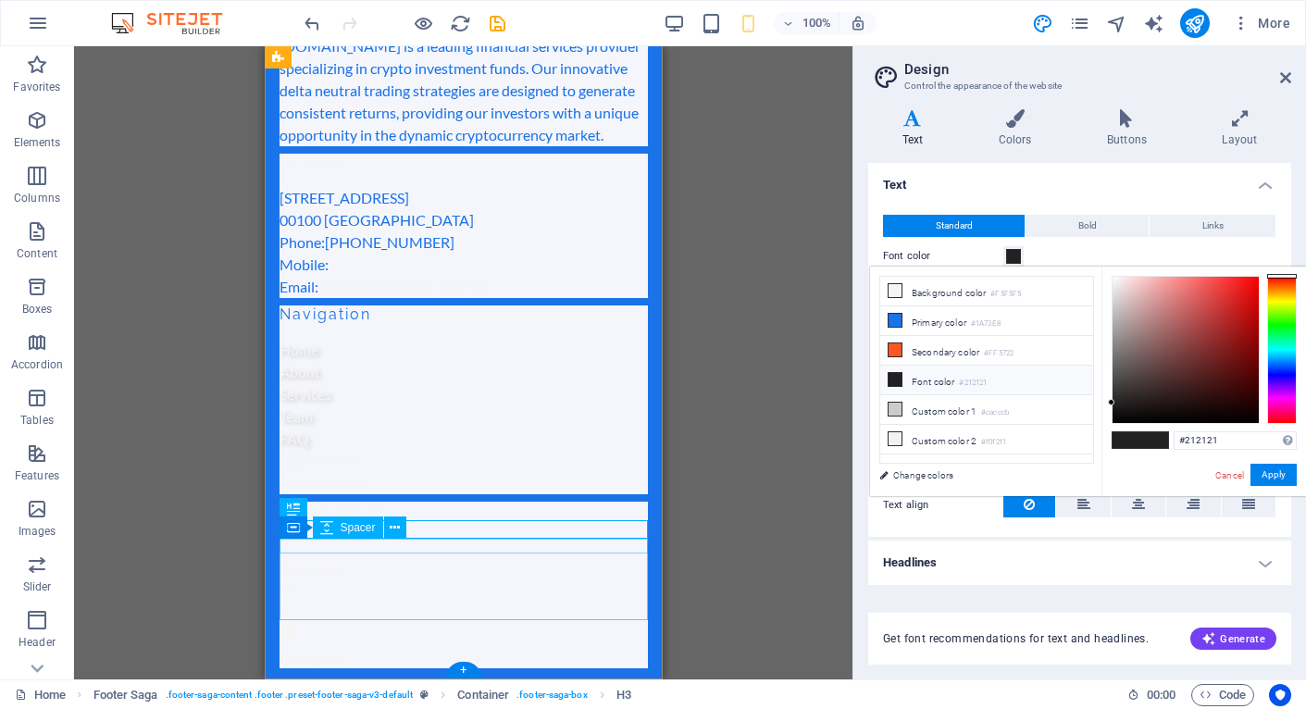
click at [409, 535] on div at bounding box center [463, 527] width 368 height 15
select select "px"
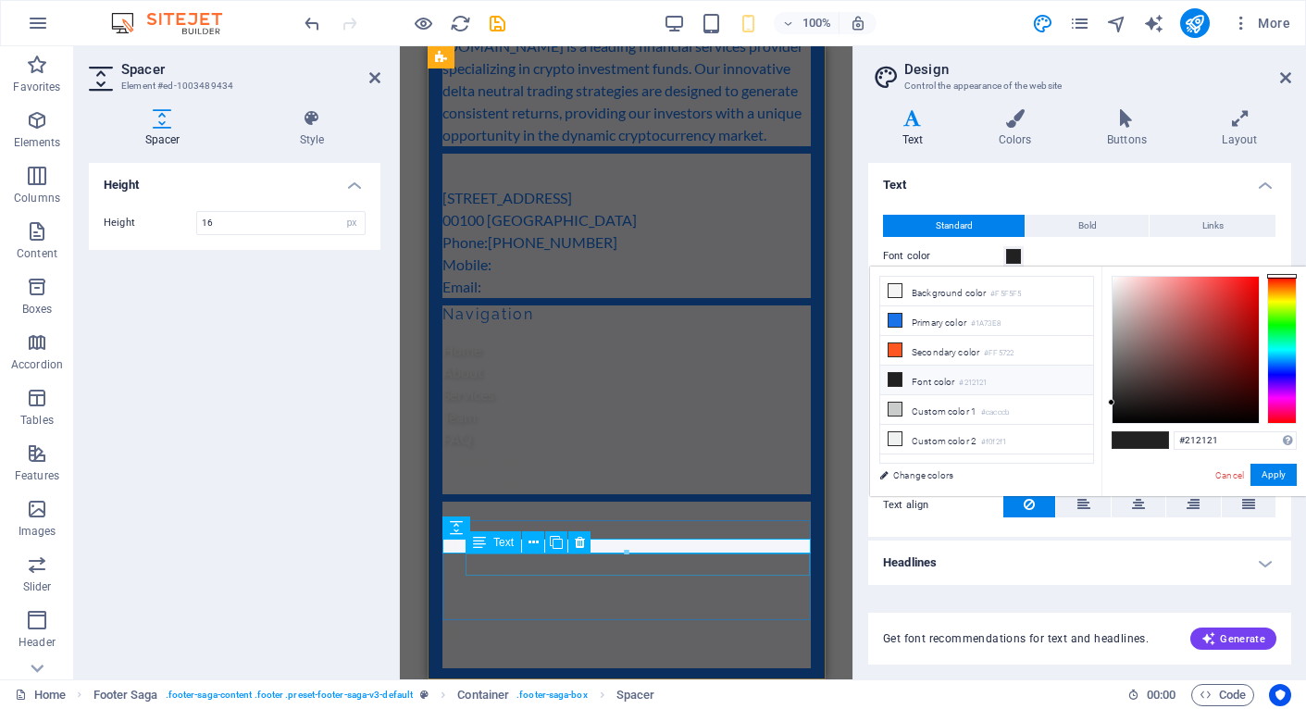
click at [504, 569] on div "Facebook" at bounding box center [626, 568] width 368 height 22
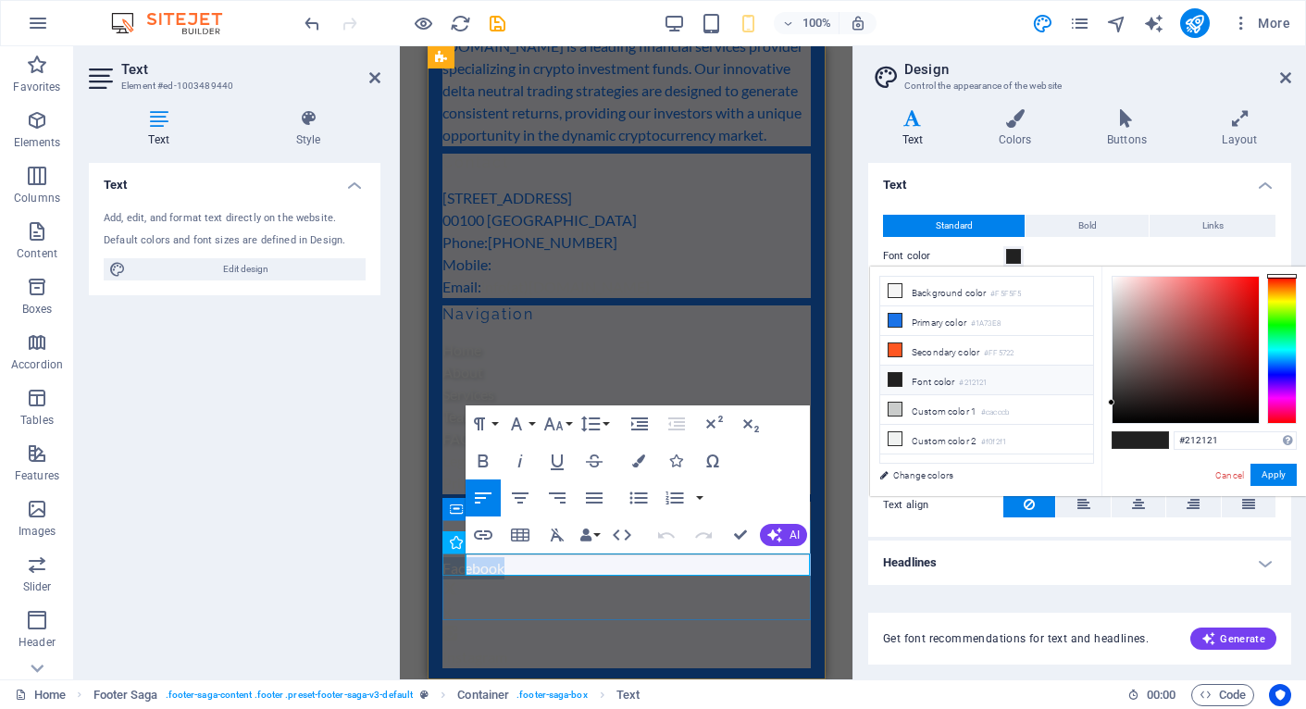
drag, startPoint x: 665, startPoint y: 564, endPoint x: 459, endPoint y: 565, distance: 205.5
click at [459, 564] on div "Social media Facebook X Instagram" at bounding box center [626, 585] width 368 height 167
click at [606, 602] on div "X" at bounding box center [626, 613] width 368 height 22
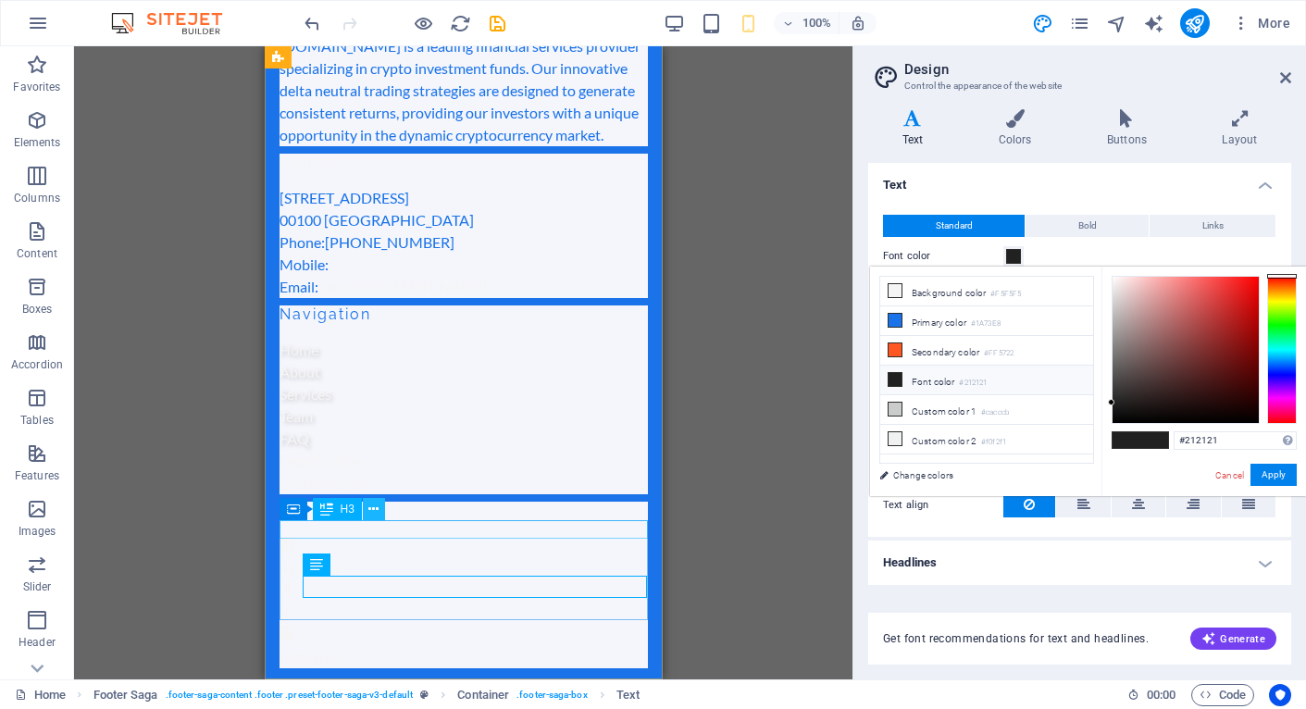
click at [374, 511] on icon at bounding box center [373, 509] width 10 height 19
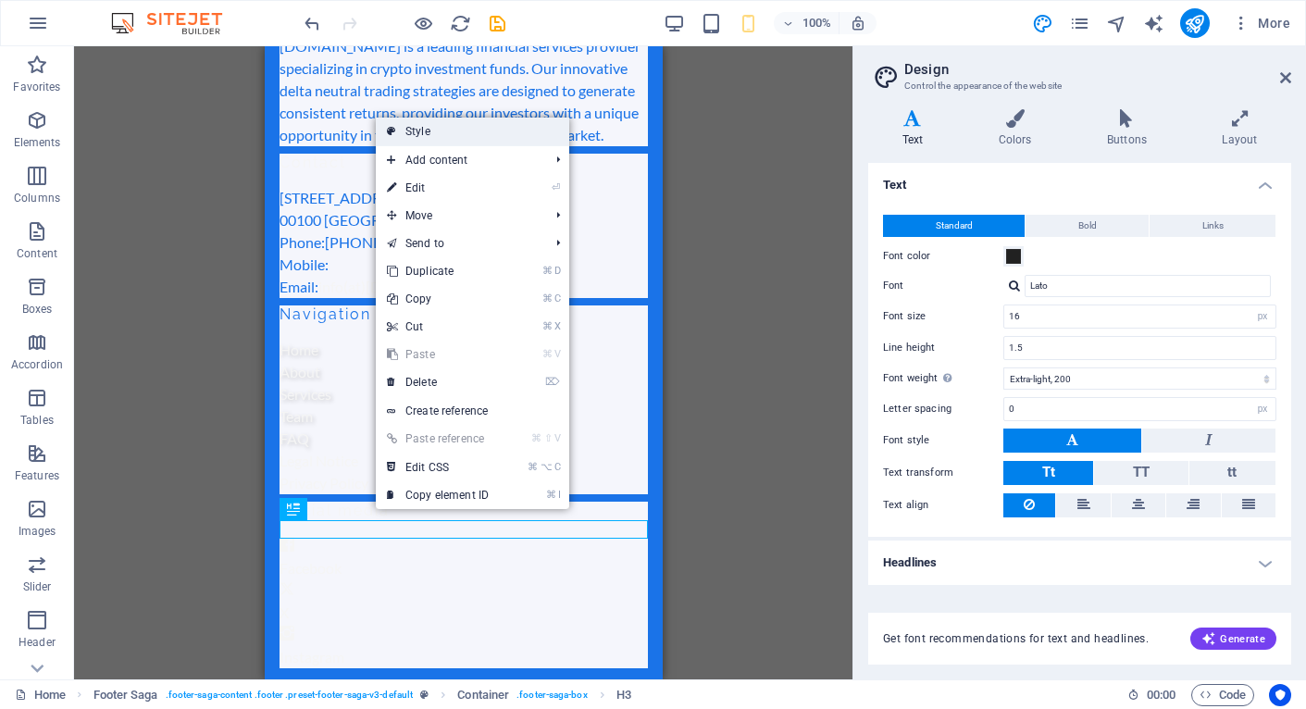
click at [467, 141] on link "Style" at bounding box center [472, 132] width 193 height 28
select select "rem"
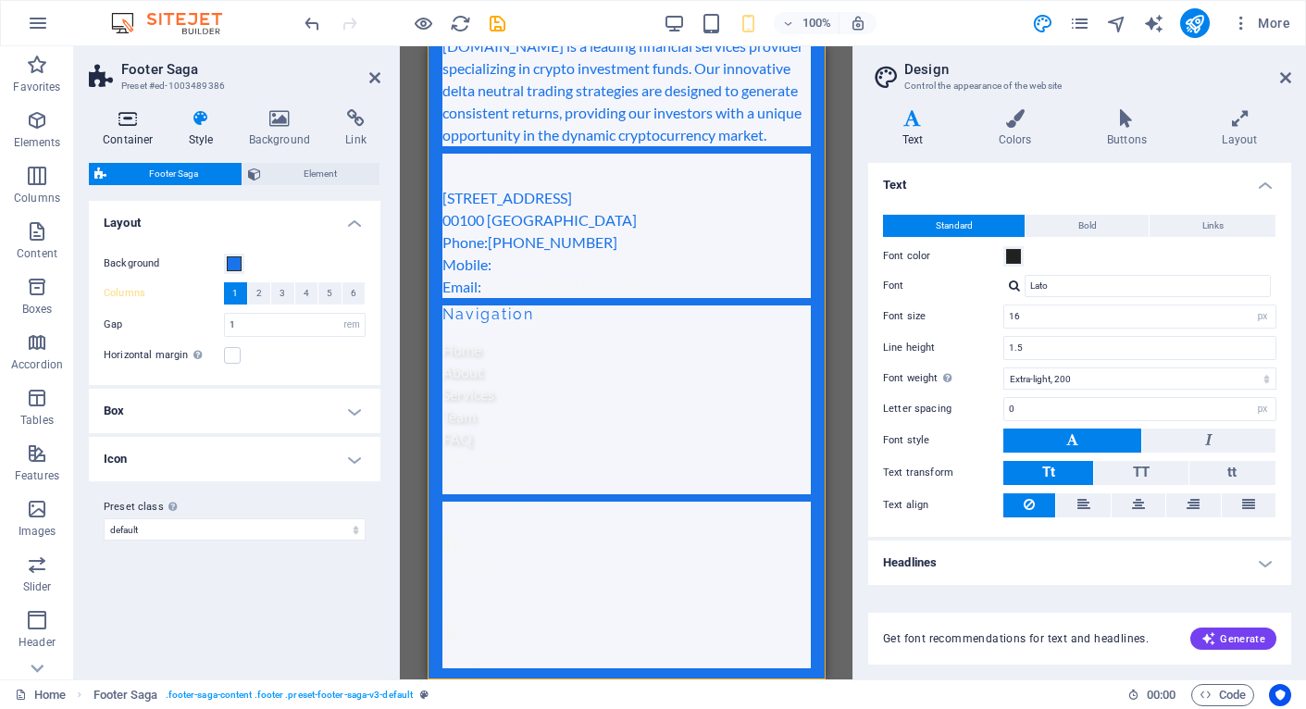
click at [128, 120] on icon at bounding box center [128, 118] width 79 height 19
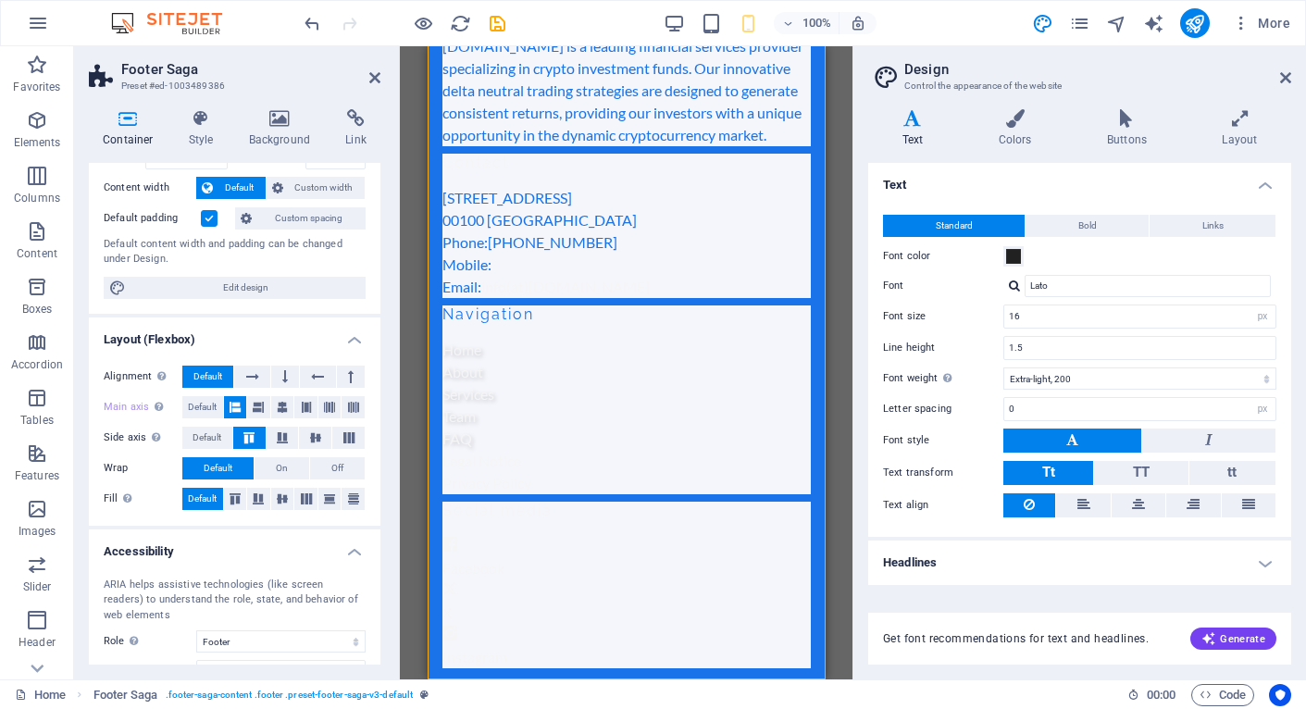
scroll to position [0, 0]
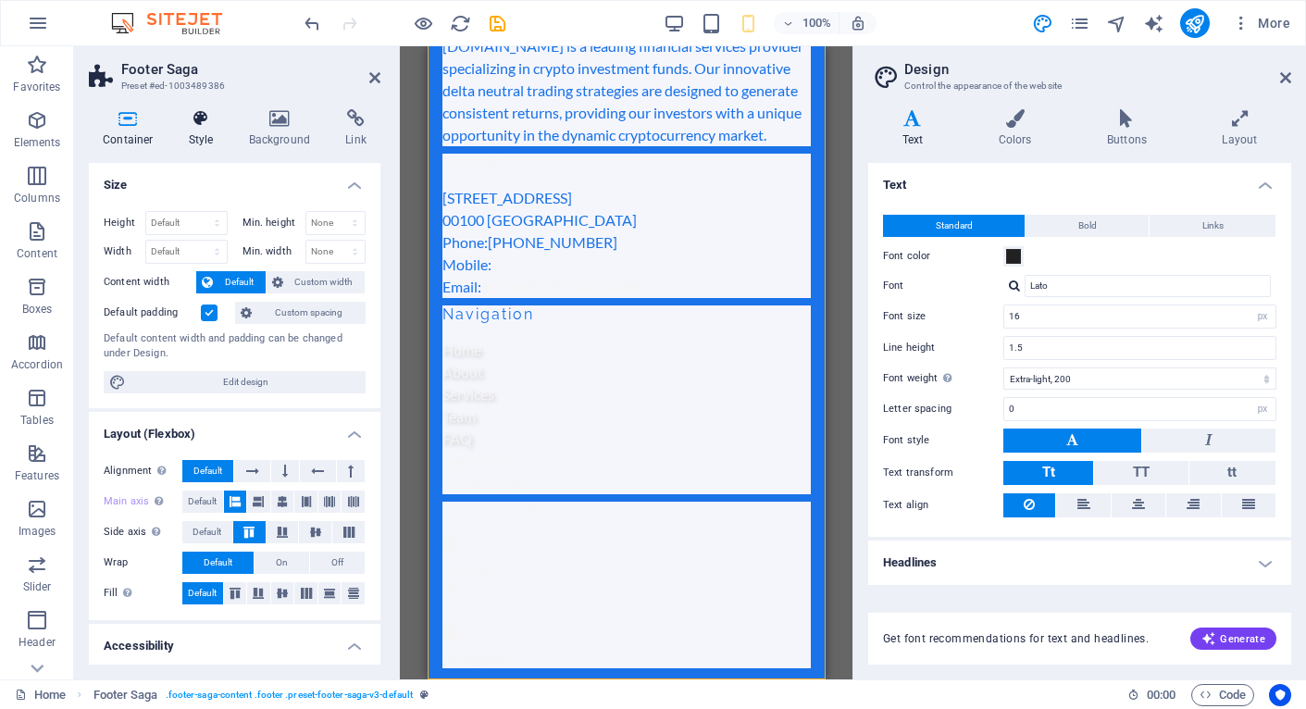
click at [204, 121] on icon at bounding box center [201, 118] width 53 height 19
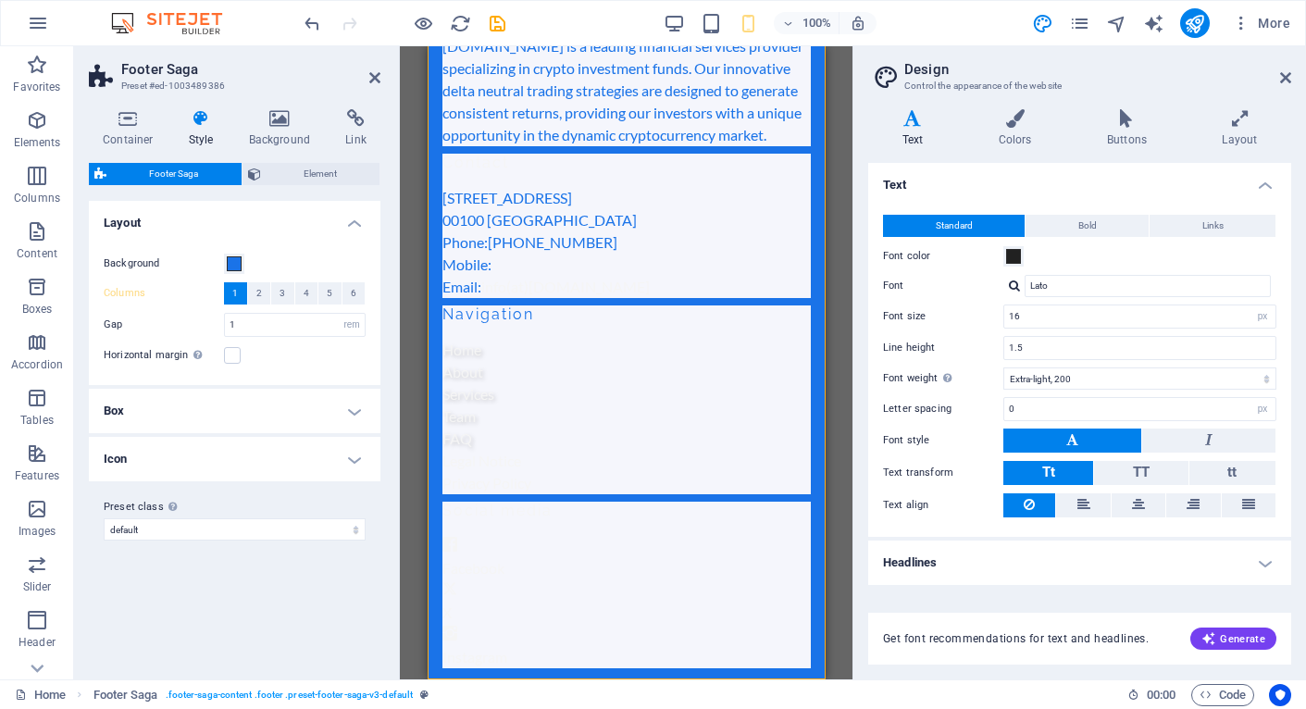
click at [351, 410] on h4 "Box" at bounding box center [235, 411] width 292 height 44
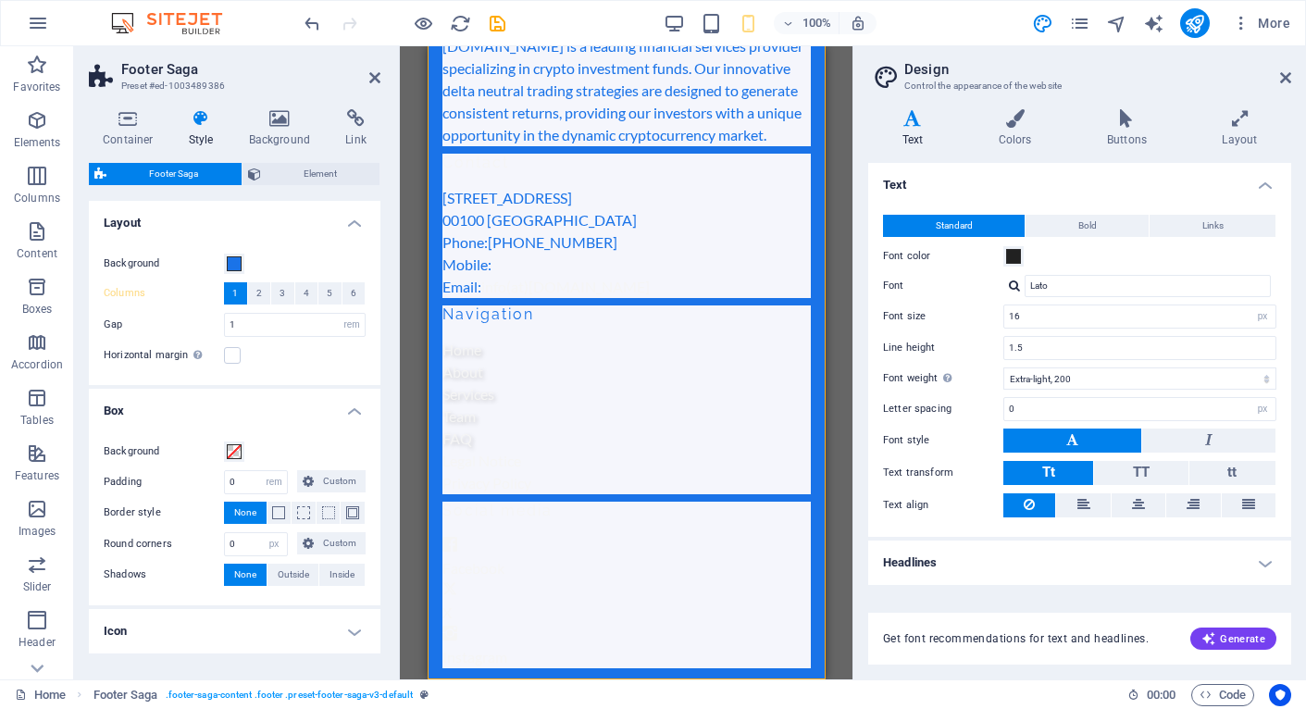
click at [355, 626] on h4 "Icon" at bounding box center [235, 631] width 292 height 44
click at [318, 169] on span "Element" at bounding box center [321, 174] width 108 height 22
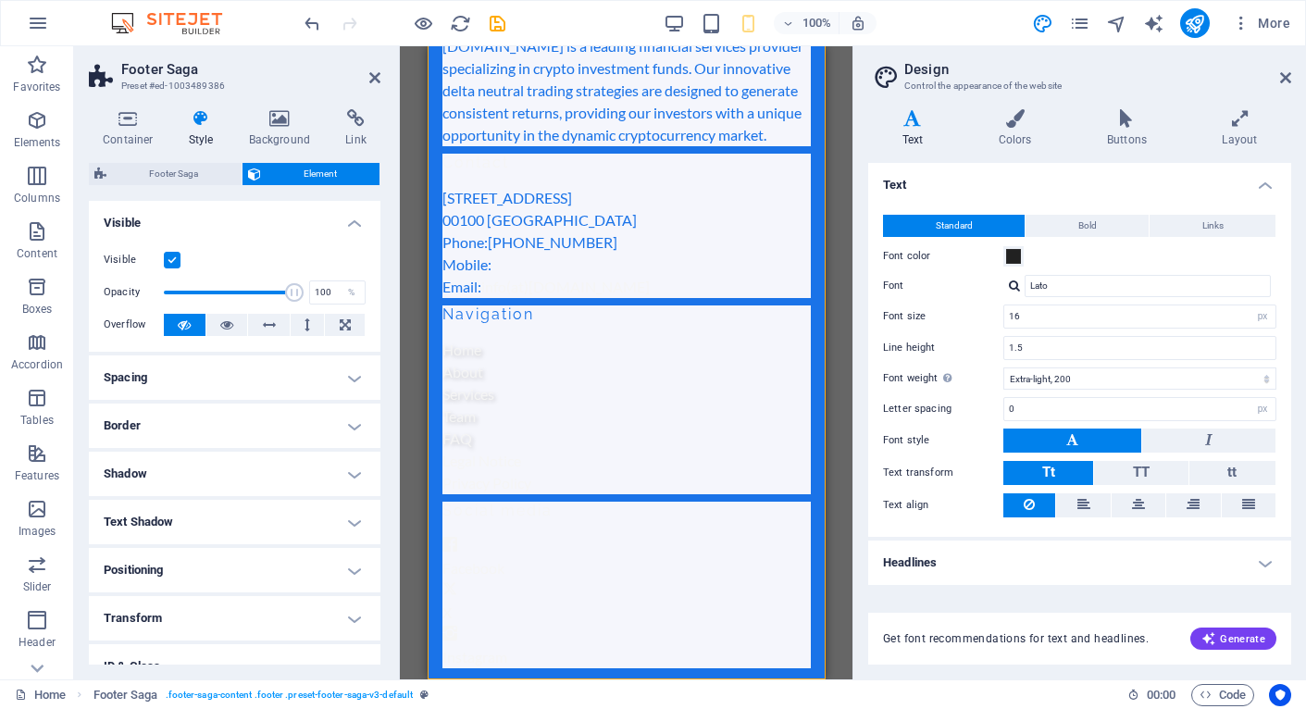
click at [174, 259] on label at bounding box center [172, 260] width 17 height 17
click at [0, 0] on input "Visible" at bounding box center [0, 0] width 0 height 0
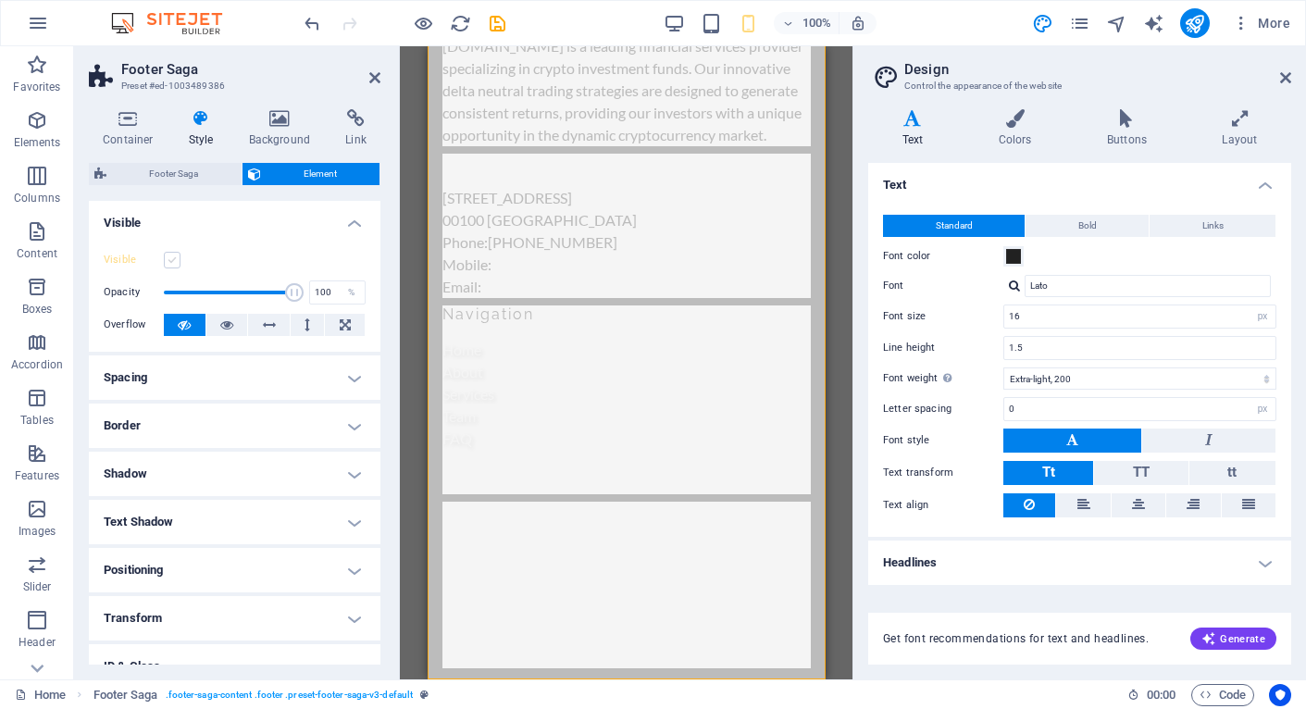
click at [174, 259] on label at bounding box center [172, 260] width 17 height 17
click at [0, 0] on input "Visible" at bounding box center [0, 0] width 0 height 0
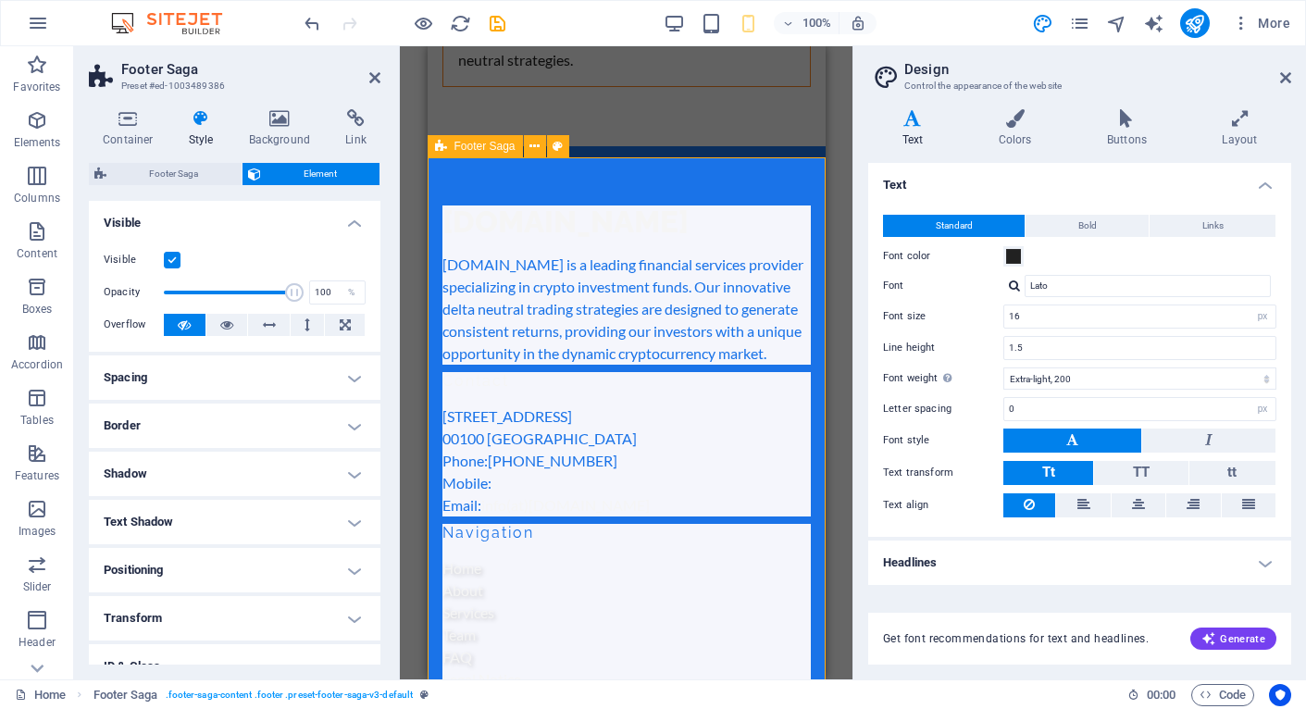
scroll to position [7704, 0]
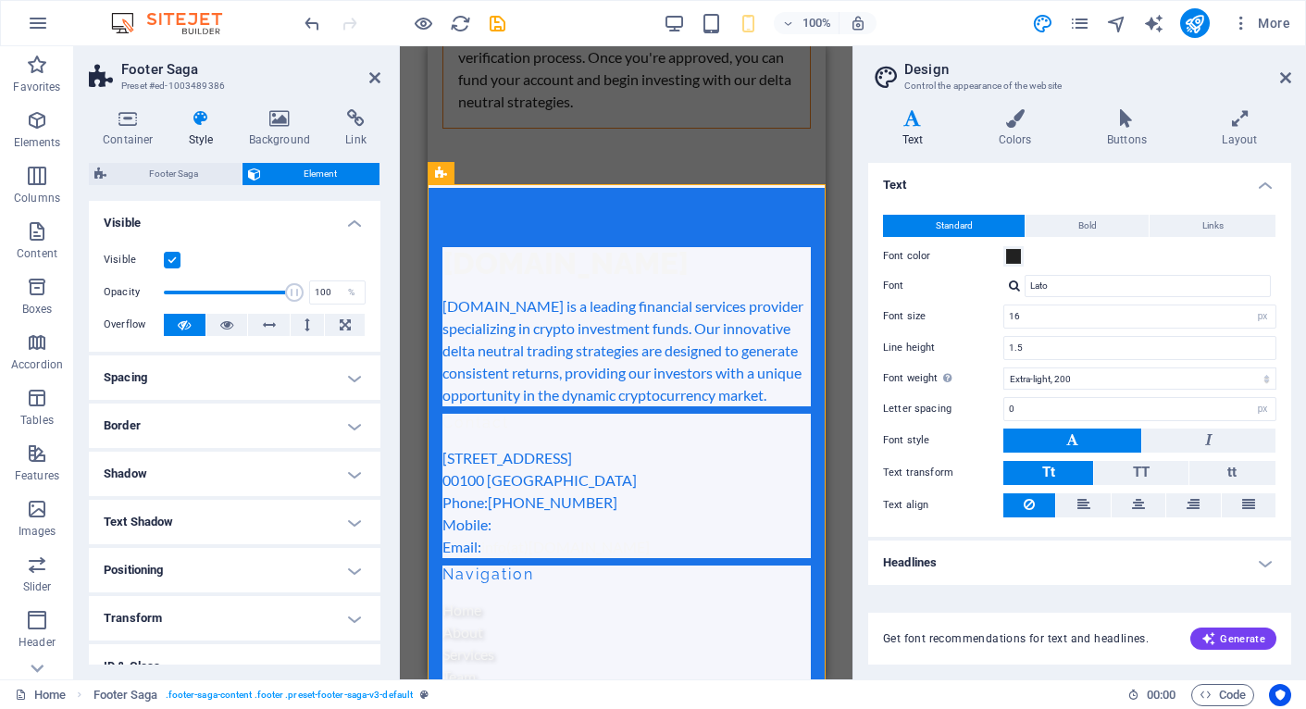
click at [169, 259] on label at bounding box center [172, 260] width 17 height 17
click at [0, 0] on input "Visible" at bounding box center [0, 0] width 0 height 0
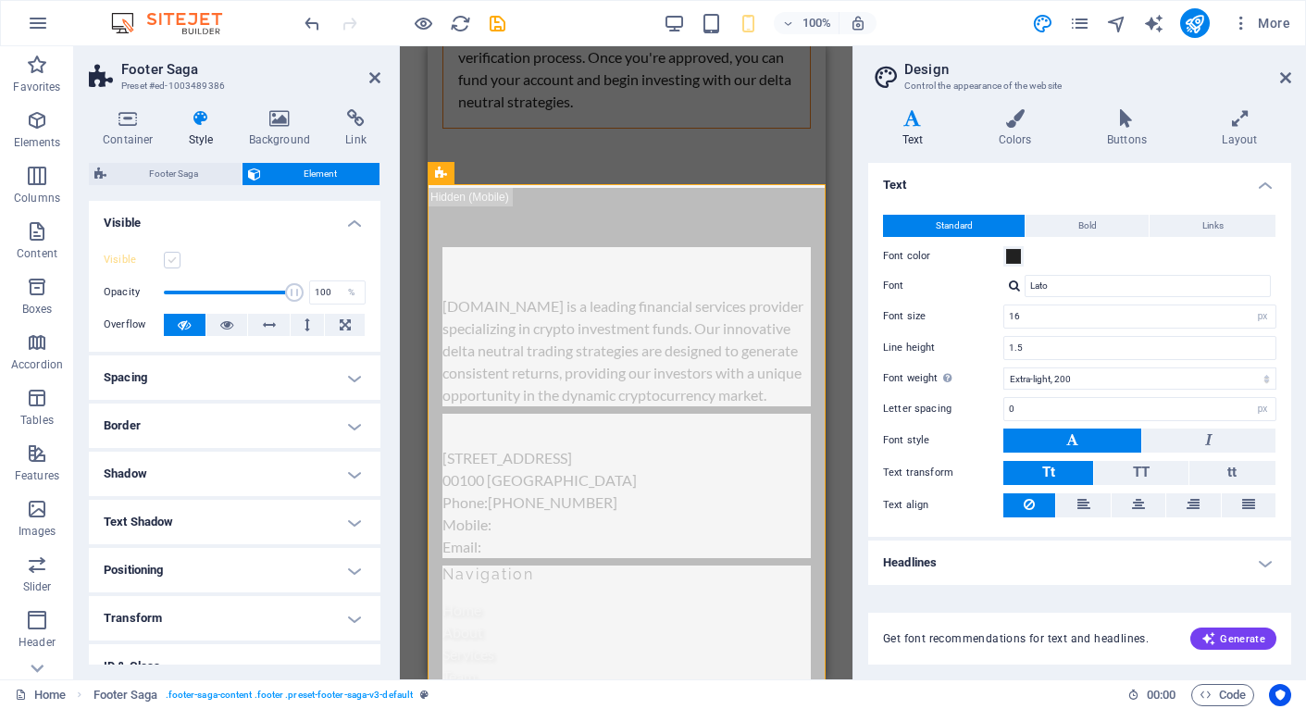
click at [169, 259] on label at bounding box center [172, 260] width 17 height 17
click at [0, 0] on input "Visible" at bounding box center [0, 0] width 0 height 0
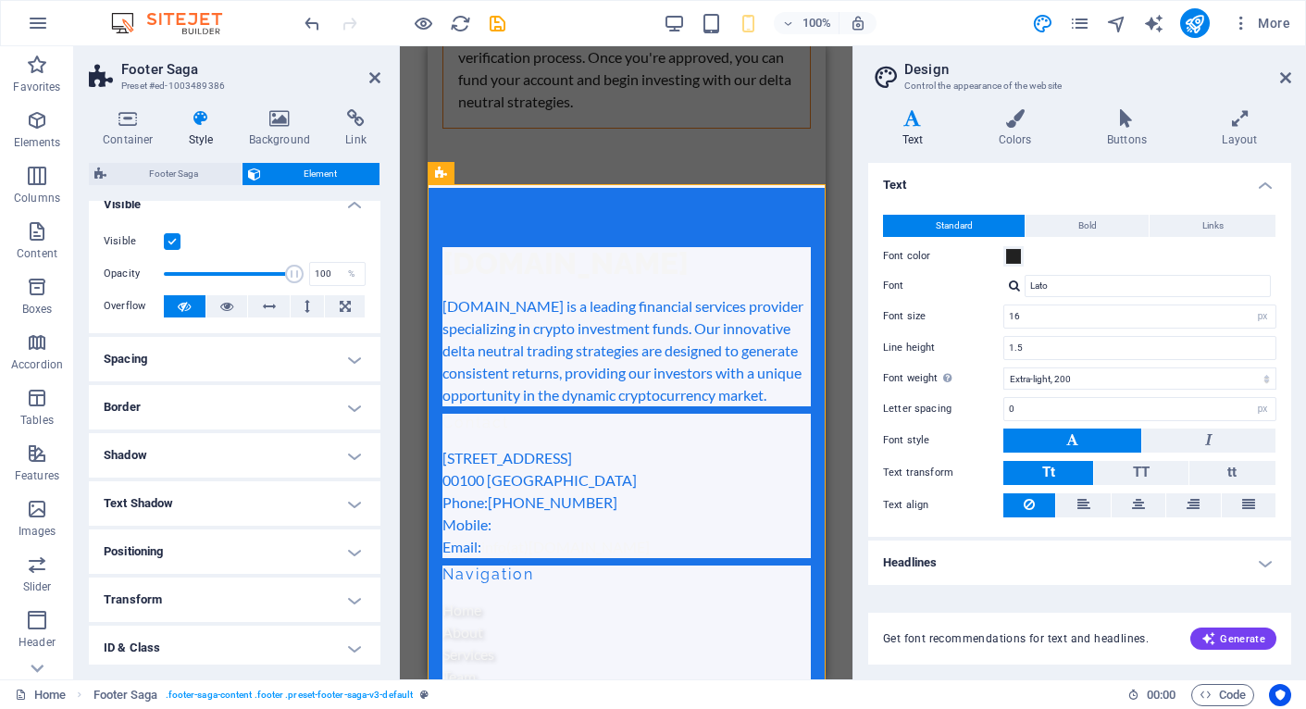
scroll to position [27, 0]
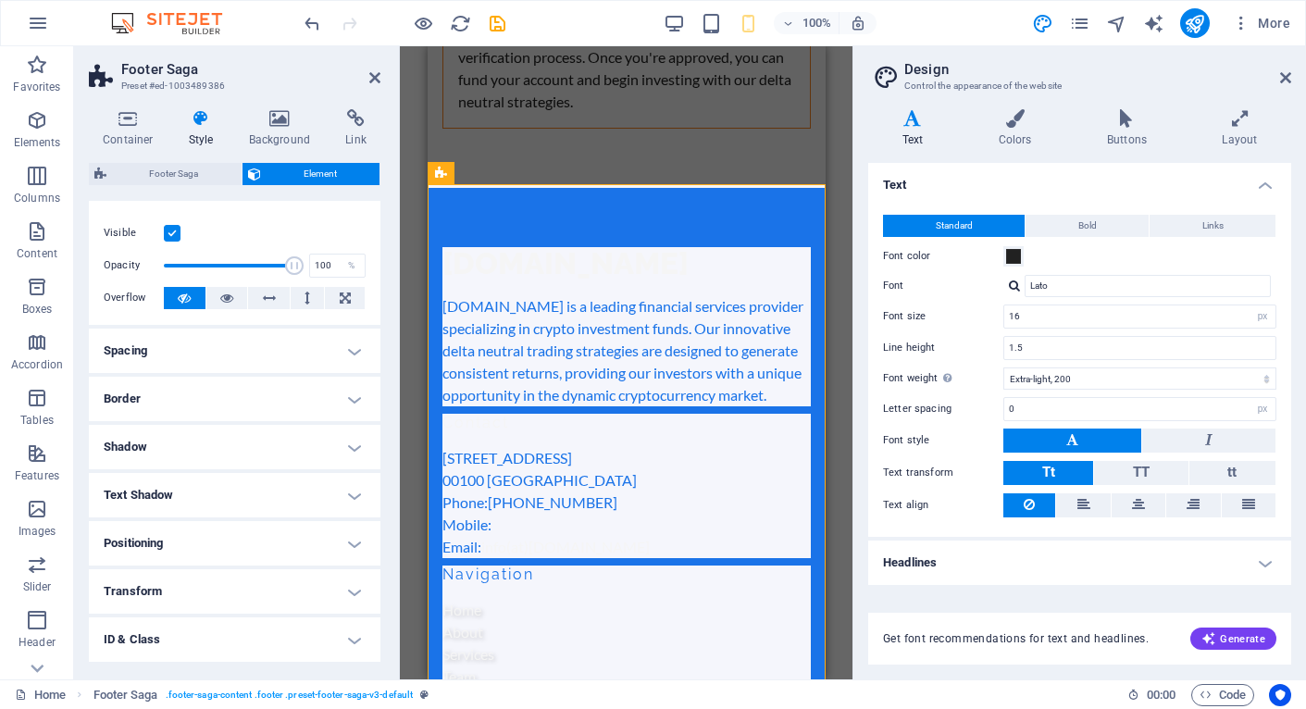
click at [198, 449] on h4 "Shadow" at bounding box center [235, 447] width 292 height 44
click at [261, 490] on span "Outside" at bounding box center [266, 484] width 31 height 22
type input "2"
type input "4"
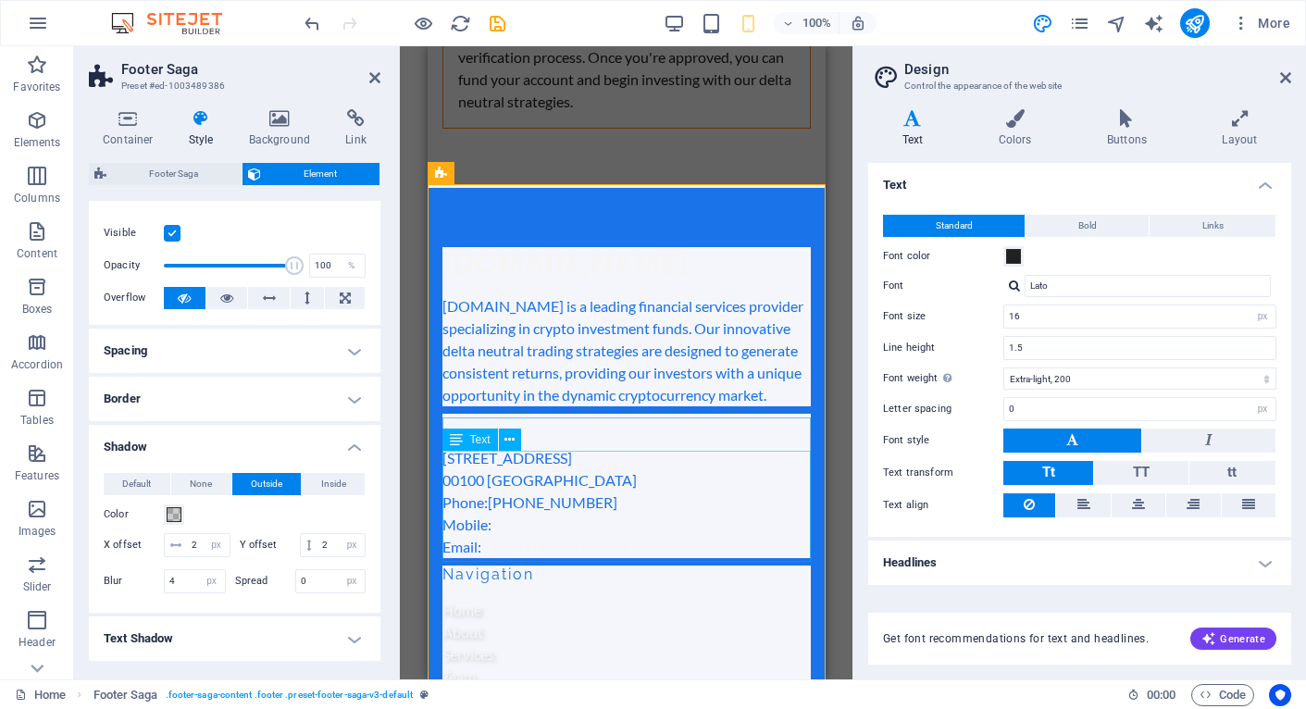
scroll to position [7964, 0]
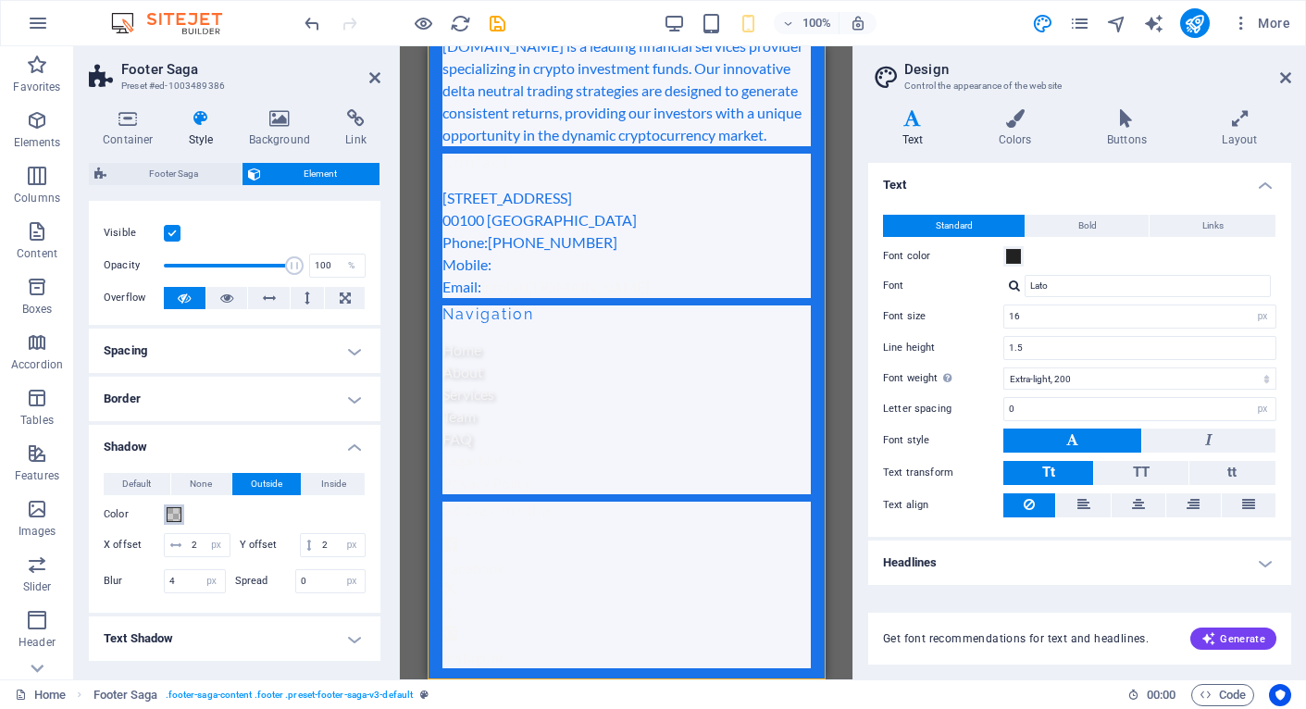
click at [180, 514] on span at bounding box center [174, 514] width 15 height 15
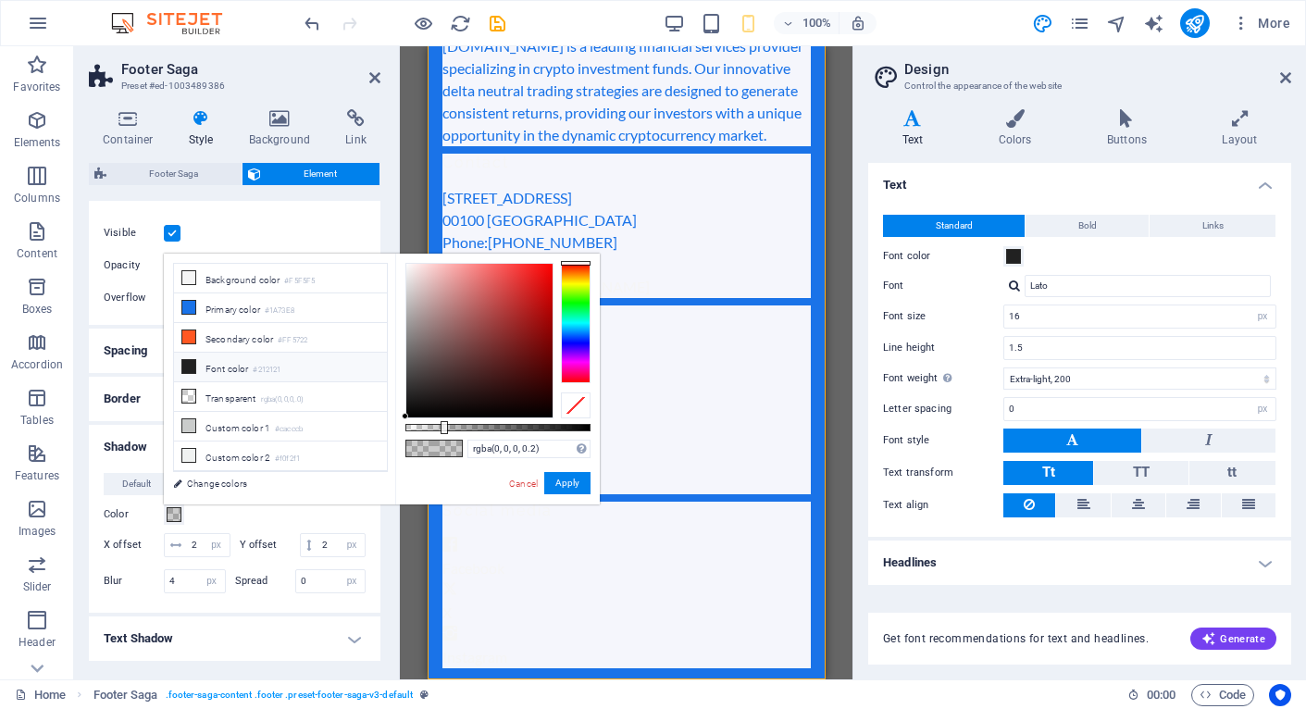
click at [223, 367] on li "Font color #212121" at bounding box center [280, 368] width 213 height 30
type input "#212121"
click at [572, 480] on button "Apply" at bounding box center [567, 483] width 46 height 22
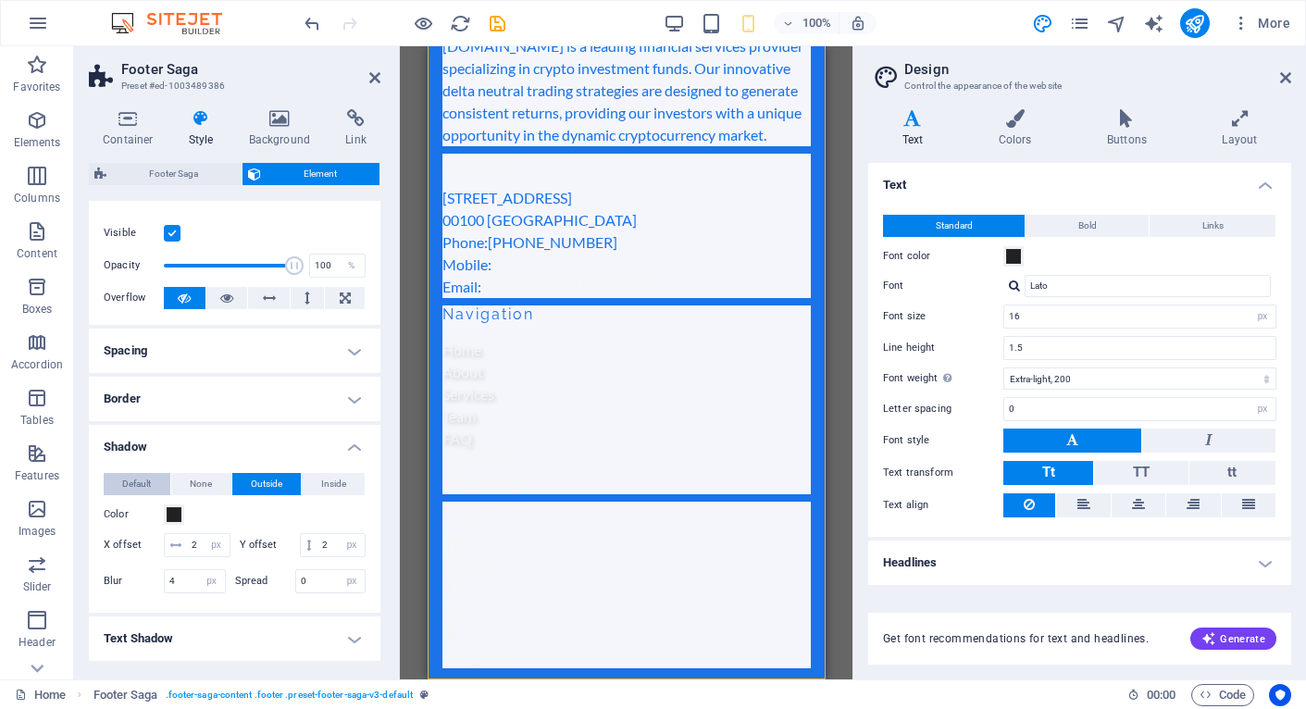
click at [148, 489] on span "Default" at bounding box center [136, 484] width 29 height 22
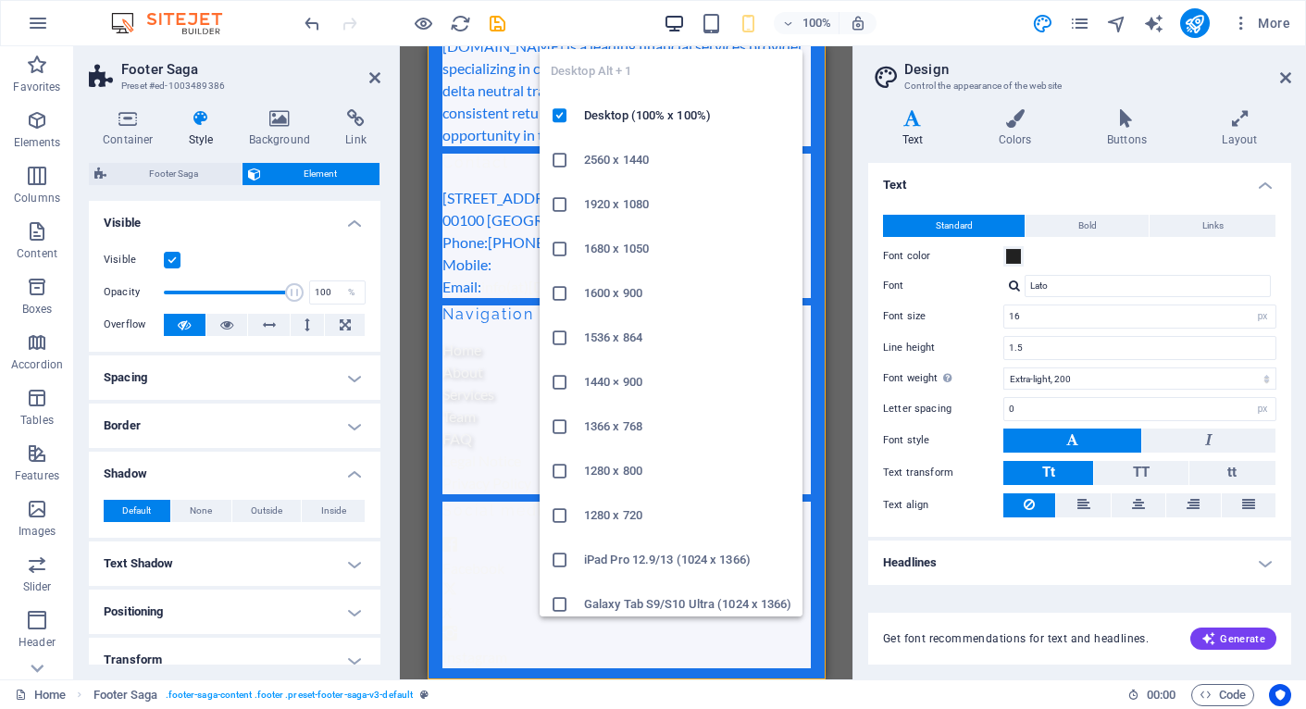
click at [677, 25] on icon "button" at bounding box center [674, 23] width 21 height 21
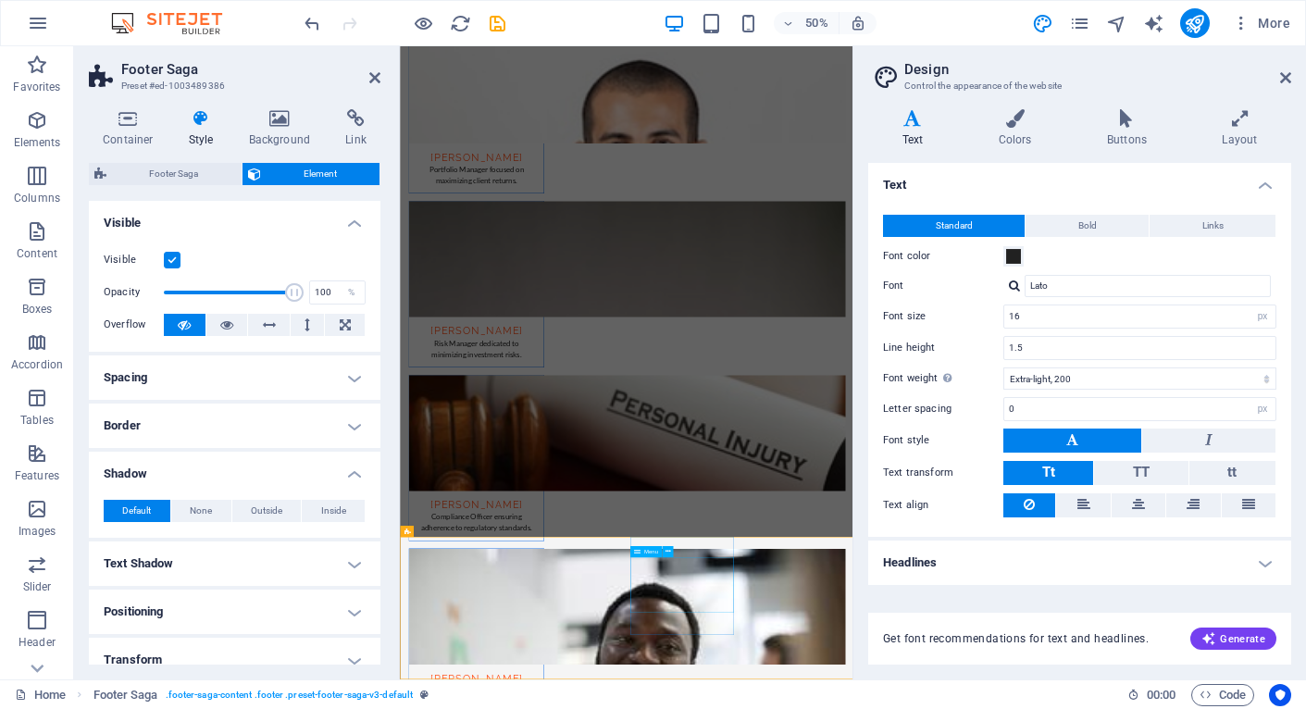
click at [1283, 75] on icon at bounding box center [1285, 77] width 11 height 15
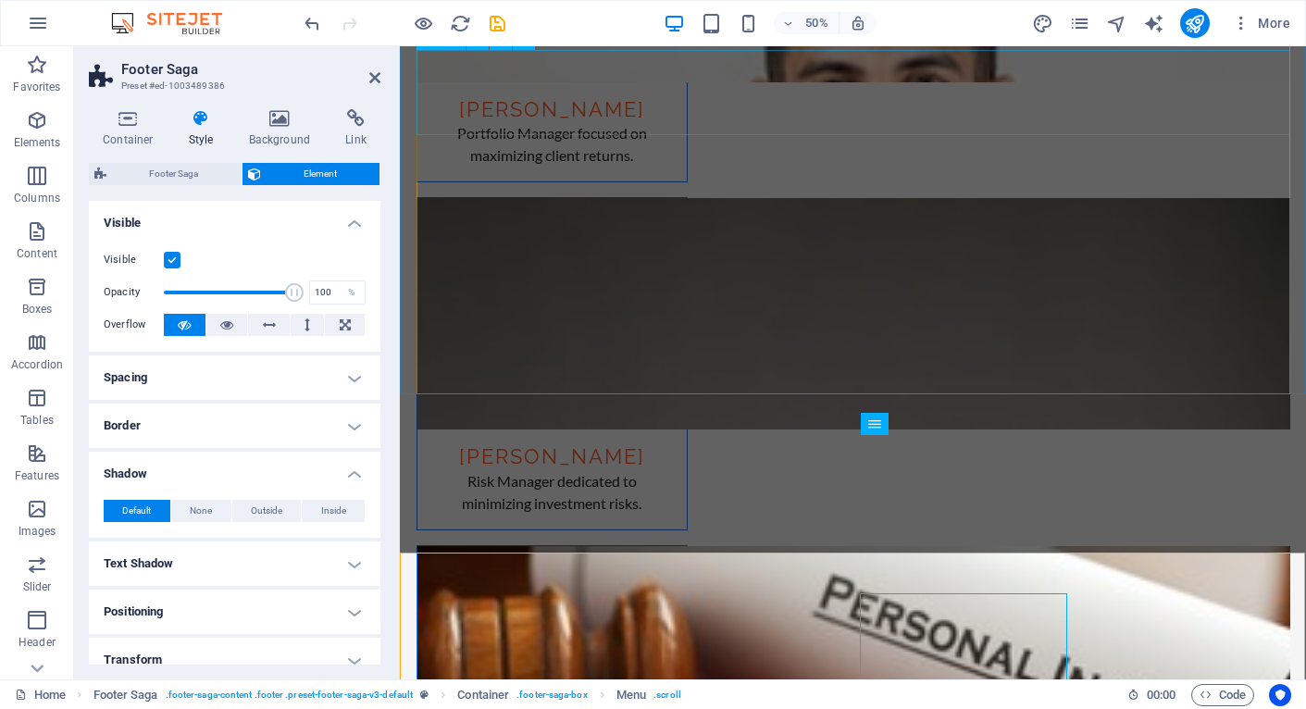
scroll to position [3820, 0]
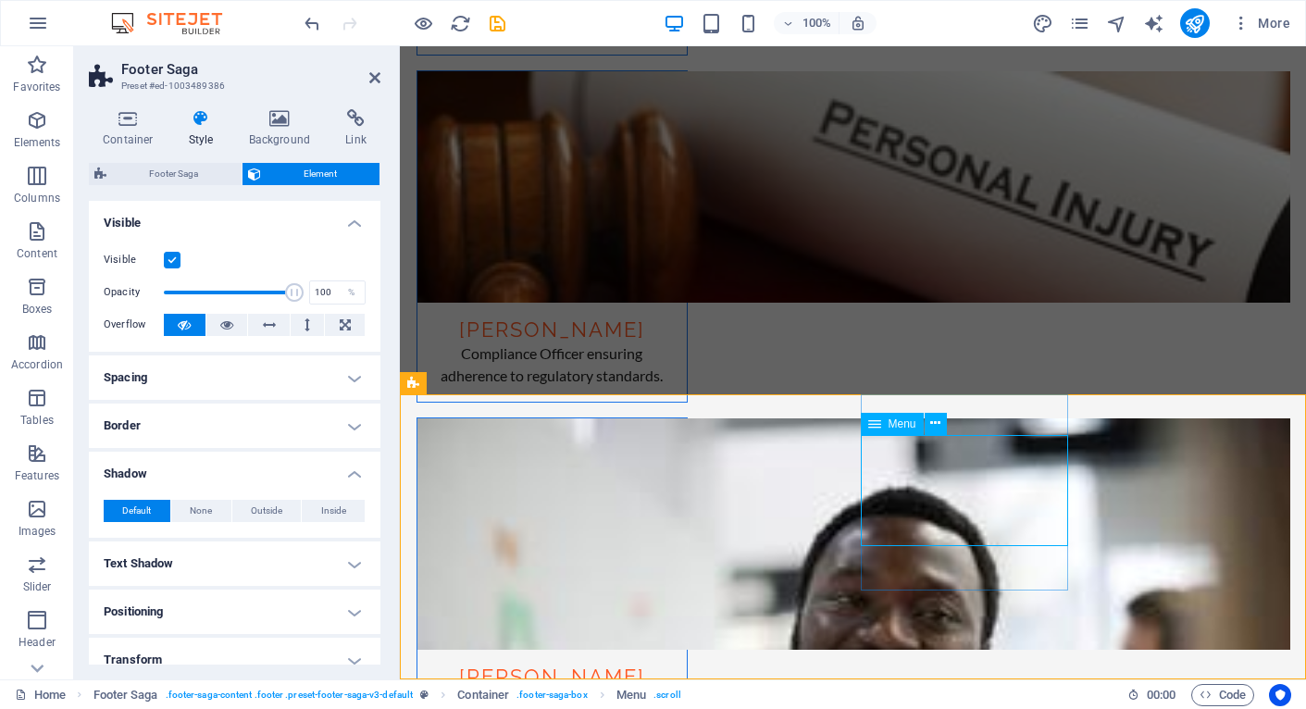
click at [898, 424] on span "Menu" at bounding box center [903, 423] width 28 height 11
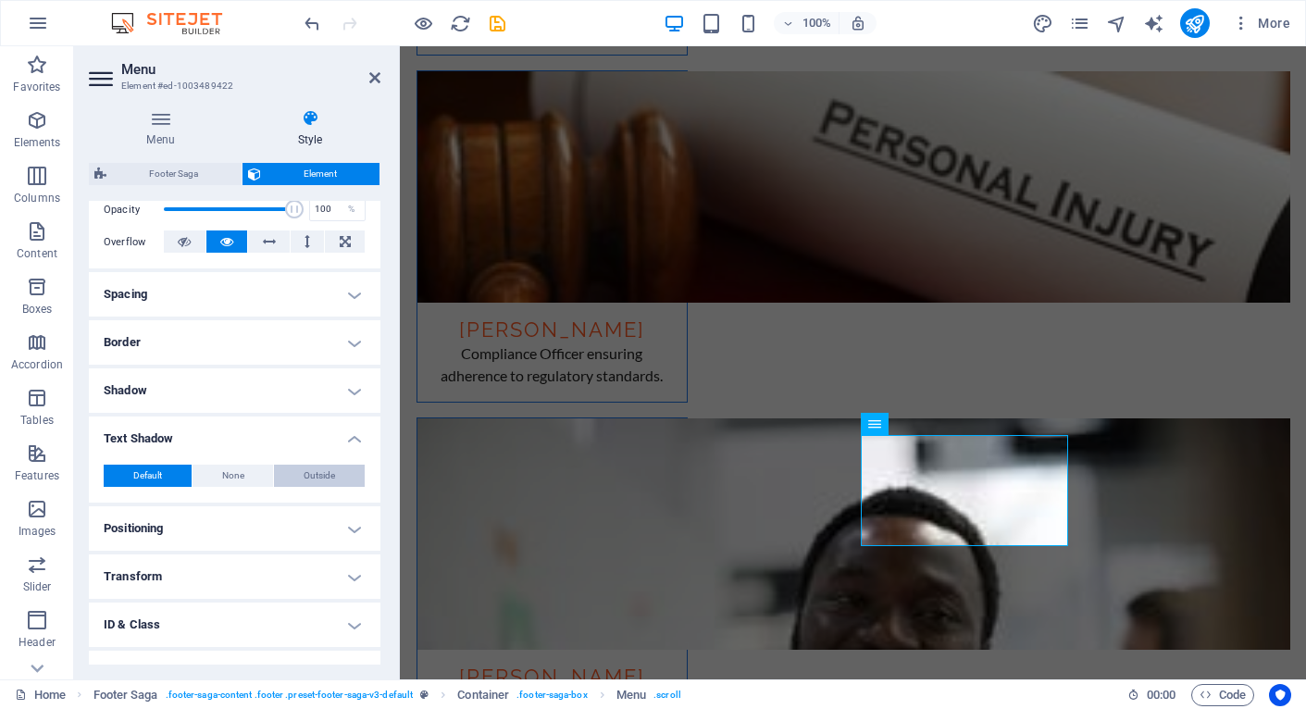
scroll to position [360, 0]
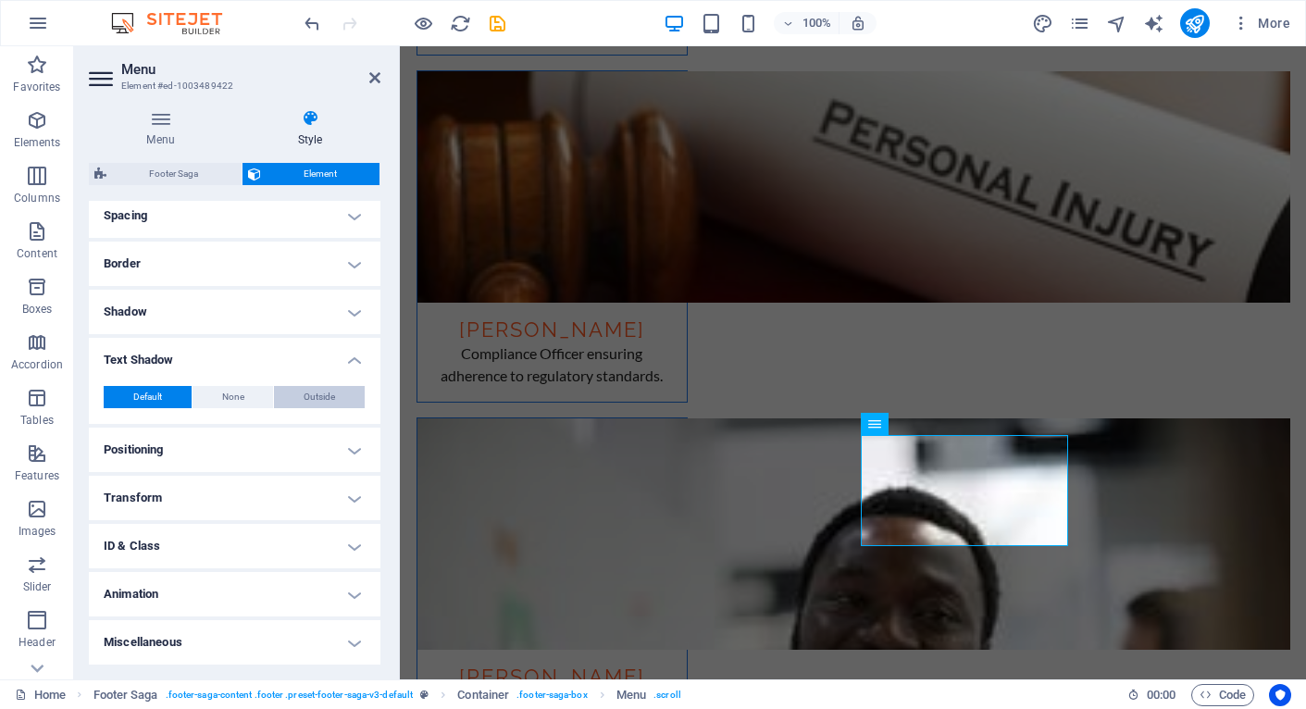
click at [308, 402] on span "Outside" at bounding box center [319, 397] width 31 height 22
type input "2"
type input "4"
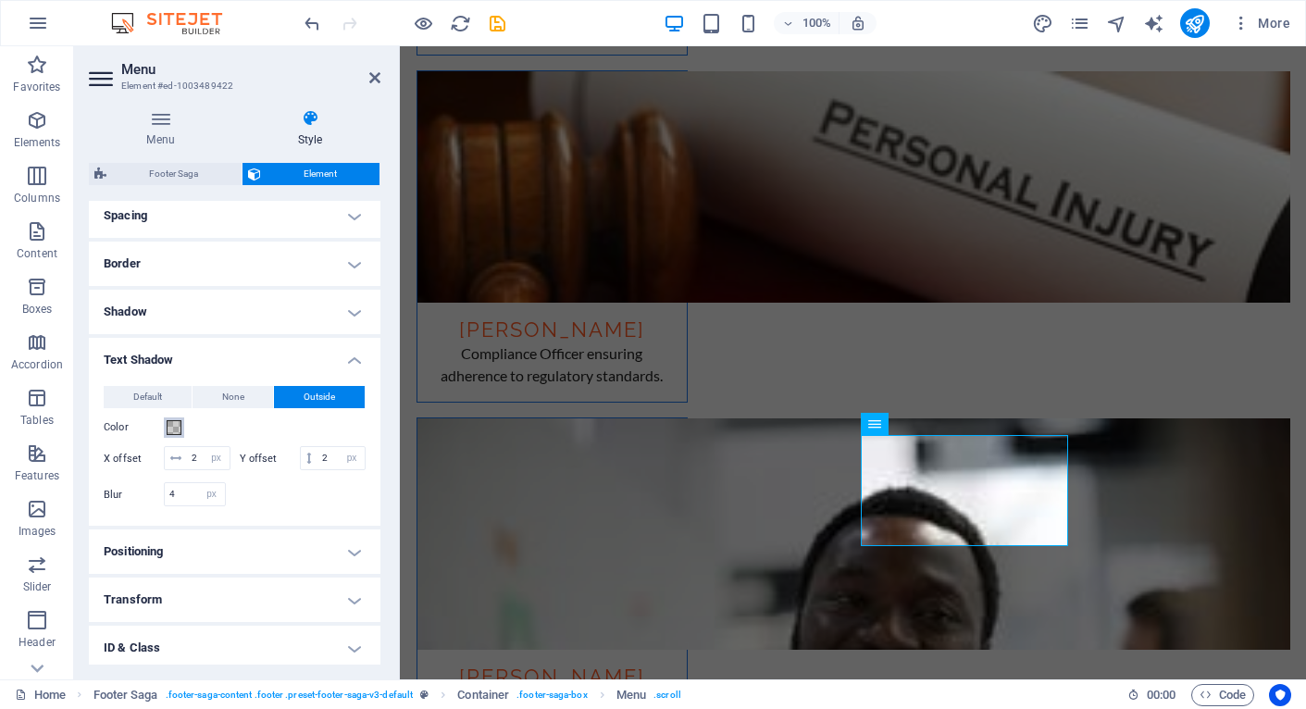
click at [178, 428] on span at bounding box center [174, 427] width 15 height 15
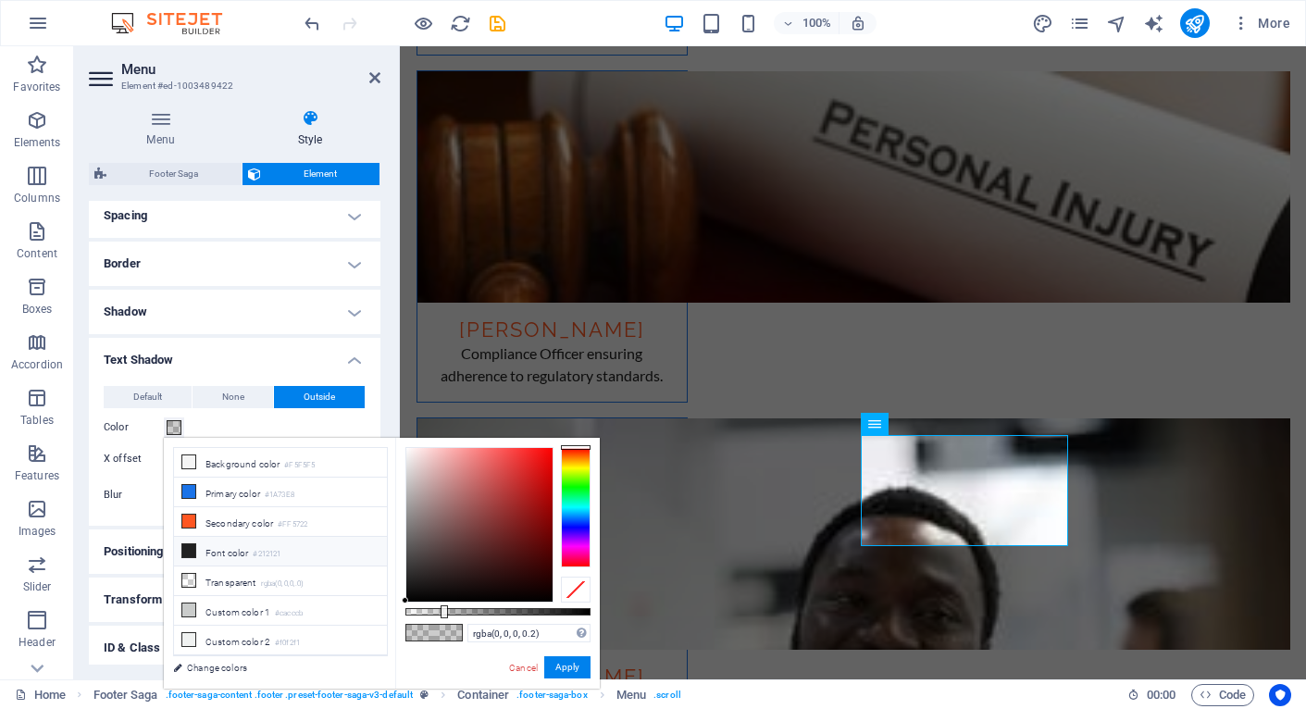
click at [197, 556] on li "Font color #212121" at bounding box center [280, 552] width 213 height 30
type input "#212121"
click at [573, 668] on button "Apply" at bounding box center [567, 667] width 46 height 22
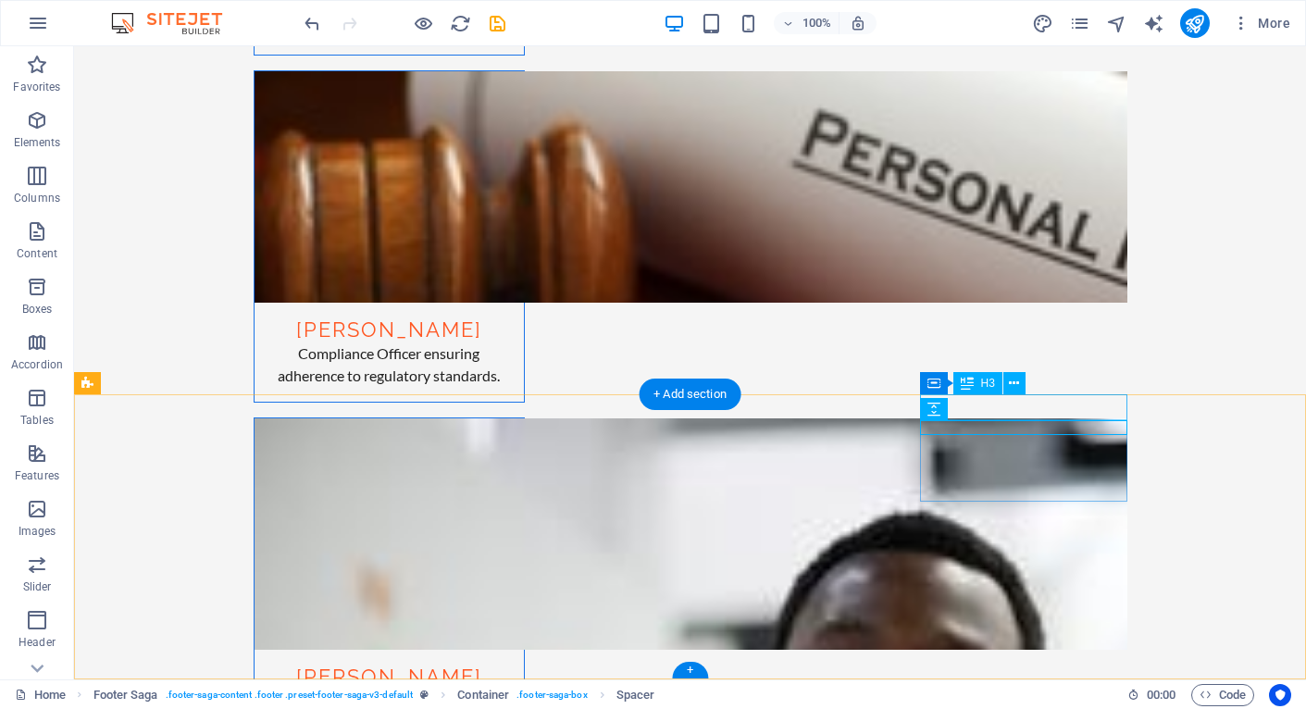
click at [1016, 385] on icon at bounding box center [1014, 383] width 10 height 19
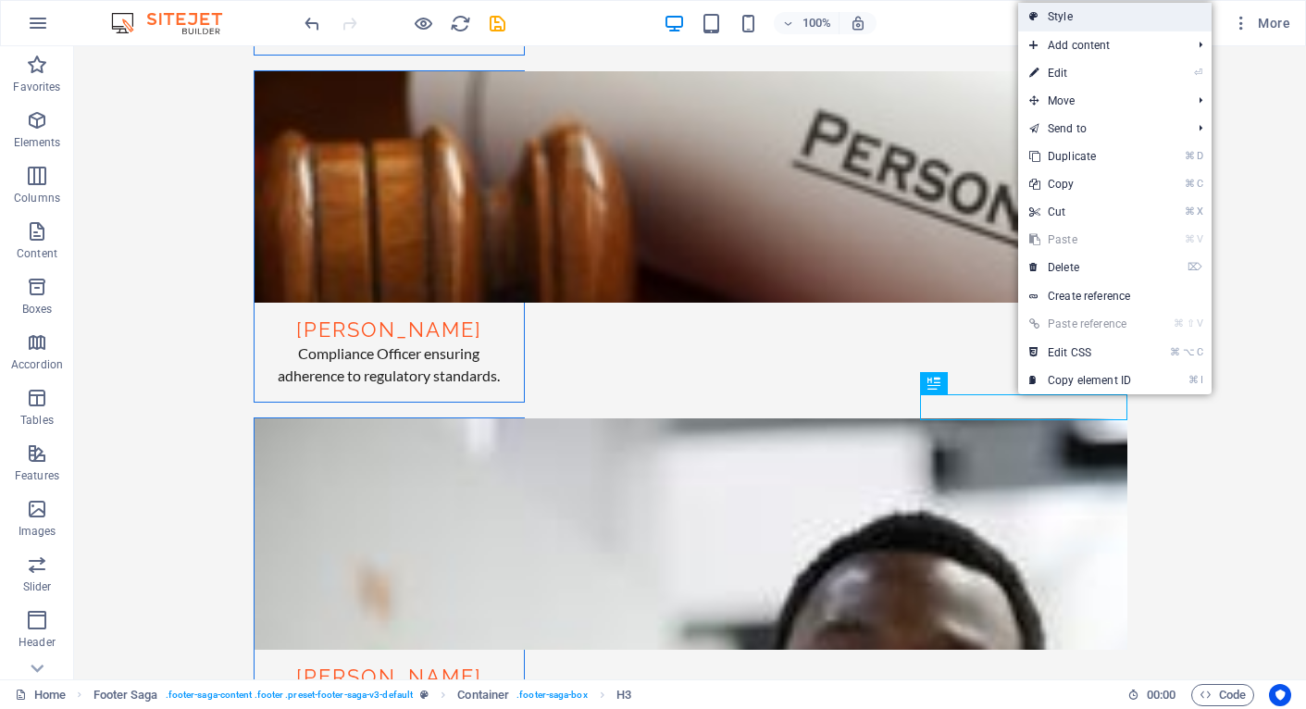
click at [1102, 25] on link "Style" at bounding box center [1114, 17] width 193 height 28
select select "rem"
select select "px"
select select "rem"
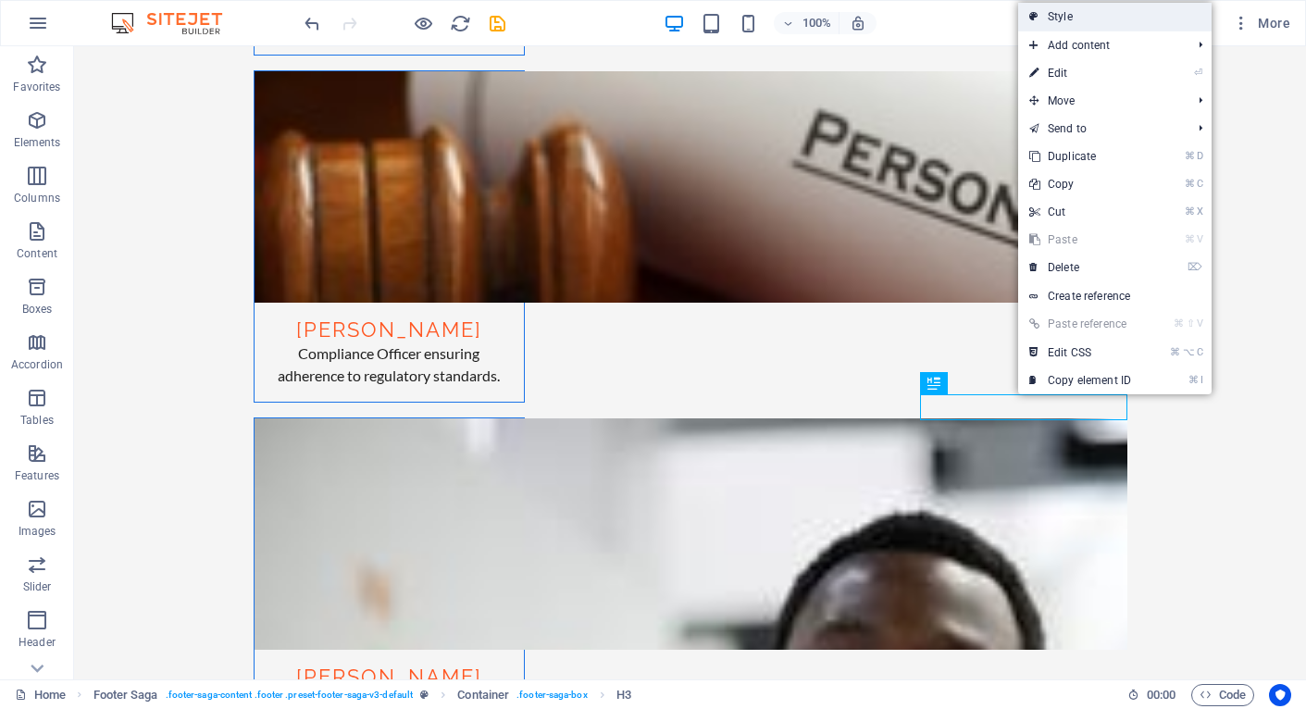
select select "rem"
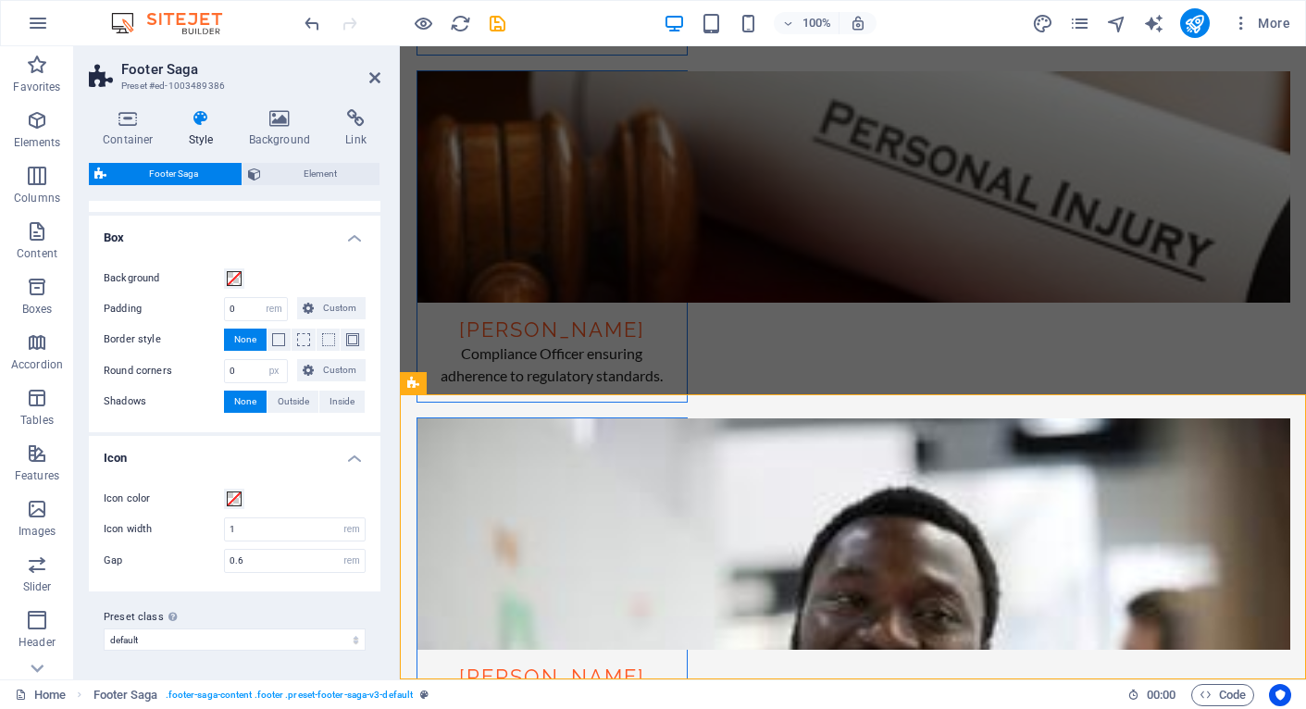
scroll to position [0, 0]
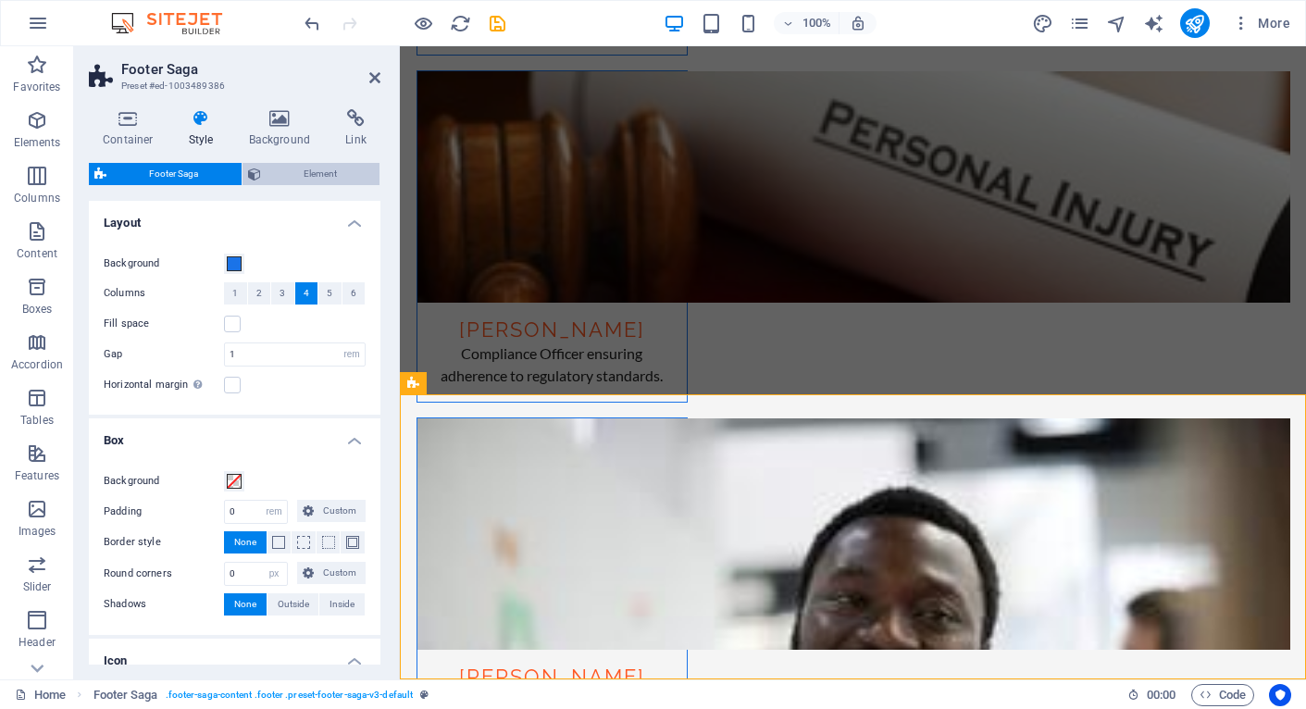
click at [305, 167] on span "Element" at bounding box center [321, 174] width 108 height 22
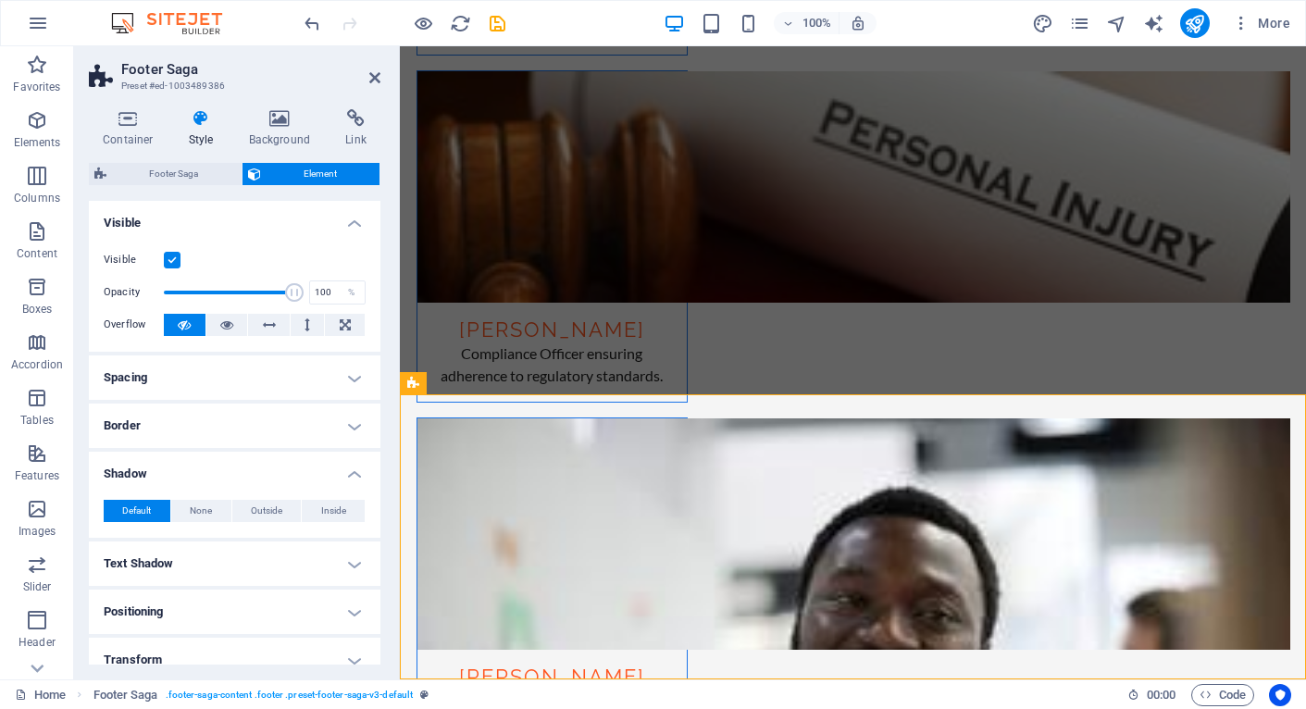
click at [173, 263] on label at bounding box center [172, 260] width 17 height 17
click at [0, 0] on input "Visible" at bounding box center [0, 0] width 0 height 0
click at [173, 263] on label at bounding box center [172, 260] width 17 height 17
click at [0, 0] on input "Visible" at bounding box center [0, 0] width 0 height 0
click at [184, 175] on span "Footer Saga" at bounding box center [174, 174] width 124 height 22
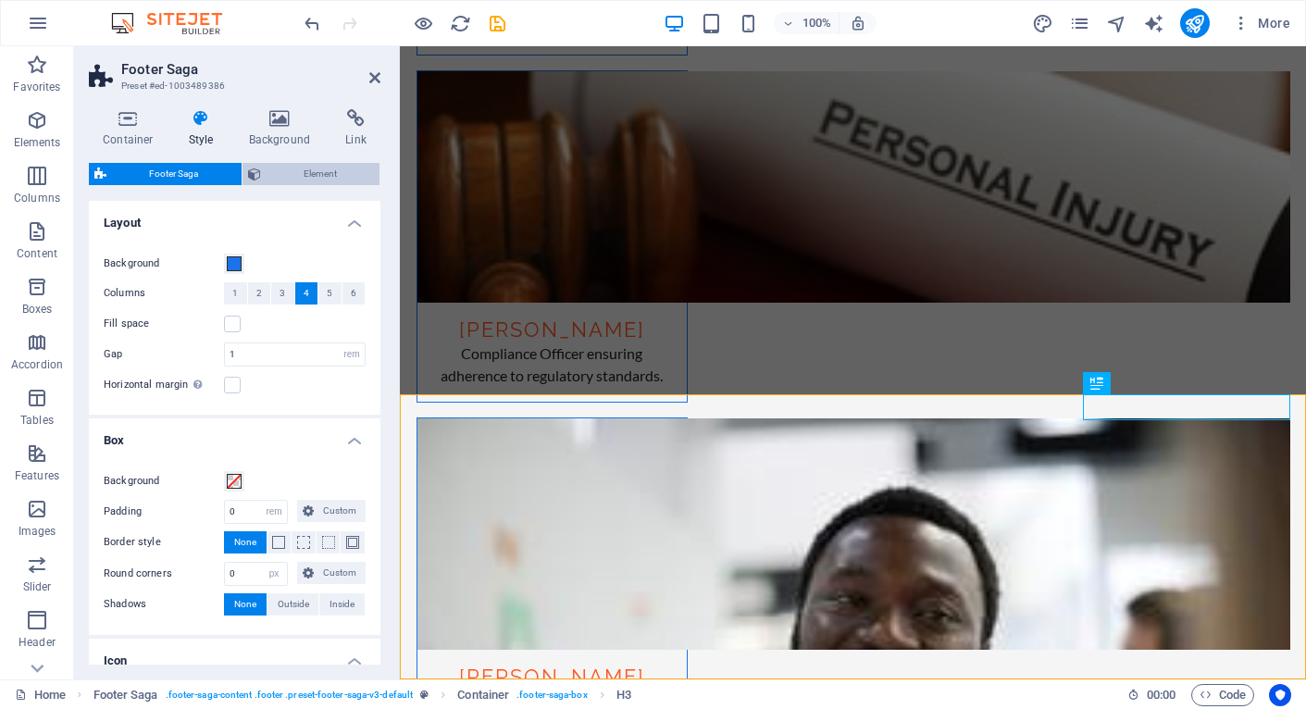
click at [347, 166] on span "Element" at bounding box center [321, 174] width 108 height 22
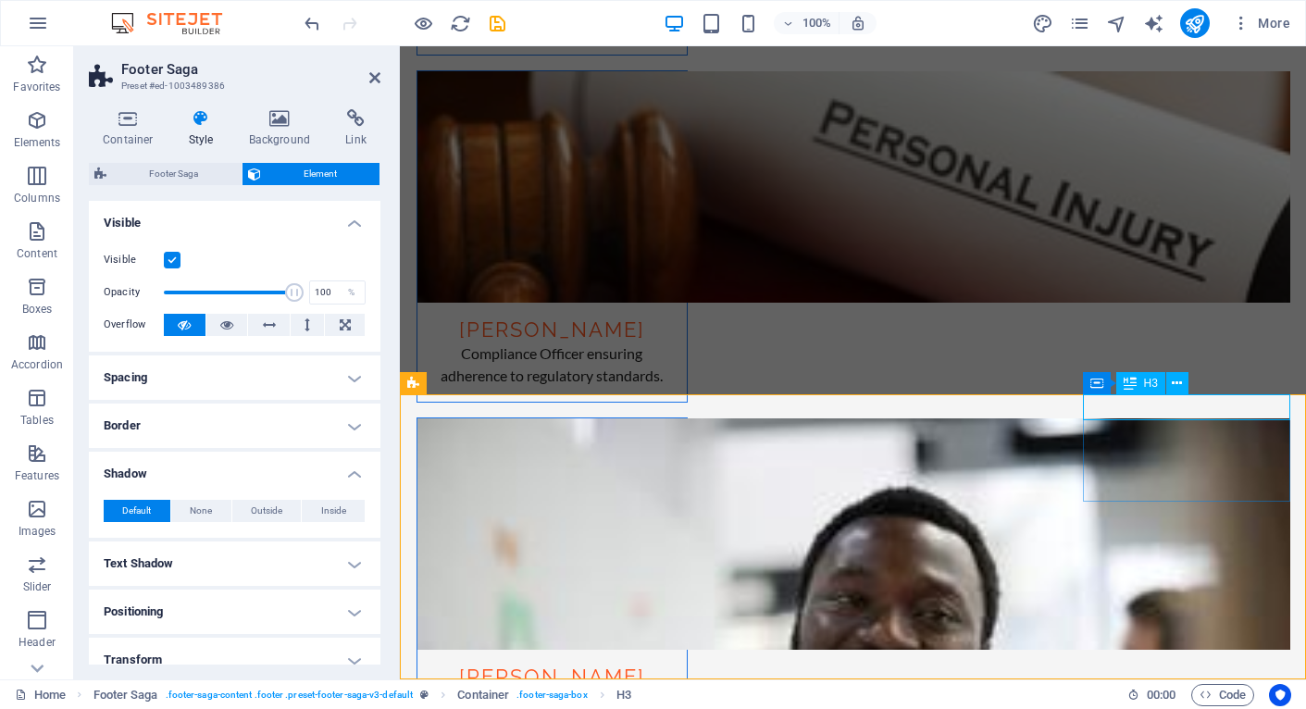
click at [1144, 387] on span "H3" at bounding box center [1151, 383] width 14 height 11
click at [289, 121] on icon at bounding box center [280, 118] width 90 height 19
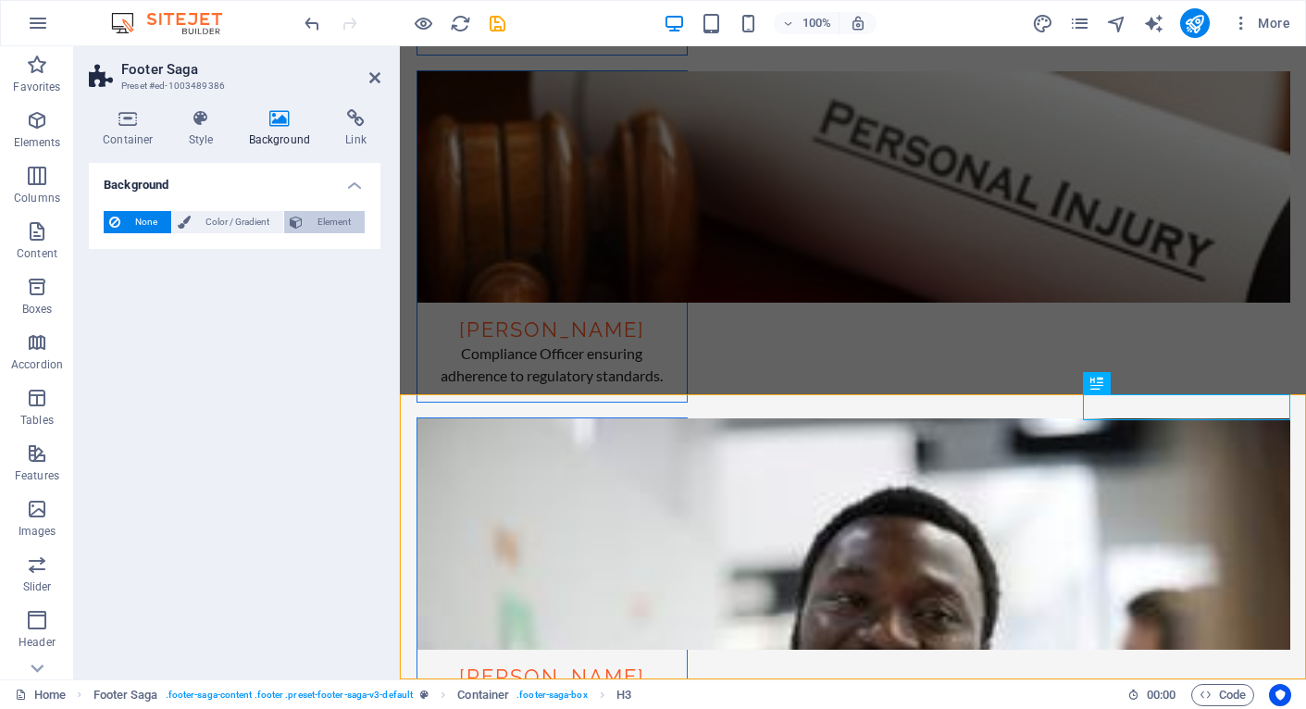
click at [319, 226] on span "Element" at bounding box center [333, 222] width 51 height 22
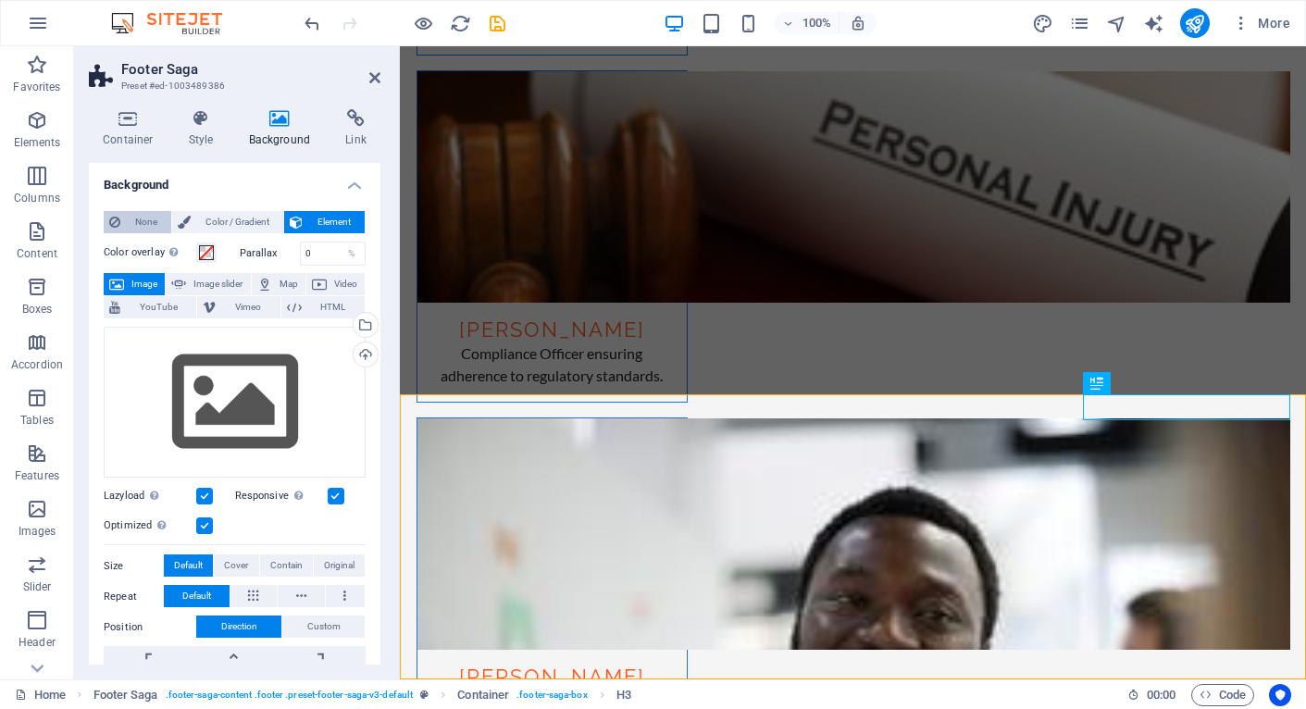
click at [149, 219] on span "None" at bounding box center [146, 222] width 40 height 22
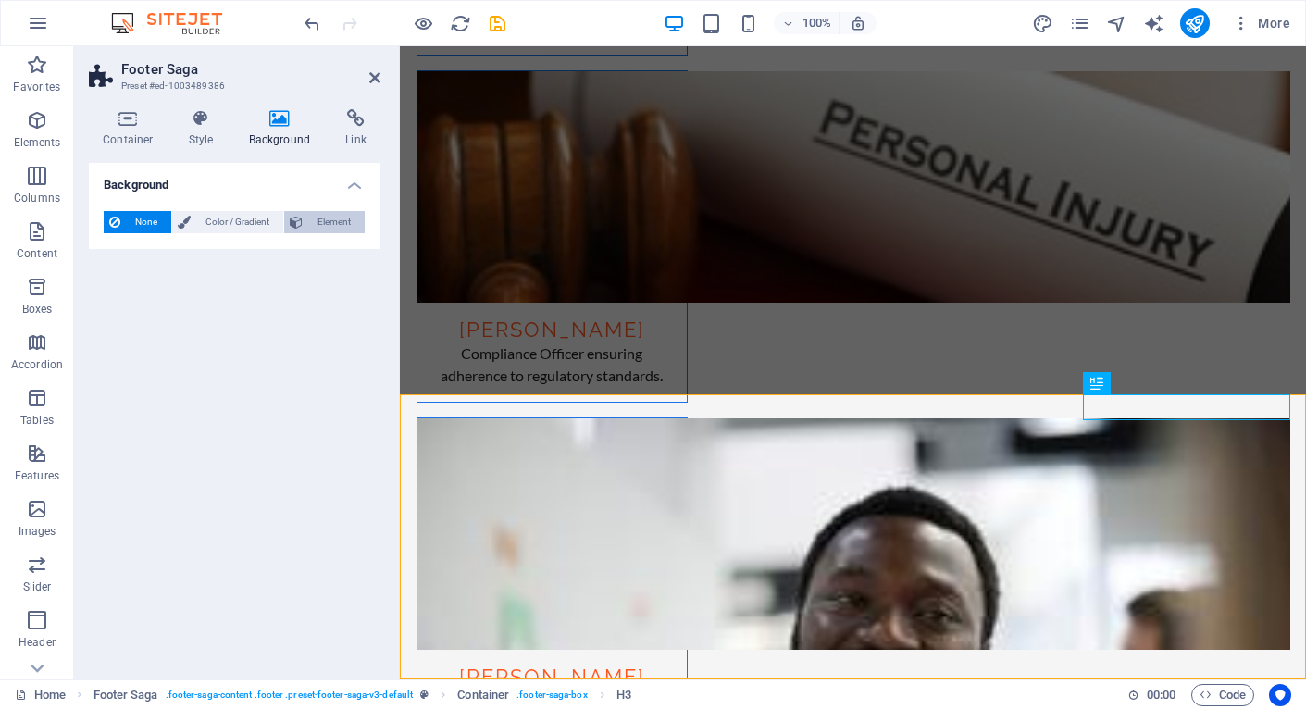
click at [341, 222] on span "Element" at bounding box center [333, 222] width 51 height 22
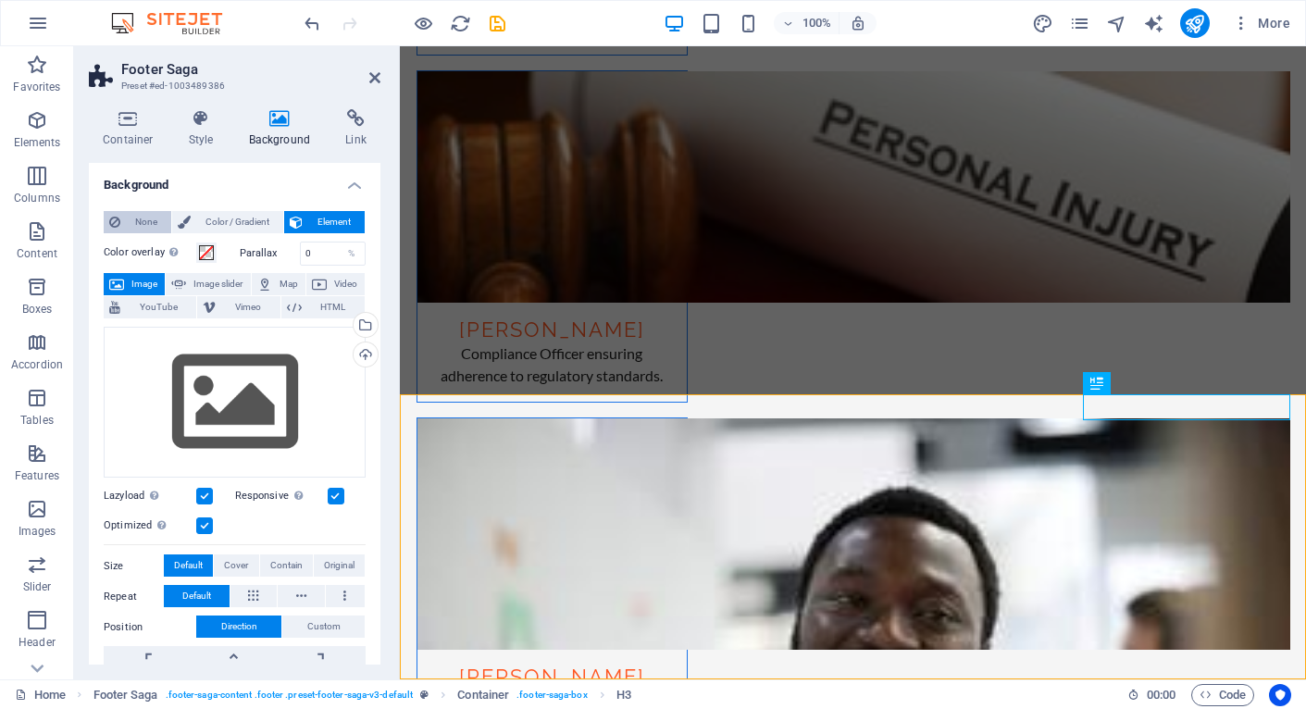
click at [143, 226] on span "None" at bounding box center [146, 222] width 40 height 22
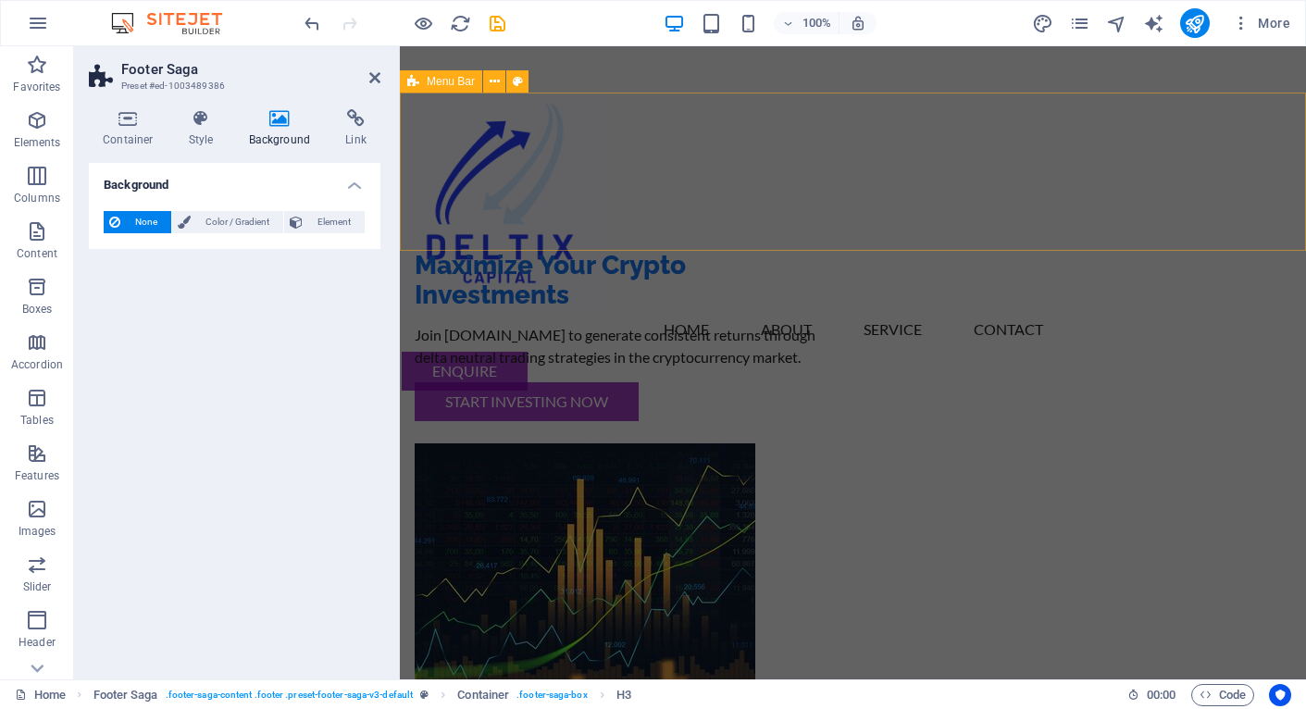
click at [768, 147] on div "Menu Home About Service Contact Enquire" at bounding box center [853, 172] width 906 height 158
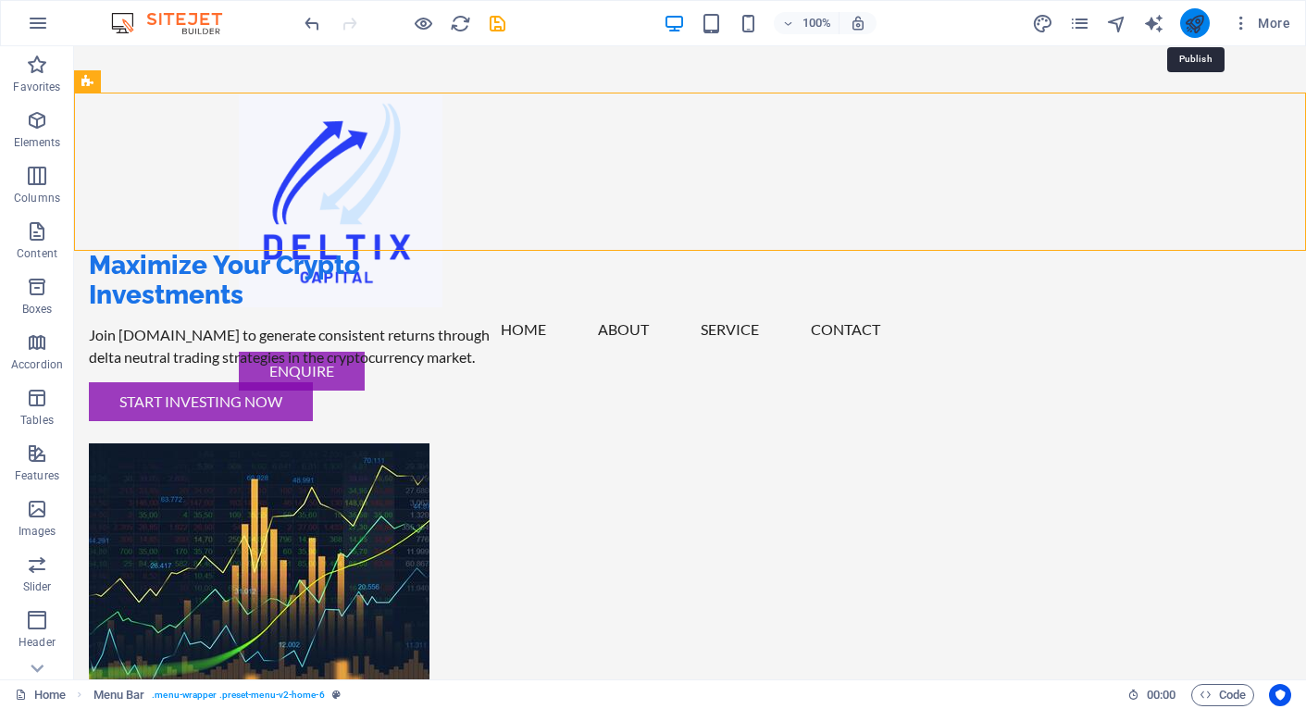
click at [1192, 24] on icon "publish" at bounding box center [1194, 23] width 21 height 21
